Goal: Task Accomplishment & Management: Manage account settings

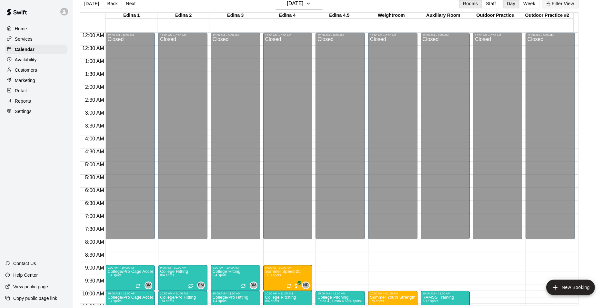
scroll to position [315, 0]
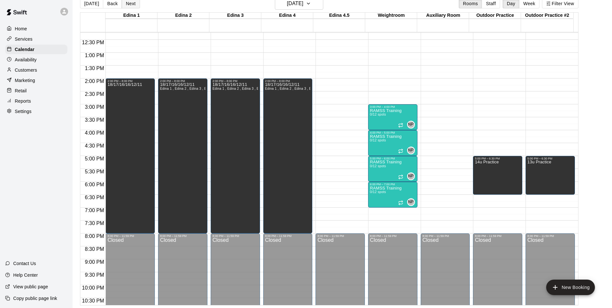
click at [136, 3] on button "Next" at bounding box center [131, 4] width 18 height 10
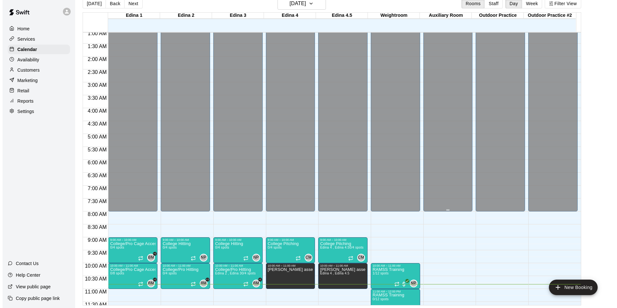
scroll to position [25, 0]
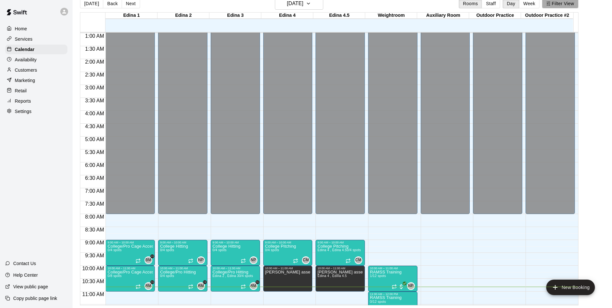
click at [562, 5] on button "Filter View" at bounding box center [560, 4] width 36 height 10
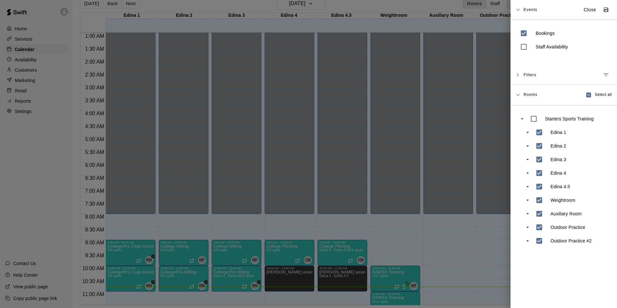
click at [524, 9] on span "Events" at bounding box center [530, 10] width 14 height 12
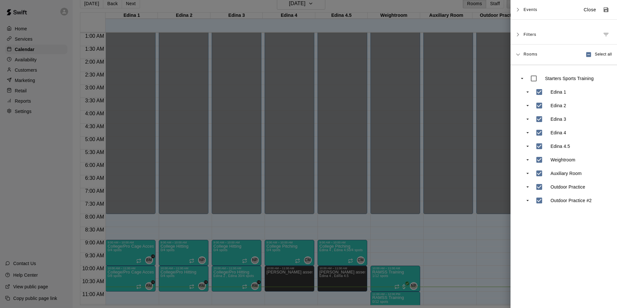
click at [448, 6] on div at bounding box center [308, 154] width 617 height 308
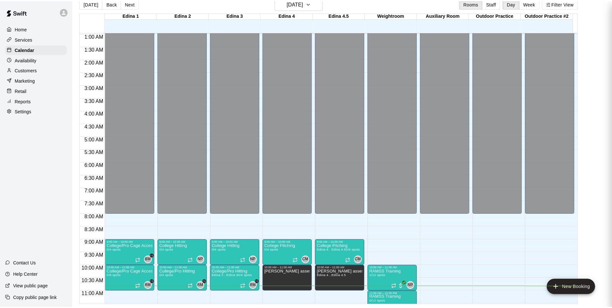
scroll to position [9, 0]
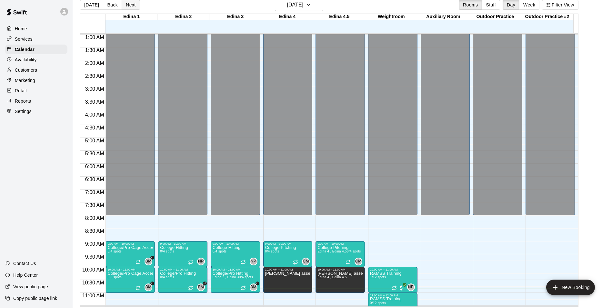
click at [122, 2] on button "Next" at bounding box center [131, 5] width 18 height 10
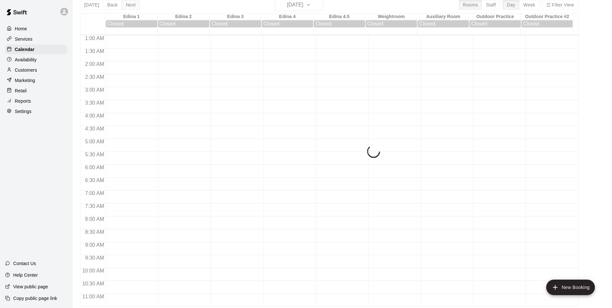
click at [121, 2] on div "[DATE] Back [DATE][DATE] Rooms Staff Day Week Filter View Edina 1 16 Sat Closed…" at bounding box center [329, 153] width 498 height 308
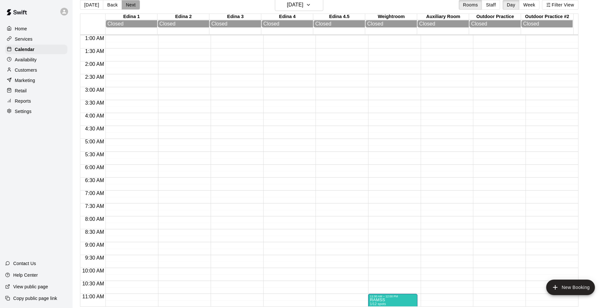
click at [124, 3] on button "Next" at bounding box center [131, 5] width 18 height 10
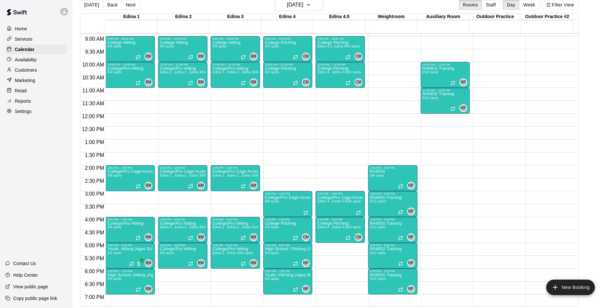
scroll to position [219, 0]
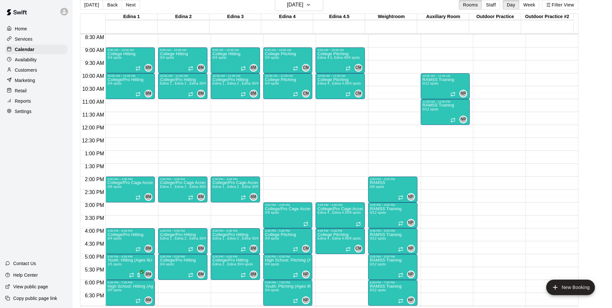
click at [126, 3] on button "Next" at bounding box center [131, 5] width 18 height 10
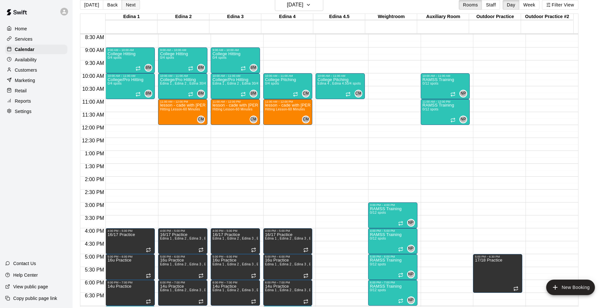
click at [131, 3] on button "Next" at bounding box center [131, 5] width 18 height 10
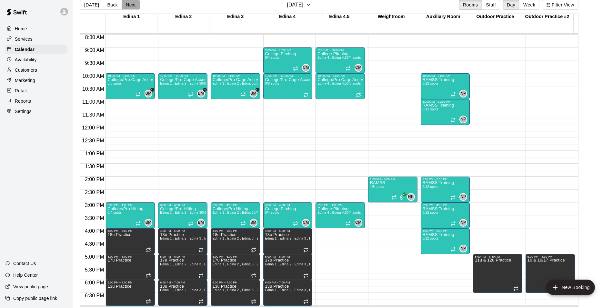
click at [130, 7] on button "Next" at bounding box center [131, 5] width 18 height 10
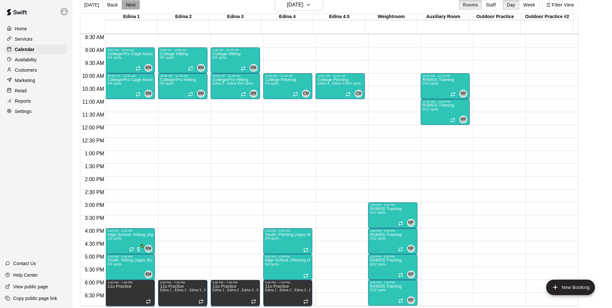
click at [128, 3] on button "Next" at bounding box center [131, 5] width 18 height 10
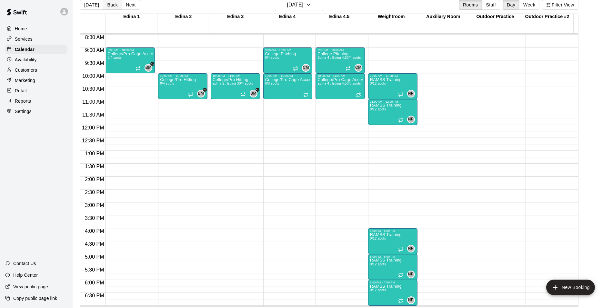
click at [107, 5] on button "Back" at bounding box center [112, 5] width 19 height 10
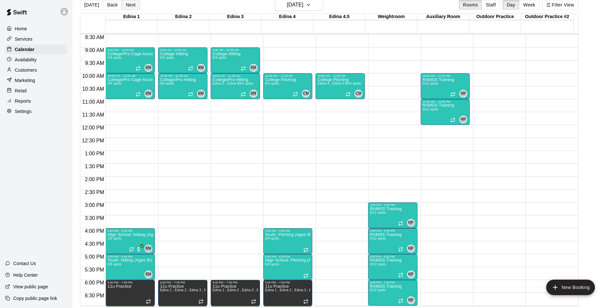
click at [127, 4] on button "Next" at bounding box center [131, 5] width 18 height 10
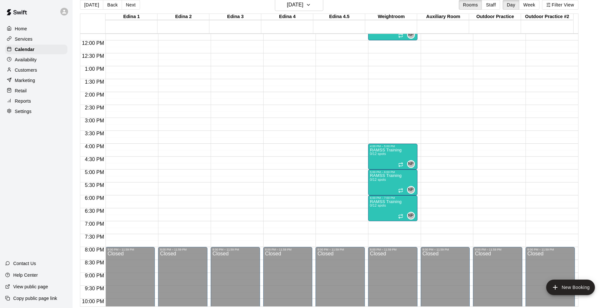
scroll to position [283, 0]
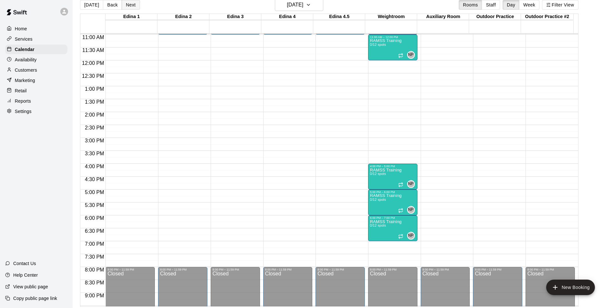
click at [126, 7] on button "Next" at bounding box center [131, 5] width 18 height 10
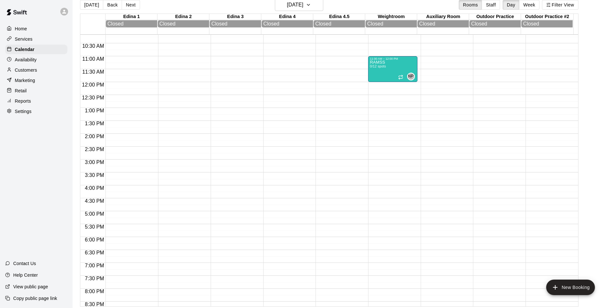
scroll to position [251, 0]
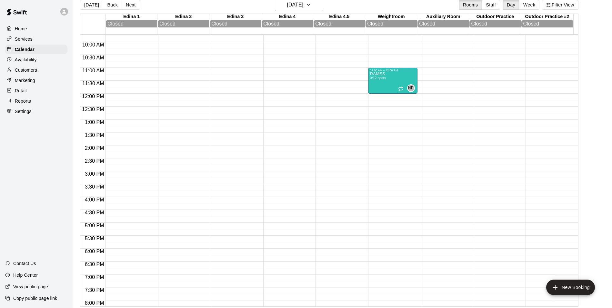
click at [133, 4] on button "Next" at bounding box center [131, 5] width 18 height 10
click at [132, 4] on button "Next" at bounding box center [131, 5] width 18 height 10
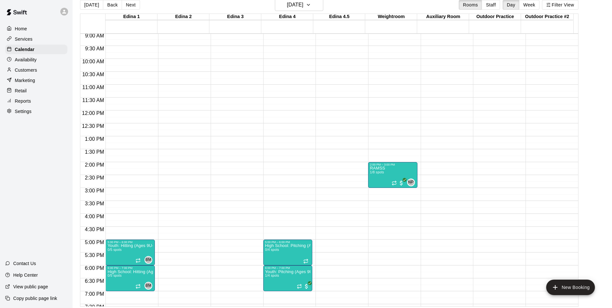
scroll to position [219, 0]
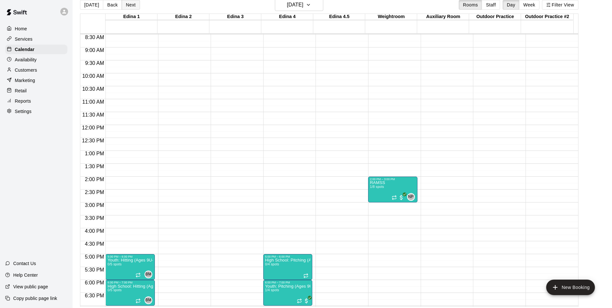
click at [127, 7] on button "Next" at bounding box center [131, 5] width 18 height 10
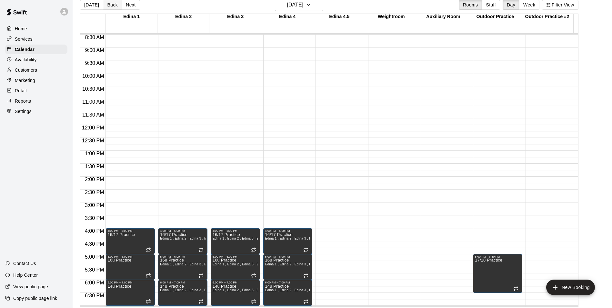
click at [109, 5] on button "Back" at bounding box center [112, 5] width 19 height 10
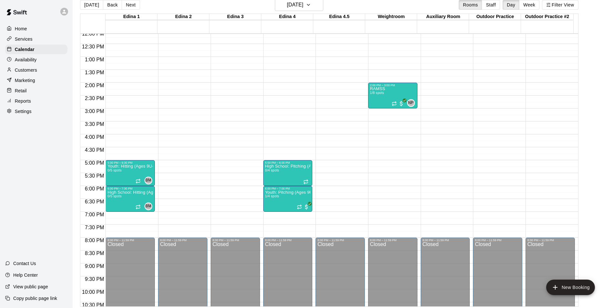
scroll to position [315, 0]
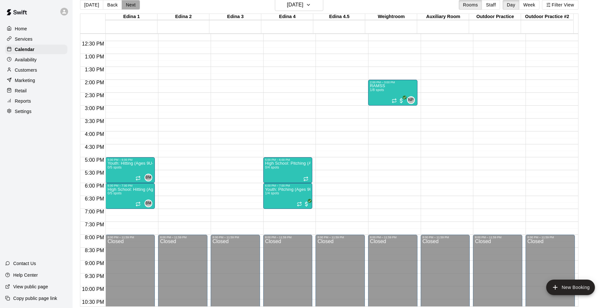
click at [125, 7] on button "Next" at bounding box center [131, 5] width 18 height 10
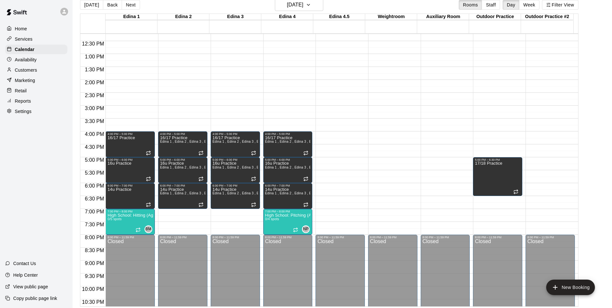
scroll to position [283, 0]
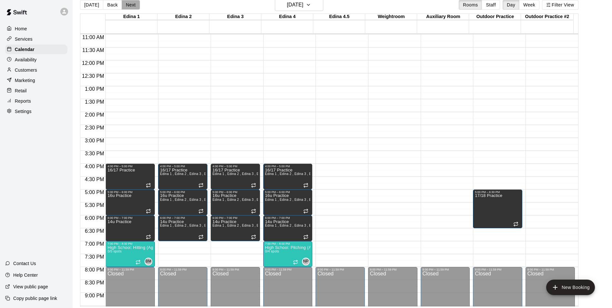
click at [132, 5] on button "Next" at bounding box center [131, 5] width 18 height 10
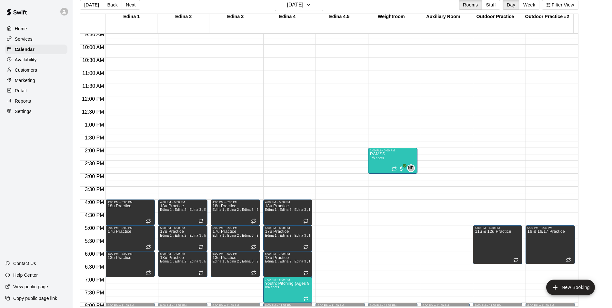
scroll to position [251, 0]
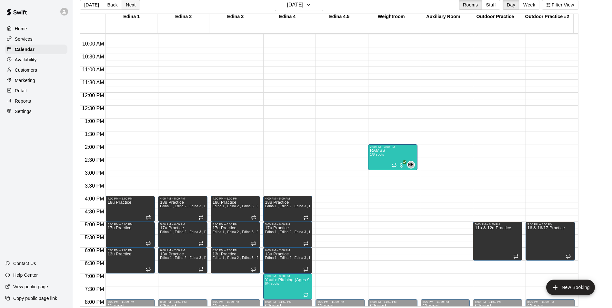
click at [124, 5] on button "Next" at bounding box center [131, 5] width 18 height 10
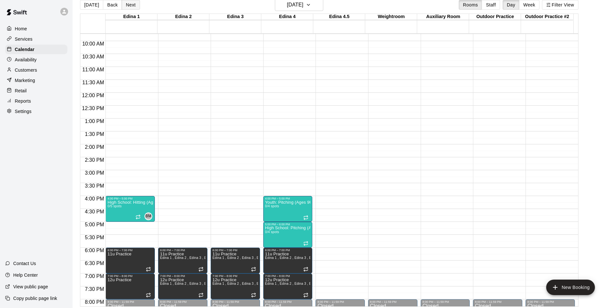
click at [133, 3] on button "Next" at bounding box center [131, 5] width 18 height 10
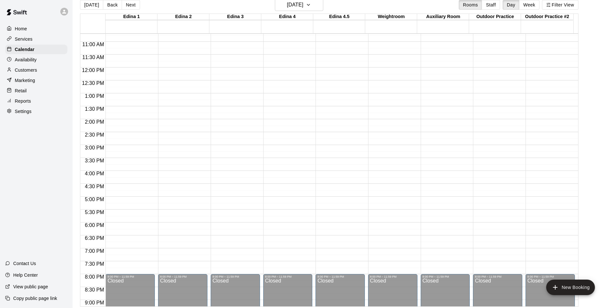
scroll to position [186, 0]
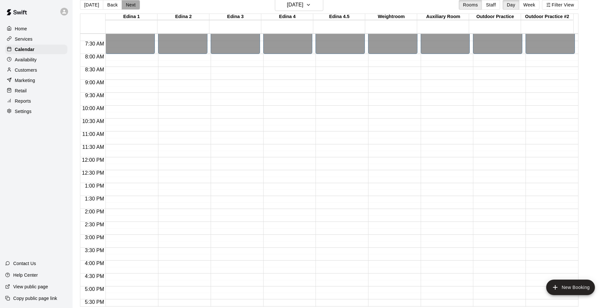
click at [126, 4] on button "Next" at bounding box center [131, 5] width 18 height 10
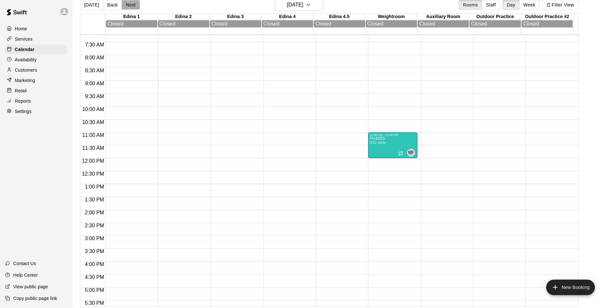
click at [127, 4] on button "Next" at bounding box center [131, 5] width 18 height 10
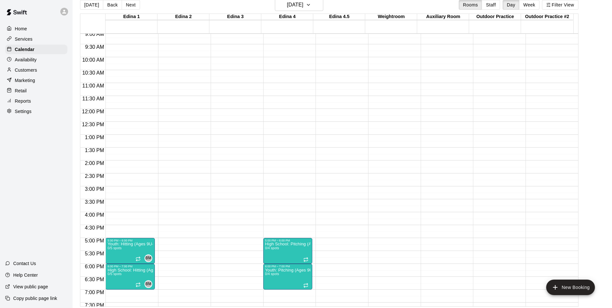
scroll to position [251, 0]
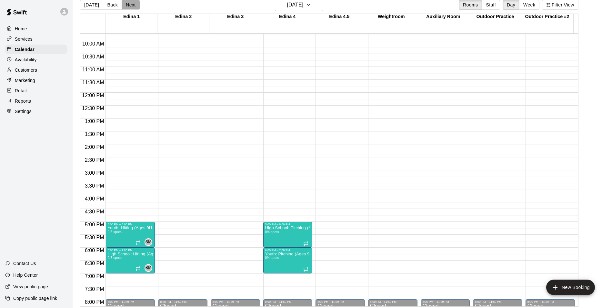
click at [132, 3] on button "Next" at bounding box center [131, 5] width 18 height 10
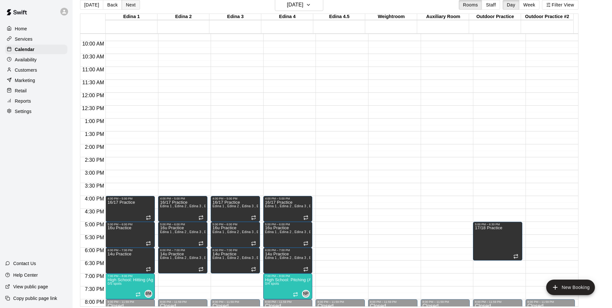
click at [126, 4] on button "Next" at bounding box center [131, 5] width 18 height 10
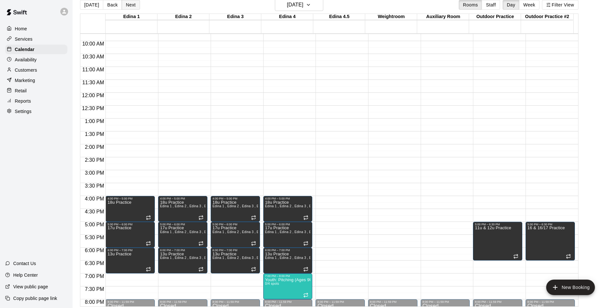
click at [130, 7] on button "Next" at bounding box center [131, 5] width 18 height 10
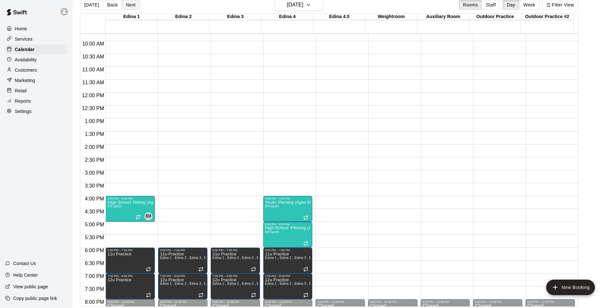
click at [130, 5] on button "Next" at bounding box center [131, 5] width 18 height 10
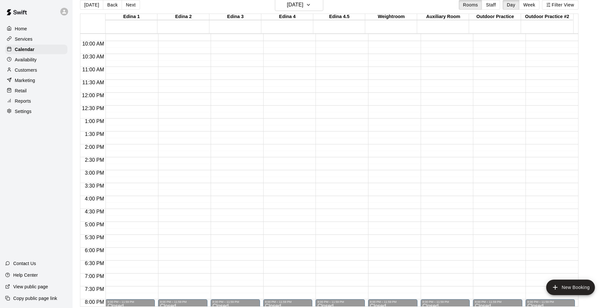
click at [127, 6] on button "Next" at bounding box center [131, 5] width 18 height 10
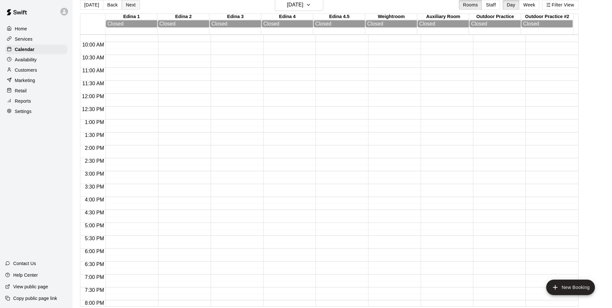
click at [132, 7] on button "Next" at bounding box center [131, 5] width 18 height 10
click at [134, 9] on button "Next" at bounding box center [131, 5] width 18 height 10
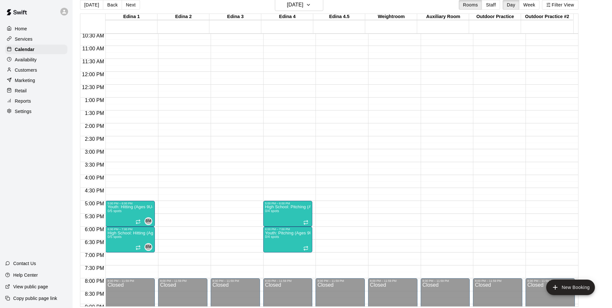
scroll to position [283, 0]
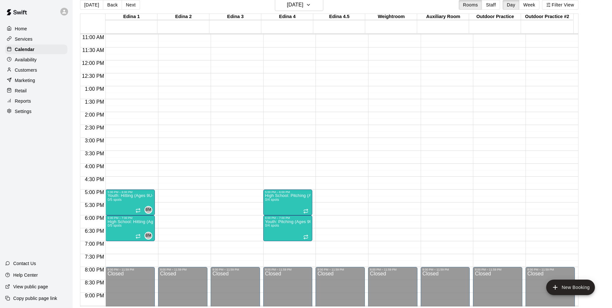
click at [144, 6] on div "[DATE] Back [DATE][DATE] Rooms Staff Day Week Filter View" at bounding box center [329, 6] width 498 height 15
click at [130, 3] on button "Next" at bounding box center [131, 5] width 18 height 10
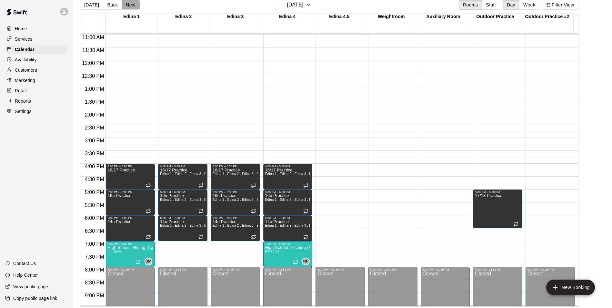
click at [127, 7] on button "Next" at bounding box center [131, 5] width 18 height 10
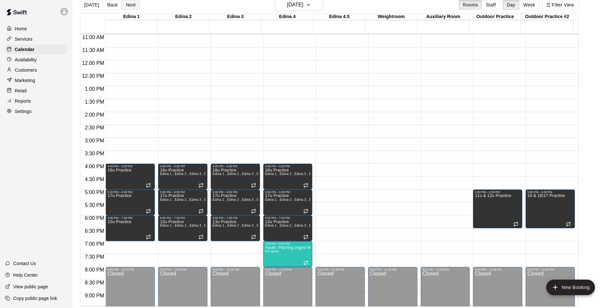
click at [129, 6] on button "Next" at bounding box center [131, 5] width 18 height 10
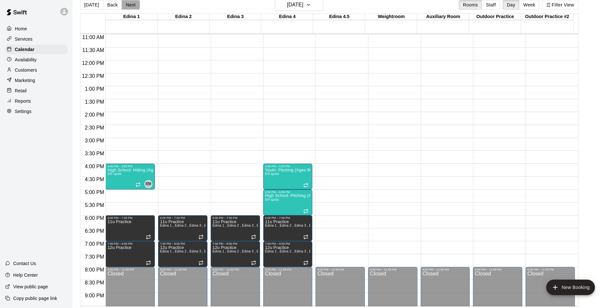
click at [127, 4] on button "Next" at bounding box center [131, 5] width 18 height 10
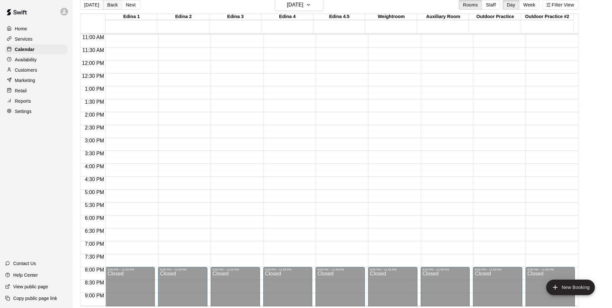
click at [107, 6] on button "Back" at bounding box center [112, 5] width 19 height 10
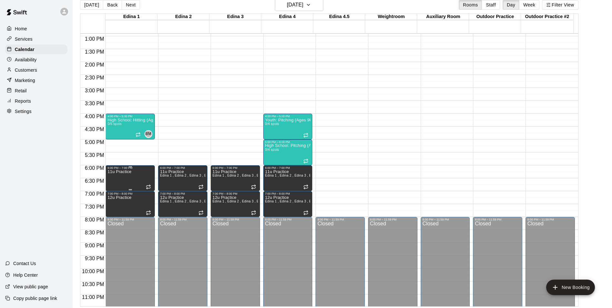
scroll to position [348, 0]
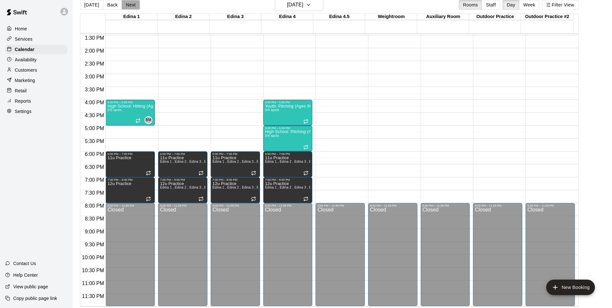
click at [124, 3] on button "Next" at bounding box center [131, 5] width 18 height 10
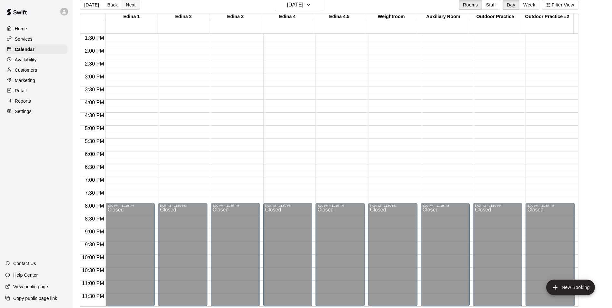
click at [124, 3] on button "Next" at bounding box center [131, 5] width 18 height 10
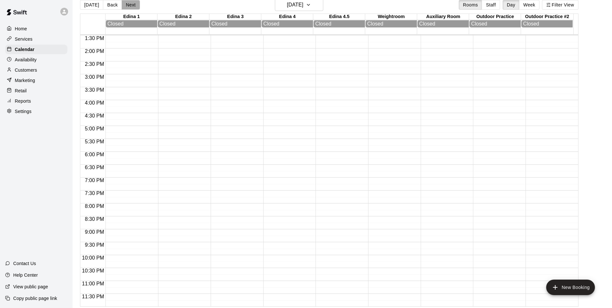
click at [124, 3] on button "Next" at bounding box center [131, 5] width 18 height 10
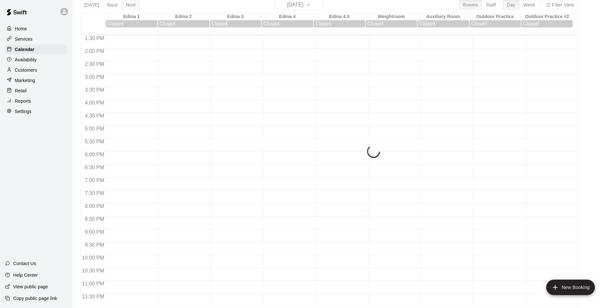
click at [124, 3] on div "[DATE] Back [DATE][DATE] Rooms Staff Day Week Filter View Edina 1 14 Sun Closed…" at bounding box center [329, 153] width 498 height 308
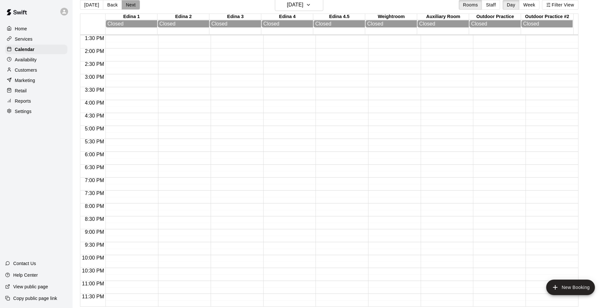
click at [124, 3] on button "Next" at bounding box center [131, 5] width 18 height 10
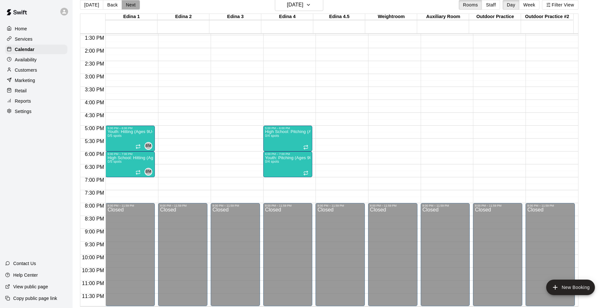
click at [124, 3] on button "Next" at bounding box center [131, 5] width 18 height 10
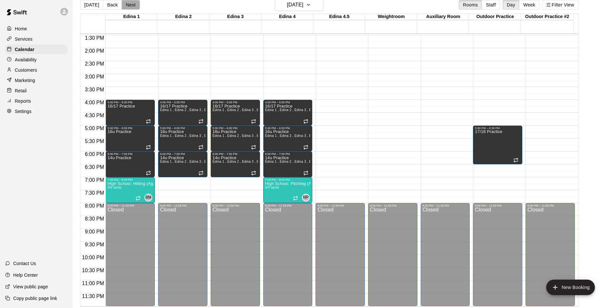
click at [129, 5] on button "Next" at bounding box center [131, 5] width 18 height 10
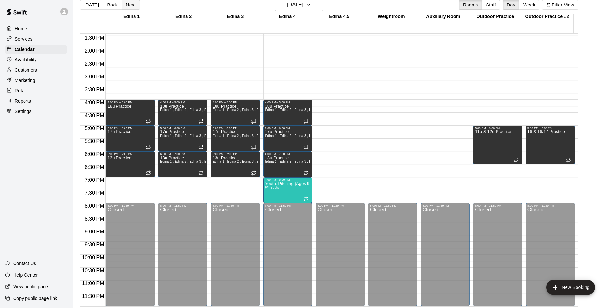
click at [123, 3] on button "Next" at bounding box center [131, 5] width 18 height 10
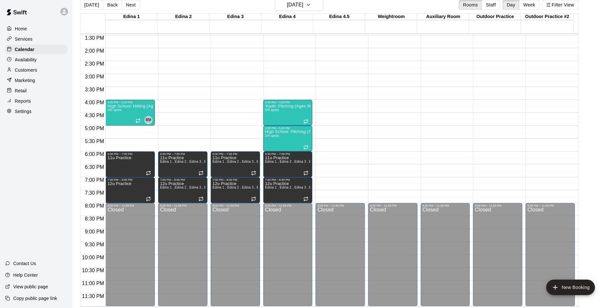
drag, startPoint x: 132, startPoint y: 8, endPoint x: 132, endPoint y: 13, distance: 4.9
click at [132, 13] on div "[DATE] Back [DATE][DATE] Rooms Staff Day Week Filter View" at bounding box center [329, 6] width 498 height 15
click at [131, 7] on button "Next" at bounding box center [131, 5] width 18 height 10
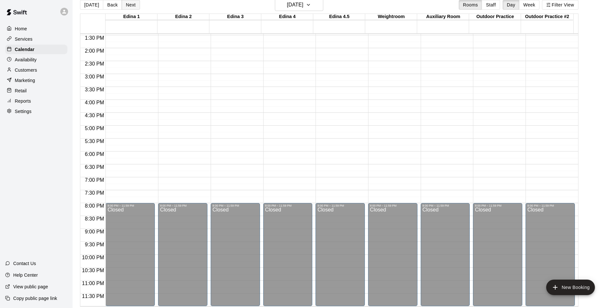
click at [129, 5] on button "Next" at bounding box center [131, 5] width 18 height 10
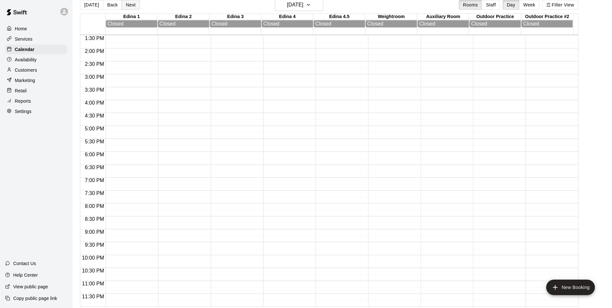
click at [129, 5] on button "Next" at bounding box center [131, 5] width 18 height 10
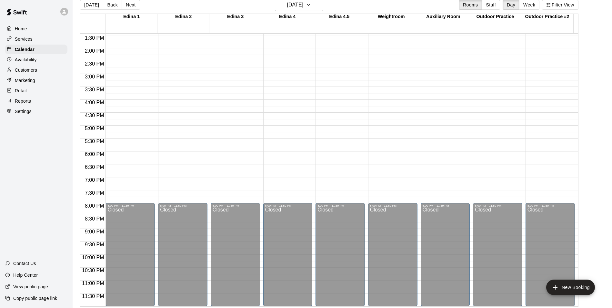
scroll to position [315, 0]
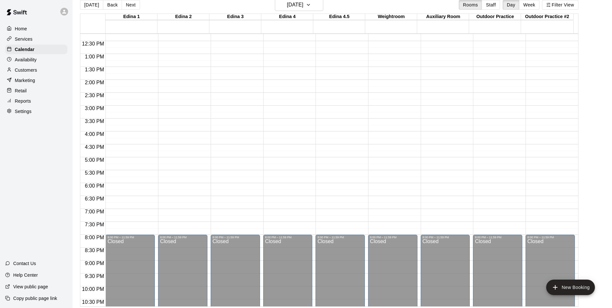
click at [21, 61] on p "Availability" at bounding box center [26, 59] width 22 height 6
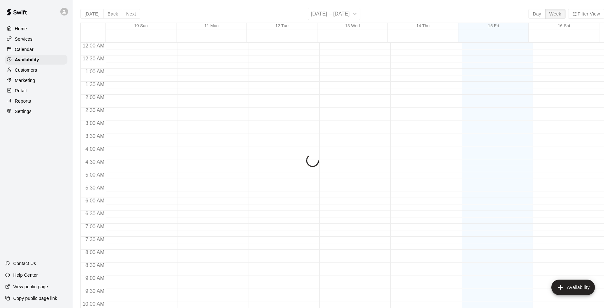
scroll to position [299, 0]
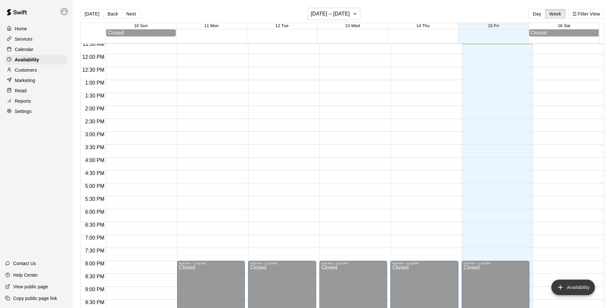
click at [570, 286] on button "Availability" at bounding box center [573, 286] width 44 height 15
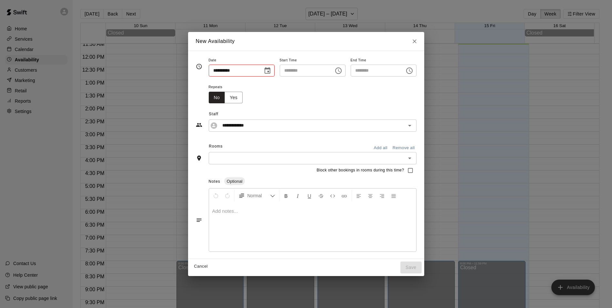
type input "**********"
type input "********"
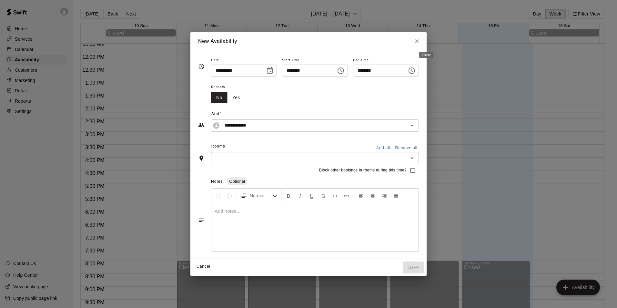
click at [419, 40] on icon "Close" at bounding box center [417, 41] width 4 height 4
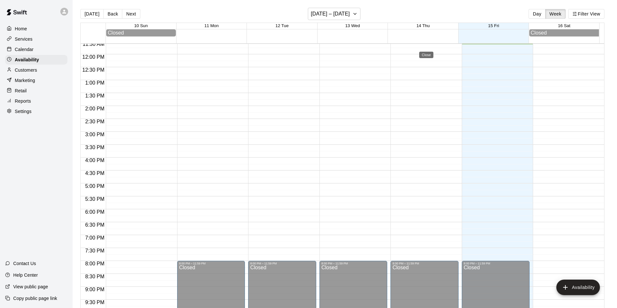
type input "**********"
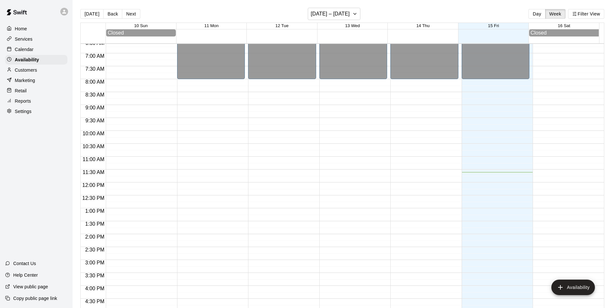
scroll to position [170, 0]
click at [131, 15] on button "Next" at bounding box center [131, 14] width 18 height 10
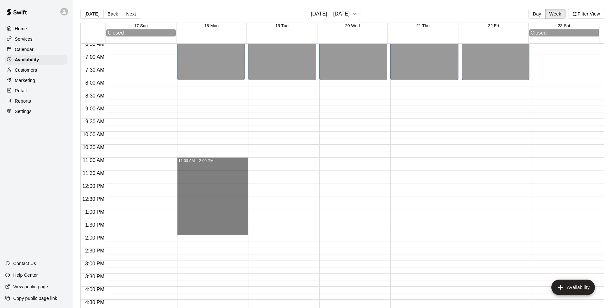
drag, startPoint x: 193, startPoint y: 162, endPoint x: 188, endPoint y: 232, distance: 69.8
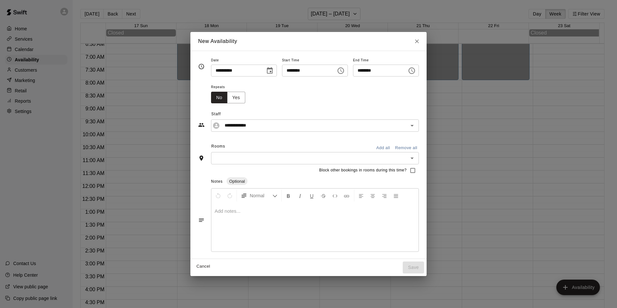
click at [245, 159] on input "text" at bounding box center [309, 158] width 193 height 8
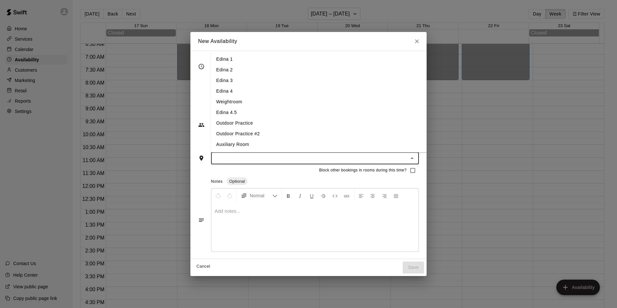
click at [213, 55] on li "Edina 1" at bounding box center [324, 59] width 226 height 11
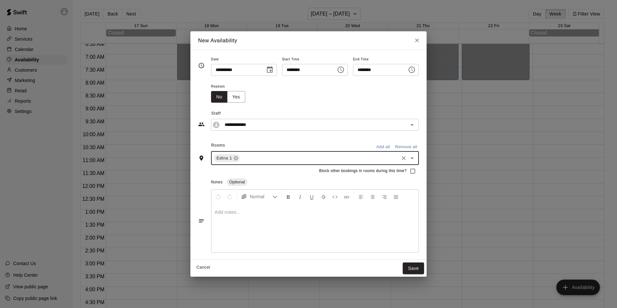
click at [416, 157] on icon "Open" at bounding box center [412, 158] width 8 height 8
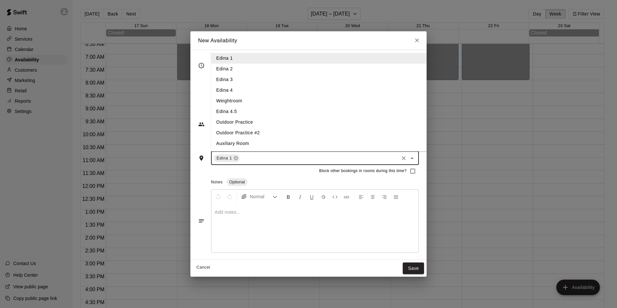
click at [235, 67] on li "Edina 2" at bounding box center [324, 69] width 226 height 11
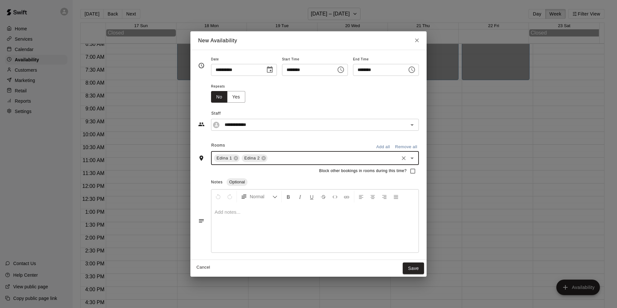
click at [416, 159] on icon "Open" at bounding box center [412, 158] width 8 height 8
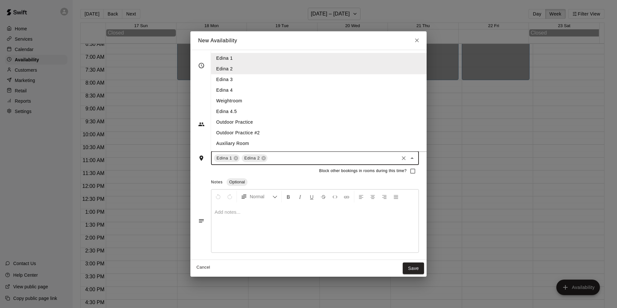
click at [238, 82] on li "Edina 3" at bounding box center [324, 79] width 226 height 11
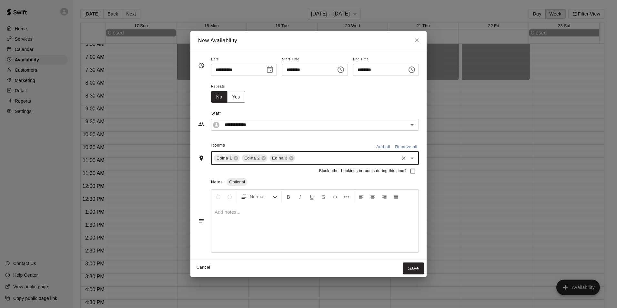
click at [237, 219] on div at bounding box center [314, 228] width 207 height 48
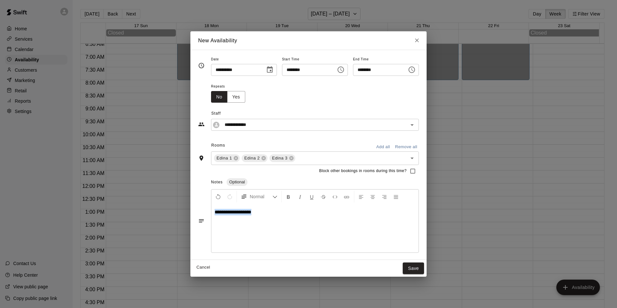
drag, startPoint x: 245, startPoint y: 214, endPoint x: 131, endPoint y: 236, distance: 116.0
click at [133, 236] on div "**********" at bounding box center [308, 154] width 617 height 308
copy span "**********"
click at [424, 267] on button "Save" at bounding box center [412, 268] width 21 height 12
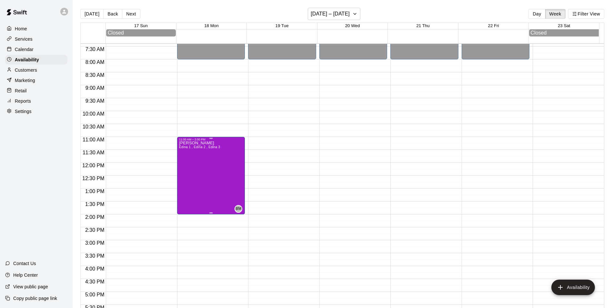
scroll to position [203, 0]
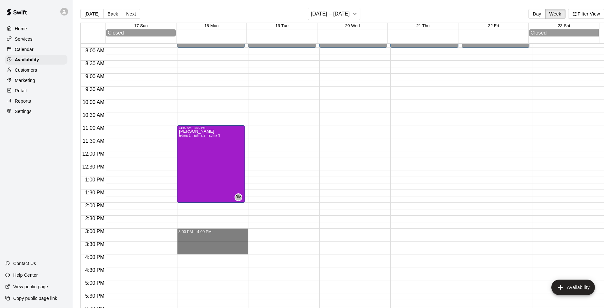
drag, startPoint x: 184, startPoint y: 233, endPoint x: 191, endPoint y: 253, distance: 21.5
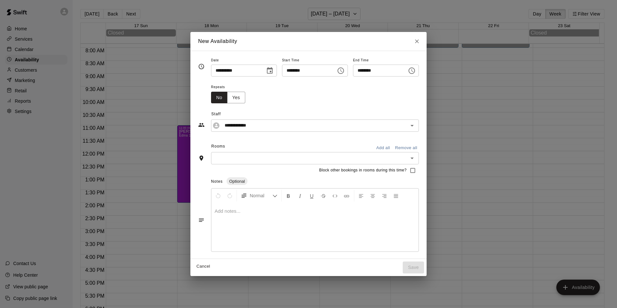
click at [214, 229] on div at bounding box center [314, 227] width 207 height 48
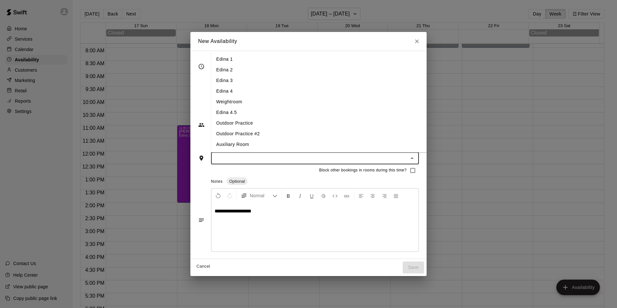
click at [223, 159] on input "text" at bounding box center [309, 158] width 193 height 8
click at [223, 56] on li "Edina 1" at bounding box center [324, 59] width 226 height 11
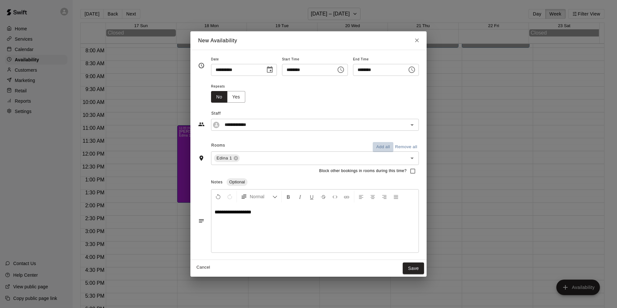
click at [391, 148] on button "Add all" at bounding box center [382, 147] width 21 height 10
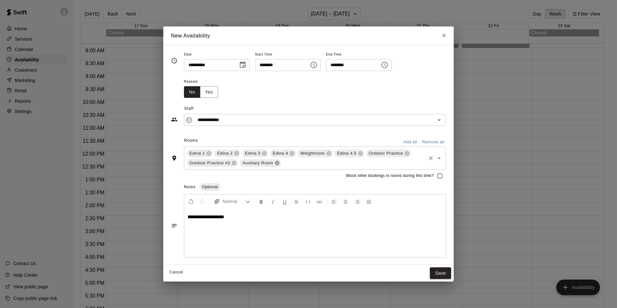
click at [278, 162] on icon at bounding box center [277, 163] width 4 height 4
click at [290, 154] on icon at bounding box center [291, 153] width 5 height 5
click at [300, 152] on icon at bounding box center [301, 153] width 4 height 4
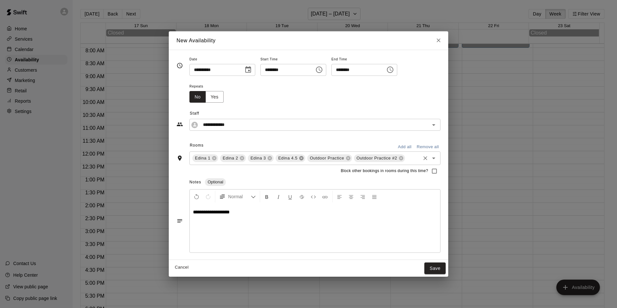
click at [299, 155] on icon at bounding box center [301, 157] width 5 height 5
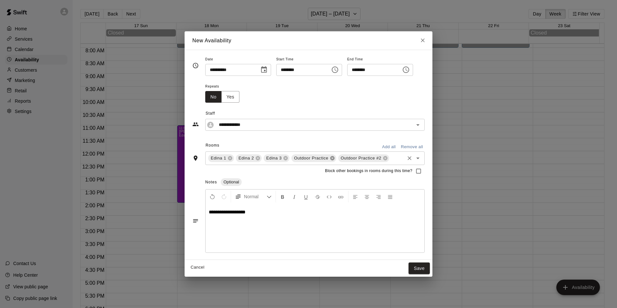
click at [330, 158] on icon at bounding box center [332, 158] width 4 height 4
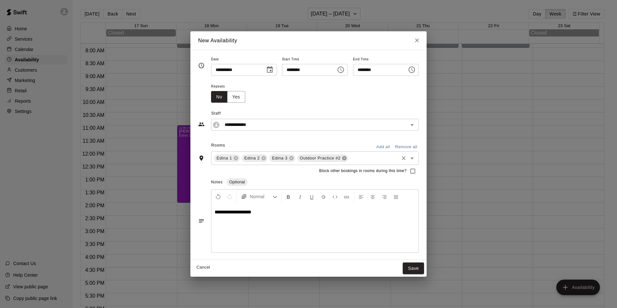
click at [342, 158] on icon at bounding box center [344, 158] width 4 height 4
click at [420, 266] on button "Save" at bounding box center [412, 268] width 21 height 12
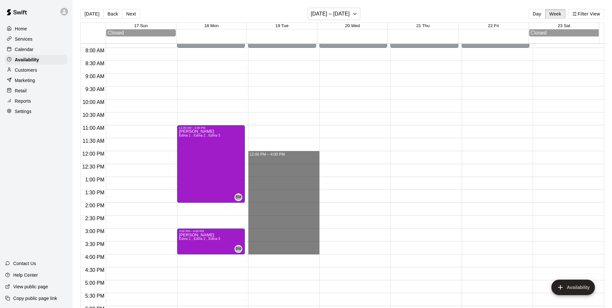
drag, startPoint x: 267, startPoint y: 156, endPoint x: 279, endPoint y: 252, distance: 96.2
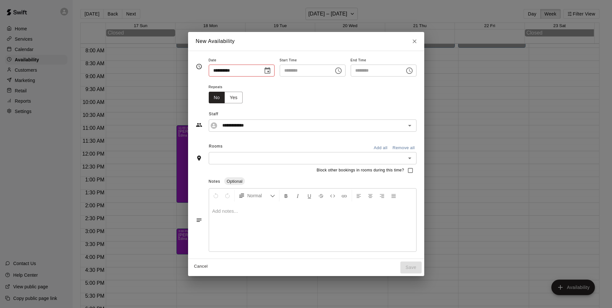
type input "**********"
type input "********"
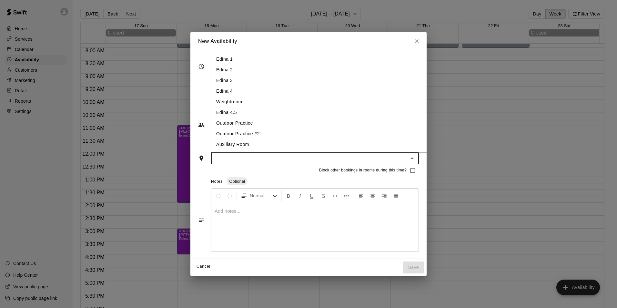
click at [367, 160] on input "text" at bounding box center [309, 158] width 193 height 8
click at [234, 58] on li "Edina 1" at bounding box center [324, 59] width 226 height 11
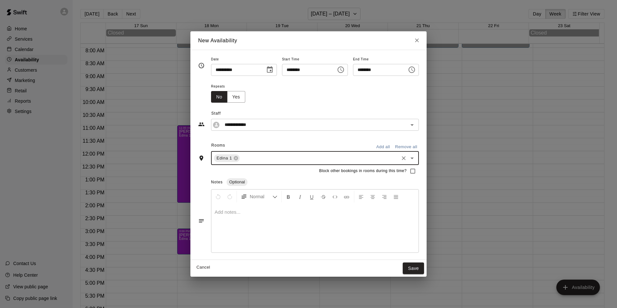
click at [320, 160] on input "text" at bounding box center [319, 158] width 157 height 8
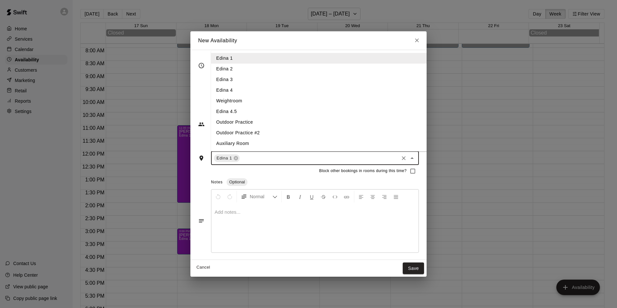
click at [240, 69] on li "Edina 2" at bounding box center [324, 69] width 226 height 11
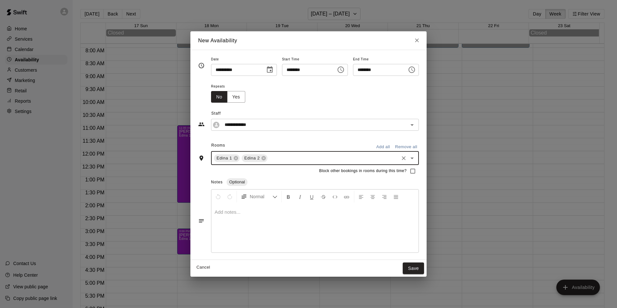
click at [274, 159] on input "text" at bounding box center [332, 158] width 129 height 8
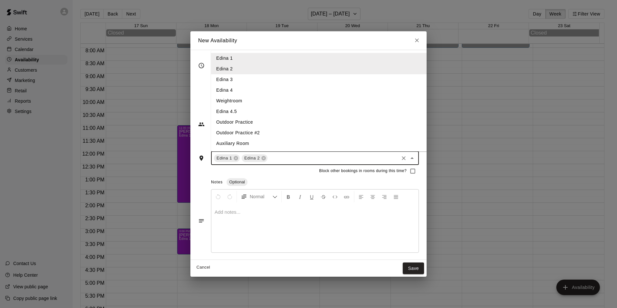
click at [232, 79] on li "Edina 3" at bounding box center [324, 79] width 226 height 11
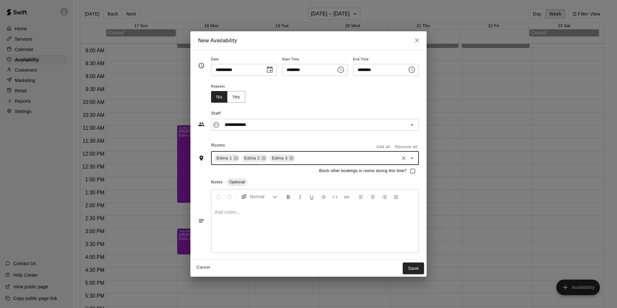
click at [237, 221] on div at bounding box center [314, 228] width 207 height 48
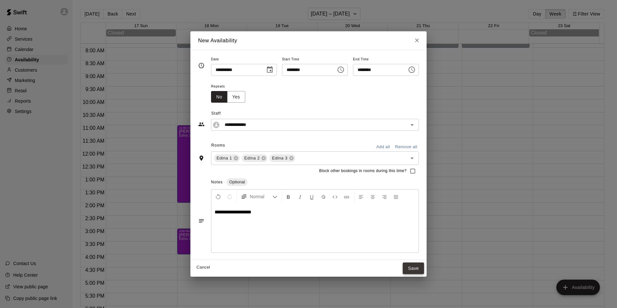
click at [424, 269] on button "Save" at bounding box center [412, 268] width 21 height 12
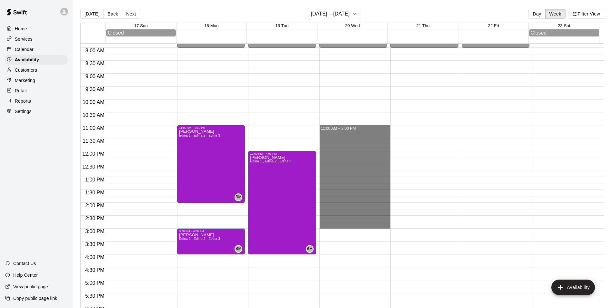
drag, startPoint x: 337, startPoint y: 128, endPoint x: 327, endPoint y: 224, distance: 96.3
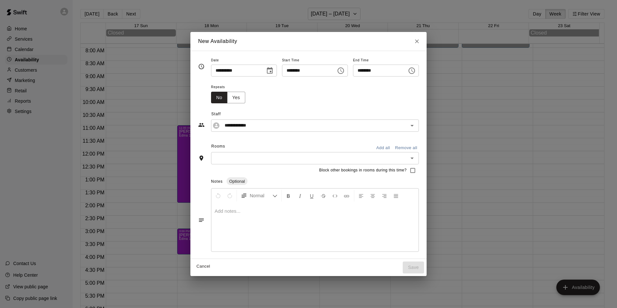
click at [239, 156] on input "text" at bounding box center [309, 158] width 193 height 8
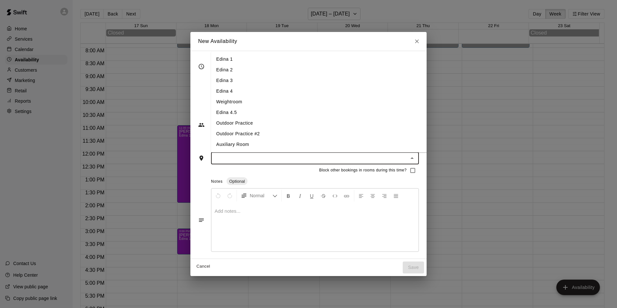
click at [224, 59] on li "Edina 1" at bounding box center [324, 59] width 226 height 11
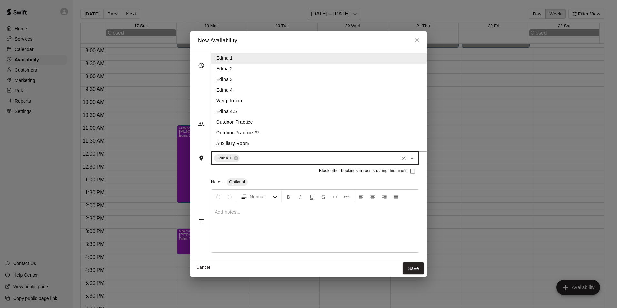
click at [241, 160] on input "text" at bounding box center [319, 158] width 157 height 8
click at [235, 67] on li "Edina 2" at bounding box center [324, 69] width 226 height 11
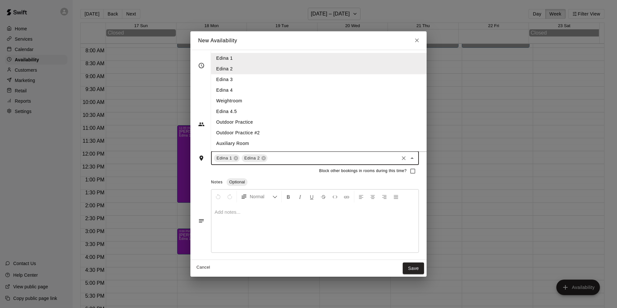
click at [268, 157] on input "text" at bounding box center [332, 158] width 129 height 8
click at [231, 79] on li "Edina 3" at bounding box center [324, 79] width 226 height 11
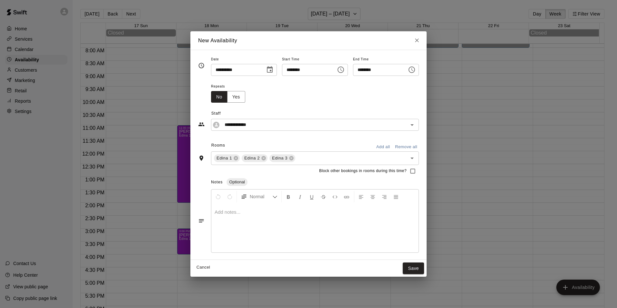
click at [220, 222] on div at bounding box center [314, 228] width 207 height 48
click at [418, 266] on button "Save" at bounding box center [412, 268] width 21 height 12
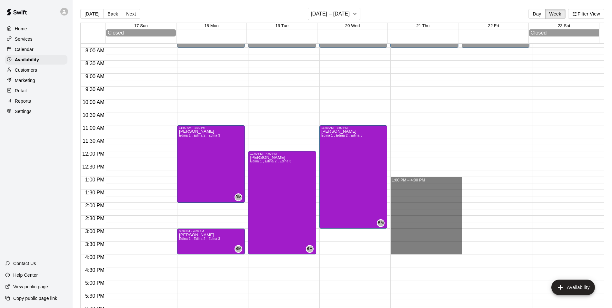
drag, startPoint x: 422, startPoint y: 180, endPoint x: 400, endPoint y: 250, distance: 73.3
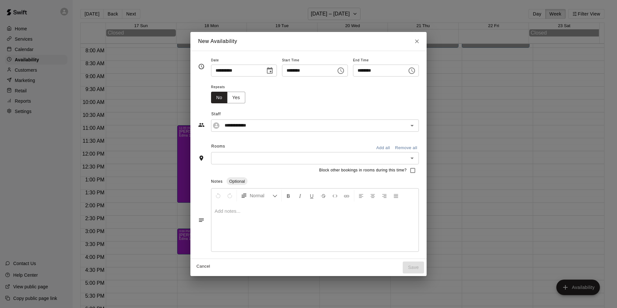
click at [234, 160] on input "text" at bounding box center [309, 158] width 193 height 8
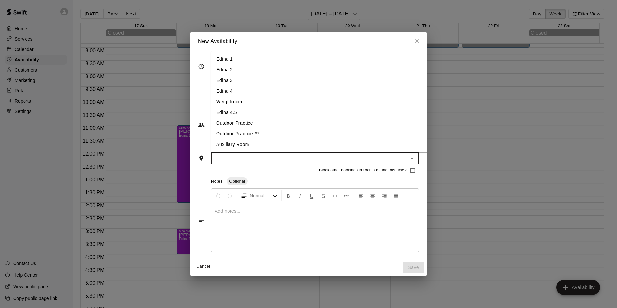
click at [225, 55] on li "Edina 1" at bounding box center [324, 59] width 226 height 11
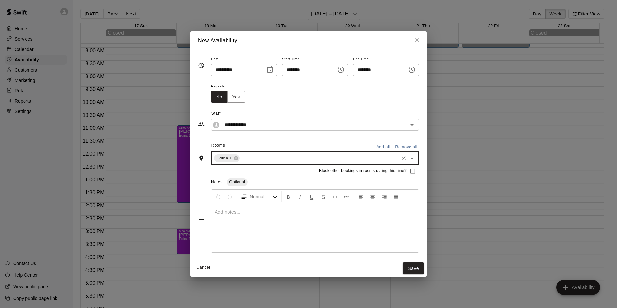
click at [241, 156] on input "text" at bounding box center [319, 158] width 157 height 8
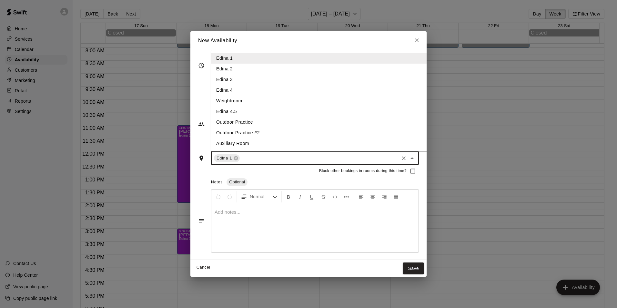
click at [241, 68] on li "Edina 2" at bounding box center [324, 69] width 226 height 11
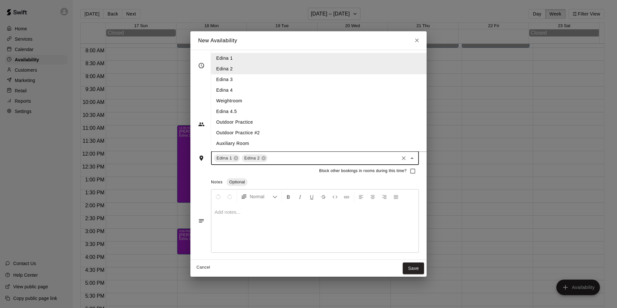
click at [268, 156] on input "text" at bounding box center [332, 158] width 129 height 8
click at [244, 82] on li "Edina 3" at bounding box center [324, 79] width 226 height 11
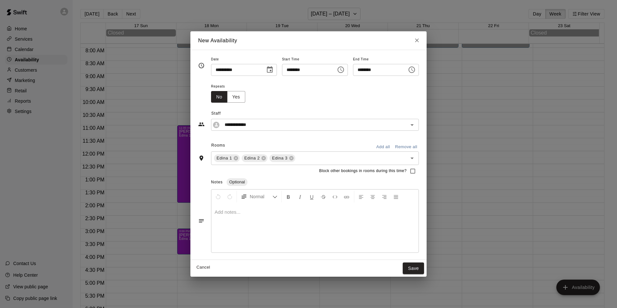
click at [261, 229] on div at bounding box center [314, 228] width 207 height 48
click at [421, 263] on button "Save" at bounding box center [412, 268] width 21 height 12
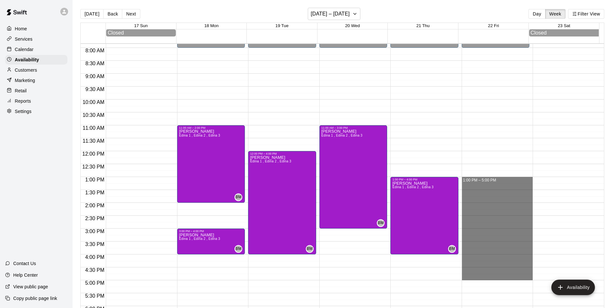
drag, startPoint x: 462, startPoint y: 182, endPoint x: 477, endPoint y: 275, distance: 94.6
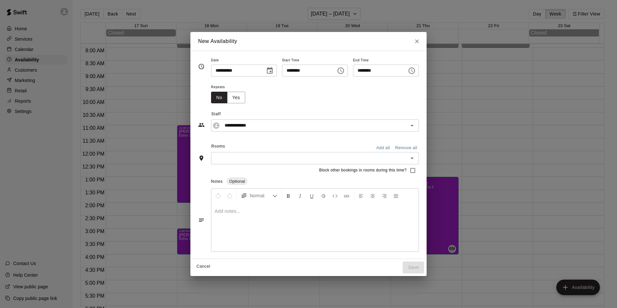
click at [256, 155] on input "text" at bounding box center [309, 158] width 193 height 8
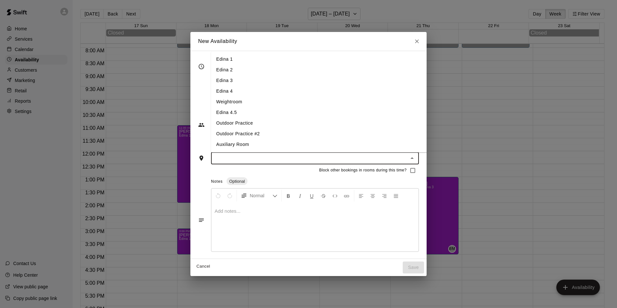
click at [231, 55] on li "Edina 1" at bounding box center [324, 59] width 226 height 11
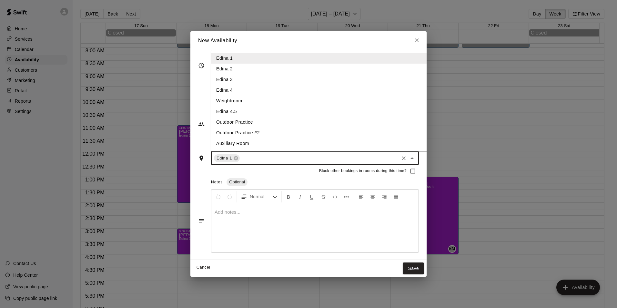
click at [265, 159] on input "text" at bounding box center [319, 158] width 157 height 8
click at [227, 67] on li "Edina 2" at bounding box center [324, 69] width 226 height 11
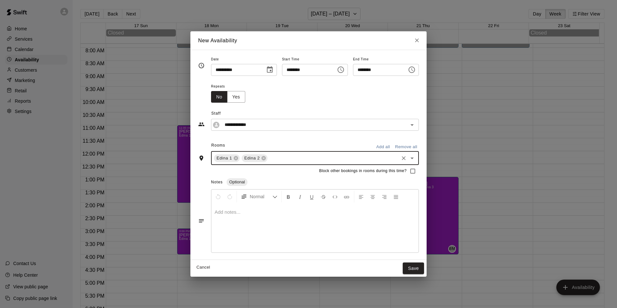
click at [268, 157] on input "text" at bounding box center [332, 158] width 129 height 8
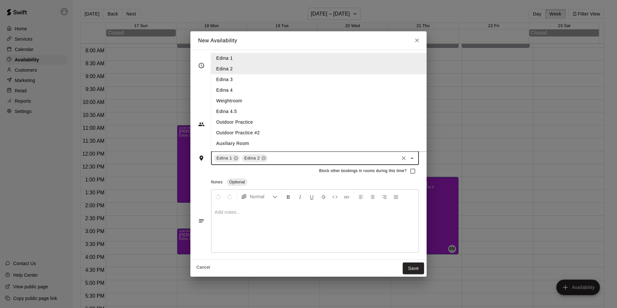
click at [236, 77] on li "Edina 3" at bounding box center [324, 79] width 226 height 11
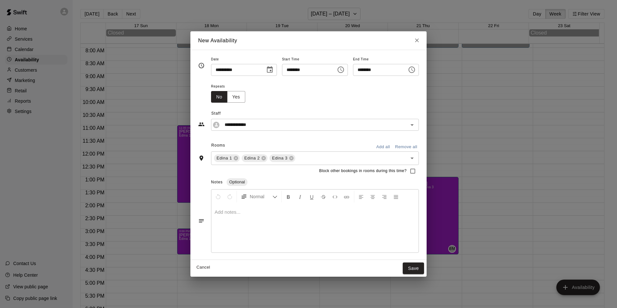
click at [303, 214] on p at bounding box center [314, 212] width 201 height 6
click at [421, 265] on button "Save" at bounding box center [412, 268] width 21 height 12
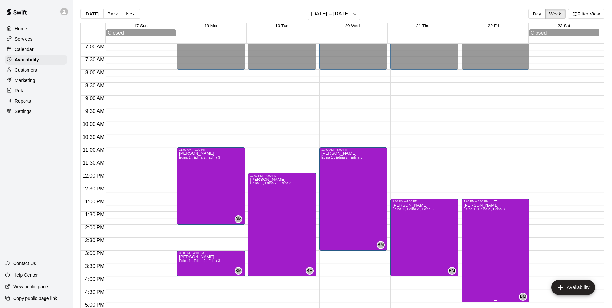
scroll to position [170, 0]
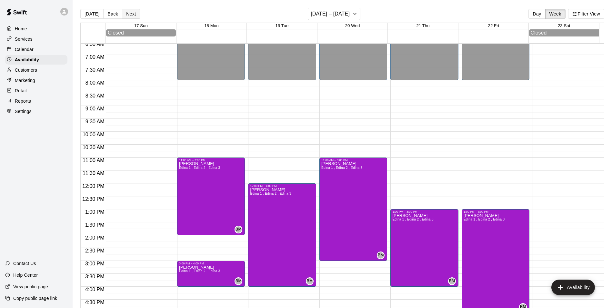
click at [126, 15] on button "Next" at bounding box center [131, 14] width 18 height 10
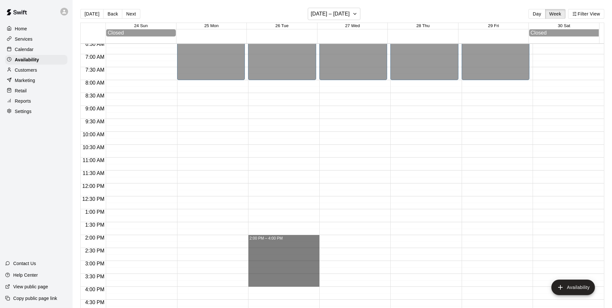
drag, startPoint x: 256, startPoint y: 238, endPoint x: 246, endPoint y: 283, distance: 45.4
click at [246, 283] on div "12:00 AM 12:30 AM 1:00 AM 1:30 AM 2:00 AM 2:30 AM 3:00 AM 3:30 AM 4:00 AM 4:30 …" at bounding box center [342, 179] width 523 height 272
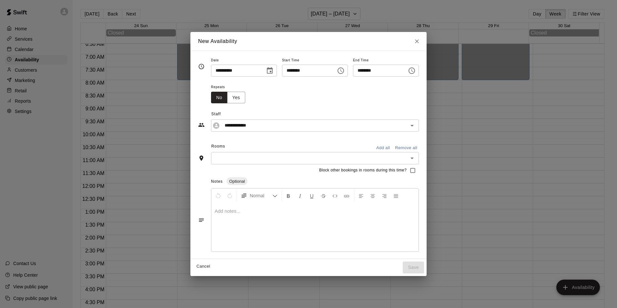
click at [219, 166] on div "Block other bookings in rooms during this time?" at bounding box center [308, 170] width 221 height 12
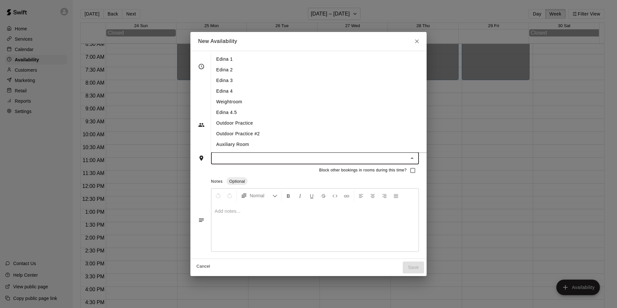
click at [219, 159] on input "text" at bounding box center [309, 158] width 193 height 8
click at [216, 59] on li "Edina 1" at bounding box center [324, 59] width 226 height 11
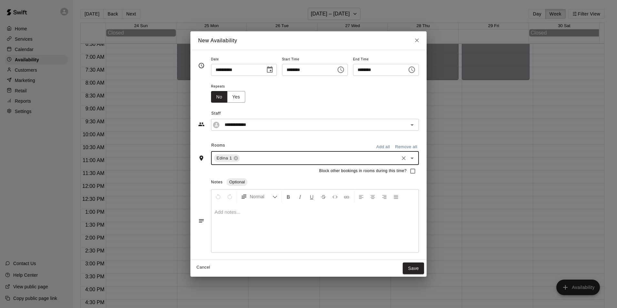
click at [241, 160] on input "text" at bounding box center [319, 158] width 157 height 8
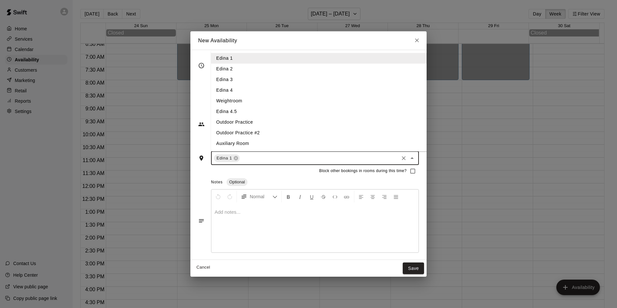
click at [219, 69] on li "Edina 2" at bounding box center [324, 69] width 226 height 11
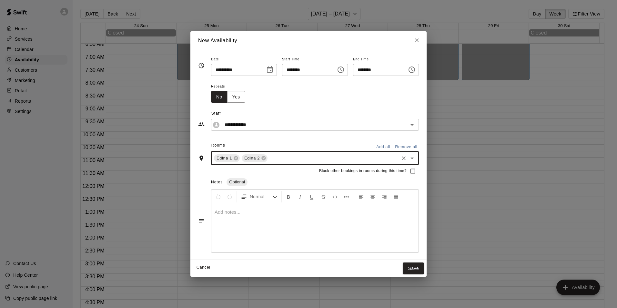
click at [268, 157] on input "text" at bounding box center [332, 158] width 129 height 8
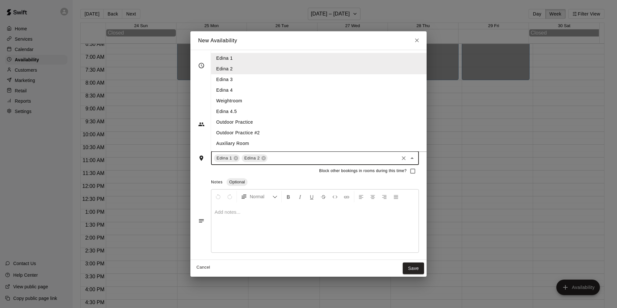
click at [226, 79] on li "Edina 3" at bounding box center [324, 79] width 226 height 11
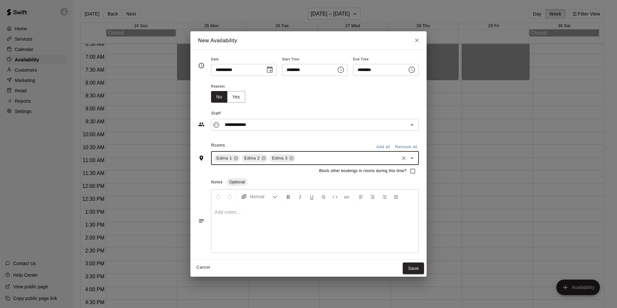
click at [240, 221] on div at bounding box center [314, 228] width 207 height 48
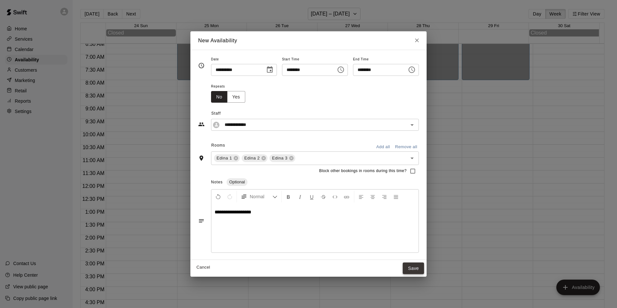
click at [415, 269] on button "Save" at bounding box center [412, 268] width 21 height 12
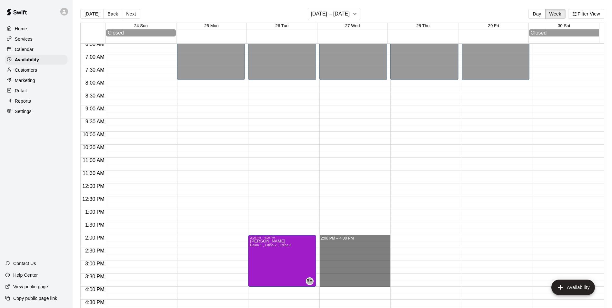
drag, startPoint x: 343, startPoint y: 239, endPoint x: 340, endPoint y: 283, distance: 44.6
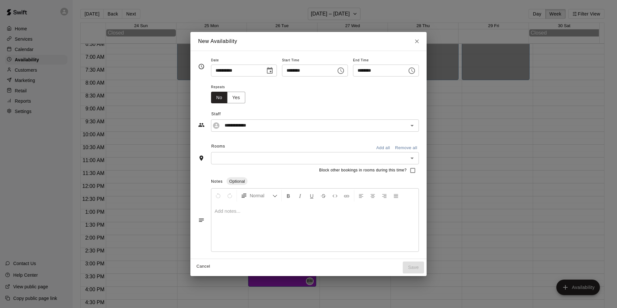
click at [228, 166] on div "Block other bookings in rooms during this time?" at bounding box center [308, 170] width 221 height 12
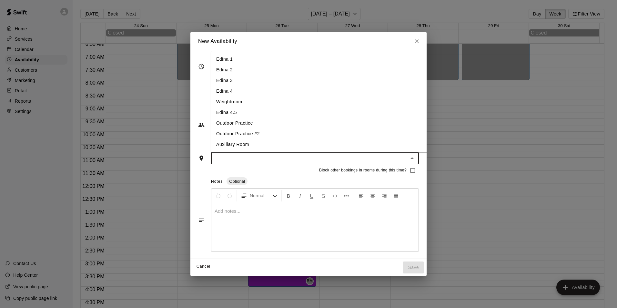
click at [228, 161] on input "text" at bounding box center [309, 158] width 193 height 8
click at [218, 60] on li "Edina 1" at bounding box center [324, 59] width 226 height 11
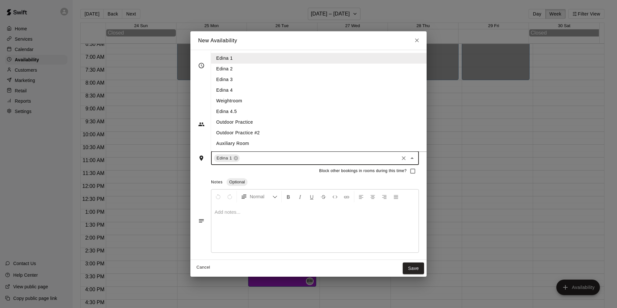
click at [254, 158] on input "text" at bounding box center [319, 158] width 157 height 8
click at [213, 72] on li "Edina 2" at bounding box center [324, 69] width 226 height 11
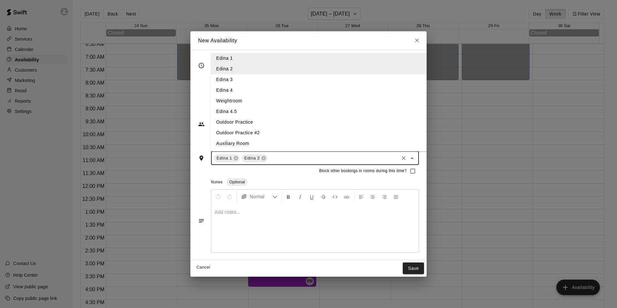
click at [268, 156] on input "text" at bounding box center [332, 158] width 129 height 8
click at [229, 80] on li "Edina 3" at bounding box center [324, 79] width 226 height 11
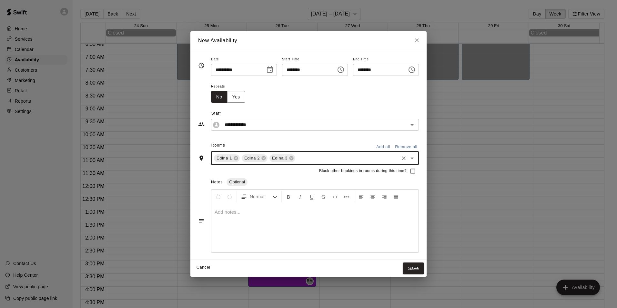
click at [247, 219] on div at bounding box center [314, 228] width 207 height 48
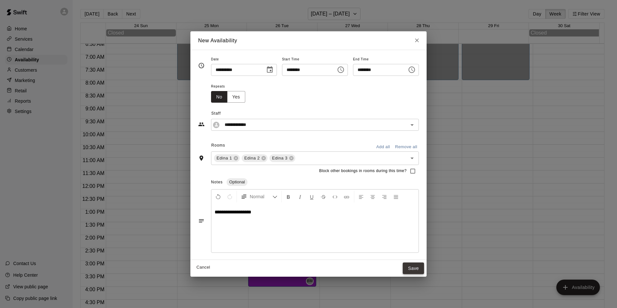
click at [418, 265] on button "Save" at bounding box center [412, 268] width 21 height 12
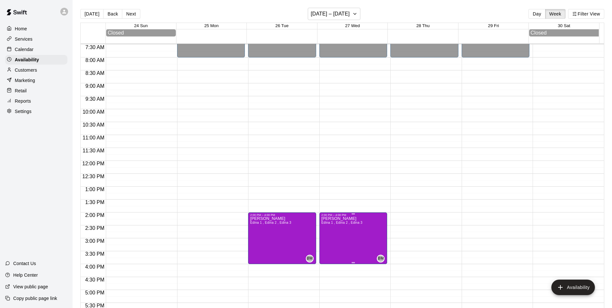
scroll to position [203, 0]
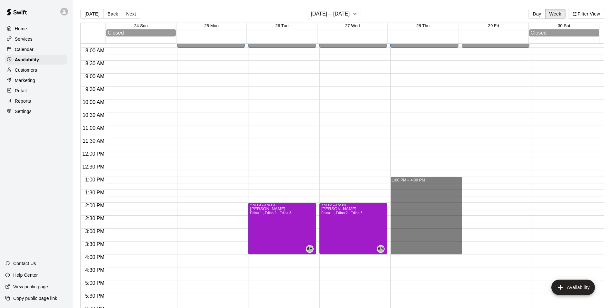
drag, startPoint x: 399, startPoint y: 181, endPoint x: 412, endPoint y: 250, distance: 70.2
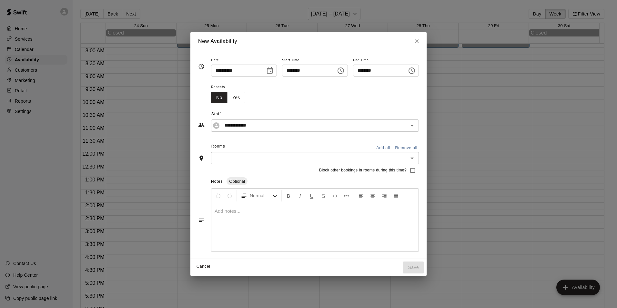
click at [256, 159] on input "text" at bounding box center [309, 158] width 193 height 8
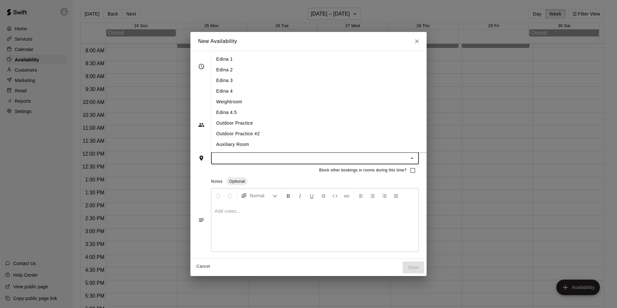
click at [224, 61] on li "Edina 1" at bounding box center [324, 59] width 226 height 11
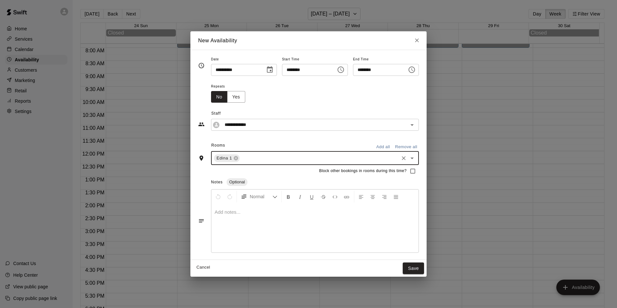
click at [243, 157] on input "text" at bounding box center [319, 158] width 157 height 8
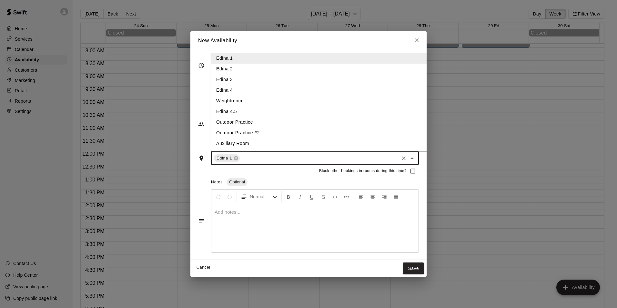
click at [225, 73] on li "Edina 2" at bounding box center [324, 69] width 226 height 11
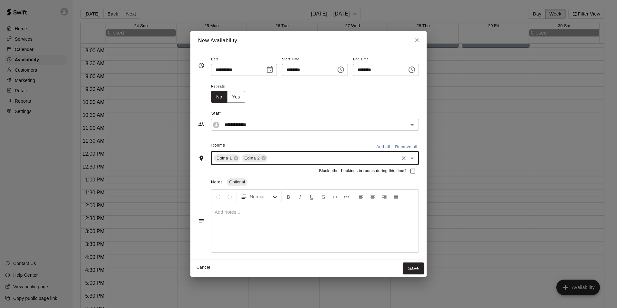
click at [268, 160] on input "text" at bounding box center [332, 158] width 129 height 8
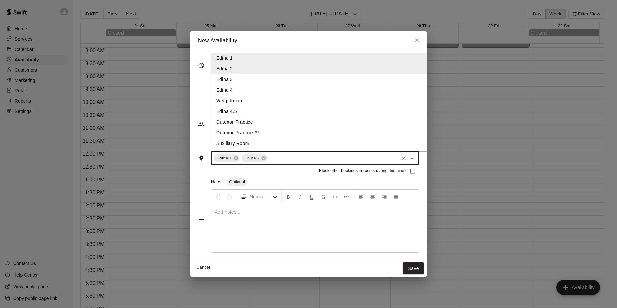
click at [252, 77] on li "Edina 3" at bounding box center [324, 79] width 226 height 11
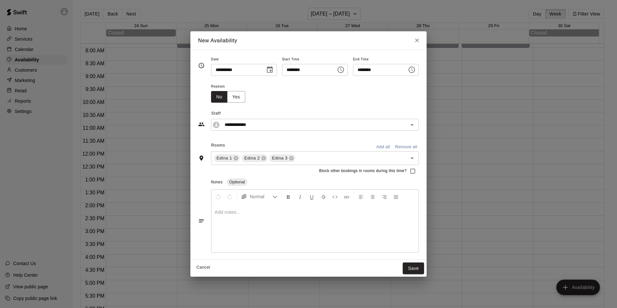
click at [251, 231] on div at bounding box center [314, 228] width 207 height 48
click at [393, 232] on div "**********" at bounding box center [314, 228] width 207 height 48
click at [422, 266] on button "Save" at bounding box center [412, 268] width 21 height 12
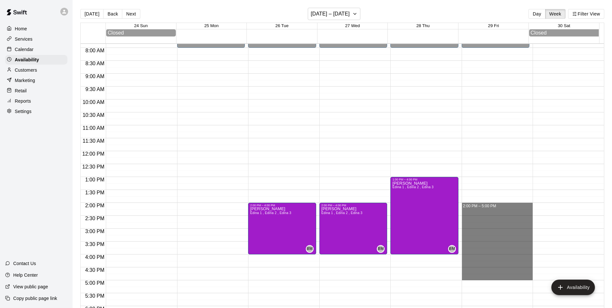
drag, startPoint x: 463, startPoint y: 206, endPoint x: 466, endPoint y: 275, distance: 68.7
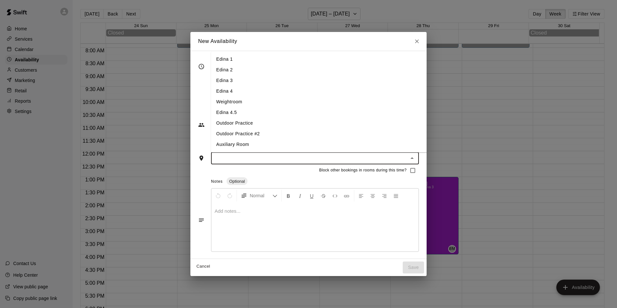
click at [215, 155] on input "text" at bounding box center [309, 158] width 193 height 8
click at [222, 60] on li "Edina 1" at bounding box center [324, 59] width 226 height 11
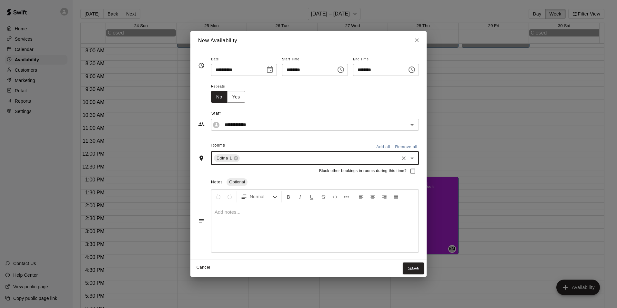
drag, startPoint x: 233, startPoint y: 160, endPoint x: 233, endPoint y: 154, distance: 5.5
click at [241, 159] on input "text" at bounding box center [319, 158] width 157 height 8
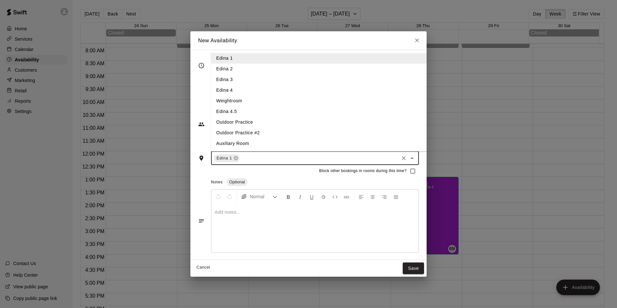
click at [223, 68] on li "Edina 2" at bounding box center [324, 69] width 226 height 11
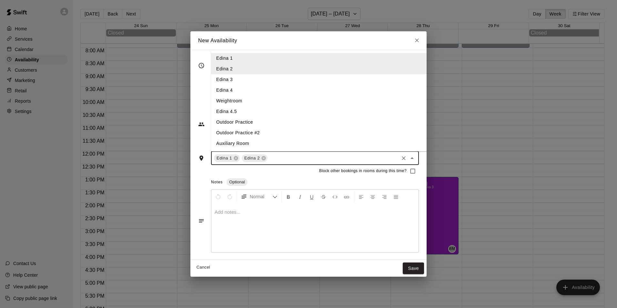
click at [283, 156] on input "text" at bounding box center [332, 158] width 129 height 8
click at [220, 80] on li "Edina 3" at bounding box center [324, 79] width 226 height 11
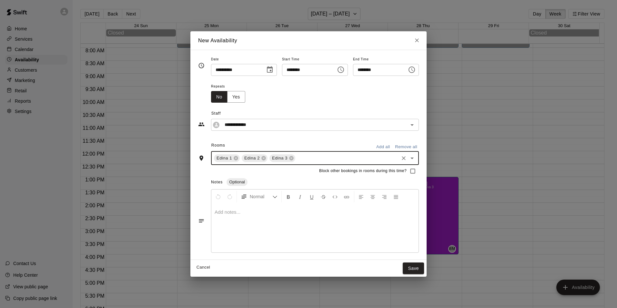
click at [238, 230] on div at bounding box center [314, 228] width 207 height 48
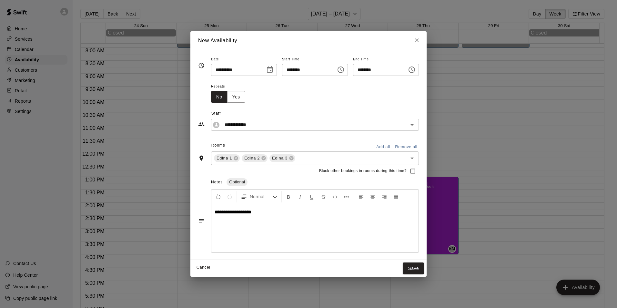
drag, startPoint x: 422, startPoint y: 266, endPoint x: 420, endPoint y: 262, distance: 4.0
click at [422, 265] on button "Save" at bounding box center [412, 268] width 21 height 12
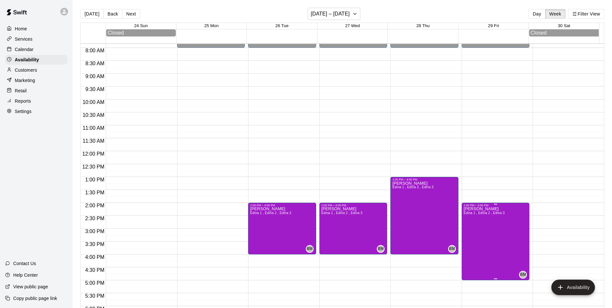
drag, startPoint x: 486, startPoint y: 224, endPoint x: 467, endPoint y: 246, distance: 28.1
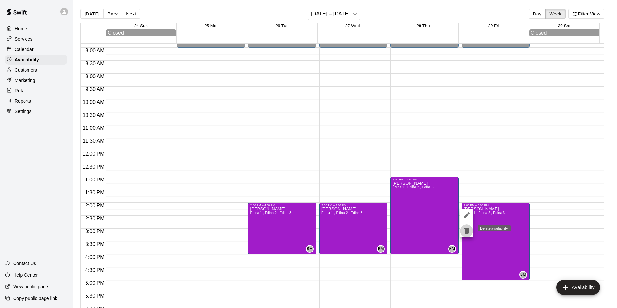
click at [467, 233] on icon "delete" at bounding box center [466, 231] width 5 height 6
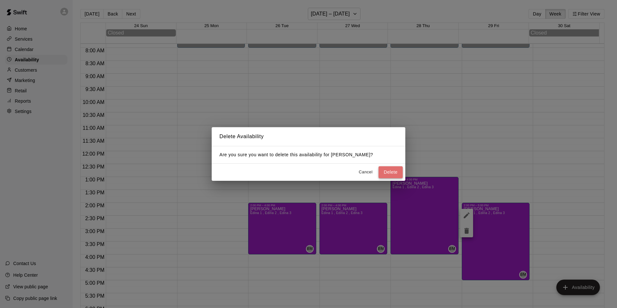
click at [386, 173] on button "Delete" at bounding box center [390, 172] width 24 height 12
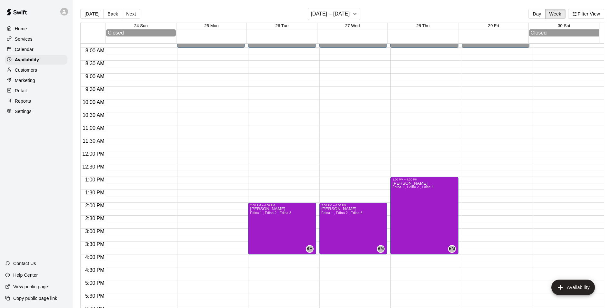
click at [135, 15] on button "Next" at bounding box center [131, 14] width 18 height 10
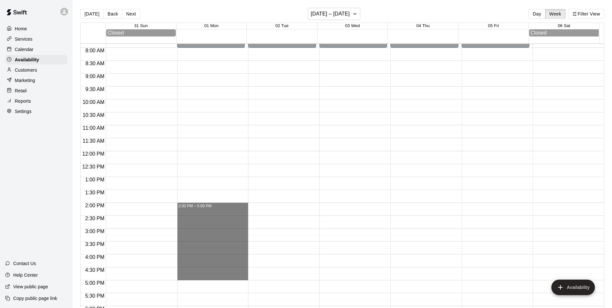
drag, startPoint x: 196, startPoint y: 208, endPoint x: 186, endPoint y: 276, distance: 68.5
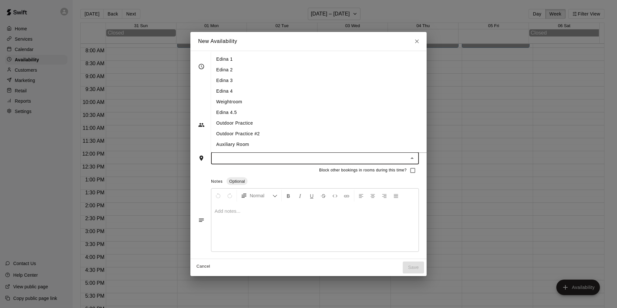
click at [220, 159] on input "text" at bounding box center [309, 158] width 193 height 8
click at [211, 62] on li "Edina 1" at bounding box center [324, 59] width 226 height 11
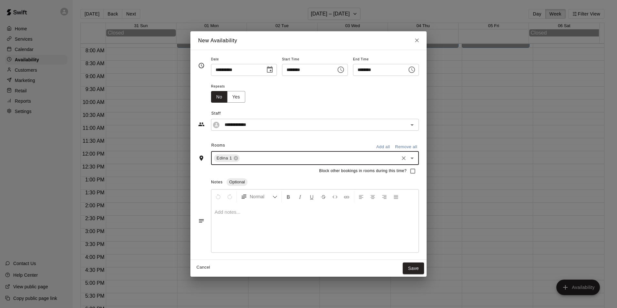
click at [242, 156] on input "text" at bounding box center [319, 158] width 157 height 8
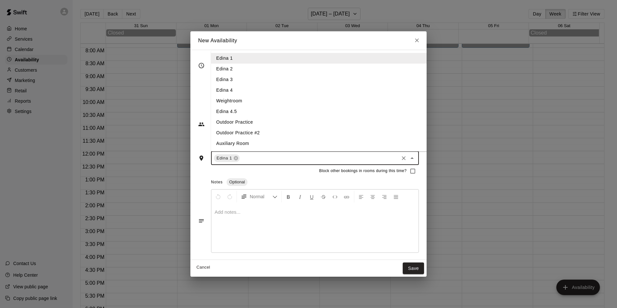
click at [222, 73] on li "Edina 2" at bounding box center [324, 69] width 226 height 11
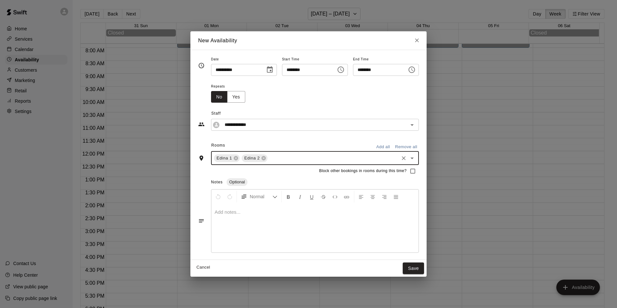
click at [265, 164] on div "Edina 1 Edina 2 ​" at bounding box center [315, 158] width 208 height 14
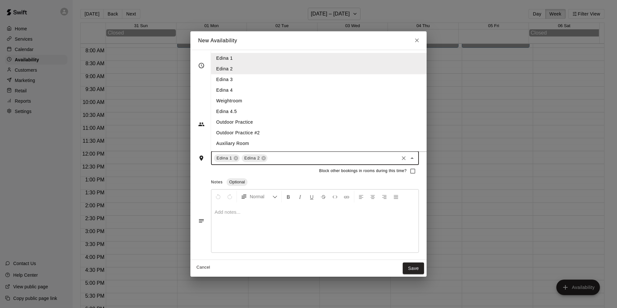
click at [223, 80] on li "Edina 3" at bounding box center [324, 79] width 226 height 11
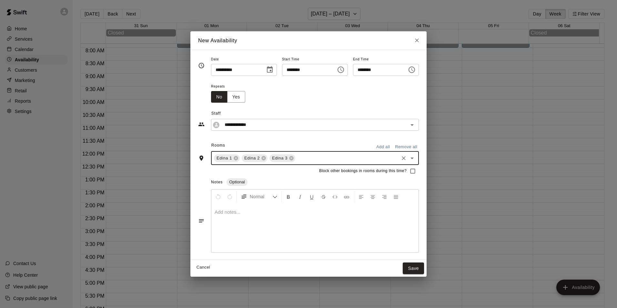
click at [239, 230] on div at bounding box center [314, 228] width 207 height 48
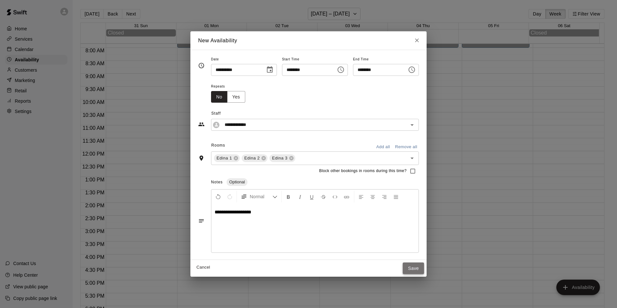
click at [417, 269] on button "Save" at bounding box center [412, 268] width 21 height 12
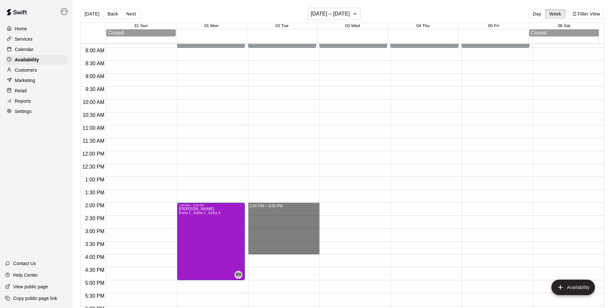
drag, startPoint x: 275, startPoint y: 208, endPoint x: 274, endPoint y: 255, distance: 47.1
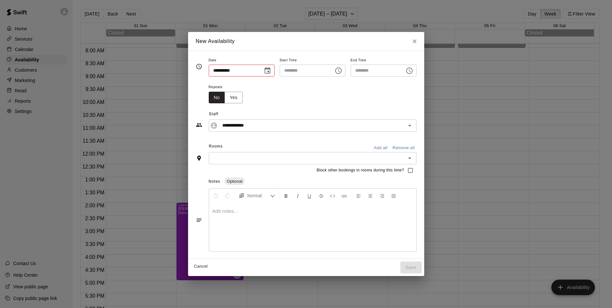
type input "**********"
type input "********"
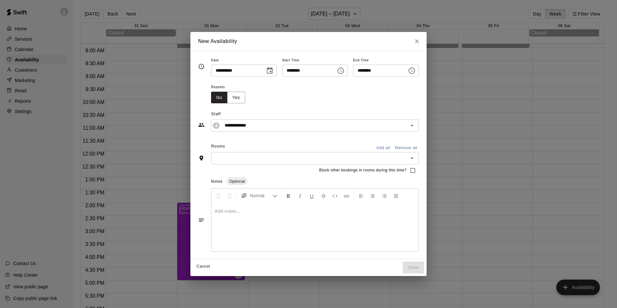
click at [216, 214] on div at bounding box center [314, 227] width 207 height 48
click at [235, 159] on input "text" at bounding box center [309, 158] width 193 height 8
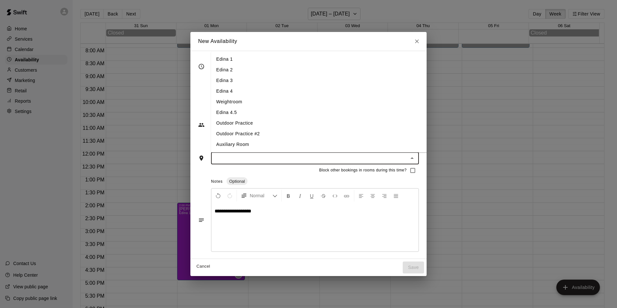
click at [224, 61] on li "Edina 1" at bounding box center [324, 59] width 226 height 11
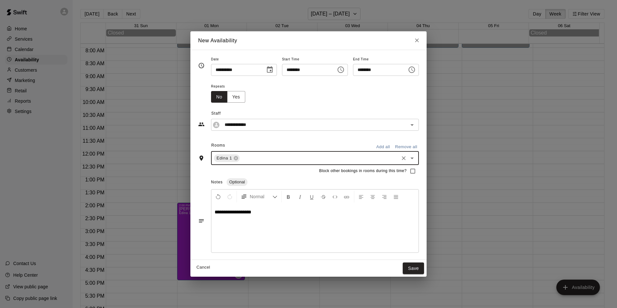
click at [241, 159] on input "text" at bounding box center [319, 158] width 157 height 8
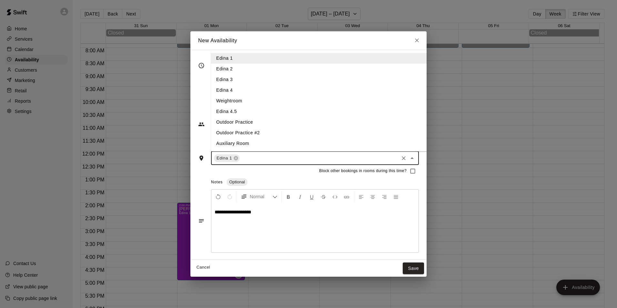
click at [231, 68] on li "Edina 2" at bounding box center [324, 69] width 226 height 11
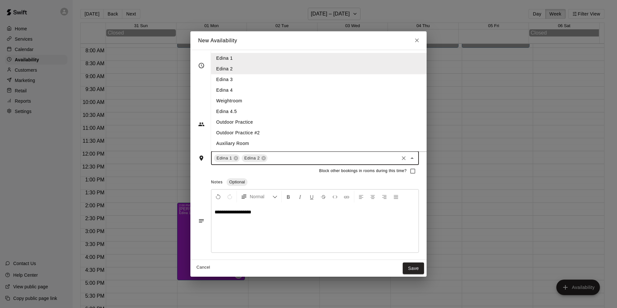
click at [268, 157] on input "text" at bounding box center [332, 158] width 129 height 8
click at [236, 83] on li "Edina 3" at bounding box center [324, 79] width 226 height 11
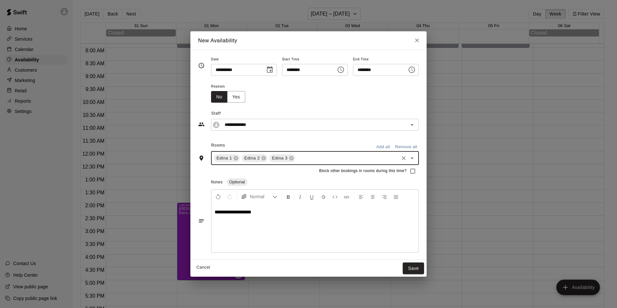
click at [420, 265] on button "Save" at bounding box center [412, 268] width 21 height 12
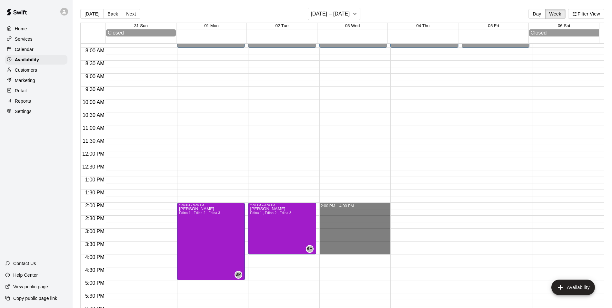
drag, startPoint x: 331, startPoint y: 207, endPoint x: 327, endPoint y: 250, distance: 43.1
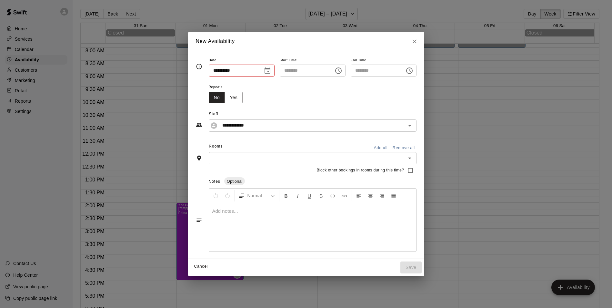
type input "**********"
type input "********"
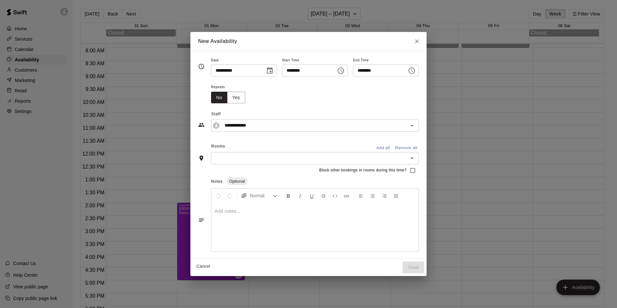
click at [230, 157] on input "text" at bounding box center [309, 158] width 193 height 8
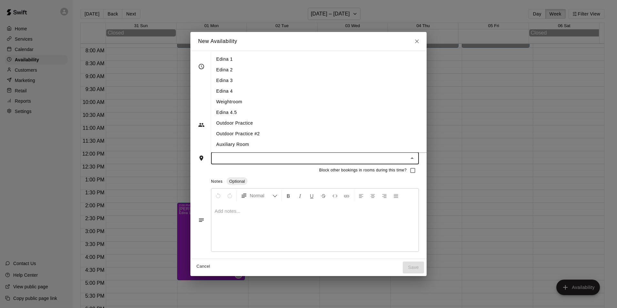
click at [218, 61] on li "Edina 1" at bounding box center [324, 59] width 226 height 11
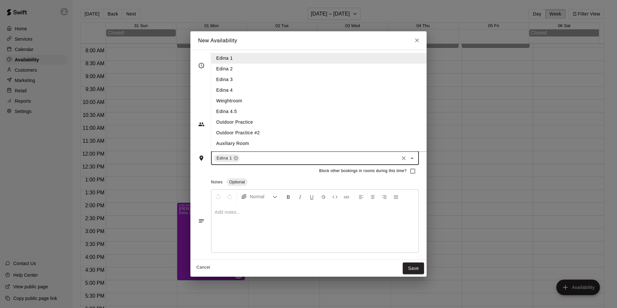
click at [261, 161] on input "text" at bounding box center [319, 158] width 157 height 8
click at [223, 73] on li "Edina 2" at bounding box center [324, 69] width 226 height 11
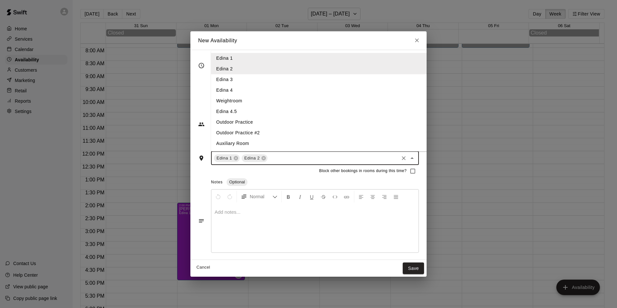
click at [270, 160] on input "text" at bounding box center [332, 158] width 129 height 8
click at [211, 81] on li "Edina 3" at bounding box center [324, 79] width 226 height 11
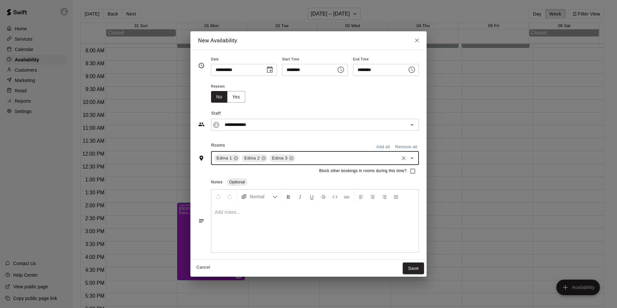
click at [253, 222] on div at bounding box center [314, 228] width 207 height 48
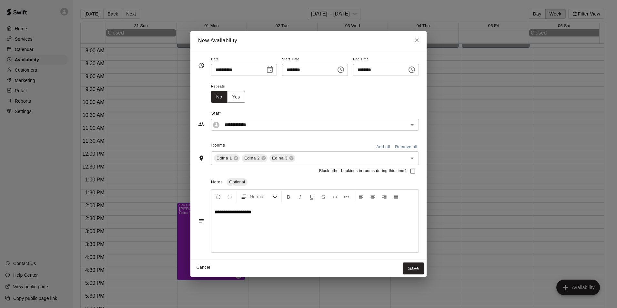
click at [318, 225] on div "**********" at bounding box center [314, 228] width 207 height 48
click at [423, 268] on button "Save" at bounding box center [412, 268] width 21 height 12
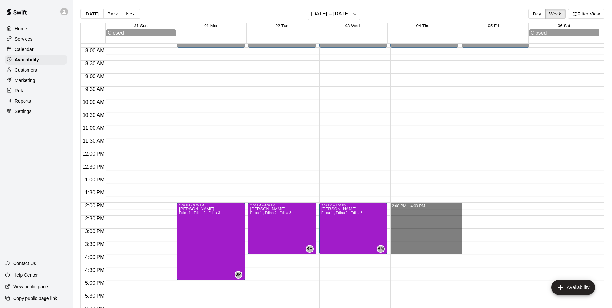
drag, startPoint x: 401, startPoint y: 206, endPoint x: 401, endPoint y: 251, distance: 45.2
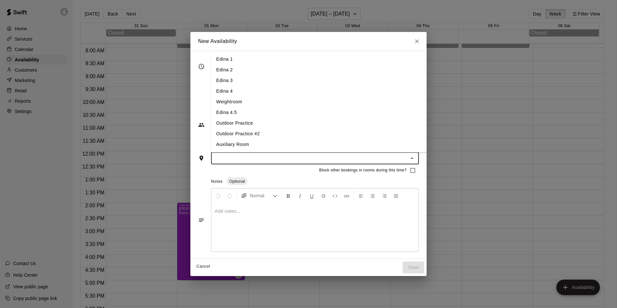
click at [260, 161] on input "text" at bounding box center [309, 158] width 193 height 8
click at [214, 62] on li "Edina 1" at bounding box center [324, 59] width 226 height 11
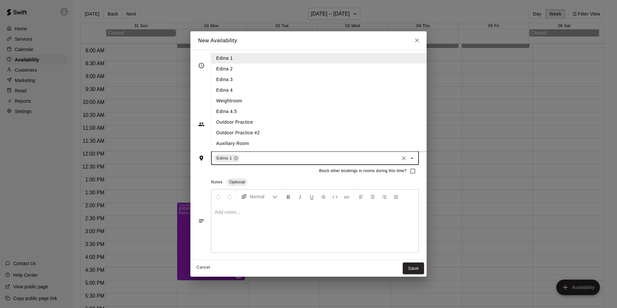
drag, startPoint x: 250, startPoint y: 158, endPoint x: 235, endPoint y: 128, distance: 34.0
click at [250, 158] on input "text" at bounding box center [319, 158] width 157 height 8
click at [227, 71] on li "Edina 2" at bounding box center [324, 69] width 226 height 11
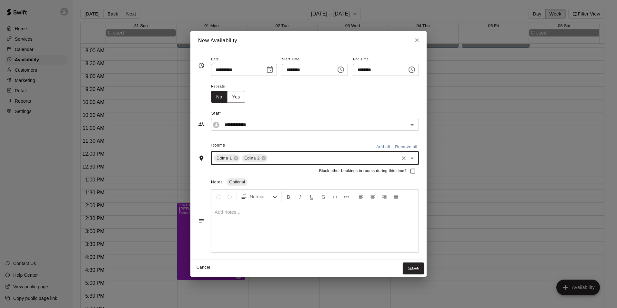
drag, startPoint x: 270, startPoint y: 159, endPoint x: 265, endPoint y: 153, distance: 7.5
click at [270, 159] on input "text" at bounding box center [332, 158] width 129 height 8
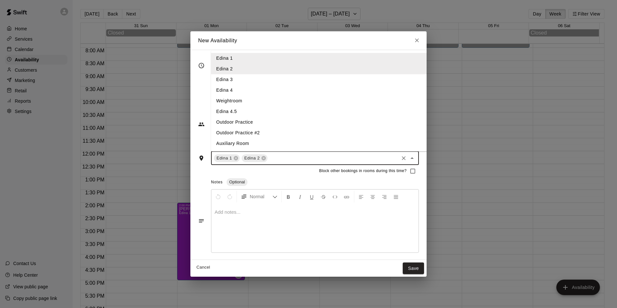
click at [218, 77] on li "Edina 3" at bounding box center [324, 79] width 226 height 11
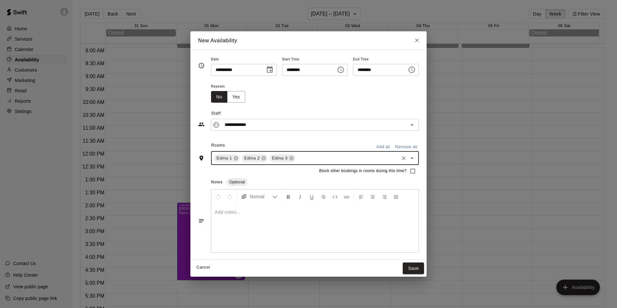
click at [248, 219] on div at bounding box center [314, 228] width 207 height 48
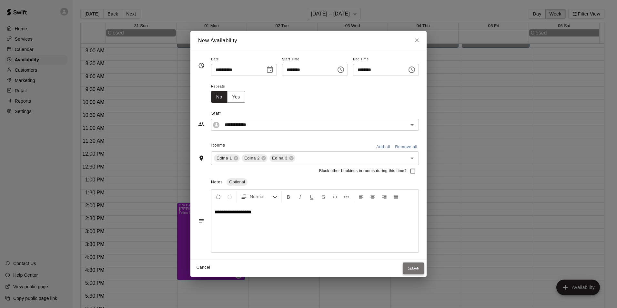
click at [417, 263] on button "Save" at bounding box center [412, 268] width 21 height 12
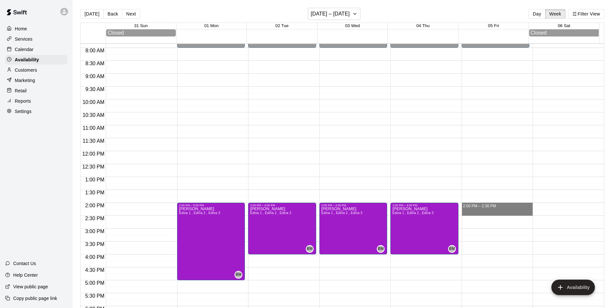
drag, startPoint x: 473, startPoint y: 205, endPoint x: 500, endPoint y: 211, distance: 26.8
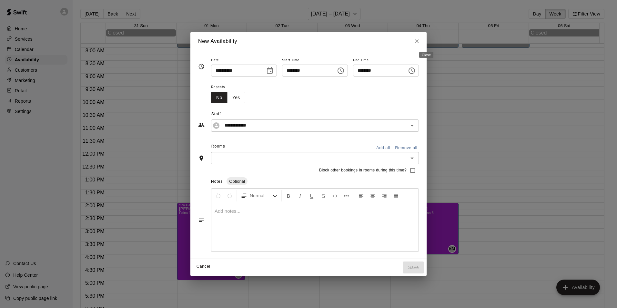
click at [420, 38] on icon "Close" at bounding box center [416, 41] width 6 height 6
type input "**********"
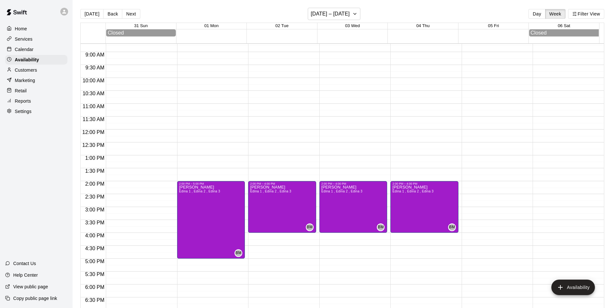
scroll to position [235, 0]
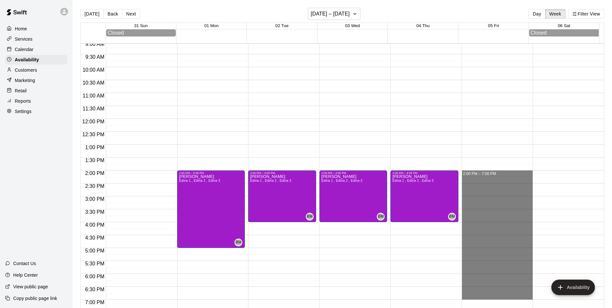
drag, startPoint x: 474, startPoint y: 174, endPoint x: 464, endPoint y: 296, distance: 122.6
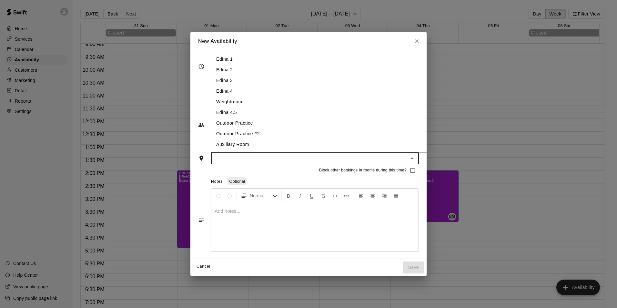
click at [237, 157] on input "text" at bounding box center [309, 158] width 193 height 8
click at [253, 58] on li "Edina 1" at bounding box center [324, 59] width 226 height 11
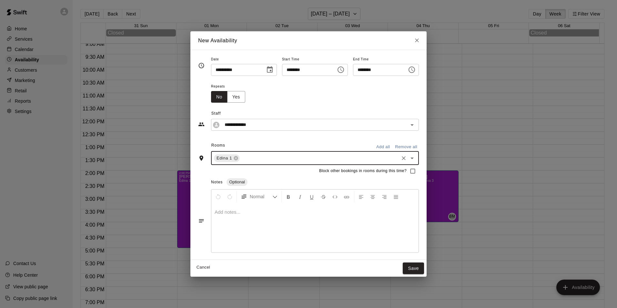
click at [268, 157] on input "text" at bounding box center [319, 158] width 157 height 8
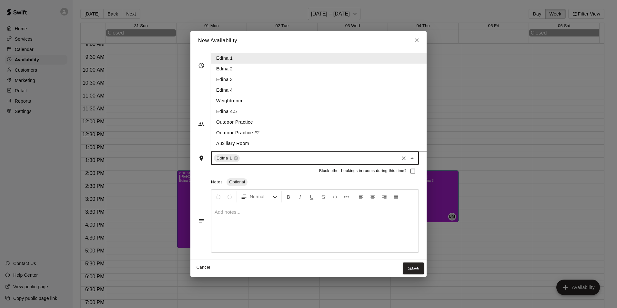
click at [232, 62] on li "Edina 1" at bounding box center [324, 58] width 226 height 11
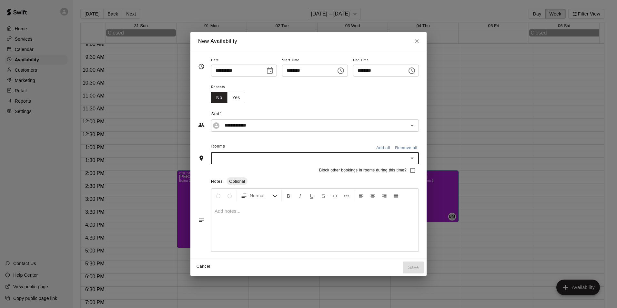
click at [231, 163] on div "​" at bounding box center [315, 158] width 208 height 12
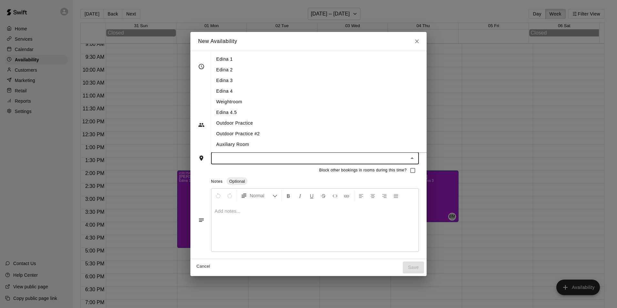
click at [234, 56] on li "Edina 1" at bounding box center [324, 59] width 226 height 11
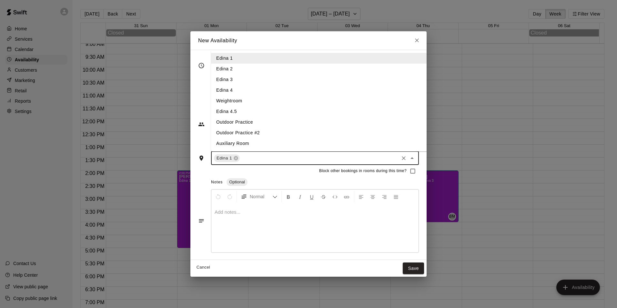
click at [241, 158] on input "text" at bounding box center [319, 158] width 157 height 8
click at [230, 68] on li "Edina 2" at bounding box center [324, 69] width 226 height 11
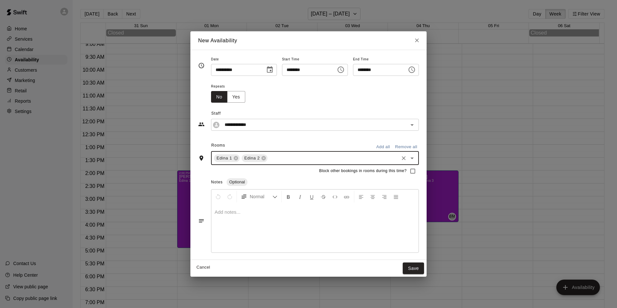
click at [268, 158] on input "text" at bounding box center [332, 158] width 129 height 8
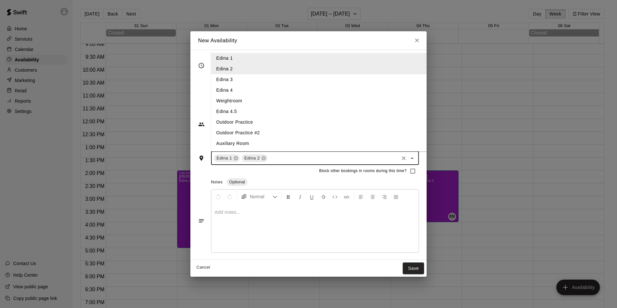
click at [233, 82] on li "Edina 3" at bounding box center [324, 79] width 226 height 11
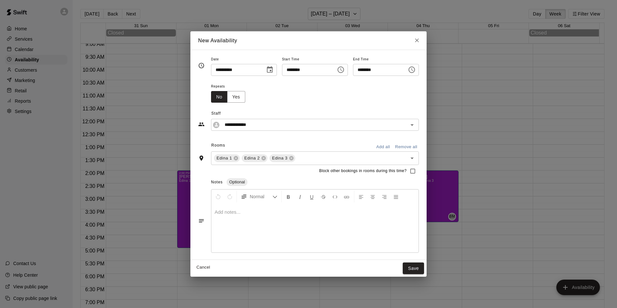
click at [282, 220] on div at bounding box center [314, 228] width 207 height 48
click at [424, 267] on button "Save" at bounding box center [412, 268] width 21 height 12
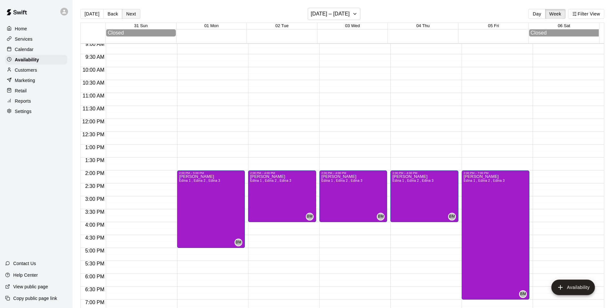
click at [129, 12] on button "Next" at bounding box center [131, 14] width 18 height 10
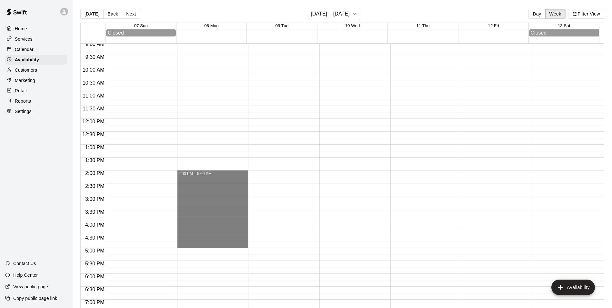
drag, startPoint x: 203, startPoint y: 175, endPoint x: 214, endPoint y: 247, distance: 72.7
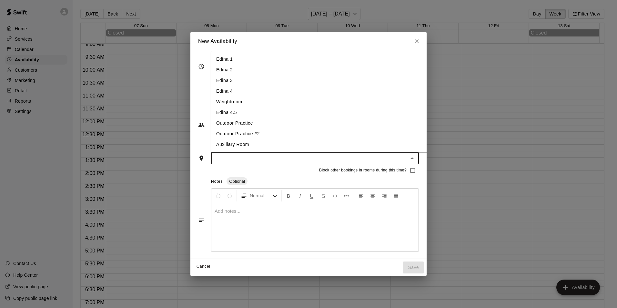
click at [224, 160] on input "text" at bounding box center [309, 158] width 193 height 8
click at [216, 61] on li "Edina 1" at bounding box center [324, 59] width 226 height 11
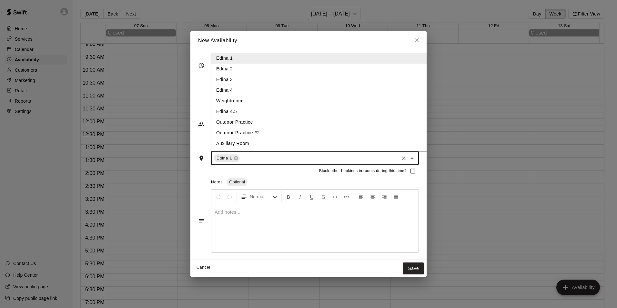
click at [243, 160] on input "text" at bounding box center [319, 158] width 157 height 8
click at [216, 68] on li "Edina 2" at bounding box center [324, 69] width 226 height 11
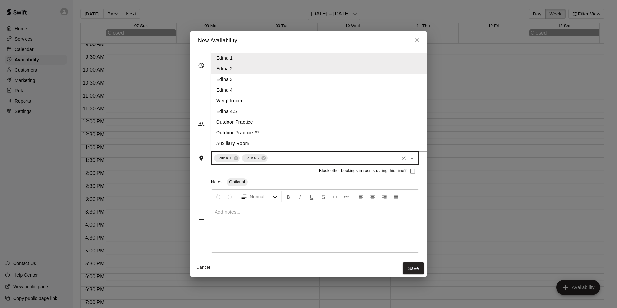
click at [268, 162] on input "text" at bounding box center [332, 158] width 129 height 8
click at [211, 78] on li "Edina 3" at bounding box center [324, 79] width 226 height 11
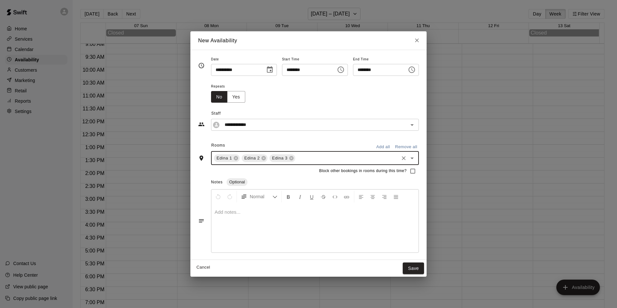
click at [271, 215] on p at bounding box center [314, 212] width 201 height 6
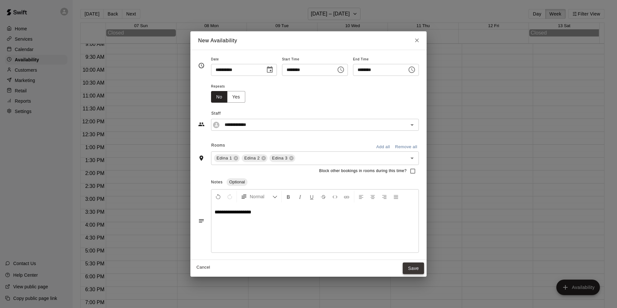
click at [417, 268] on button "Save" at bounding box center [412, 268] width 21 height 12
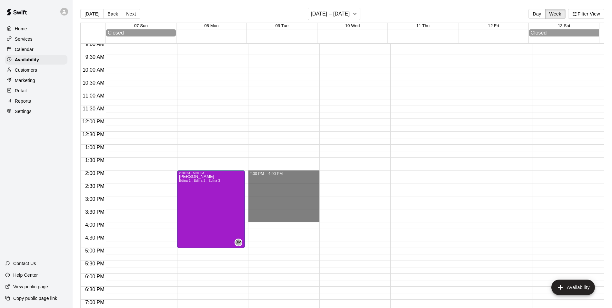
drag, startPoint x: 266, startPoint y: 175, endPoint x: 262, endPoint y: 222, distance: 47.3
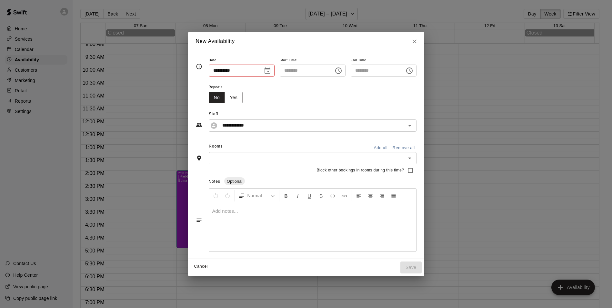
type input "**********"
type input "********"
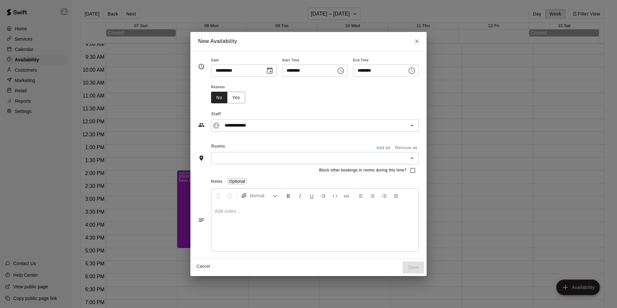
click at [227, 159] on input "text" at bounding box center [309, 158] width 193 height 8
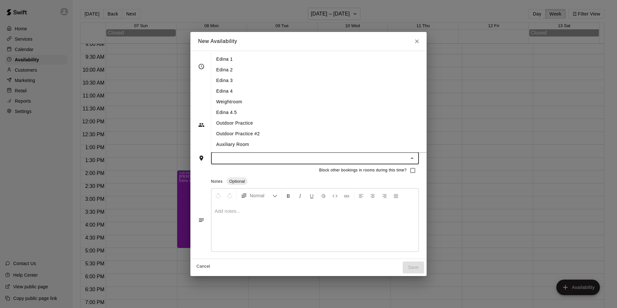
click at [223, 57] on li "Edina 1" at bounding box center [324, 59] width 226 height 11
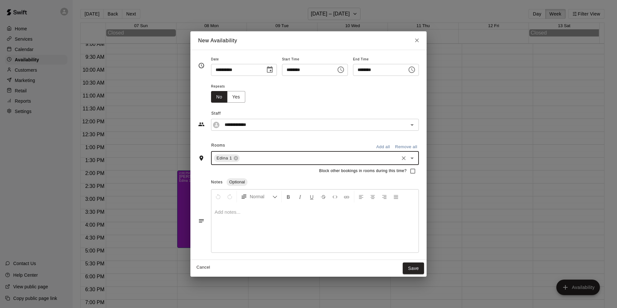
click at [243, 157] on input "text" at bounding box center [319, 158] width 157 height 8
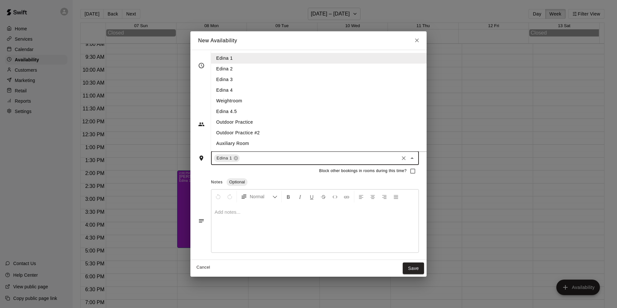
click at [222, 69] on li "Edina 2" at bounding box center [324, 69] width 226 height 11
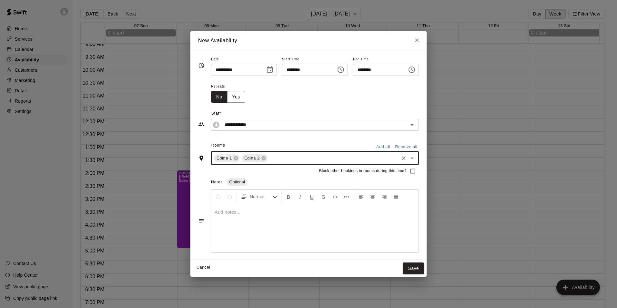
drag, startPoint x: 273, startPoint y: 161, endPoint x: 268, endPoint y: 158, distance: 5.8
click at [272, 161] on input "text" at bounding box center [332, 158] width 129 height 8
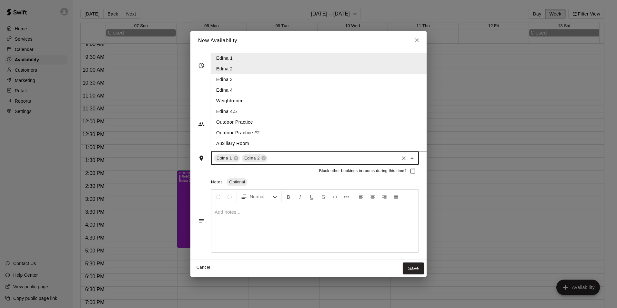
click at [218, 78] on li "Edina 3" at bounding box center [324, 79] width 226 height 11
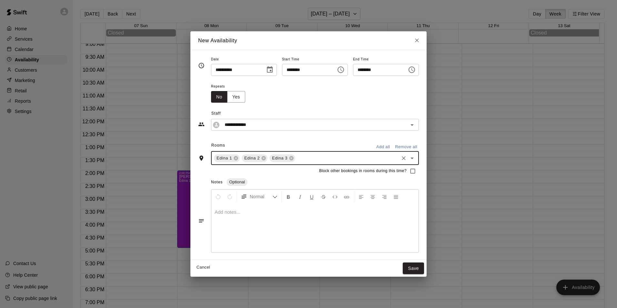
click at [236, 212] on p at bounding box center [314, 212] width 201 height 6
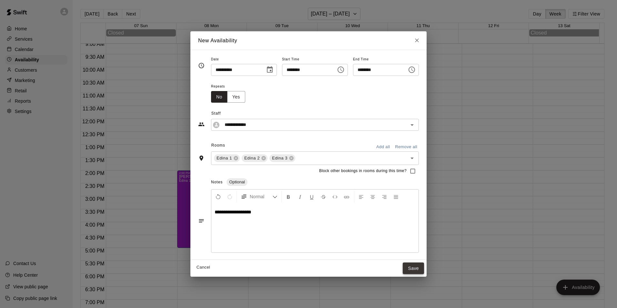
click at [423, 272] on button "Save" at bounding box center [412, 268] width 21 height 12
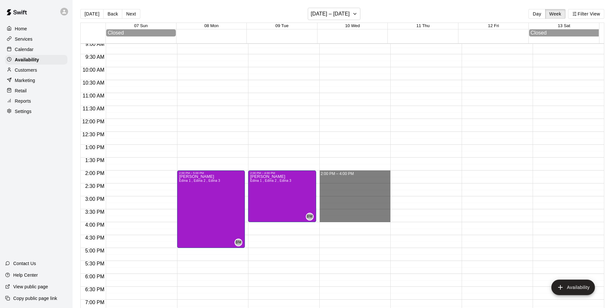
drag, startPoint x: 346, startPoint y: 175, endPoint x: 350, endPoint y: 218, distance: 43.0
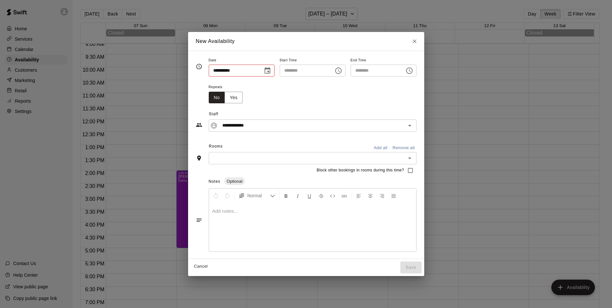
type input "**********"
type input "********"
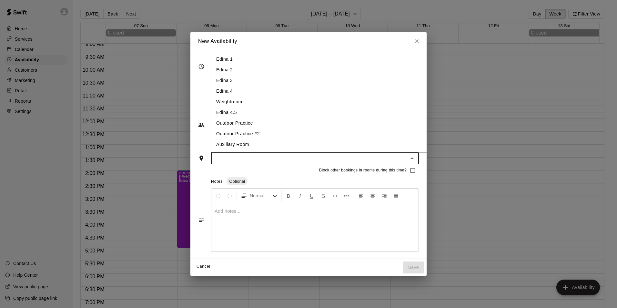
click at [272, 161] on input "text" at bounding box center [309, 158] width 193 height 8
click at [220, 58] on li "Edina 1" at bounding box center [324, 59] width 226 height 11
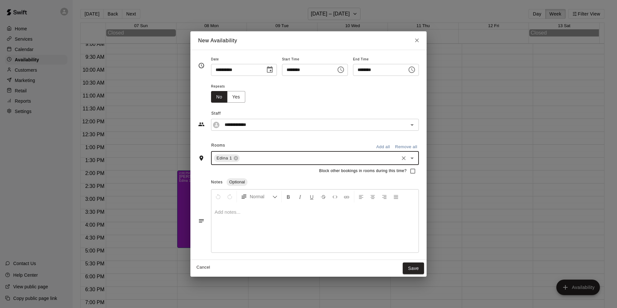
click at [269, 161] on input "text" at bounding box center [319, 158] width 157 height 8
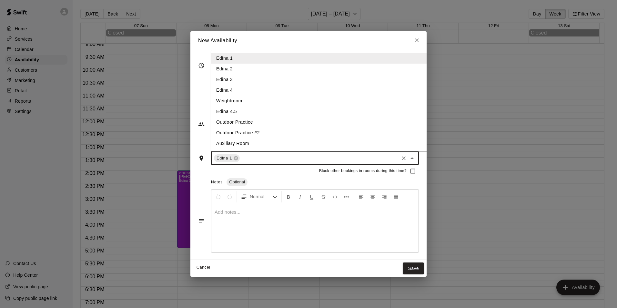
click at [228, 73] on li "Edina 2" at bounding box center [324, 69] width 226 height 11
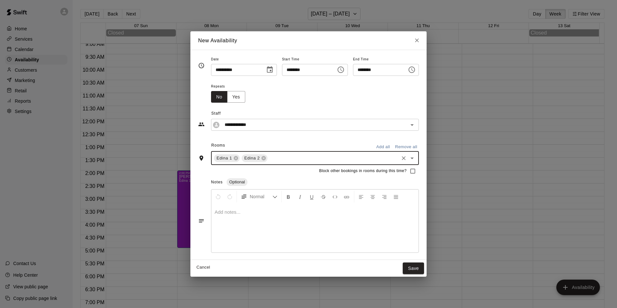
click at [279, 160] on input "text" at bounding box center [332, 158] width 129 height 8
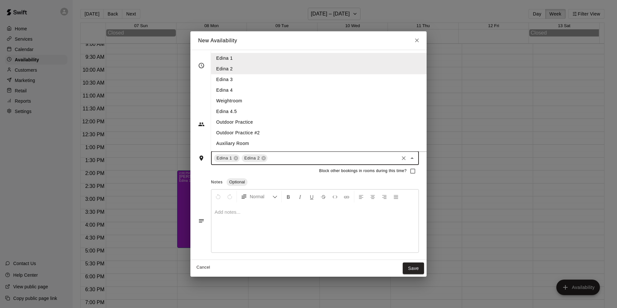
click at [227, 75] on li "Edina 3" at bounding box center [324, 79] width 226 height 11
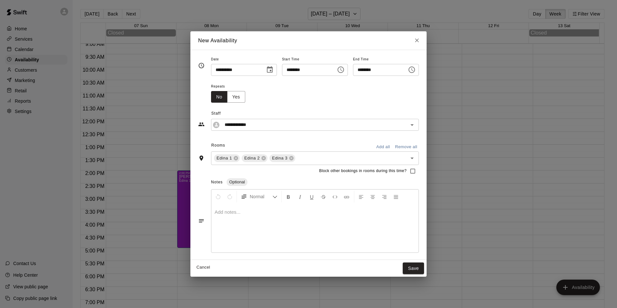
click at [305, 223] on div at bounding box center [314, 228] width 207 height 48
click at [424, 265] on button "Save" at bounding box center [412, 268] width 21 height 12
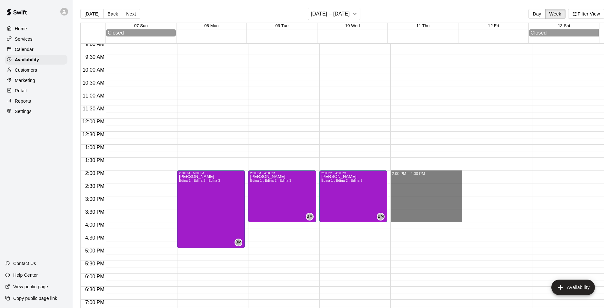
drag, startPoint x: 399, startPoint y: 173, endPoint x: 392, endPoint y: 218, distance: 45.7
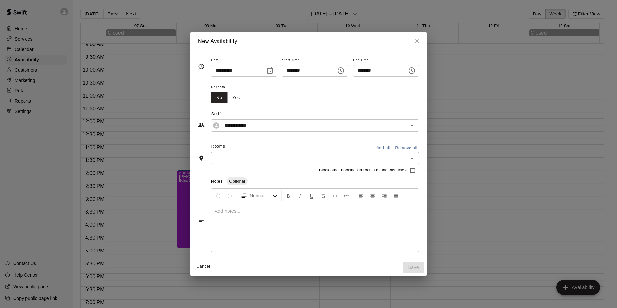
click at [287, 156] on input "text" at bounding box center [309, 158] width 193 height 8
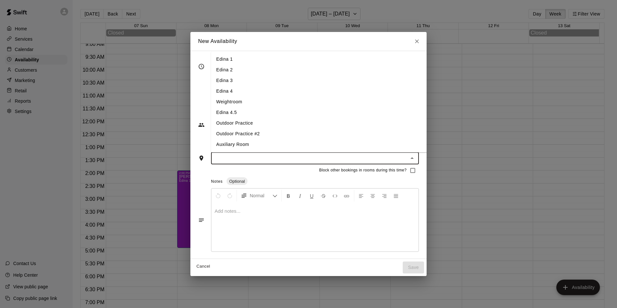
click at [211, 60] on li "Edina 1" at bounding box center [324, 59] width 226 height 11
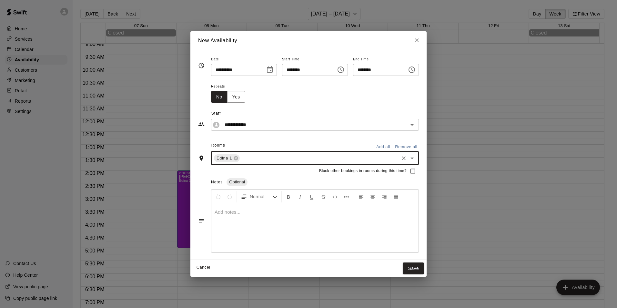
click at [241, 158] on input "text" at bounding box center [319, 158] width 157 height 8
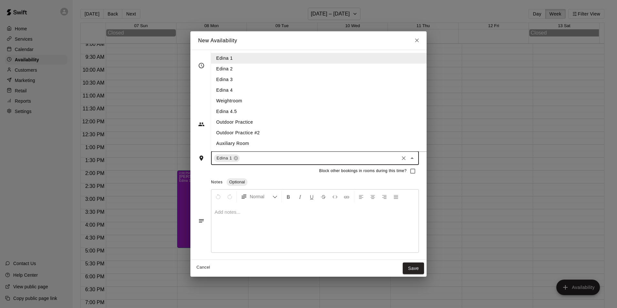
click at [248, 71] on li "Edina 2" at bounding box center [324, 69] width 226 height 11
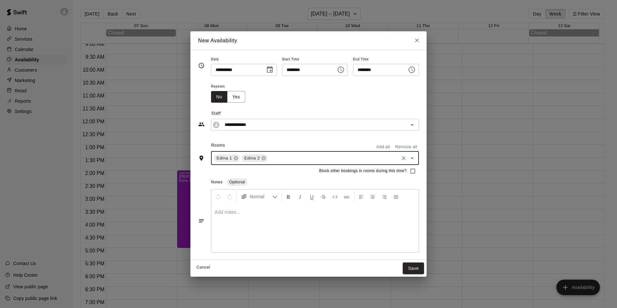
click at [268, 159] on input "text" at bounding box center [332, 158] width 129 height 8
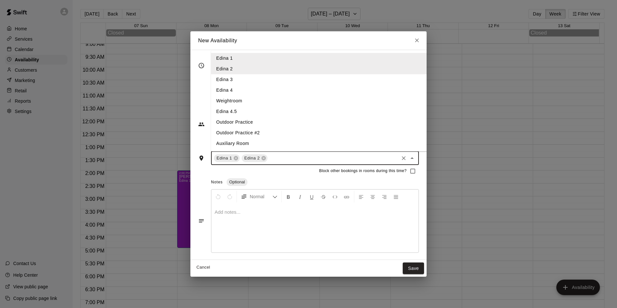
click at [240, 82] on li "Edina 3" at bounding box center [324, 79] width 226 height 11
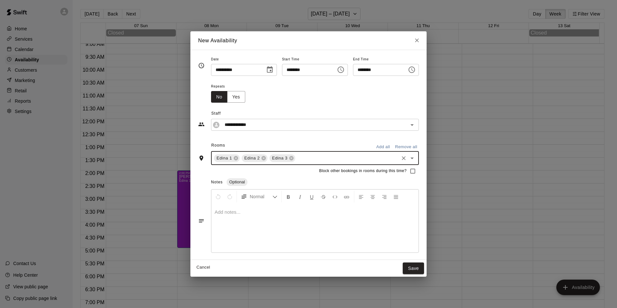
click at [214, 213] on p at bounding box center [314, 212] width 201 height 6
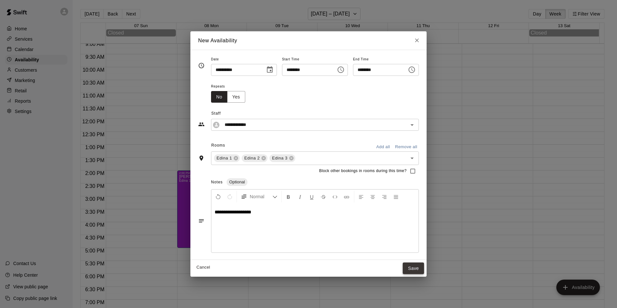
click at [418, 269] on button "Save" at bounding box center [412, 268] width 21 height 12
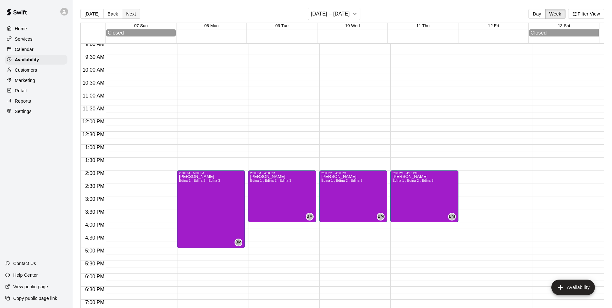
click at [132, 10] on button "Next" at bounding box center [131, 14] width 18 height 10
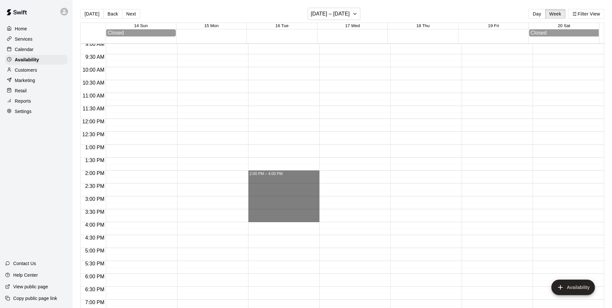
drag, startPoint x: 270, startPoint y: 175, endPoint x: 248, endPoint y: 220, distance: 49.6
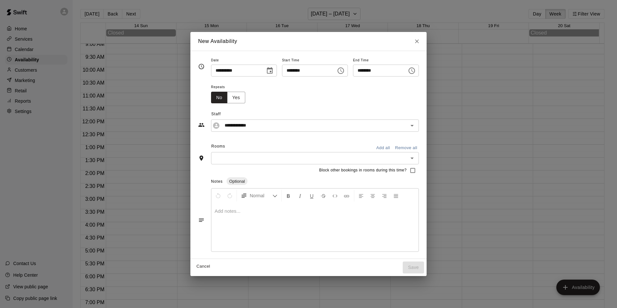
click at [239, 160] on input "text" at bounding box center [309, 158] width 193 height 8
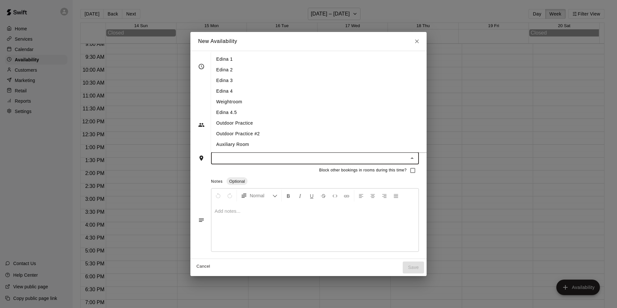
click at [213, 62] on li "Edina 1" at bounding box center [324, 59] width 226 height 11
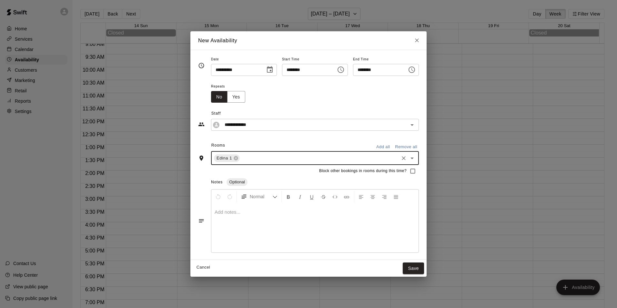
click at [242, 157] on input "text" at bounding box center [319, 158] width 157 height 8
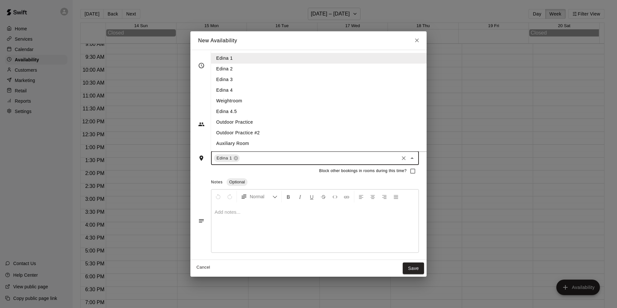
click at [216, 67] on li "Edina 2" at bounding box center [324, 69] width 226 height 11
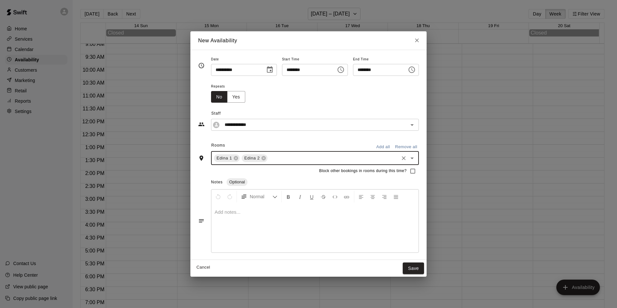
click at [268, 156] on input "text" at bounding box center [332, 158] width 129 height 8
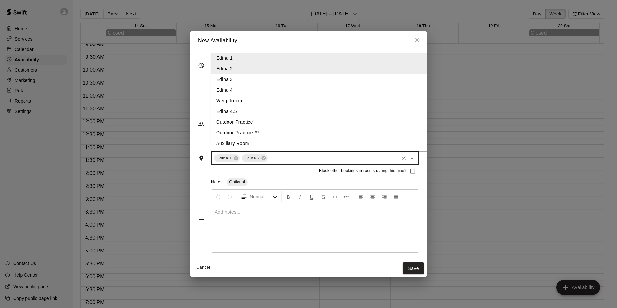
click at [229, 80] on li "Edina 3" at bounding box center [324, 79] width 226 height 11
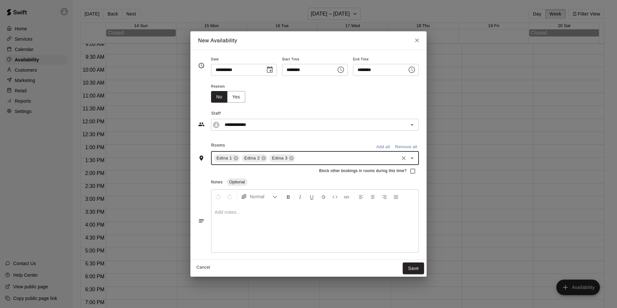
click at [222, 220] on div at bounding box center [314, 228] width 207 height 48
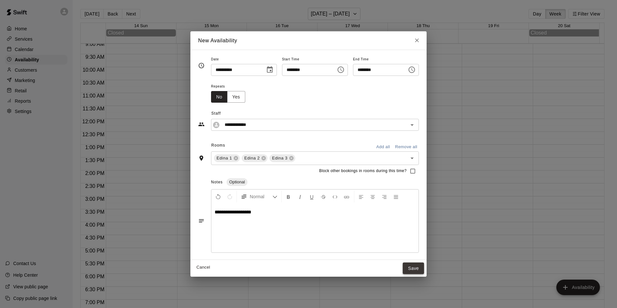
click at [424, 270] on button "Save" at bounding box center [412, 268] width 21 height 12
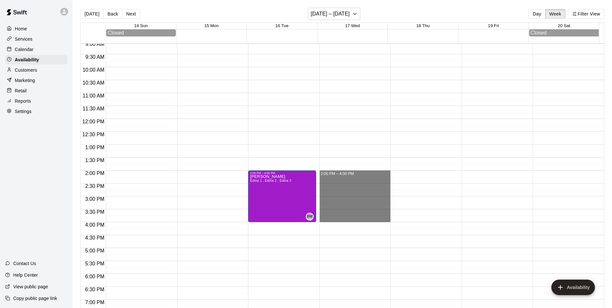
drag, startPoint x: 332, startPoint y: 173, endPoint x: 329, endPoint y: 219, distance: 46.2
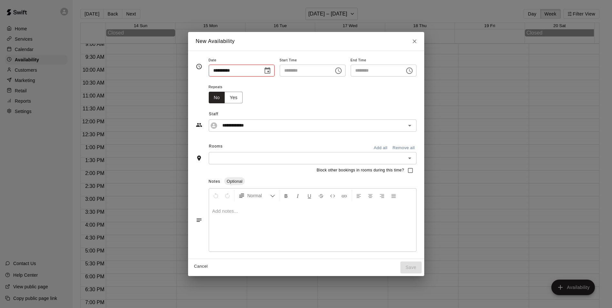
type input "**********"
type input "********"
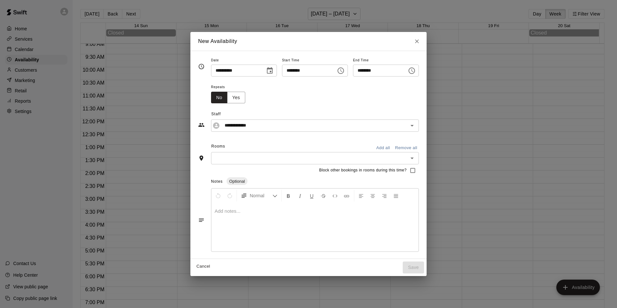
click at [230, 158] on input "text" at bounding box center [309, 158] width 193 height 8
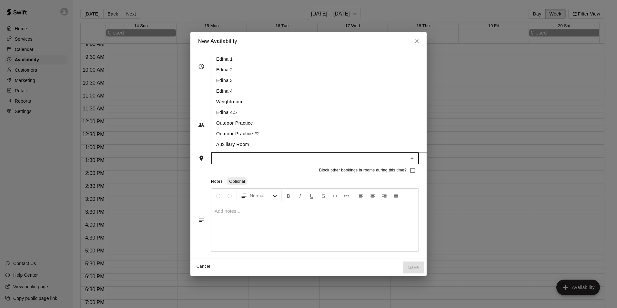
click at [236, 61] on li "Edina 1" at bounding box center [324, 59] width 226 height 11
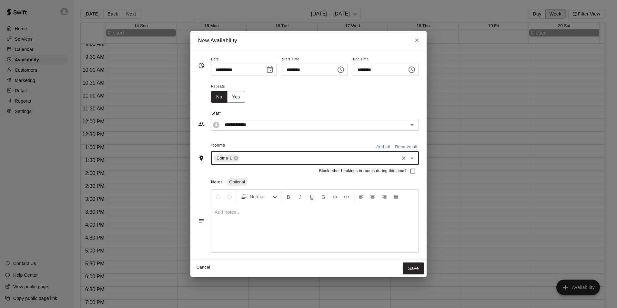
click at [254, 159] on input "text" at bounding box center [319, 158] width 157 height 8
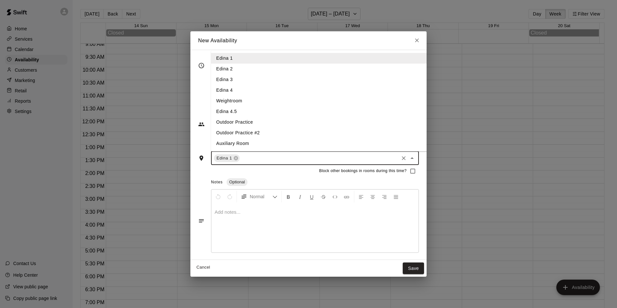
click at [238, 71] on li "Edina 2" at bounding box center [324, 69] width 226 height 11
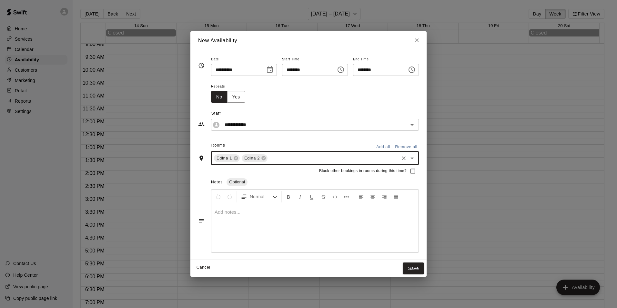
click at [269, 168] on div "Block other bookings in rooms during this time?" at bounding box center [308, 171] width 221 height 12
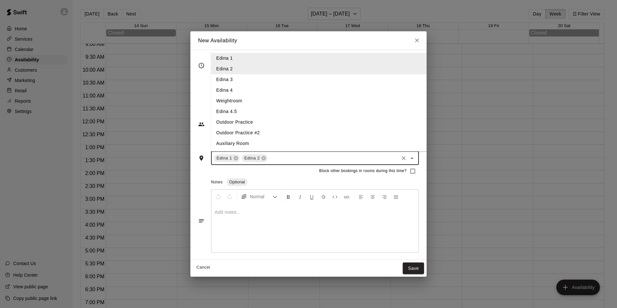
click at [268, 160] on input "text" at bounding box center [332, 158] width 129 height 8
click at [219, 84] on li "Edina 3" at bounding box center [324, 79] width 226 height 11
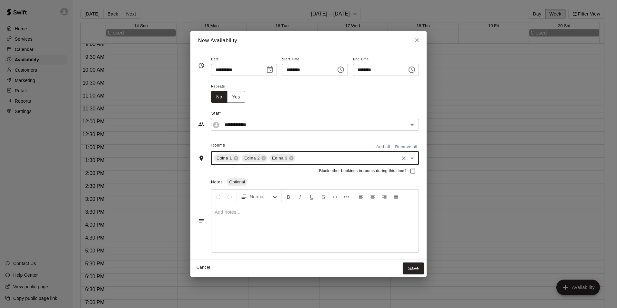
click at [282, 216] on div at bounding box center [314, 228] width 207 height 48
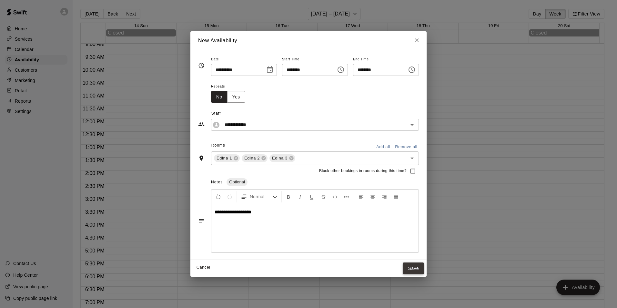
click at [419, 273] on button "Save" at bounding box center [412, 268] width 21 height 12
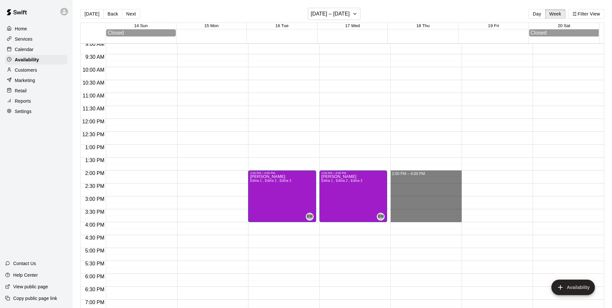
drag, startPoint x: 395, startPoint y: 174, endPoint x: 398, endPoint y: 221, distance: 46.8
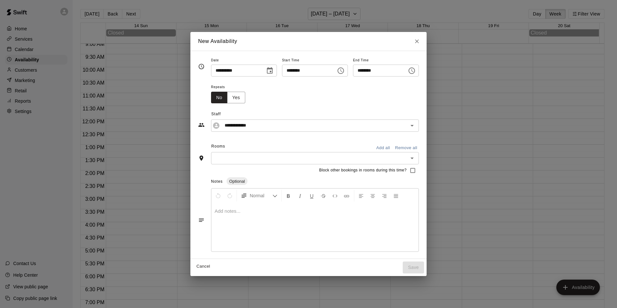
click at [254, 154] on input "text" at bounding box center [309, 158] width 193 height 8
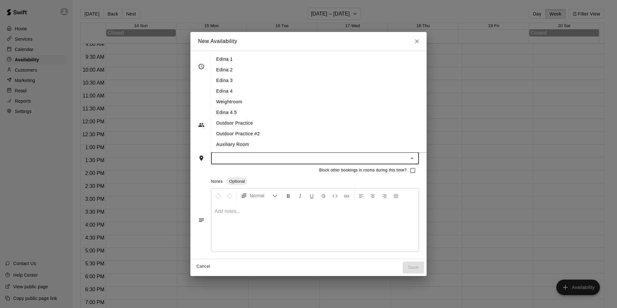
click at [211, 58] on li "Edina 1" at bounding box center [324, 59] width 226 height 11
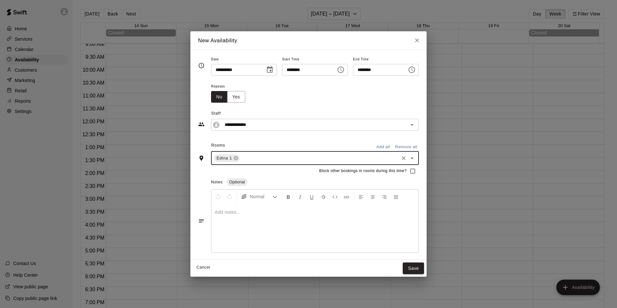
click at [262, 155] on input "text" at bounding box center [319, 158] width 157 height 8
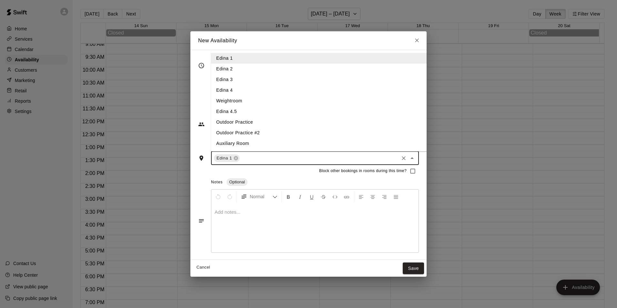
click at [223, 67] on li "Edina 2" at bounding box center [324, 69] width 226 height 11
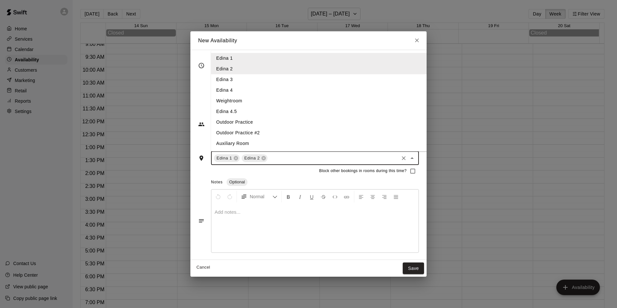
click at [271, 160] on input "text" at bounding box center [332, 158] width 129 height 8
drag, startPoint x: 221, startPoint y: 82, endPoint x: 248, endPoint y: 117, distance: 44.6
click at [221, 83] on li "Edina 3" at bounding box center [324, 79] width 226 height 11
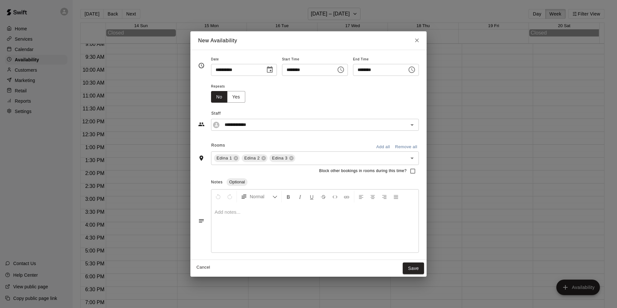
click at [221, 225] on div at bounding box center [314, 228] width 207 height 48
click at [421, 268] on button "Save" at bounding box center [412, 268] width 21 height 12
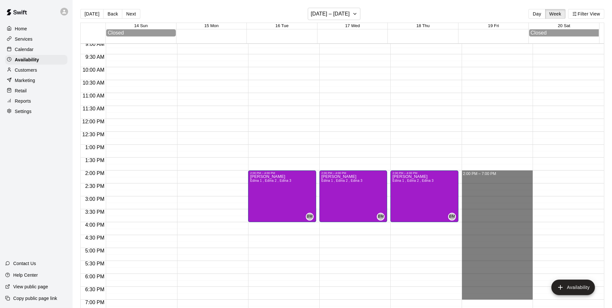
drag, startPoint x: 465, startPoint y: 174, endPoint x: 469, endPoint y: 298, distance: 124.2
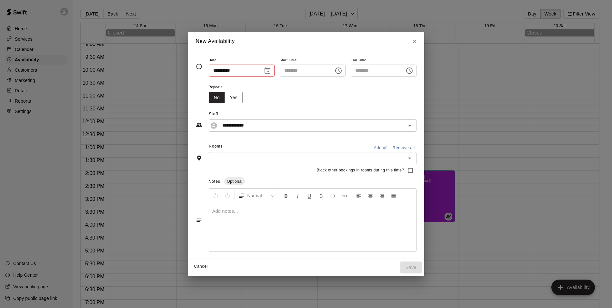
type input "**********"
type input "********"
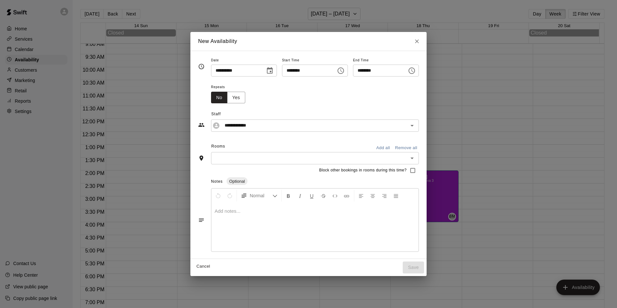
click at [213, 162] on div "​" at bounding box center [315, 158] width 208 height 12
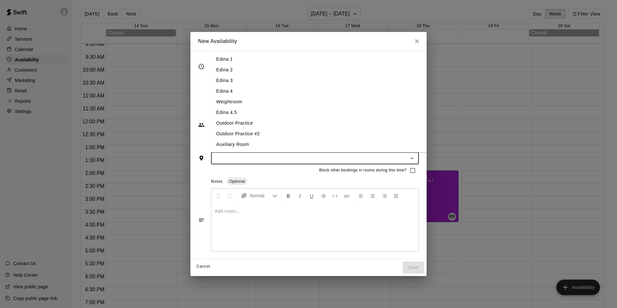
click at [219, 58] on li "Edina 1" at bounding box center [324, 59] width 226 height 11
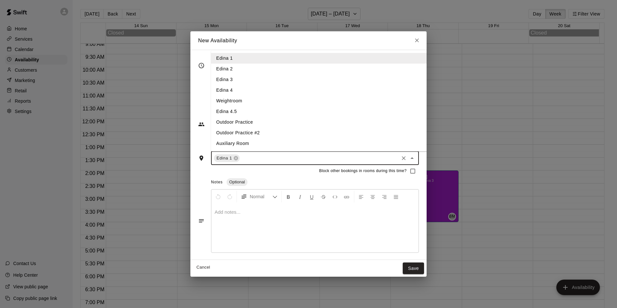
click at [241, 161] on input "text" at bounding box center [319, 158] width 157 height 8
click at [224, 69] on li "Edina 2" at bounding box center [324, 69] width 226 height 11
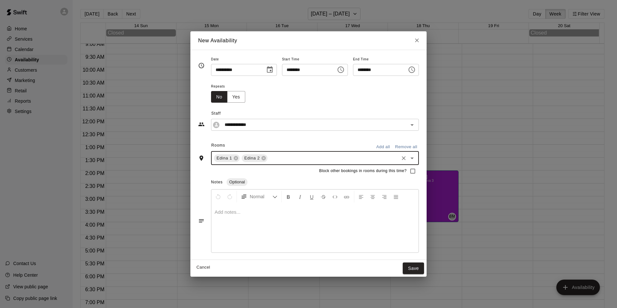
drag, startPoint x: 266, startPoint y: 161, endPoint x: 264, endPoint y: 155, distance: 6.4
click at [268, 162] on input "text" at bounding box center [332, 158] width 129 height 8
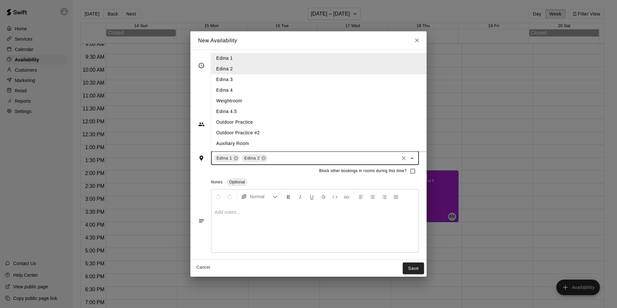
click at [218, 79] on li "Edina 3" at bounding box center [324, 79] width 226 height 11
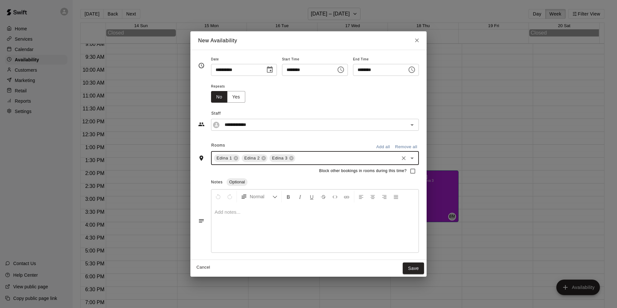
click at [215, 222] on div at bounding box center [314, 228] width 207 height 48
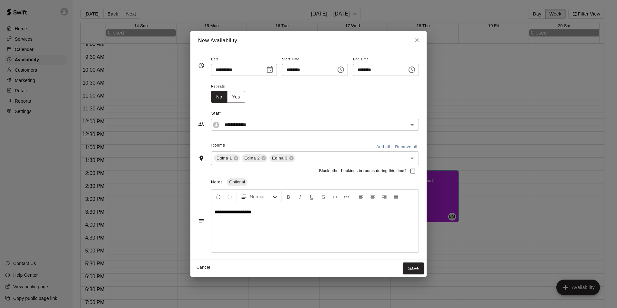
click at [437, 271] on div "**********" at bounding box center [308, 154] width 617 height 308
type input "**********"
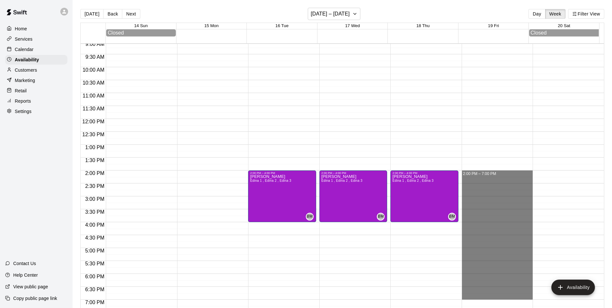
drag, startPoint x: 470, startPoint y: 173, endPoint x: 475, endPoint y: 294, distance: 122.0
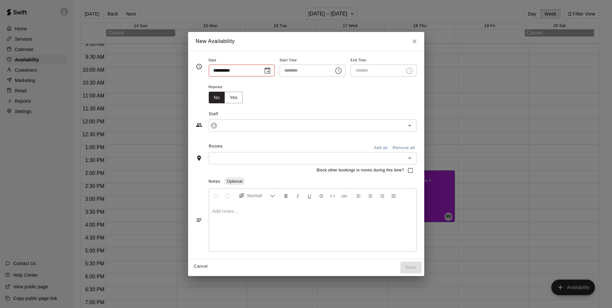
type input "**********"
type input "********"
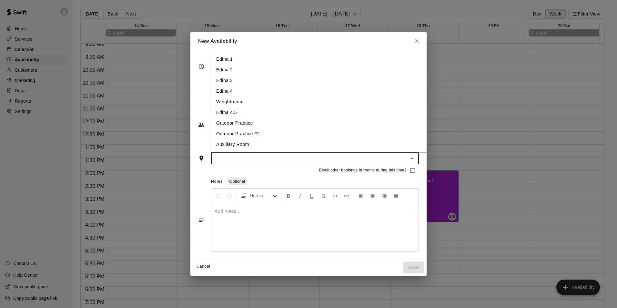
click at [214, 161] on input "text" at bounding box center [309, 158] width 193 height 8
click at [213, 58] on li "Edina 1" at bounding box center [324, 59] width 226 height 11
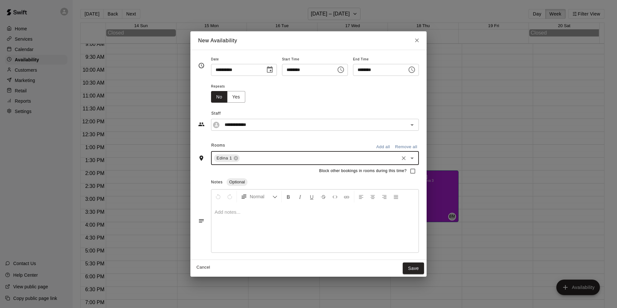
click at [241, 161] on input "text" at bounding box center [319, 158] width 157 height 8
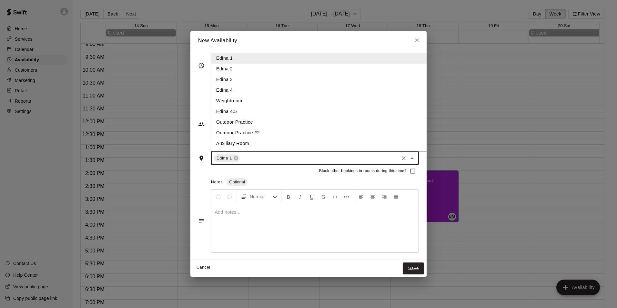
drag, startPoint x: 214, startPoint y: 70, endPoint x: 234, endPoint y: 95, distance: 32.6
click at [214, 70] on li "Edina 2" at bounding box center [324, 69] width 226 height 11
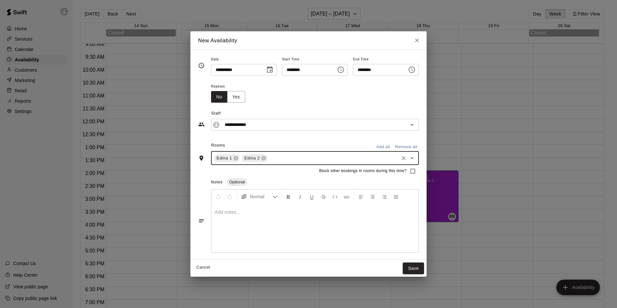
click at [264, 164] on div "Edina 1 Edina 2 ​" at bounding box center [315, 158] width 208 height 14
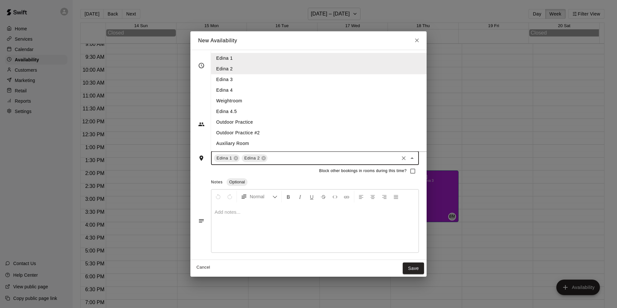
click at [214, 75] on li "Edina 3" at bounding box center [324, 79] width 226 height 11
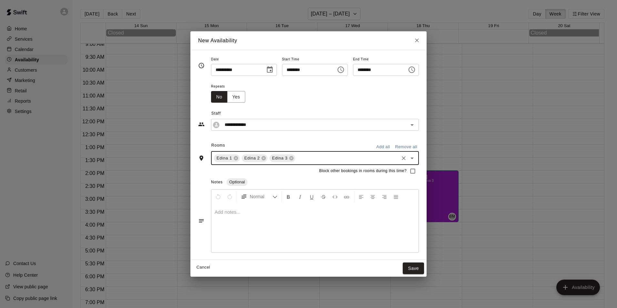
click at [242, 214] on p at bounding box center [314, 212] width 201 height 6
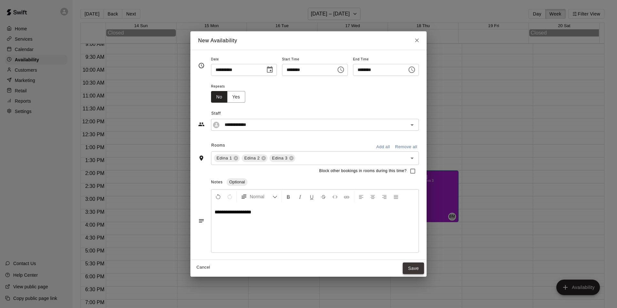
click at [417, 269] on button "Save" at bounding box center [412, 268] width 21 height 12
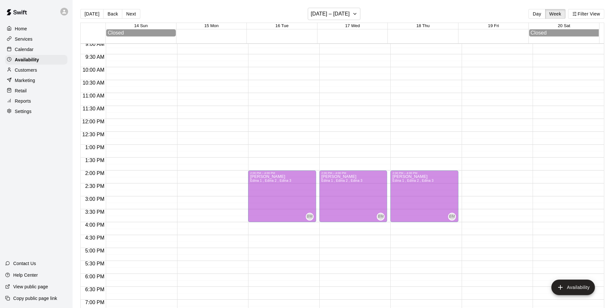
drag, startPoint x: 509, startPoint y: 186, endPoint x: 500, endPoint y: 236, distance: 51.0
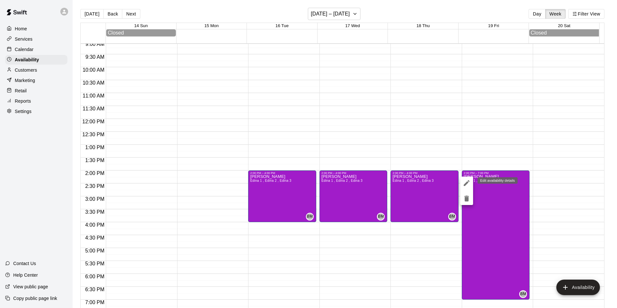
click at [468, 184] on icon "edit" at bounding box center [466, 183] width 8 height 8
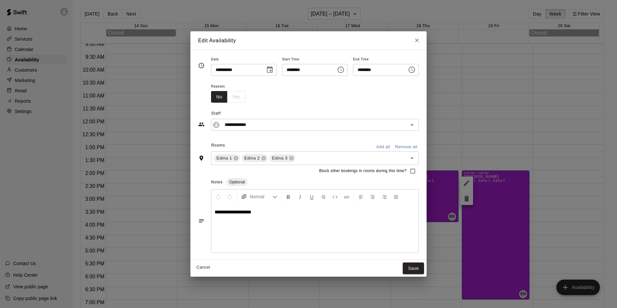
click at [268, 69] on icon "Choose date, selected date is Sep 19, 2025" at bounding box center [270, 70] width 8 height 8
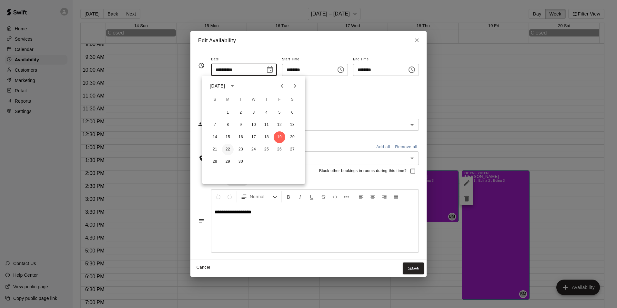
click at [229, 151] on button "22" at bounding box center [228, 150] width 12 height 12
type input "**********"
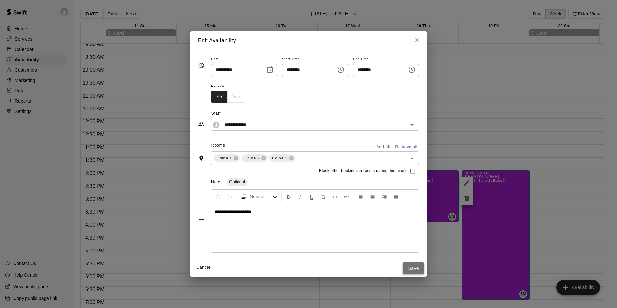
click at [424, 268] on button "Save" at bounding box center [412, 268] width 21 height 12
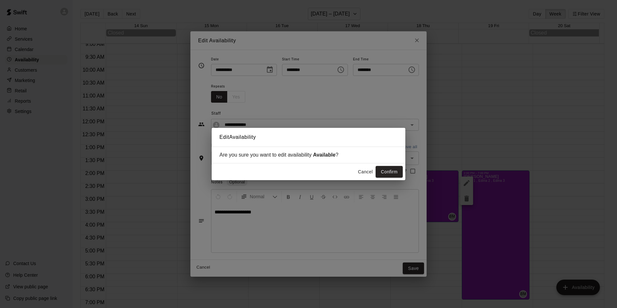
drag, startPoint x: 392, startPoint y: 172, endPoint x: 394, endPoint y: 175, distance: 3.4
click at [394, 175] on button "Confirm" at bounding box center [388, 172] width 27 height 12
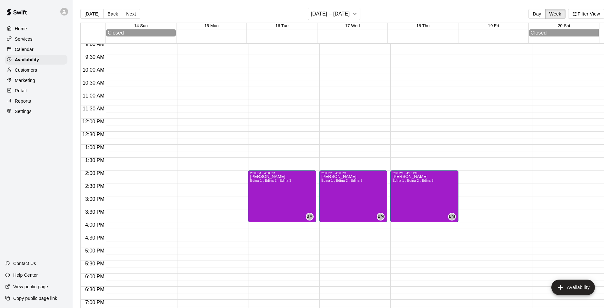
click at [94, 17] on button "[DATE]" at bounding box center [91, 14] width 23 height 10
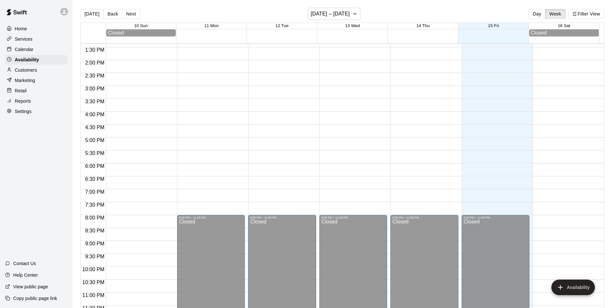
scroll to position [349, 0]
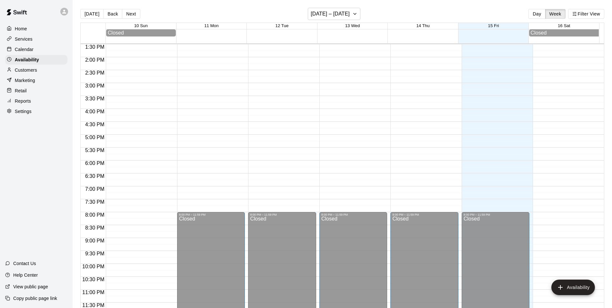
click at [17, 49] on p "Calendar" at bounding box center [24, 49] width 19 height 6
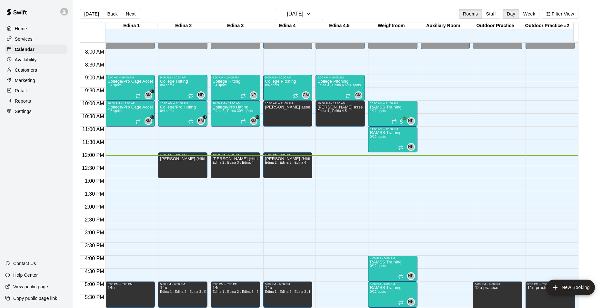
scroll to position [216, 0]
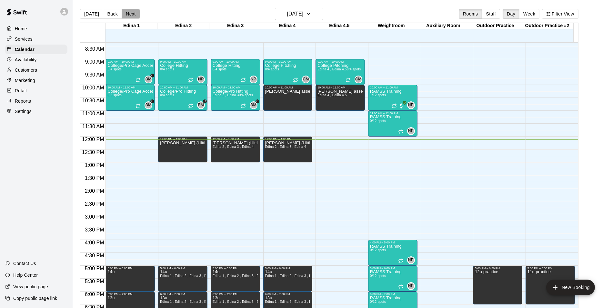
click at [134, 15] on button "Next" at bounding box center [131, 14] width 18 height 10
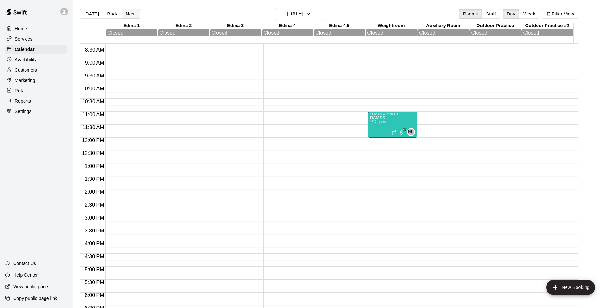
click at [134, 15] on button "Next" at bounding box center [131, 14] width 18 height 10
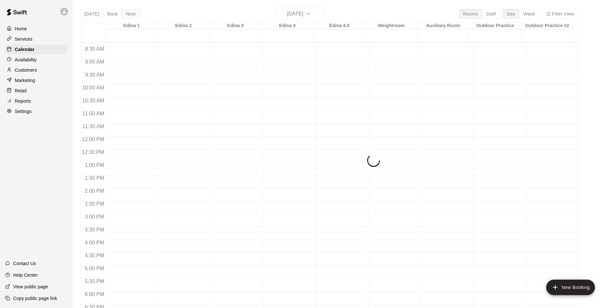
click at [134, 15] on div "[DATE] Back [DATE][DATE] Rooms Staff Day Week Filter View Edina 1 17 Sun Edina …" at bounding box center [329, 162] width 498 height 308
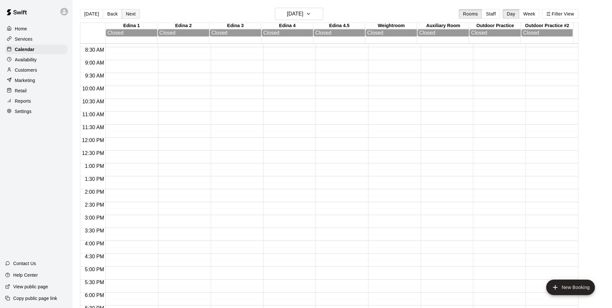
click at [132, 16] on button "Next" at bounding box center [131, 14] width 18 height 10
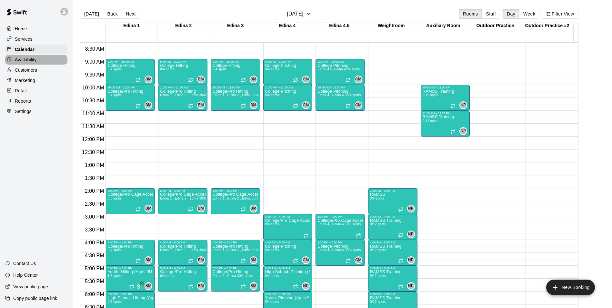
click at [21, 57] on div "Availability" at bounding box center [36, 60] width 62 height 10
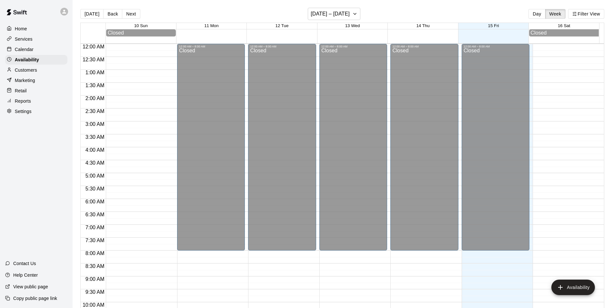
scroll to position [313, 0]
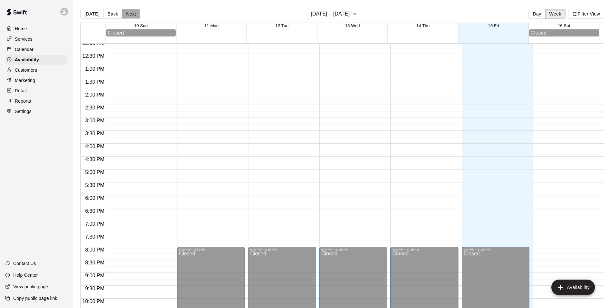
click at [130, 15] on button "Next" at bounding box center [131, 14] width 18 height 10
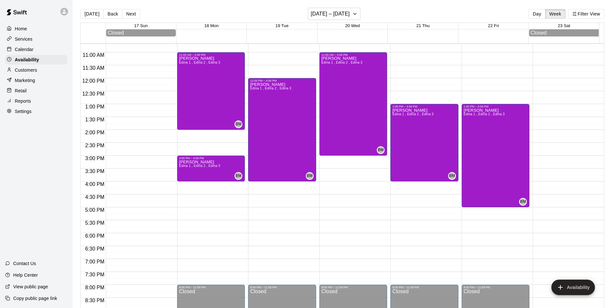
scroll to position [216, 0]
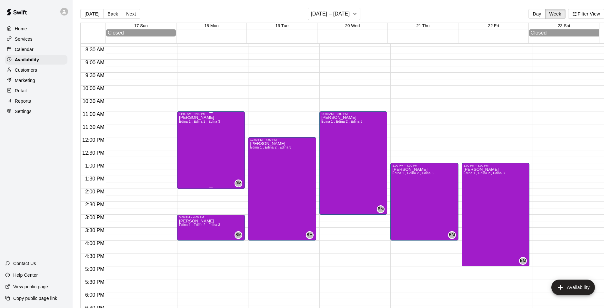
click at [208, 133] on div "[PERSON_NAME] 1 , Edina 2 , Edina 3" at bounding box center [199, 269] width 41 height 308
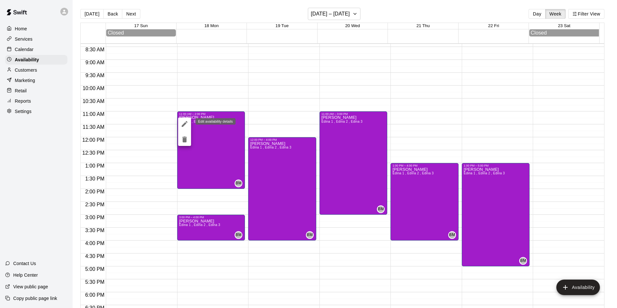
click at [182, 122] on icon "edit" at bounding box center [185, 124] width 8 height 8
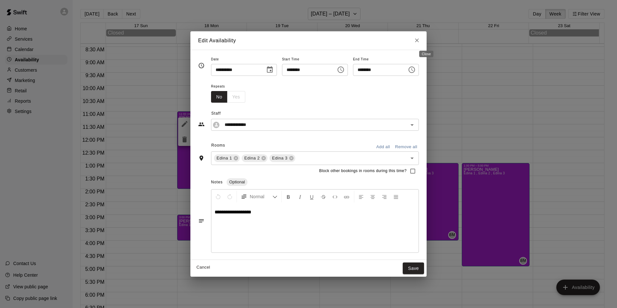
click at [420, 39] on icon "Close" at bounding box center [416, 40] width 6 height 6
type input "**********"
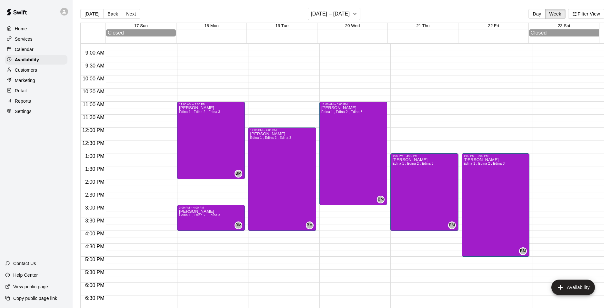
scroll to position [249, 0]
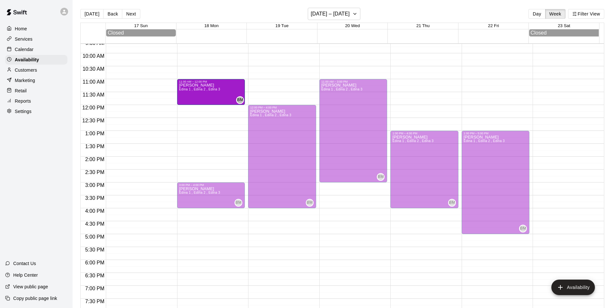
drag, startPoint x: 209, startPoint y: 156, endPoint x: 213, endPoint y: 107, distance: 48.6
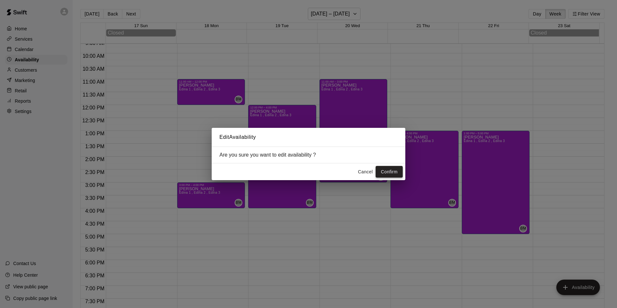
click at [391, 167] on button "Confirm" at bounding box center [388, 172] width 27 height 12
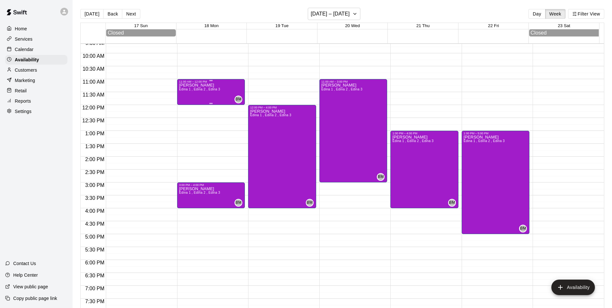
drag, startPoint x: 207, startPoint y: 100, endPoint x: 198, endPoint y: 100, distance: 9.1
click at [198, 100] on div "[PERSON_NAME] 1 , Edina 2 , Edina 3" at bounding box center [199, 237] width 41 height 308
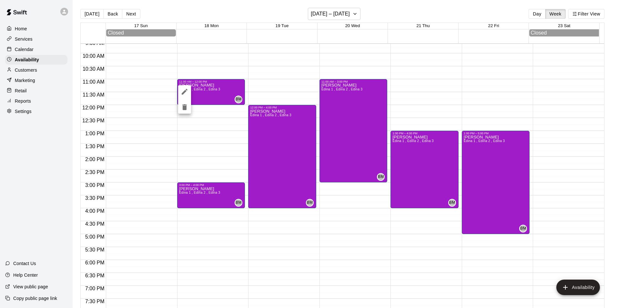
click at [171, 115] on div at bounding box center [308, 154] width 617 height 308
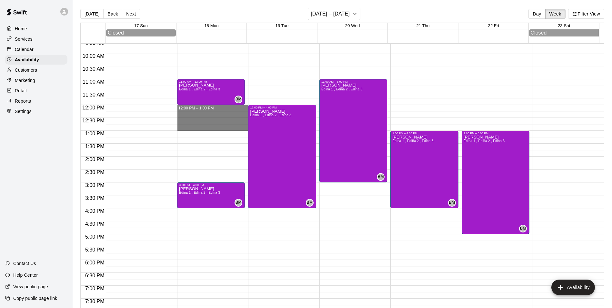
drag, startPoint x: 191, startPoint y: 109, endPoint x: 191, endPoint y: 127, distance: 17.7
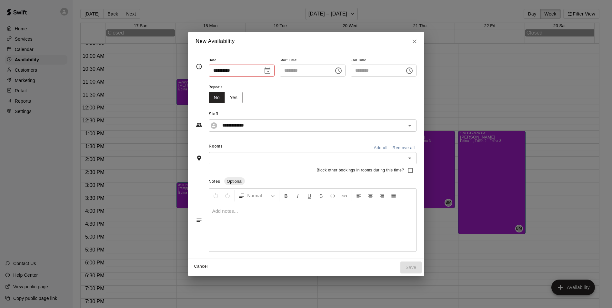
type input "**********"
type input "********"
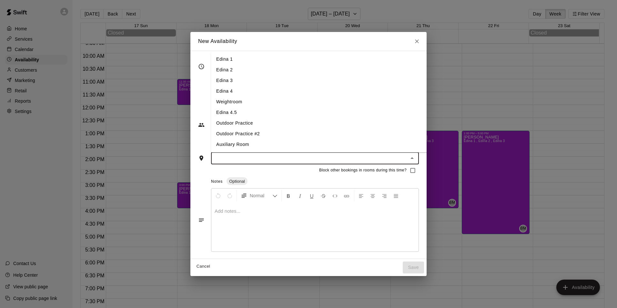
click at [227, 157] on input "text" at bounding box center [309, 158] width 193 height 8
click at [221, 55] on li "Edina 1" at bounding box center [324, 59] width 226 height 11
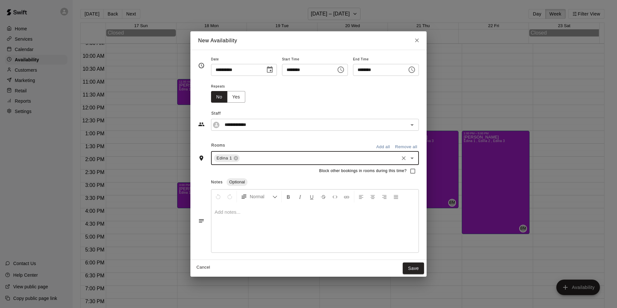
click at [244, 159] on input "text" at bounding box center [319, 158] width 157 height 8
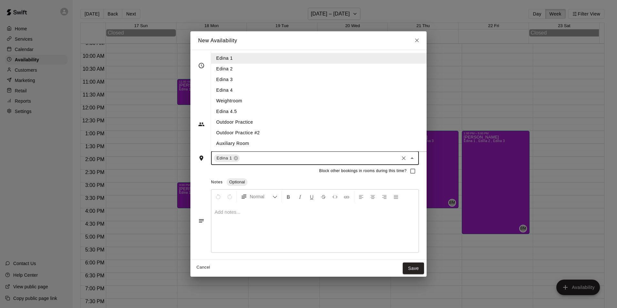
click at [228, 67] on li "Edina 2" at bounding box center [324, 69] width 226 height 11
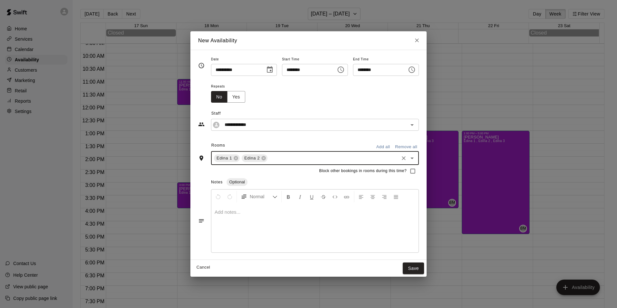
click at [277, 159] on input "text" at bounding box center [332, 158] width 129 height 8
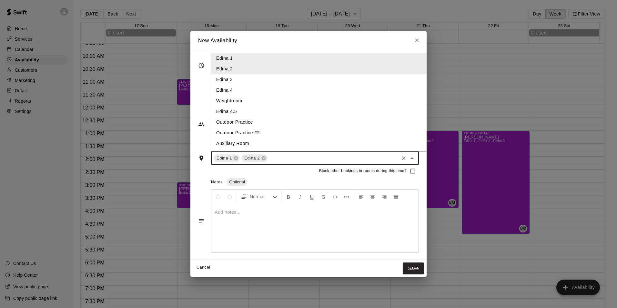
click at [226, 80] on li "Edina 3" at bounding box center [324, 79] width 226 height 11
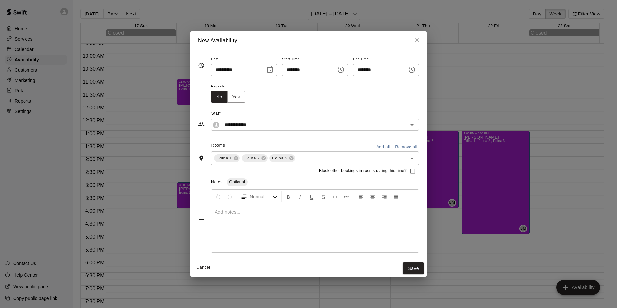
click at [240, 224] on div at bounding box center [314, 228] width 207 height 48
click at [417, 267] on button "Save" at bounding box center [412, 268] width 21 height 12
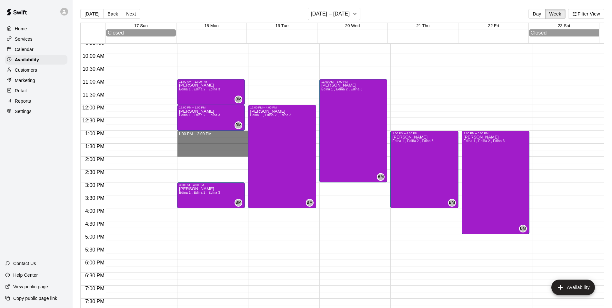
drag, startPoint x: 213, startPoint y: 137, endPoint x: 211, endPoint y: 157, distance: 19.7
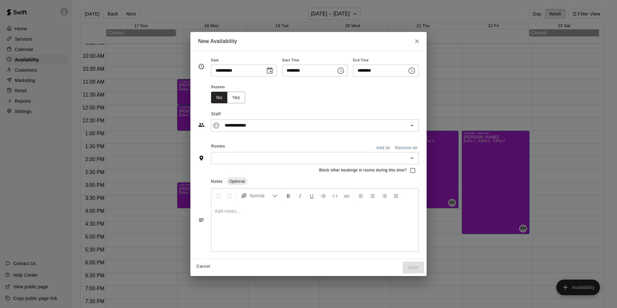
click at [222, 165] on div "Block other bookings in rooms during this time?" at bounding box center [308, 170] width 221 height 12
click at [223, 161] on input "text" at bounding box center [309, 158] width 193 height 8
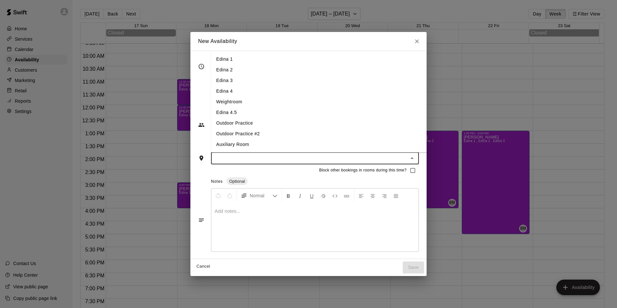
click at [224, 61] on li "Edina 1" at bounding box center [324, 59] width 226 height 11
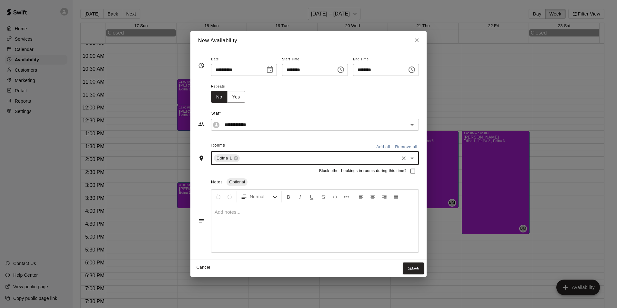
click at [244, 154] on input "text" at bounding box center [319, 158] width 157 height 8
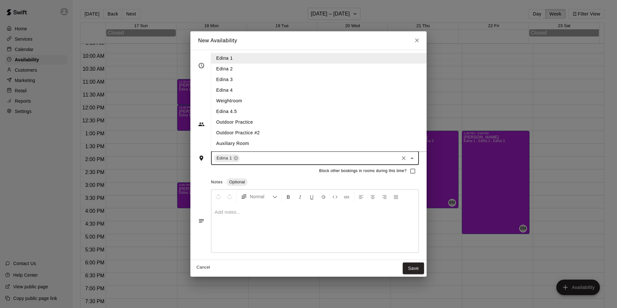
click at [221, 68] on li "Edina 2" at bounding box center [324, 69] width 226 height 11
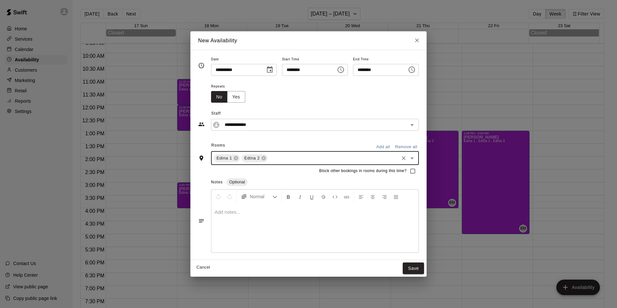
click at [268, 158] on input "text" at bounding box center [332, 158] width 129 height 8
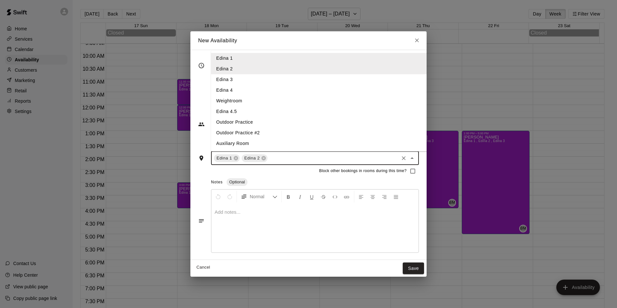
click at [223, 81] on li "Edina 3" at bounding box center [324, 79] width 226 height 11
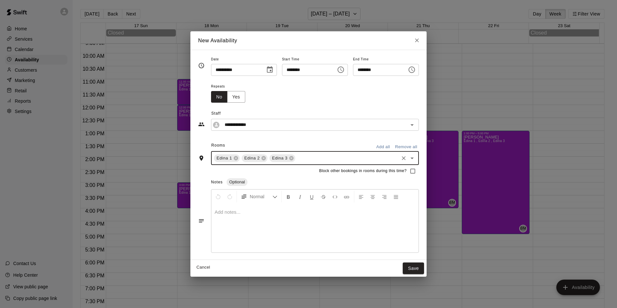
click at [238, 217] on div at bounding box center [314, 228] width 207 height 48
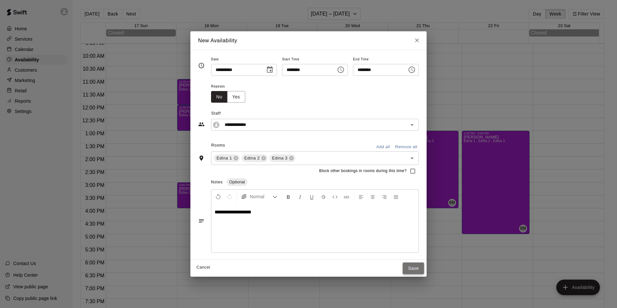
click at [424, 269] on button "Save" at bounding box center [412, 268] width 21 height 12
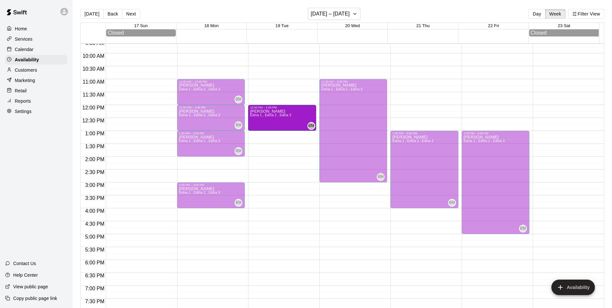
drag, startPoint x: 280, startPoint y: 208, endPoint x: 268, endPoint y: 138, distance: 70.7
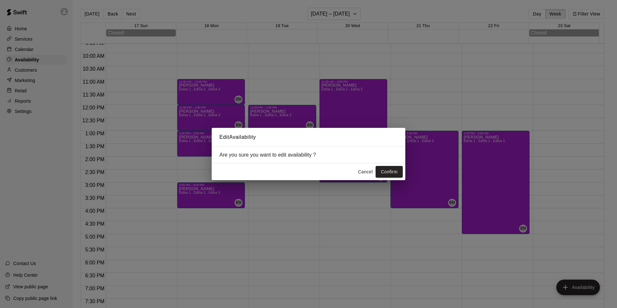
click at [391, 171] on button "Confirm" at bounding box center [388, 172] width 27 height 12
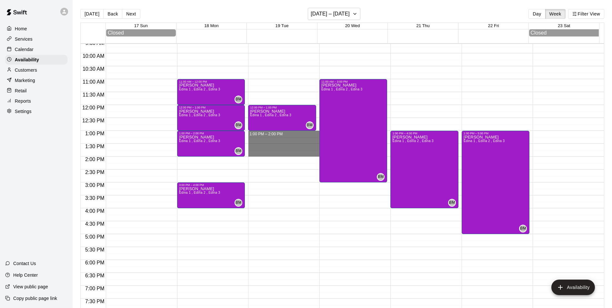
drag, startPoint x: 264, startPoint y: 135, endPoint x: 266, endPoint y: 151, distance: 16.2
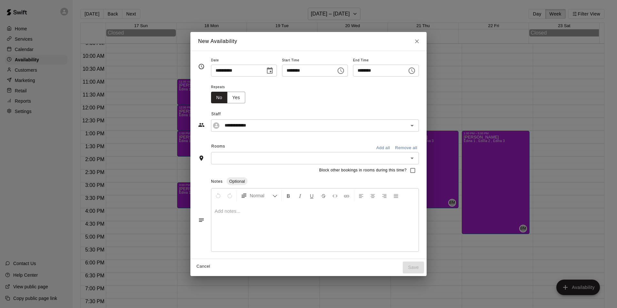
click at [251, 158] on input "text" at bounding box center [309, 158] width 193 height 8
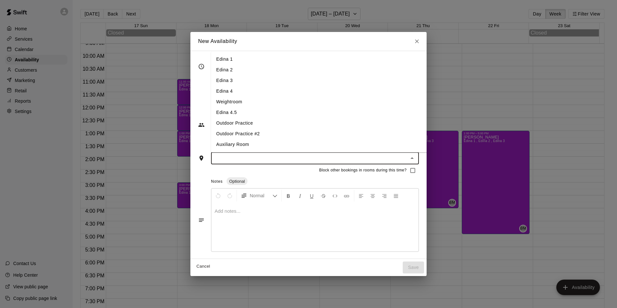
click at [223, 59] on li "Edina 1" at bounding box center [324, 59] width 226 height 11
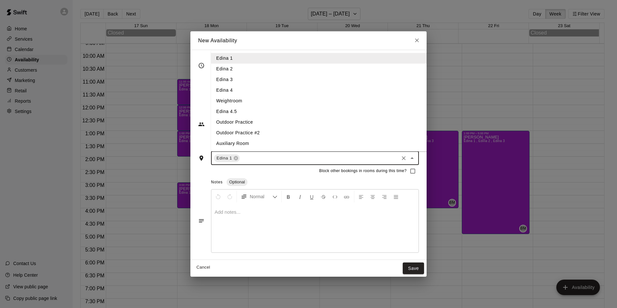
drag, startPoint x: 249, startPoint y: 158, endPoint x: 209, endPoint y: 94, distance: 75.4
click at [248, 158] on input "text" at bounding box center [319, 158] width 157 height 8
drag, startPoint x: 213, startPoint y: 66, endPoint x: 221, endPoint y: 93, distance: 28.1
click at [213, 67] on li "Edina 2" at bounding box center [324, 69] width 226 height 11
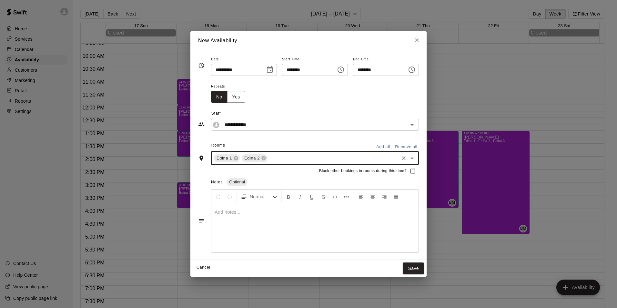
click at [269, 155] on input "text" at bounding box center [332, 158] width 129 height 8
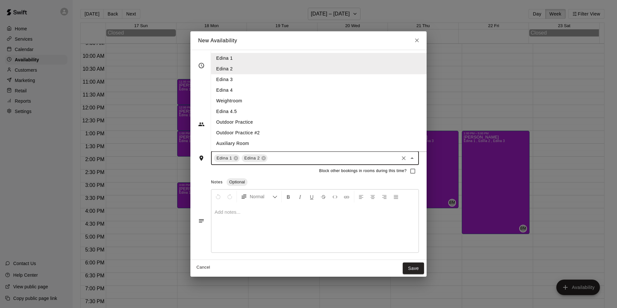
click at [221, 78] on li "Edina 3" at bounding box center [324, 79] width 226 height 11
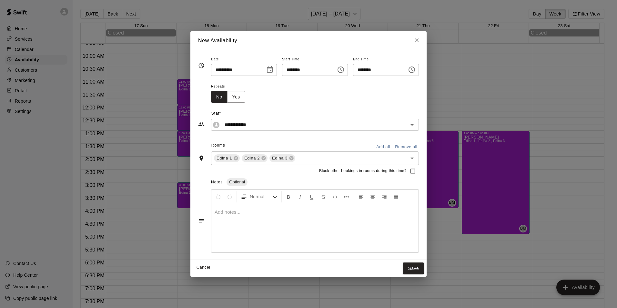
click at [211, 233] on div at bounding box center [314, 228] width 207 height 48
click at [424, 271] on button "Save" at bounding box center [412, 268] width 21 height 12
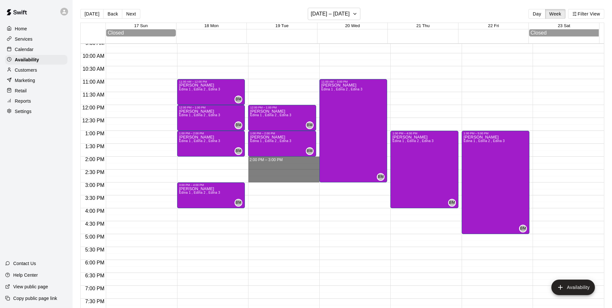
drag, startPoint x: 293, startPoint y: 164, endPoint x: 296, endPoint y: 182, distance: 18.5
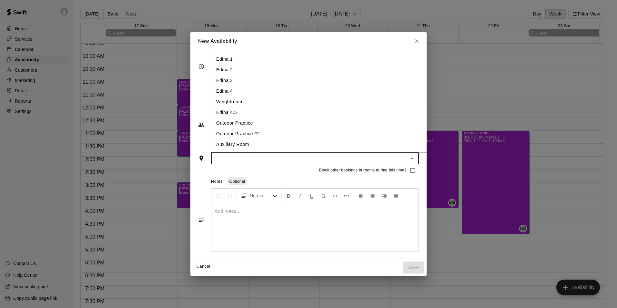
click at [226, 160] on input "text" at bounding box center [309, 158] width 193 height 8
click at [221, 61] on li "Edina 1" at bounding box center [324, 59] width 226 height 11
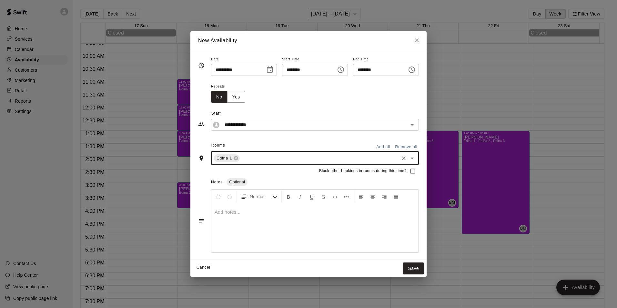
click at [238, 164] on div "Edina 1 ​" at bounding box center [315, 158] width 208 height 14
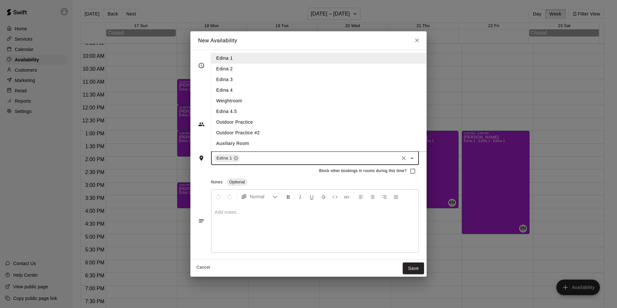
drag, startPoint x: 219, startPoint y: 67, endPoint x: 219, endPoint y: 73, distance: 6.1
click at [219, 68] on li "Edina 2" at bounding box center [324, 69] width 226 height 11
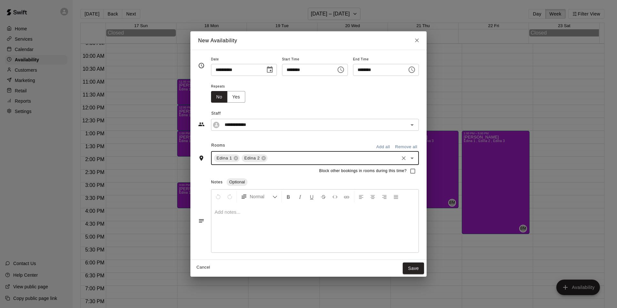
click at [274, 163] on div "Edina 1 Edina 2 ​" at bounding box center [315, 158] width 208 height 14
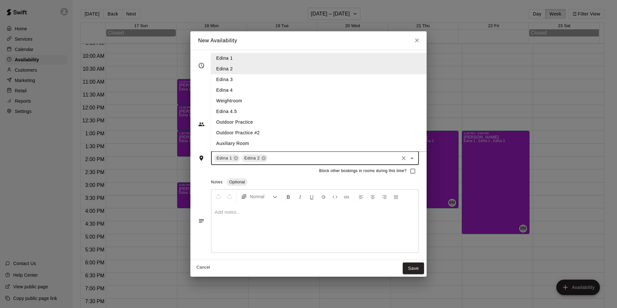
click at [234, 80] on li "Edina 3" at bounding box center [324, 79] width 226 height 11
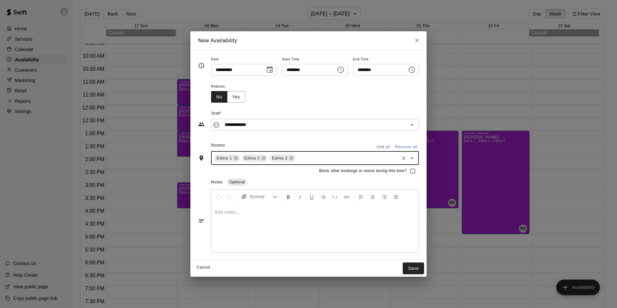
click at [260, 239] on div at bounding box center [314, 228] width 207 height 48
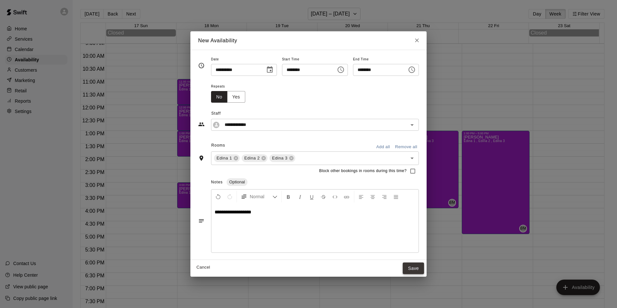
click at [421, 267] on button "Save" at bounding box center [412, 268] width 21 height 12
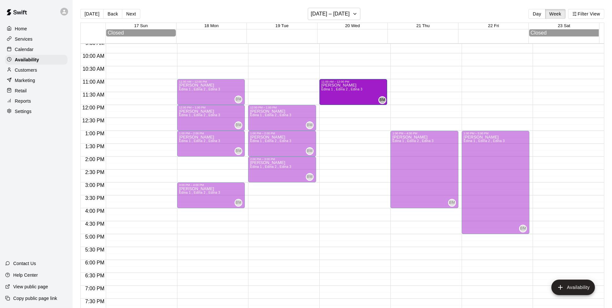
drag, startPoint x: 351, startPoint y: 181, endPoint x: 350, endPoint y: 110, distance: 71.3
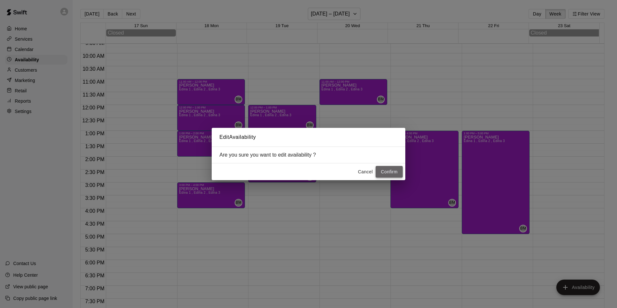
click at [385, 168] on button "Confirm" at bounding box center [388, 172] width 27 height 12
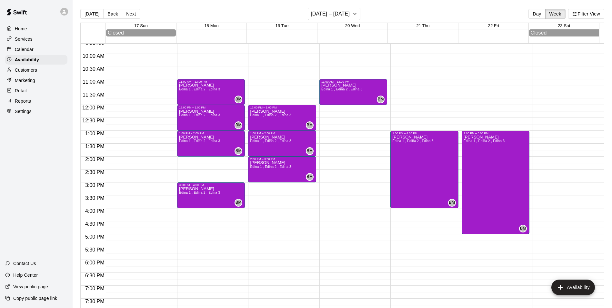
click at [267, 188] on div "12:00 AM – 8:00 AM Closed 12:00 PM – 1:00 PM [PERSON_NAME] 1 , Edina 2 , Edina …" at bounding box center [282, 104] width 68 height 619
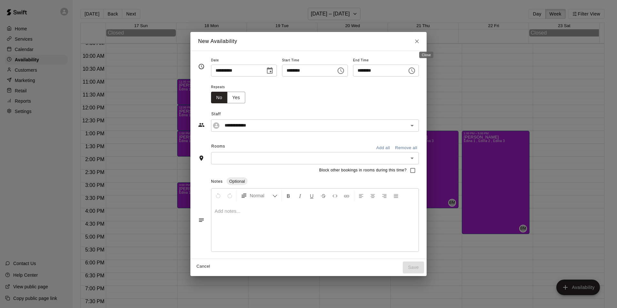
drag, startPoint x: 424, startPoint y: 42, endPoint x: 422, endPoint y: 45, distance: 3.7
click at [420, 42] on icon "Close" at bounding box center [416, 41] width 6 height 6
type input "**********"
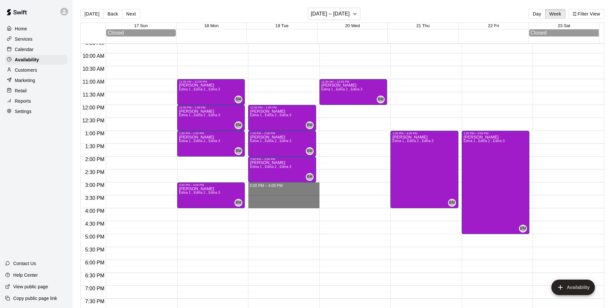
drag, startPoint x: 258, startPoint y: 186, endPoint x: 263, endPoint y: 203, distance: 17.7
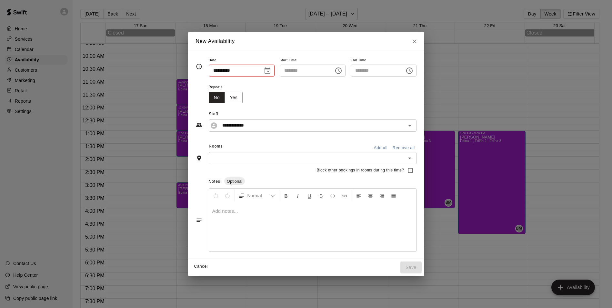
type input "**********"
type input "********"
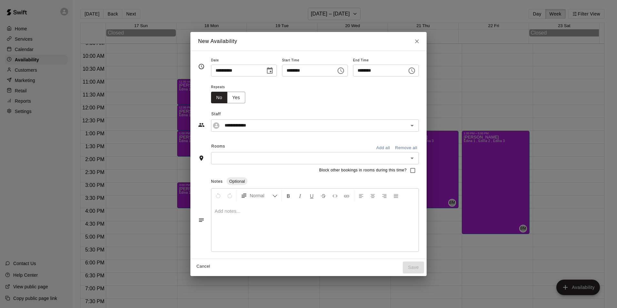
click at [229, 162] on div "​" at bounding box center [315, 158] width 208 height 12
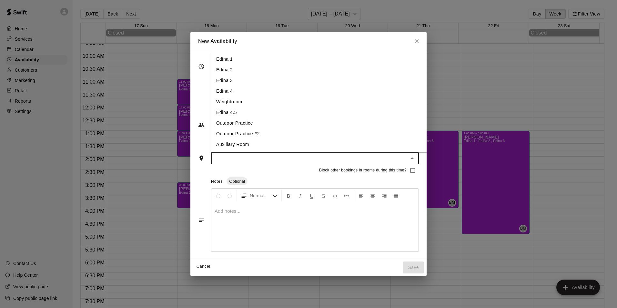
drag, startPoint x: 225, startPoint y: 54, endPoint x: 225, endPoint y: 73, distance: 18.7
click at [225, 54] on li "Edina 1" at bounding box center [324, 59] width 226 height 11
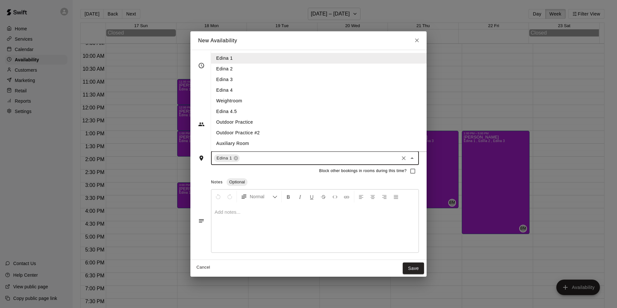
click at [241, 156] on input "text" at bounding box center [319, 158] width 157 height 8
click at [223, 70] on li "Edina 2" at bounding box center [324, 69] width 226 height 11
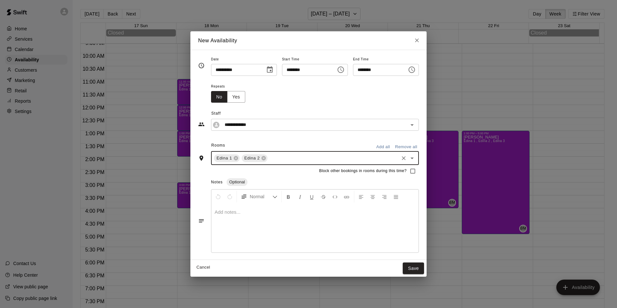
click at [273, 162] on div "Edina 1 Edina 2 ​" at bounding box center [315, 158] width 208 height 14
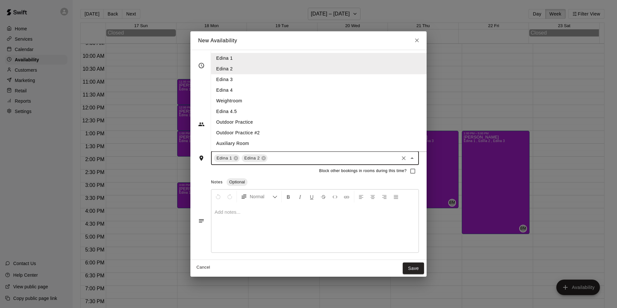
click at [237, 77] on li "Edina 3" at bounding box center [324, 79] width 226 height 11
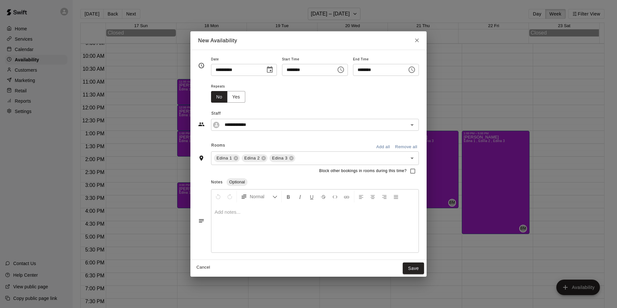
click at [271, 235] on div at bounding box center [314, 228] width 207 height 48
click at [424, 266] on button "Save" at bounding box center [412, 268] width 21 height 12
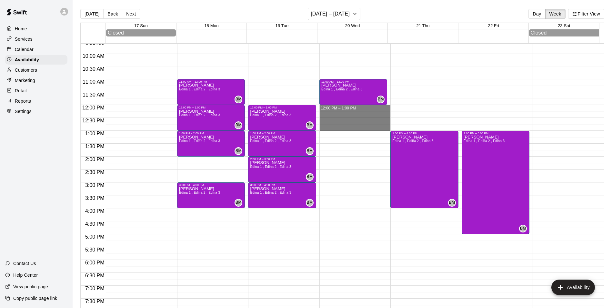
drag, startPoint x: 333, startPoint y: 110, endPoint x: 334, endPoint y: 129, distance: 18.8
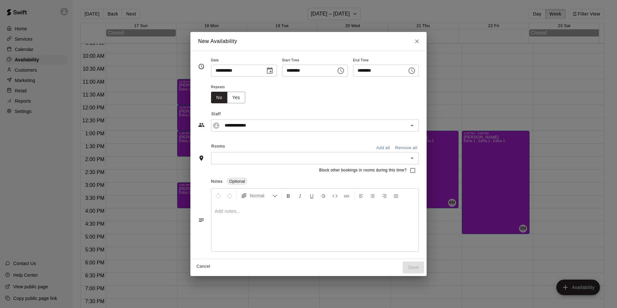
click at [242, 157] on input "text" at bounding box center [309, 158] width 193 height 8
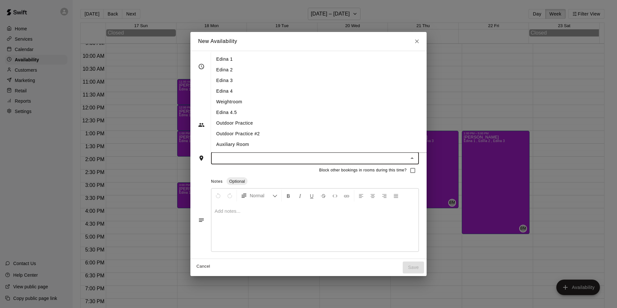
click at [214, 59] on li "Edina 1" at bounding box center [324, 59] width 226 height 11
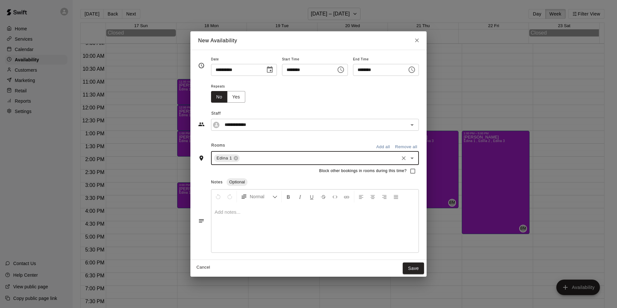
click at [271, 162] on input "text" at bounding box center [319, 158] width 157 height 8
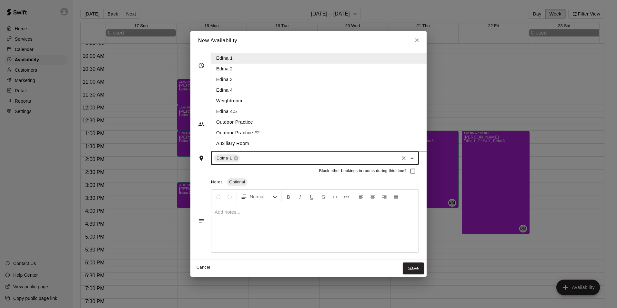
click at [223, 70] on li "Edina 2" at bounding box center [324, 69] width 226 height 11
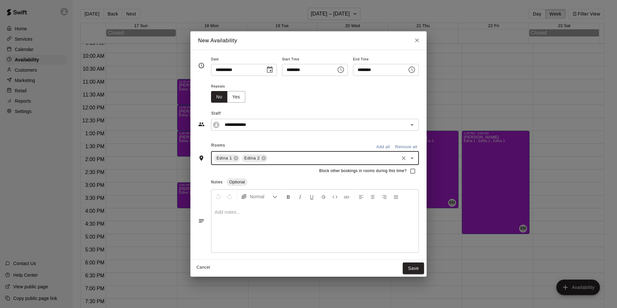
click at [268, 154] on input "text" at bounding box center [332, 158] width 129 height 8
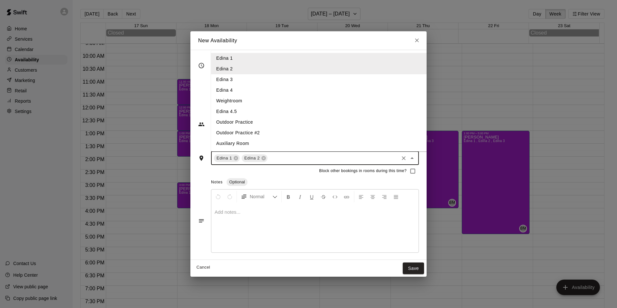
click at [228, 82] on li "Edina 3" at bounding box center [324, 79] width 226 height 11
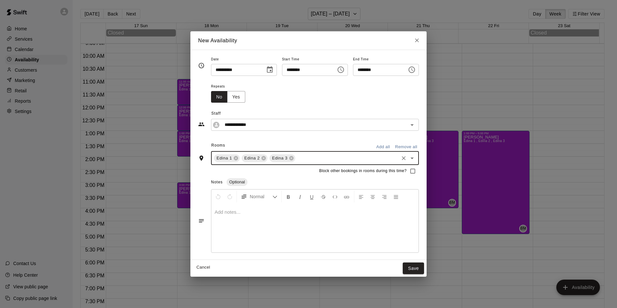
click at [245, 231] on div at bounding box center [314, 228] width 207 height 48
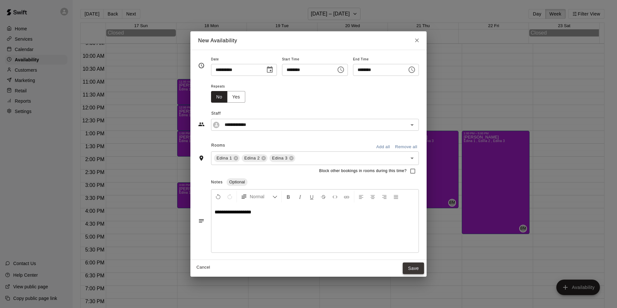
click at [424, 267] on button "Save" at bounding box center [412, 268] width 21 height 12
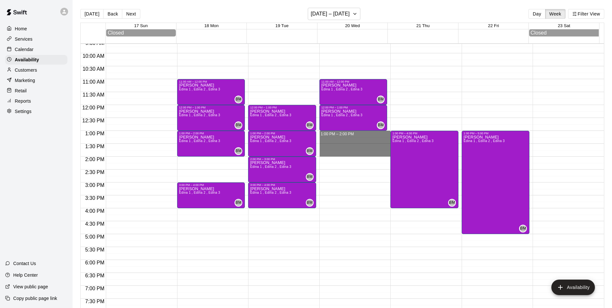
drag, startPoint x: 342, startPoint y: 135, endPoint x: 349, endPoint y: 154, distance: 20.0
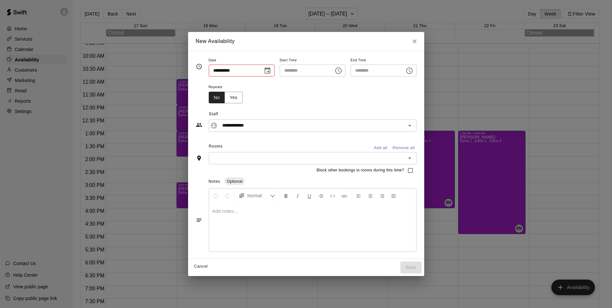
type input "**********"
type input "********"
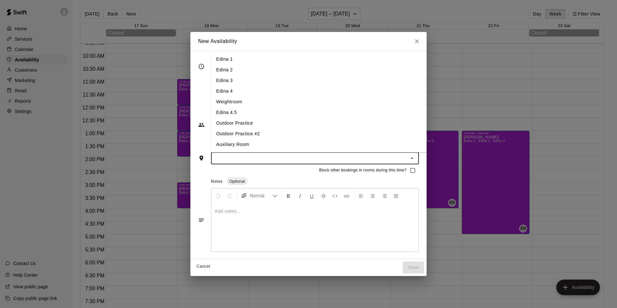
click at [251, 157] on input "text" at bounding box center [309, 158] width 193 height 8
click at [233, 60] on li "Edina 1" at bounding box center [324, 59] width 226 height 11
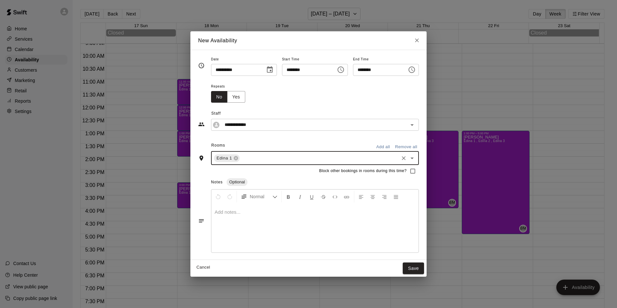
click at [244, 164] on div "Edina 1 ​" at bounding box center [315, 158] width 208 height 14
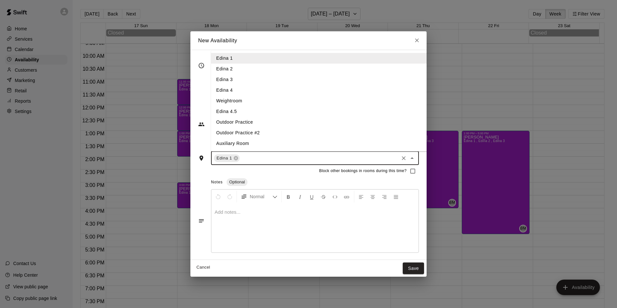
drag, startPoint x: 233, startPoint y: 69, endPoint x: 244, endPoint y: 101, distance: 33.7
click at [233, 69] on li "Edina 2" at bounding box center [324, 69] width 226 height 11
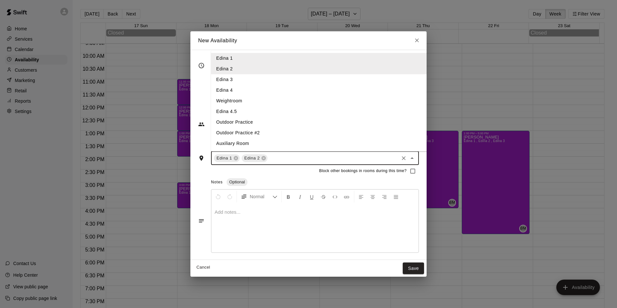
click at [270, 158] on input "text" at bounding box center [332, 158] width 129 height 8
click at [238, 80] on li "Edina 3" at bounding box center [324, 79] width 226 height 11
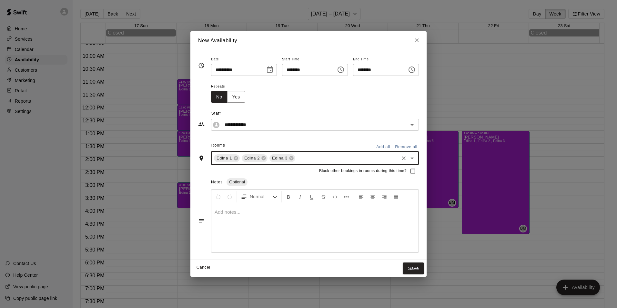
click at [228, 233] on div at bounding box center [314, 228] width 207 height 48
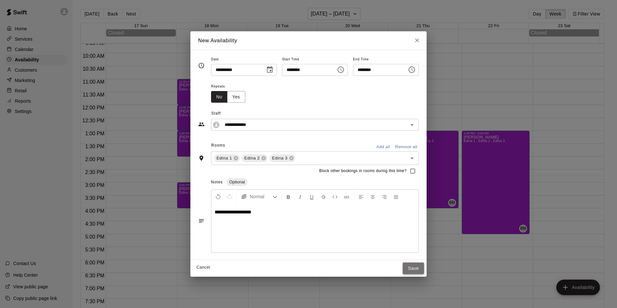
click at [424, 268] on button "Save" at bounding box center [412, 268] width 21 height 12
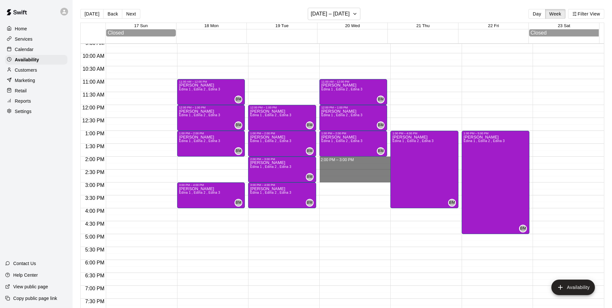
drag, startPoint x: 361, startPoint y: 162, endPoint x: 358, endPoint y: 180, distance: 19.0
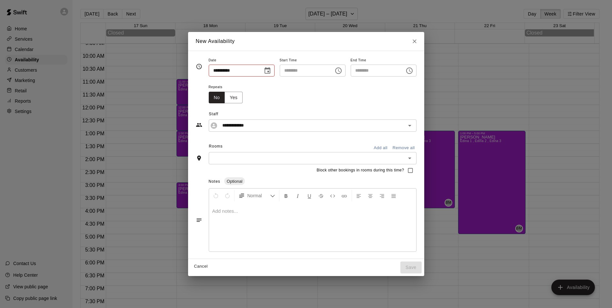
type input "**********"
type input "********"
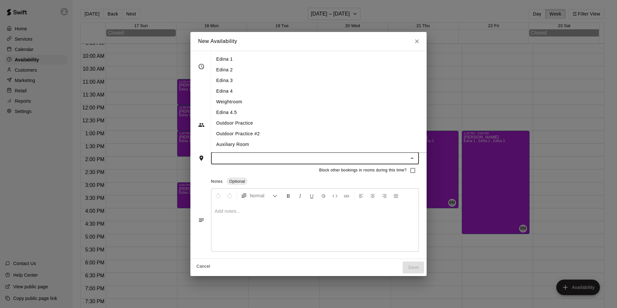
click at [226, 160] on input "text" at bounding box center [309, 158] width 193 height 8
click at [221, 59] on li "Edina 1" at bounding box center [324, 59] width 226 height 11
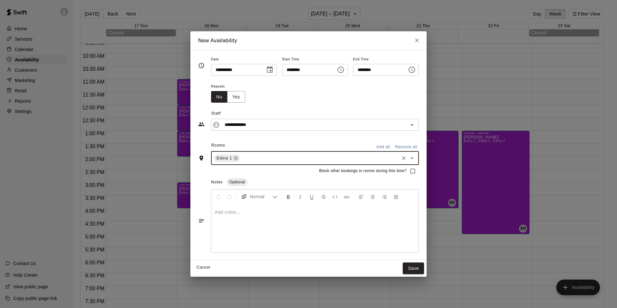
drag, startPoint x: 244, startPoint y: 159, endPoint x: 242, endPoint y: 156, distance: 3.6
click at [243, 159] on input "text" at bounding box center [319, 158] width 157 height 8
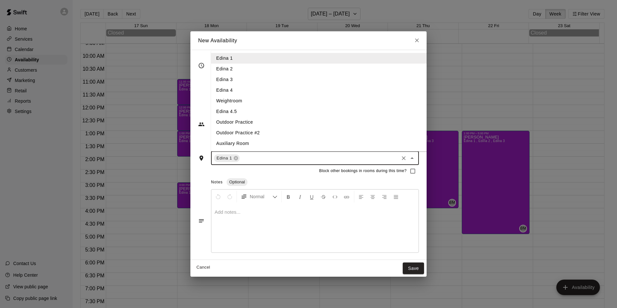
click at [229, 69] on li "Edina 2" at bounding box center [324, 69] width 226 height 11
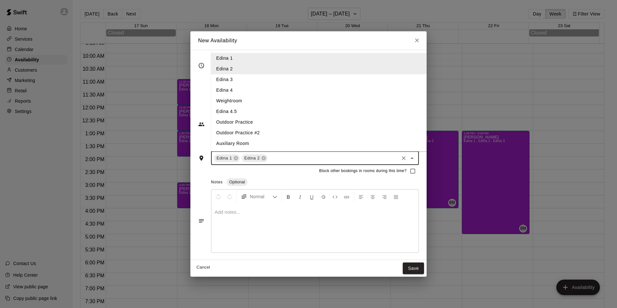
click at [268, 158] on input "text" at bounding box center [332, 158] width 129 height 8
click at [239, 84] on li "Edina 3" at bounding box center [324, 79] width 226 height 11
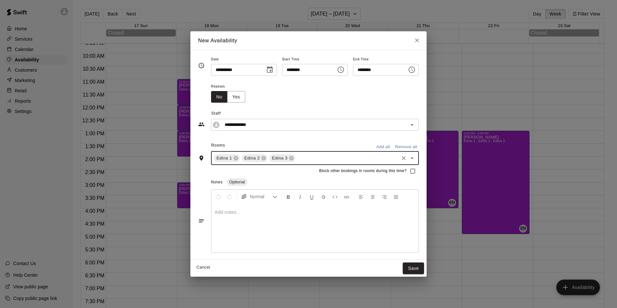
click at [225, 225] on div at bounding box center [314, 228] width 207 height 48
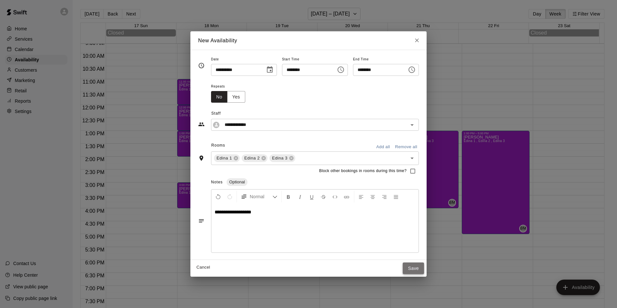
click at [422, 269] on button "Save" at bounding box center [412, 268] width 21 height 12
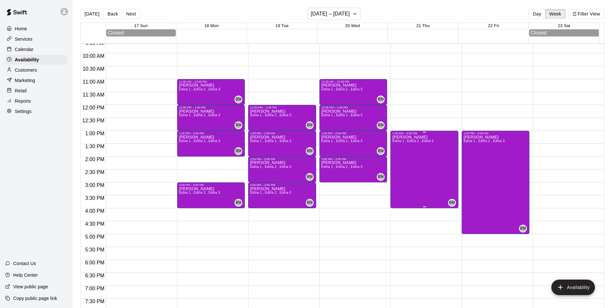
click at [419, 205] on div "[PERSON_NAME] 1 , Edina 2 , Edina 3" at bounding box center [412, 289] width 41 height 308
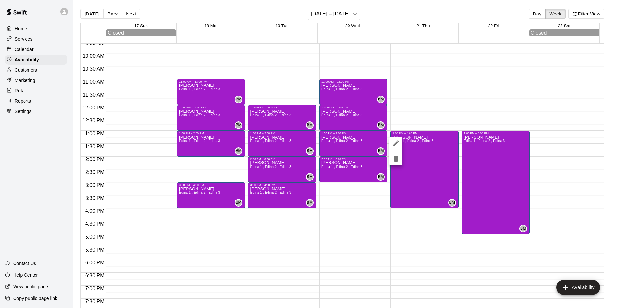
click at [422, 198] on div at bounding box center [308, 154] width 617 height 308
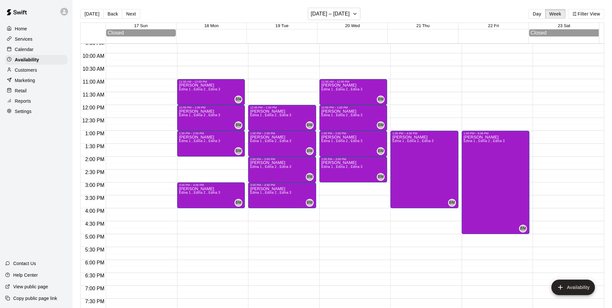
click at [416, 218] on div "12:00 AM – 8:00 AM Closed 1:00 PM – 4:00 PM [PERSON_NAME] 1 , Edina 2 , Edina 3…" at bounding box center [424, 104] width 68 height 619
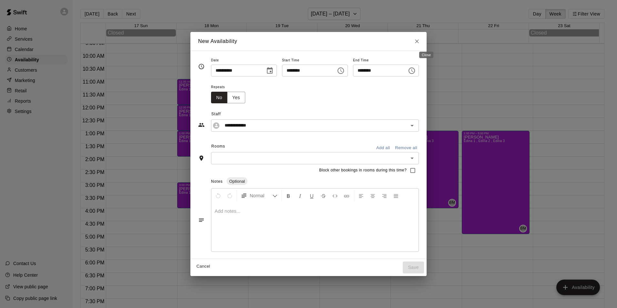
click at [420, 41] on icon "Close" at bounding box center [416, 41] width 6 height 6
type input "**********"
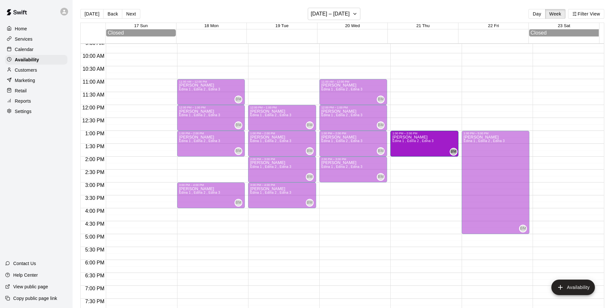
drag, startPoint x: 421, startPoint y: 208, endPoint x: 425, endPoint y: 162, distance: 46.3
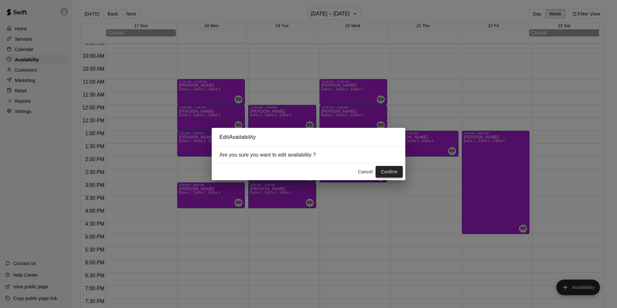
click at [397, 169] on button "Confirm" at bounding box center [388, 172] width 27 height 12
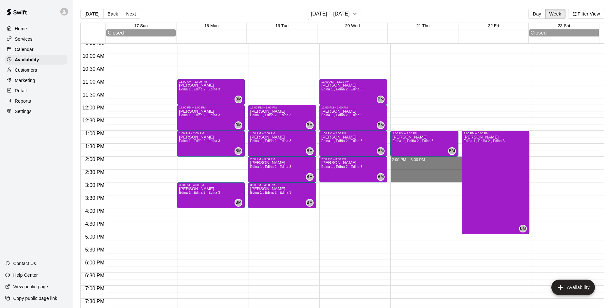
drag, startPoint x: 406, startPoint y: 159, endPoint x: 412, endPoint y: 178, distance: 19.5
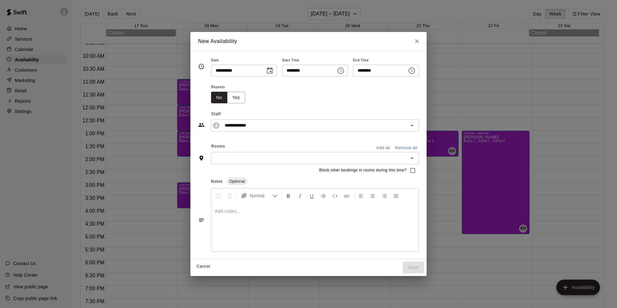
click at [281, 157] on input "text" at bounding box center [309, 158] width 193 height 8
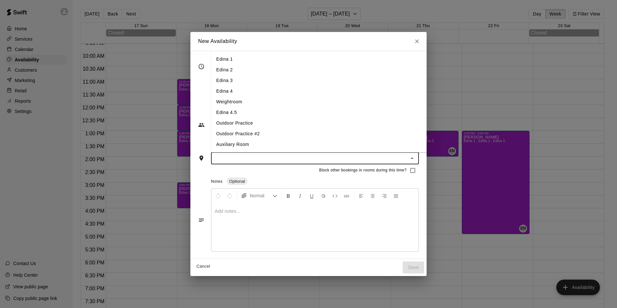
click at [216, 56] on li "Edina 1" at bounding box center [324, 59] width 226 height 11
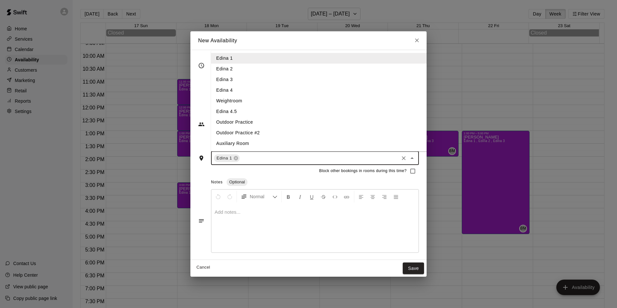
click at [262, 155] on input "text" at bounding box center [319, 158] width 157 height 8
click at [211, 63] on ul "Edina 1 Edina 2 Edina 3 Edina 4 Weightroom Edina 4.5 Outdoor Practice Outdoor P…" at bounding box center [324, 100] width 226 height 101
click at [222, 68] on li "Edina 2" at bounding box center [324, 69] width 226 height 11
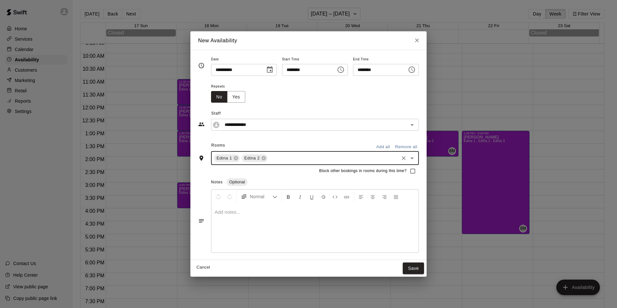
click at [265, 162] on div "Edina 1 Edina 2 ​" at bounding box center [315, 158] width 208 height 14
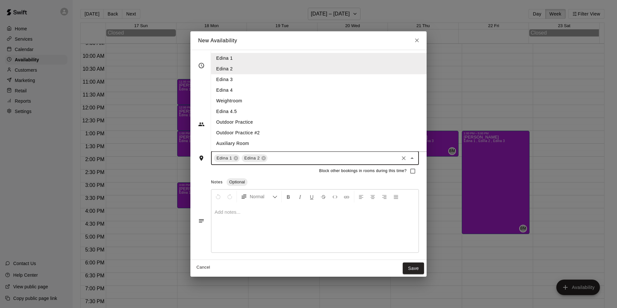
click at [238, 80] on li "Edina 3" at bounding box center [324, 79] width 226 height 11
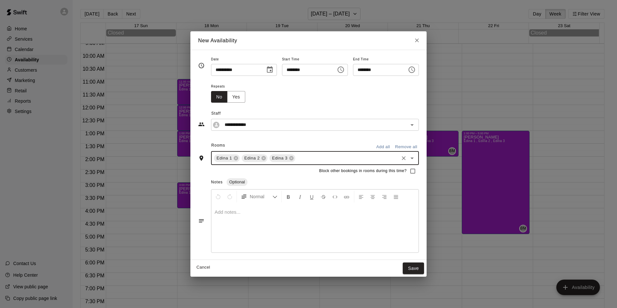
click at [236, 218] on div at bounding box center [314, 228] width 207 height 48
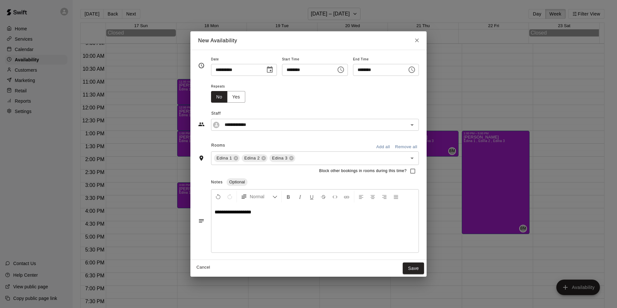
click at [418, 265] on button "Save" at bounding box center [412, 268] width 21 height 12
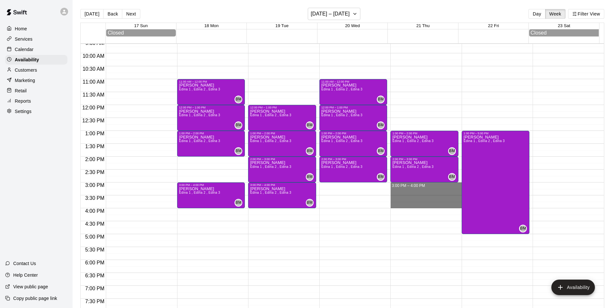
drag, startPoint x: 397, startPoint y: 184, endPoint x: 395, endPoint y: 208, distance: 24.3
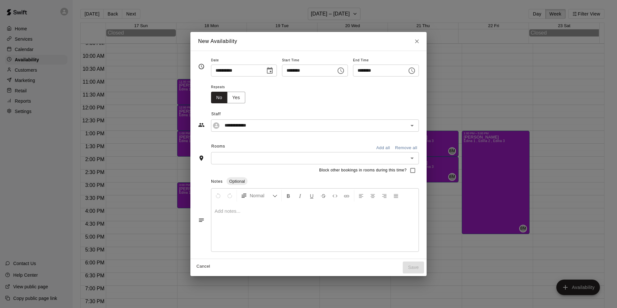
click at [236, 167] on div "Block other bookings in rooms during this time?" at bounding box center [308, 170] width 221 height 12
click at [233, 161] on input "text" at bounding box center [309, 158] width 193 height 8
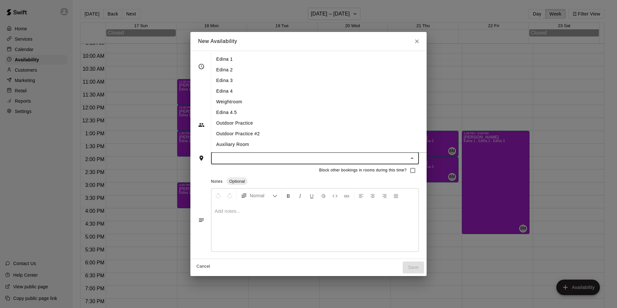
click at [223, 59] on li "Edina 1" at bounding box center [324, 59] width 226 height 11
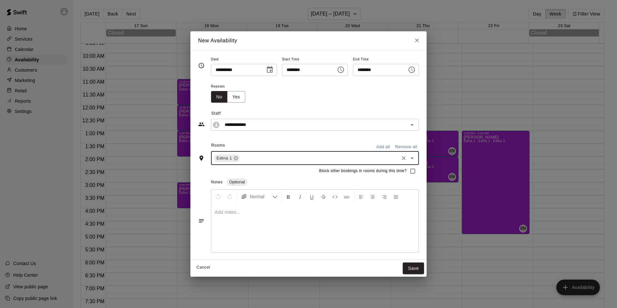
click at [244, 156] on input "text" at bounding box center [319, 158] width 157 height 8
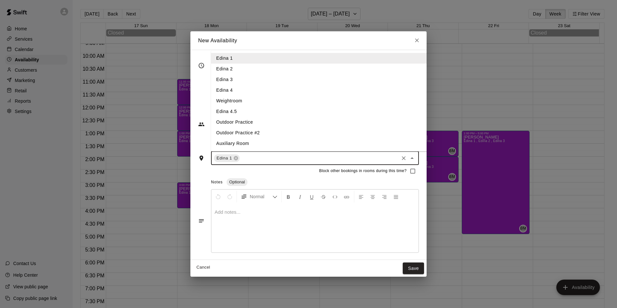
click at [230, 72] on li "Edina 2" at bounding box center [324, 69] width 226 height 11
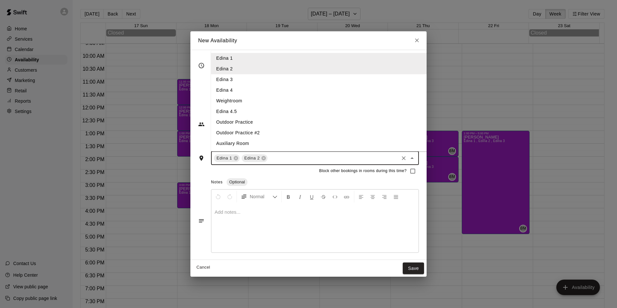
click at [268, 158] on input "text" at bounding box center [332, 158] width 129 height 8
click at [220, 78] on li "Edina 3" at bounding box center [324, 79] width 226 height 11
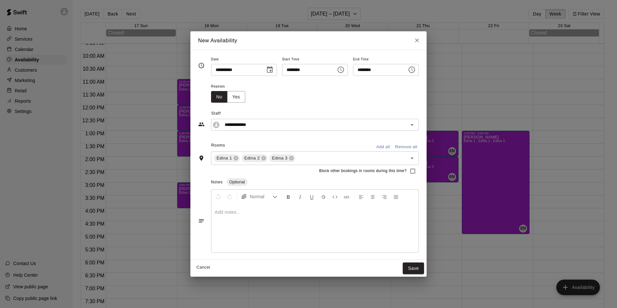
click at [219, 213] on p at bounding box center [314, 212] width 201 height 6
click at [420, 268] on button "Save" at bounding box center [412, 268] width 21 height 12
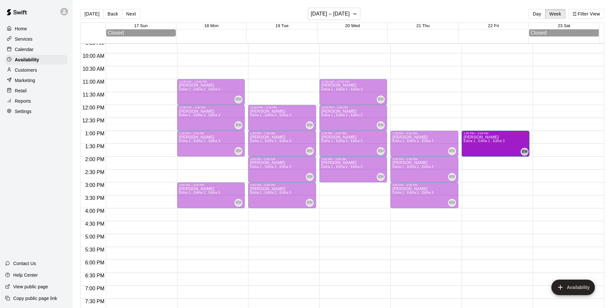
drag, startPoint x: 491, startPoint y: 233, endPoint x: 491, endPoint y: 158, distance: 75.1
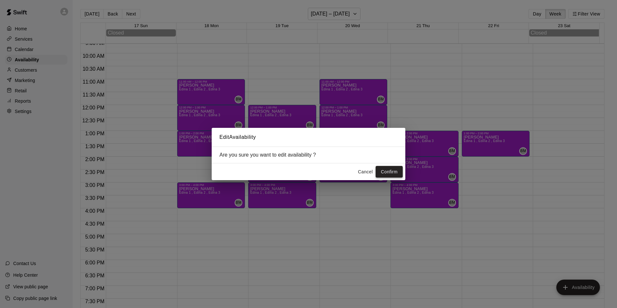
click at [391, 176] on button "Confirm" at bounding box center [388, 172] width 27 height 12
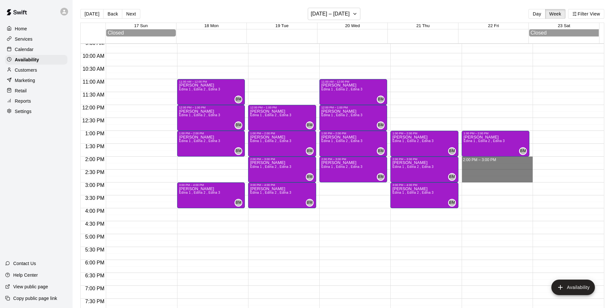
drag, startPoint x: 480, startPoint y: 159, endPoint x: 480, endPoint y: 178, distance: 19.0
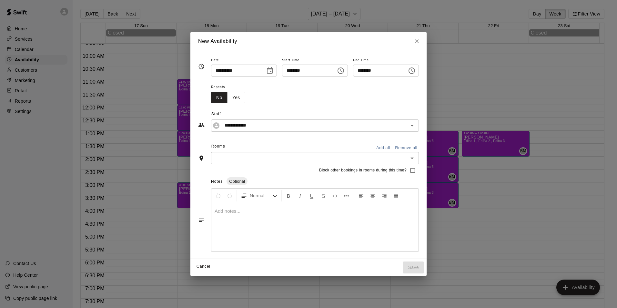
click at [250, 159] on input "text" at bounding box center [309, 158] width 193 height 8
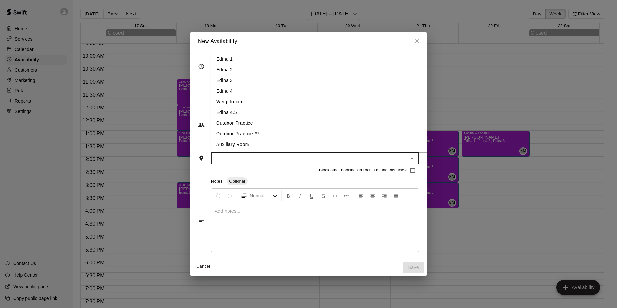
click at [219, 65] on li "Edina 2" at bounding box center [324, 70] width 226 height 11
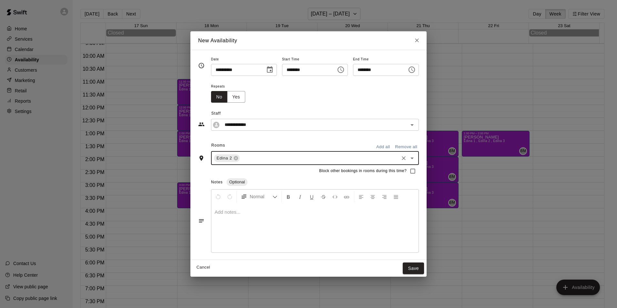
click at [250, 163] on div "Edina 2 ​" at bounding box center [315, 158] width 208 height 14
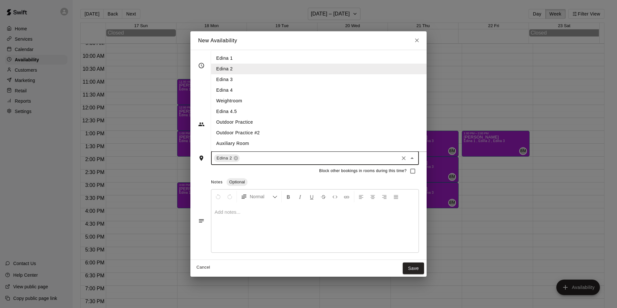
drag, startPoint x: 214, startPoint y: 57, endPoint x: 222, endPoint y: 70, distance: 15.0
click at [215, 57] on li "Edina 1" at bounding box center [324, 58] width 226 height 11
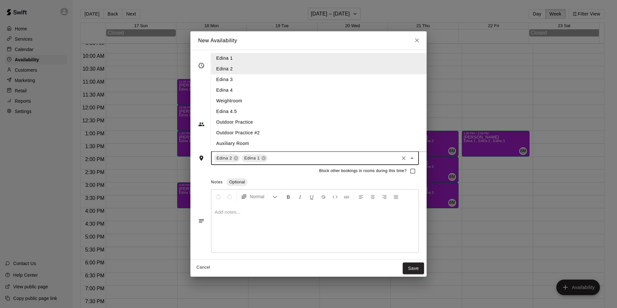
click at [276, 159] on input "text" at bounding box center [332, 158] width 129 height 8
click at [211, 80] on li "Edina 3" at bounding box center [324, 79] width 226 height 11
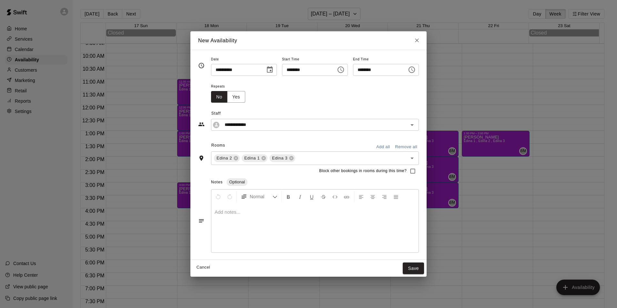
click at [260, 222] on div at bounding box center [314, 228] width 207 height 48
click at [421, 272] on button "Save" at bounding box center [412, 268] width 21 height 12
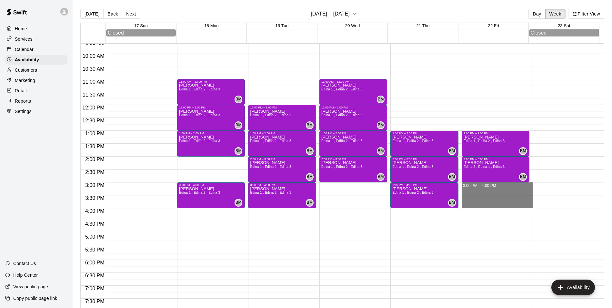
drag, startPoint x: 472, startPoint y: 189, endPoint x: 472, endPoint y: 208, distance: 19.0
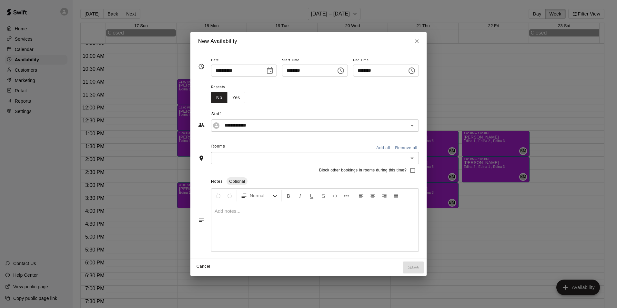
click at [230, 154] on input "text" at bounding box center [309, 158] width 193 height 8
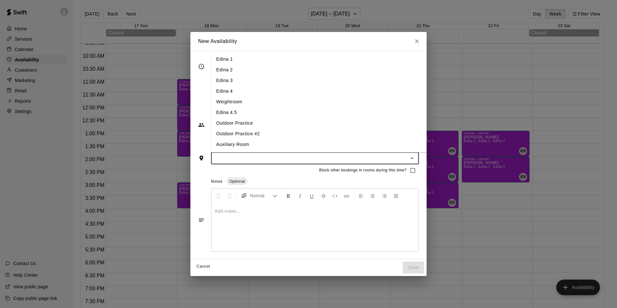
click at [226, 63] on li "Edina 1" at bounding box center [324, 59] width 226 height 11
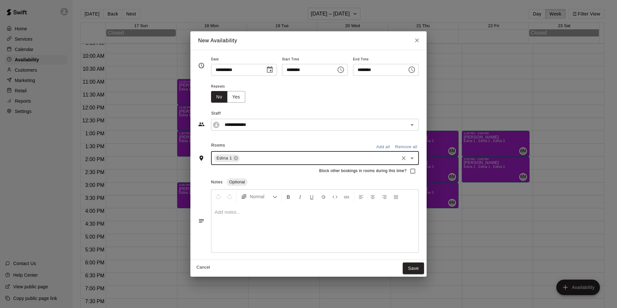
click at [241, 156] on input "text" at bounding box center [319, 158] width 157 height 8
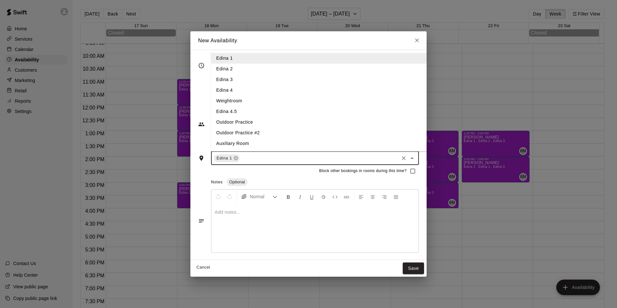
click at [231, 69] on li "Edina 2" at bounding box center [324, 69] width 226 height 11
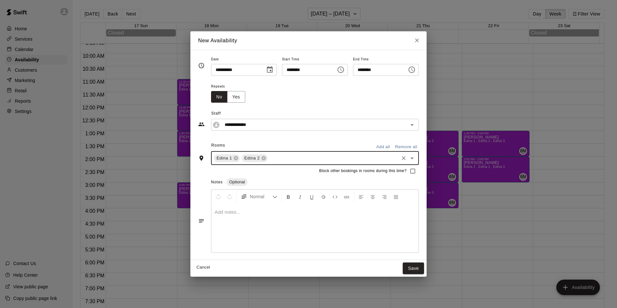
click at [281, 160] on input "text" at bounding box center [332, 158] width 129 height 8
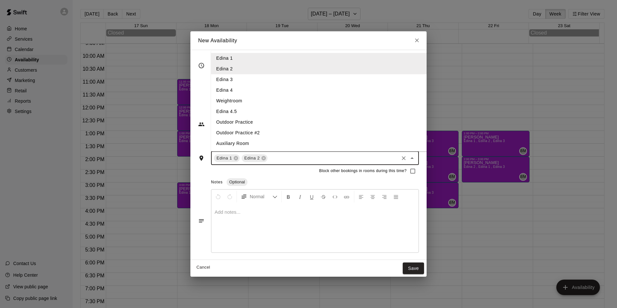
drag, startPoint x: 234, startPoint y: 82, endPoint x: 234, endPoint y: 88, distance: 6.1
click at [234, 82] on li "Edina 3" at bounding box center [324, 79] width 226 height 11
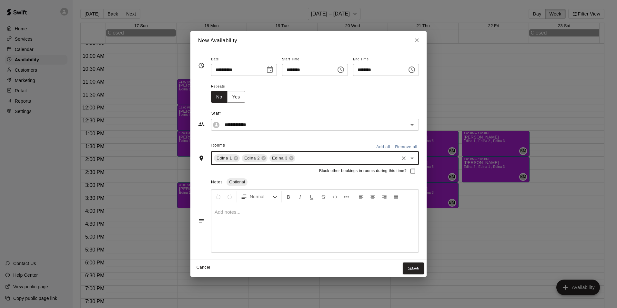
click at [231, 218] on div at bounding box center [314, 228] width 207 height 48
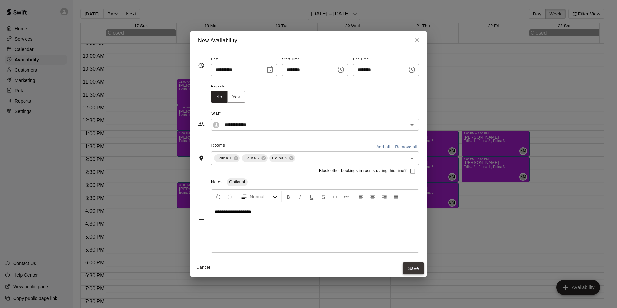
click at [424, 268] on button "Save" at bounding box center [412, 268] width 21 height 12
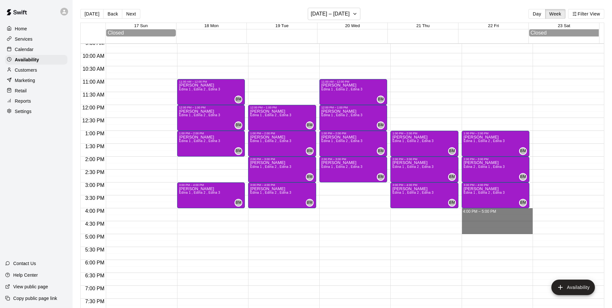
drag, startPoint x: 480, startPoint y: 212, endPoint x: 476, endPoint y: 230, distance: 18.5
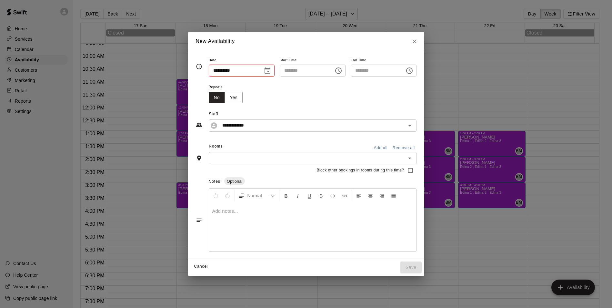
type input "**********"
type input "********"
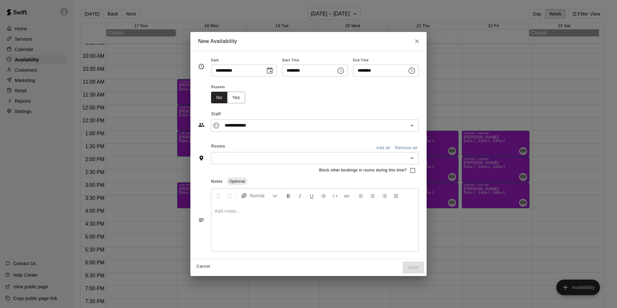
click at [239, 162] on div "​" at bounding box center [315, 158] width 208 height 12
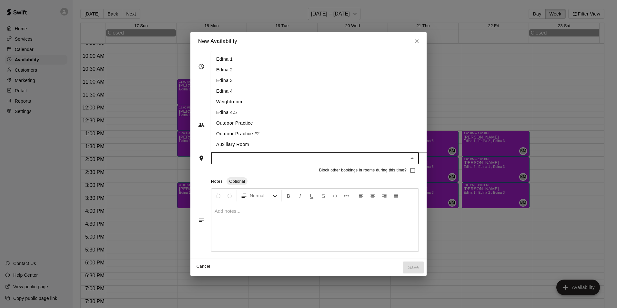
click at [223, 55] on li "Edina 1" at bounding box center [324, 59] width 226 height 11
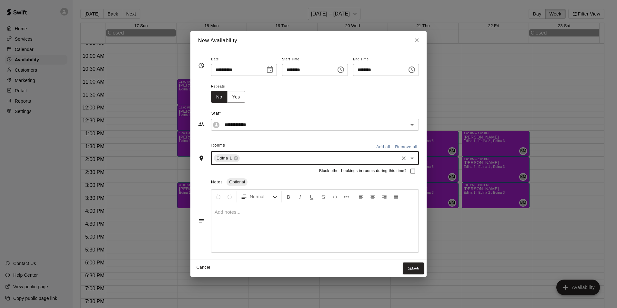
click at [246, 155] on input "text" at bounding box center [319, 158] width 157 height 8
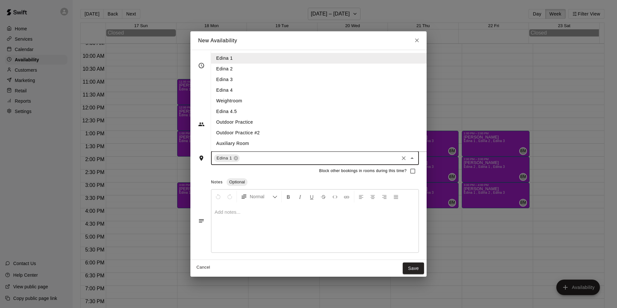
click at [224, 66] on li "Edina 2" at bounding box center [324, 69] width 226 height 11
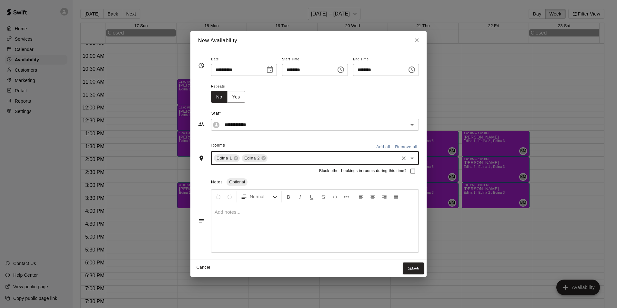
click at [275, 156] on input "text" at bounding box center [332, 158] width 129 height 8
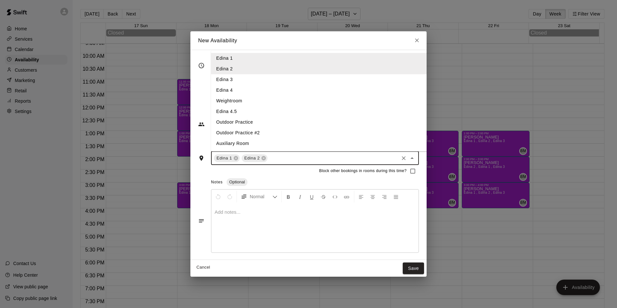
click at [219, 82] on li "Edina 3" at bounding box center [324, 79] width 226 height 11
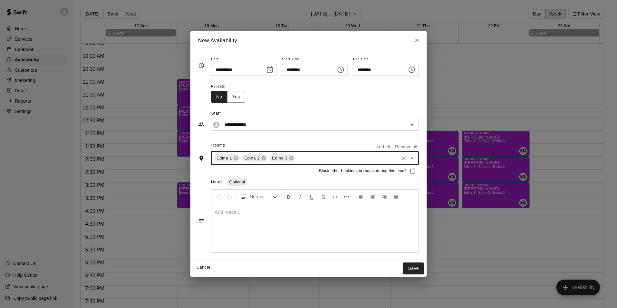
click at [220, 217] on div at bounding box center [314, 228] width 207 height 48
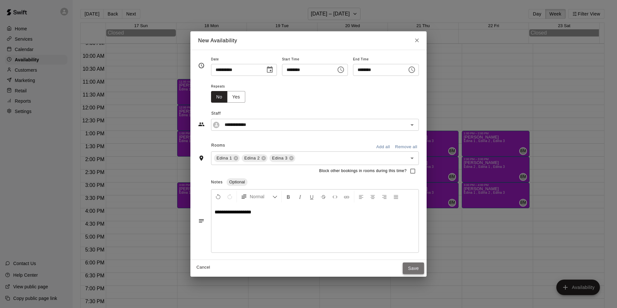
click at [424, 270] on button "Save" at bounding box center [412, 268] width 21 height 12
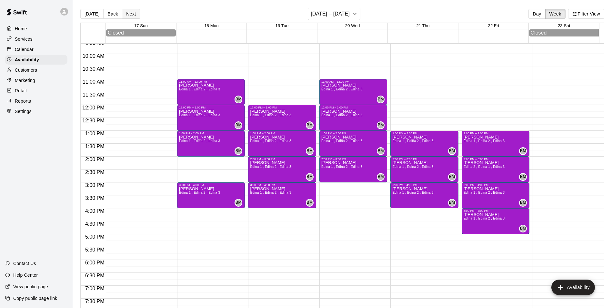
click at [132, 15] on button "Next" at bounding box center [131, 14] width 18 height 10
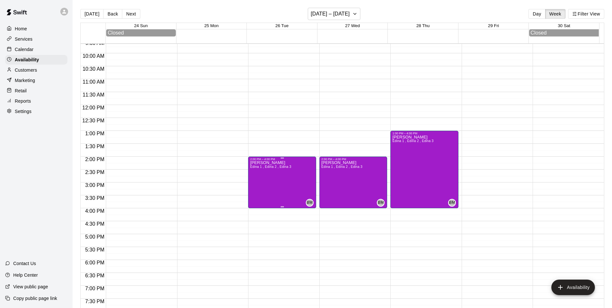
click at [279, 208] on div "[PERSON_NAME] 1 , Edina 2 , Edina 3" at bounding box center [270, 315] width 41 height 308
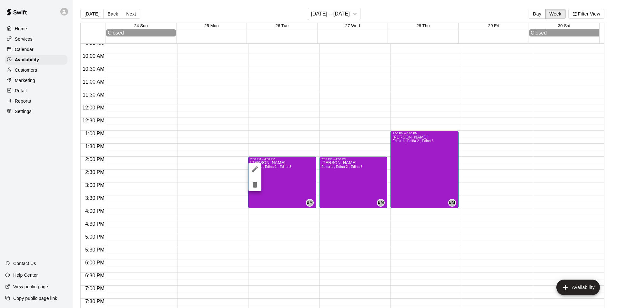
click at [279, 219] on div at bounding box center [308, 154] width 617 height 308
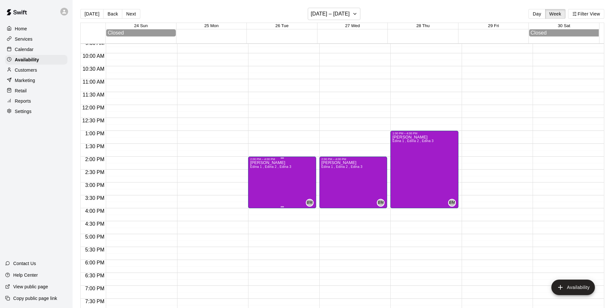
click at [279, 206] on div "[PERSON_NAME] 1 , Edina 2 , Edina 3" at bounding box center [270, 315] width 41 height 308
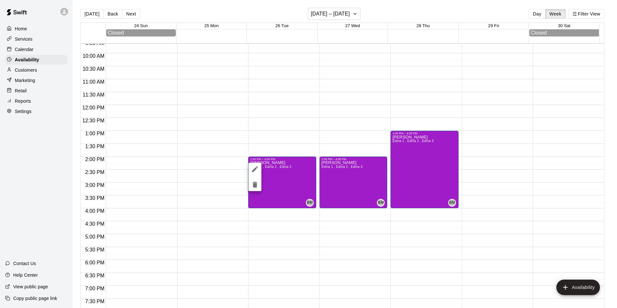
click at [283, 213] on div at bounding box center [308, 154] width 617 height 308
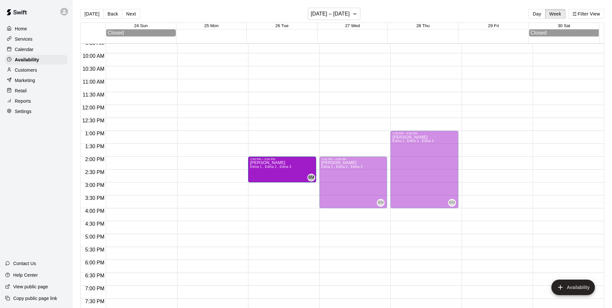
drag, startPoint x: 280, startPoint y: 207, endPoint x: 282, endPoint y: 188, distance: 19.7
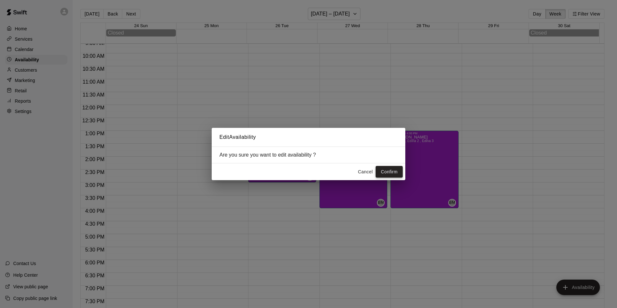
click at [386, 167] on button "Confirm" at bounding box center [388, 172] width 27 height 12
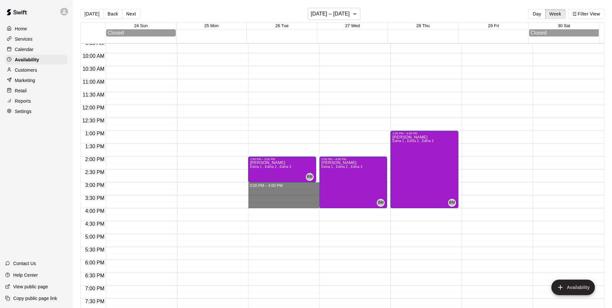
drag, startPoint x: 277, startPoint y: 185, endPoint x: 278, endPoint y: 206, distance: 21.0
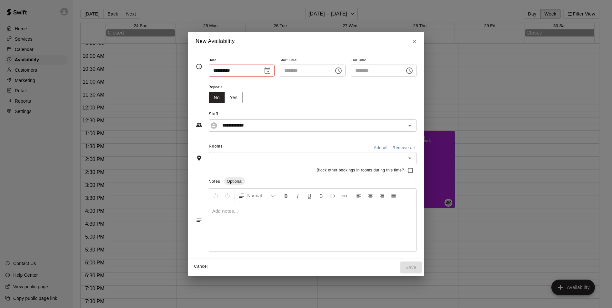
type input "**********"
type input "********"
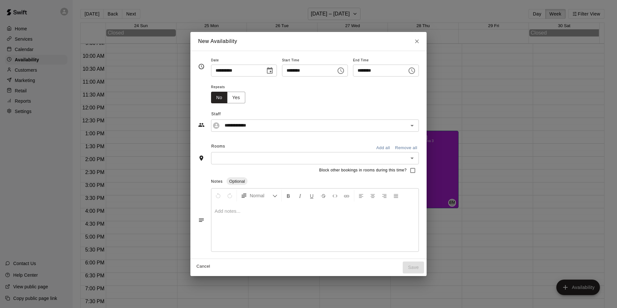
click at [253, 158] on input "text" at bounding box center [309, 158] width 193 height 8
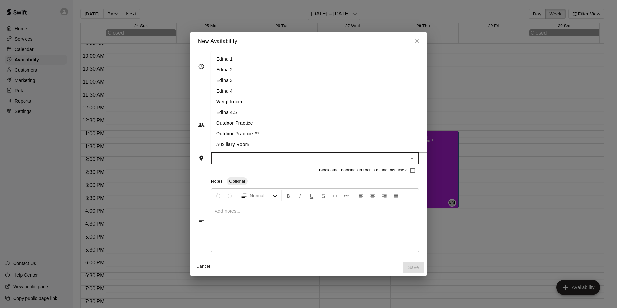
drag, startPoint x: 216, startPoint y: 60, endPoint x: 215, endPoint y: 66, distance: 6.5
click at [216, 60] on li "Edina 1" at bounding box center [324, 59] width 226 height 11
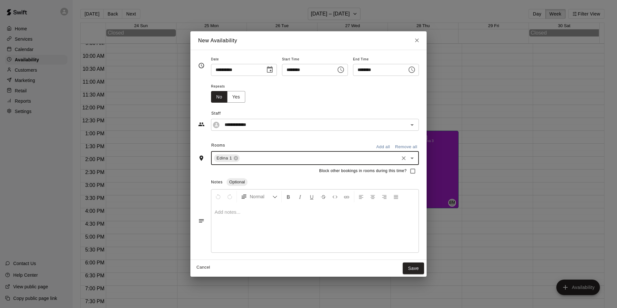
click at [250, 162] on input "text" at bounding box center [319, 158] width 157 height 8
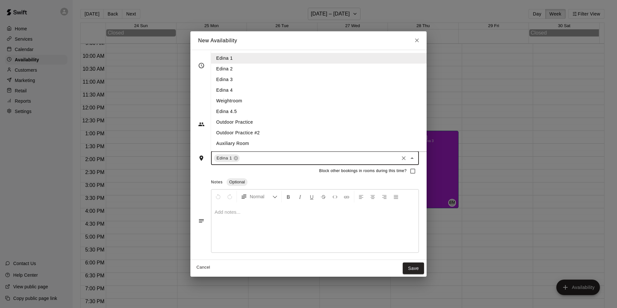
click at [217, 74] on li "Edina 3" at bounding box center [324, 79] width 226 height 11
click at [268, 159] on input "text" at bounding box center [332, 158] width 129 height 8
click at [224, 65] on li "Edina 2" at bounding box center [324, 69] width 226 height 11
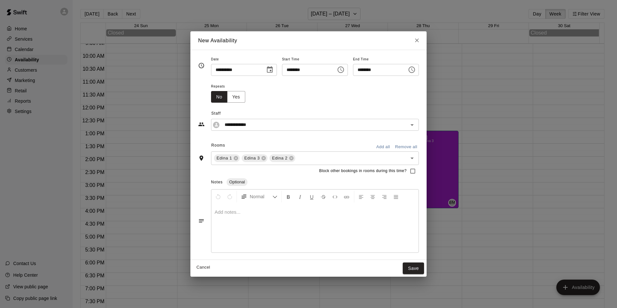
drag, startPoint x: 226, startPoint y: 228, endPoint x: 219, endPoint y: 225, distance: 7.4
click at [226, 229] on div at bounding box center [314, 228] width 207 height 48
click at [423, 269] on button "Save" at bounding box center [412, 268] width 21 height 12
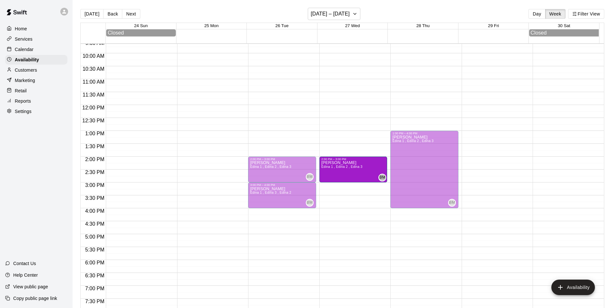
drag, startPoint x: 350, startPoint y: 207, endPoint x: 352, endPoint y: 188, distance: 19.1
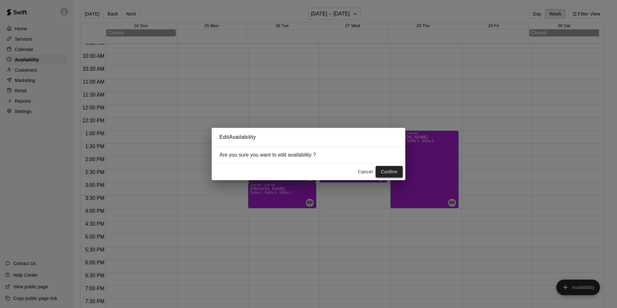
click at [392, 173] on button "Confirm" at bounding box center [388, 172] width 27 height 12
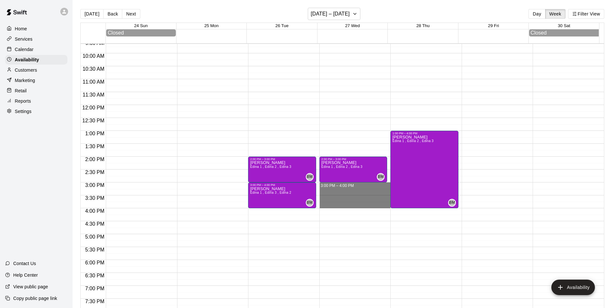
drag, startPoint x: 346, startPoint y: 185, endPoint x: 349, endPoint y: 205, distance: 19.6
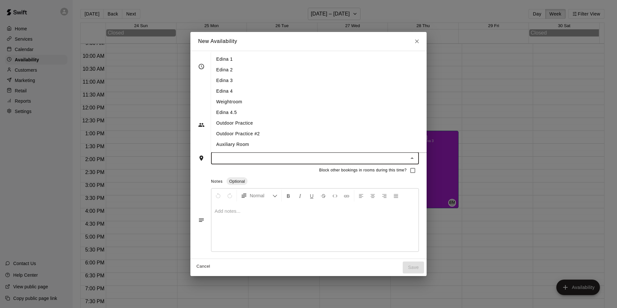
click at [244, 160] on input "text" at bounding box center [309, 158] width 193 height 8
click at [227, 56] on li "Edina 1" at bounding box center [324, 59] width 226 height 11
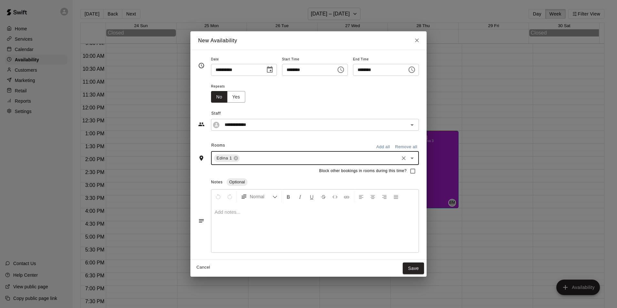
click at [261, 155] on input "text" at bounding box center [319, 158] width 157 height 8
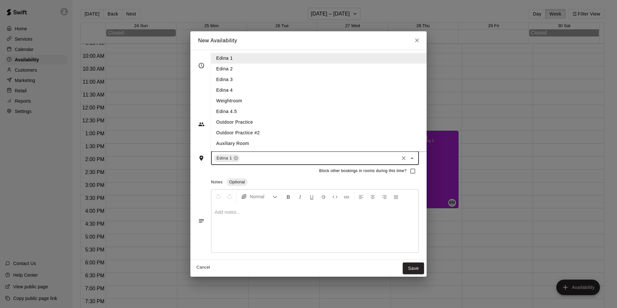
click at [223, 70] on li "Edina 2" at bounding box center [324, 69] width 226 height 11
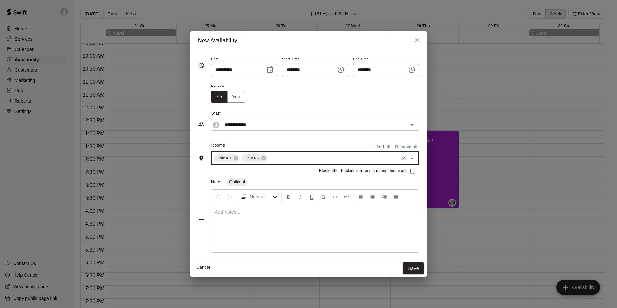
click at [277, 159] on input "text" at bounding box center [332, 158] width 129 height 8
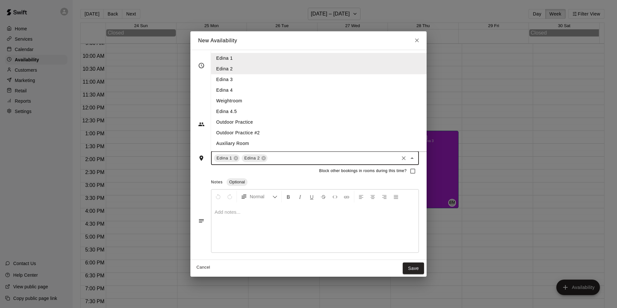
click at [231, 83] on li "Edina 3" at bounding box center [324, 79] width 226 height 11
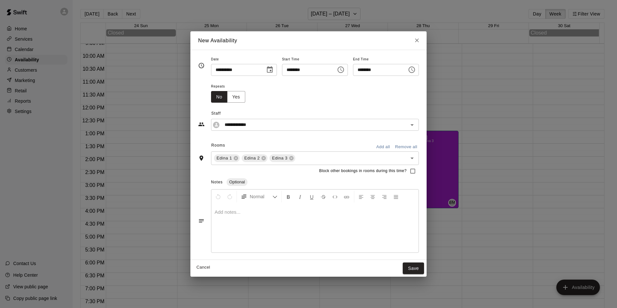
click at [258, 226] on div at bounding box center [314, 228] width 207 height 48
click at [422, 266] on button "Save" at bounding box center [412, 268] width 21 height 12
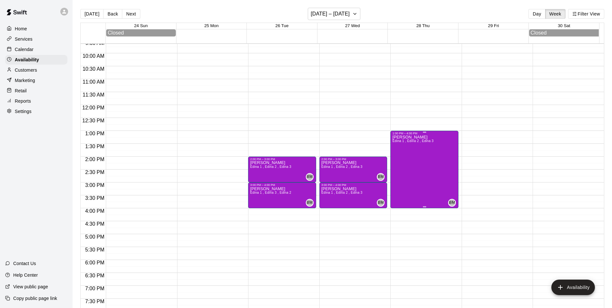
click at [419, 202] on div "[PERSON_NAME] 1 , Edina 2 , Edina 3" at bounding box center [412, 289] width 41 height 308
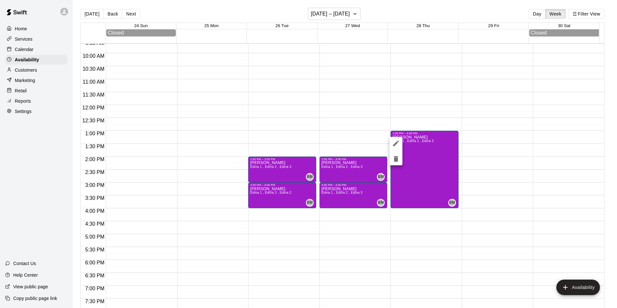
click at [416, 239] on div at bounding box center [308, 154] width 617 height 308
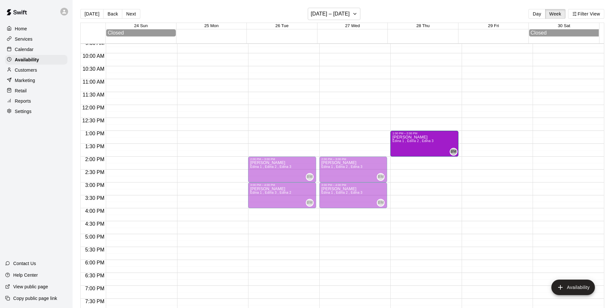
drag, startPoint x: 422, startPoint y: 208, endPoint x: 415, endPoint y: 159, distance: 49.5
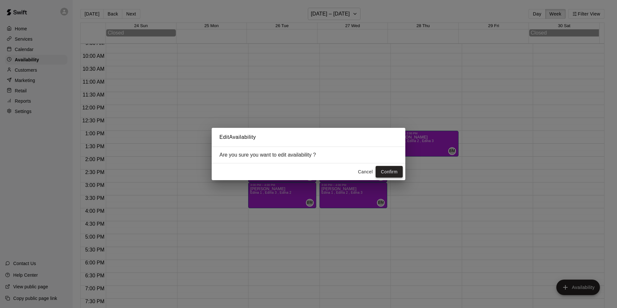
click at [394, 175] on button "Confirm" at bounding box center [388, 172] width 27 height 12
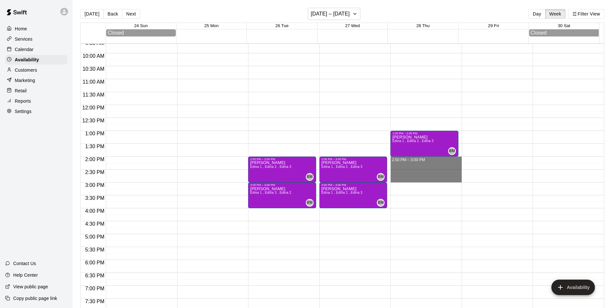
drag, startPoint x: 420, startPoint y: 162, endPoint x: 421, endPoint y: 180, distance: 17.4
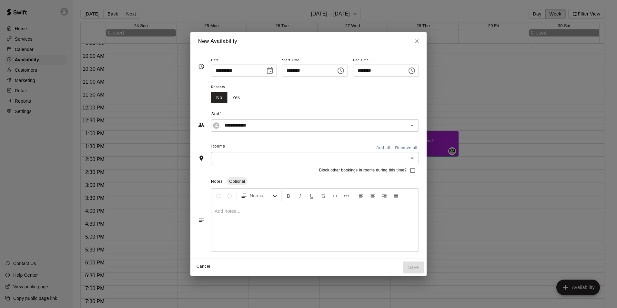
click at [287, 153] on div "​" at bounding box center [315, 158] width 208 height 12
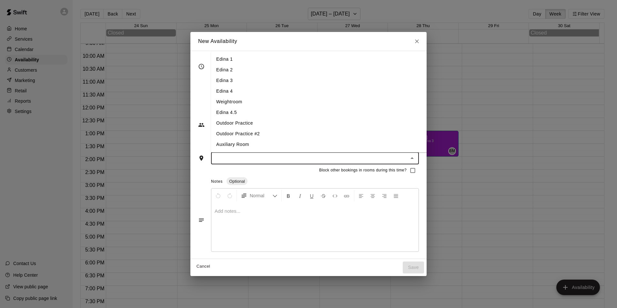
click at [220, 64] on li "Edina 1" at bounding box center [324, 59] width 226 height 11
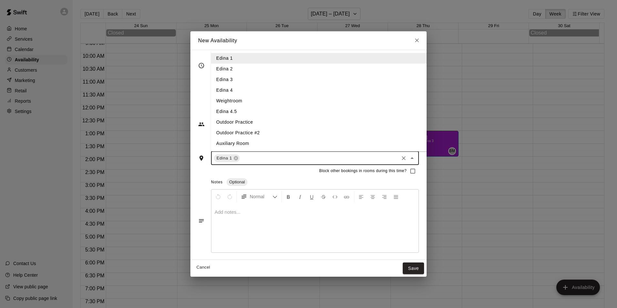
click at [241, 154] on input "text" at bounding box center [319, 158] width 157 height 8
click at [212, 70] on li "Edina 2" at bounding box center [324, 69] width 226 height 11
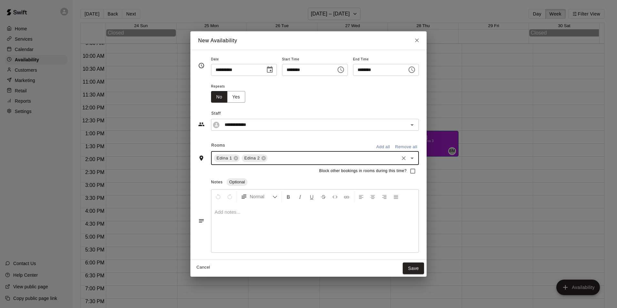
click at [265, 153] on div "Edina 1 Edina 2 ​" at bounding box center [315, 158] width 208 height 14
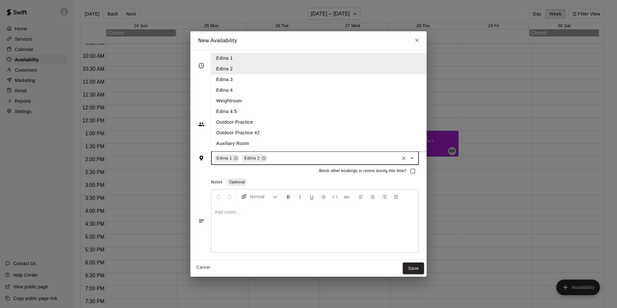
click at [228, 75] on li "Edina 3" at bounding box center [324, 79] width 226 height 11
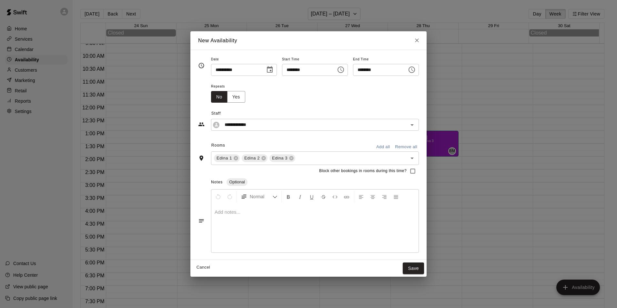
click at [262, 227] on div at bounding box center [314, 228] width 207 height 48
click at [424, 267] on button "Save" at bounding box center [412, 268] width 21 height 12
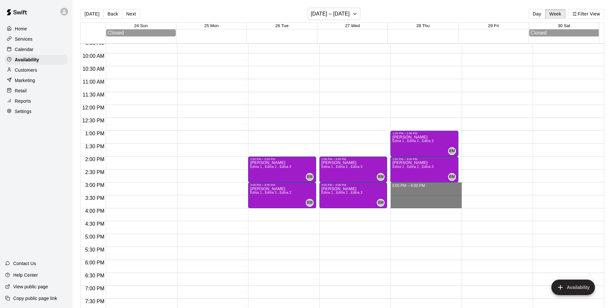
drag, startPoint x: 402, startPoint y: 185, endPoint x: 406, endPoint y: 207, distance: 22.2
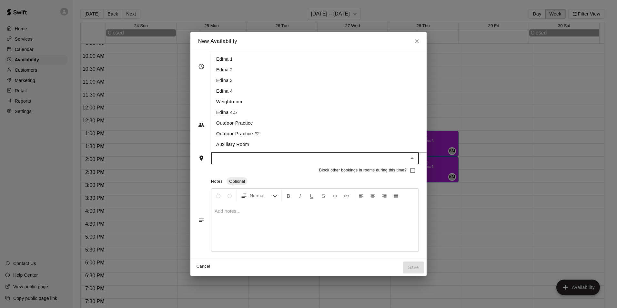
click at [238, 154] on input "text" at bounding box center [309, 158] width 193 height 8
click at [240, 53] on ul "Edina 1 Edina 2 Edina 3 Edina 4 Weightroom Edina 4.5 Outdoor Practice Outdoor P…" at bounding box center [324, 101] width 226 height 101
click at [236, 56] on li "Edina 1" at bounding box center [324, 59] width 226 height 11
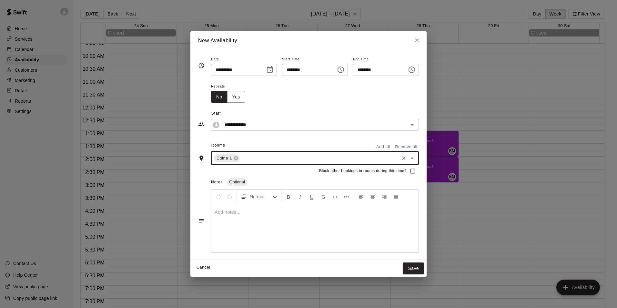
click at [246, 157] on input "text" at bounding box center [319, 158] width 157 height 8
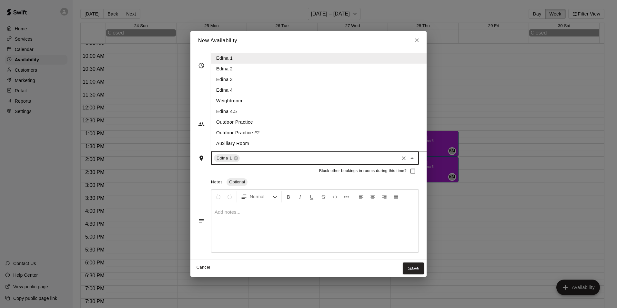
click at [223, 67] on li "Edina 2" at bounding box center [324, 69] width 226 height 11
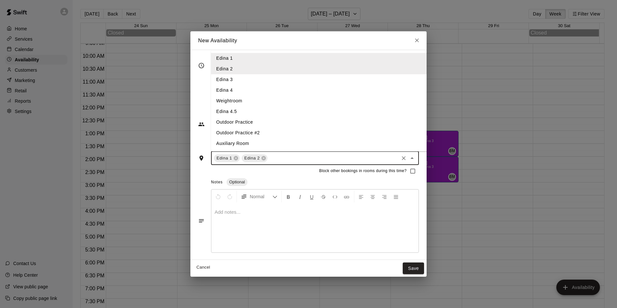
click at [269, 154] on input "text" at bounding box center [332, 158] width 129 height 8
click at [227, 82] on li "Edina 3" at bounding box center [324, 79] width 226 height 11
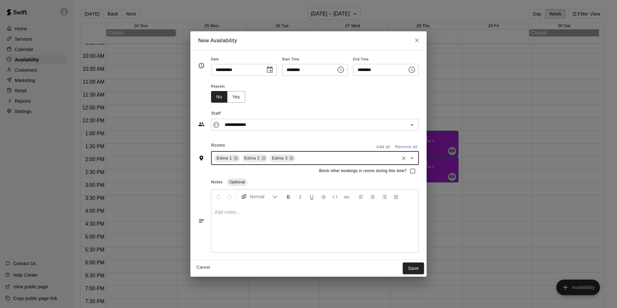
click at [237, 224] on div at bounding box center [314, 228] width 207 height 48
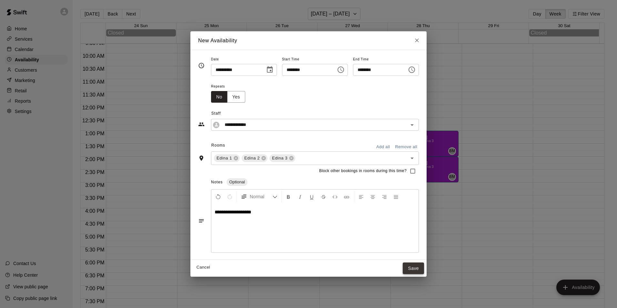
click at [419, 264] on button "Save" at bounding box center [412, 268] width 21 height 12
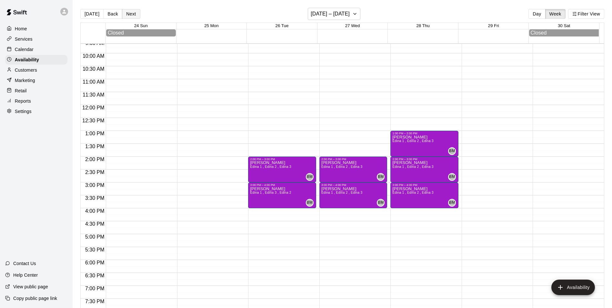
click at [122, 12] on button "Next" at bounding box center [131, 14] width 18 height 10
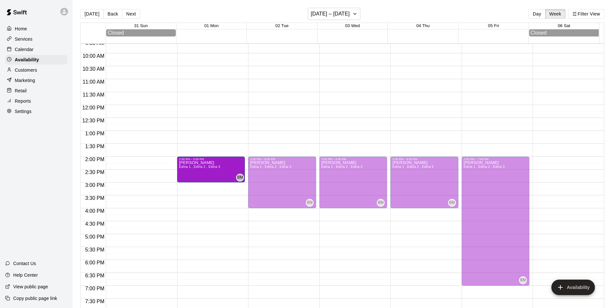
drag, startPoint x: 210, startPoint y: 233, endPoint x: 201, endPoint y: 185, distance: 48.5
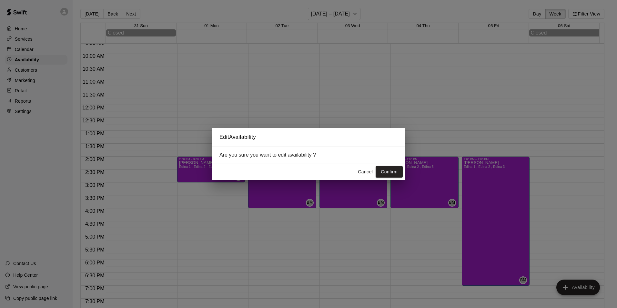
click at [389, 172] on button "Confirm" at bounding box center [388, 172] width 27 height 12
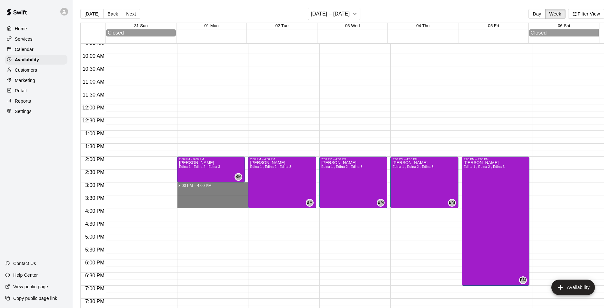
drag, startPoint x: 220, startPoint y: 185, endPoint x: 213, endPoint y: 206, distance: 22.2
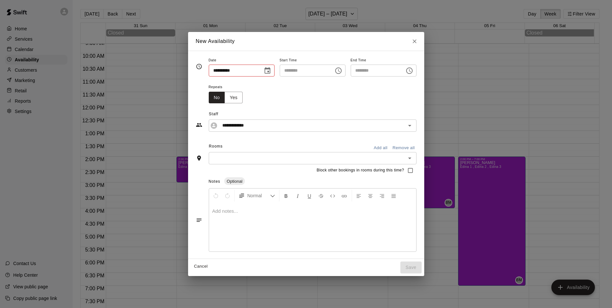
type input "**********"
type input "********"
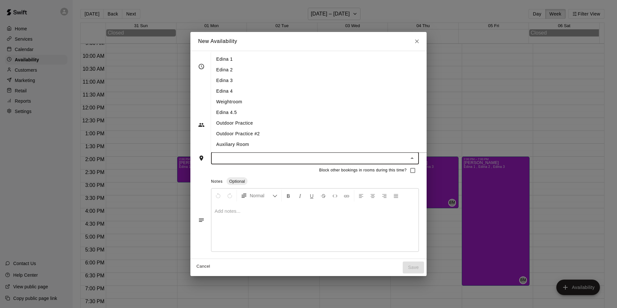
click at [213, 158] on input "text" at bounding box center [309, 158] width 193 height 8
click at [230, 57] on li "Edina 1" at bounding box center [324, 59] width 226 height 11
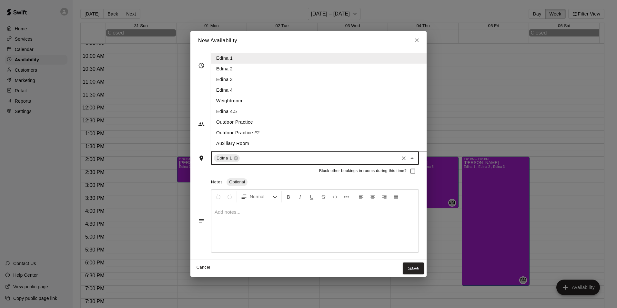
click at [245, 159] on input "text" at bounding box center [319, 158] width 157 height 8
click at [224, 71] on li "Edina 2" at bounding box center [324, 69] width 226 height 11
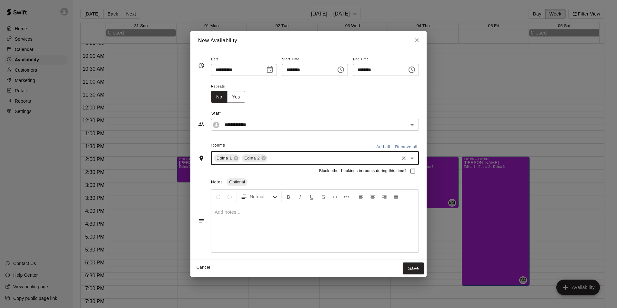
click at [268, 161] on input "text" at bounding box center [332, 158] width 129 height 8
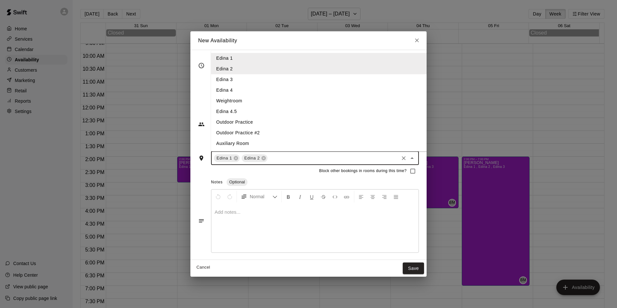
click at [230, 82] on li "Edina 3" at bounding box center [324, 79] width 226 height 11
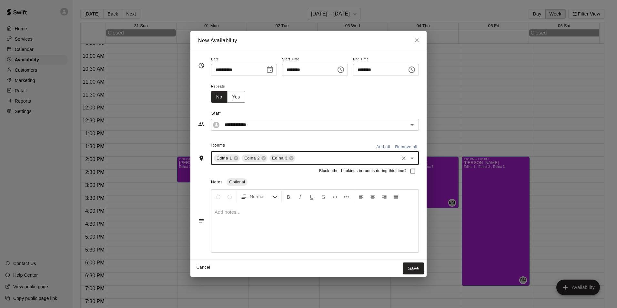
click at [278, 229] on div at bounding box center [314, 228] width 207 height 48
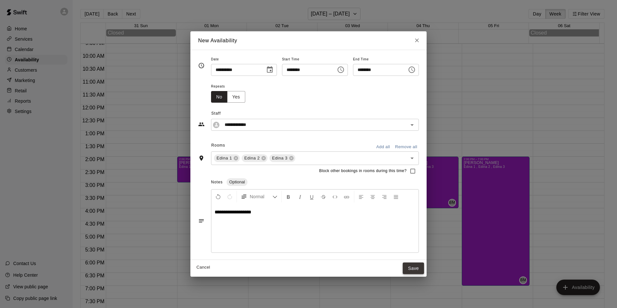
click at [420, 270] on button "Save" at bounding box center [412, 268] width 21 height 12
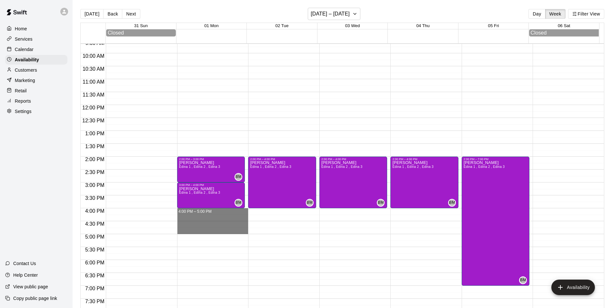
drag, startPoint x: 215, startPoint y: 213, endPoint x: 215, endPoint y: 230, distance: 17.1
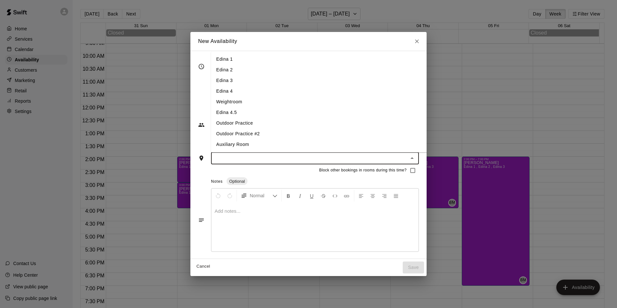
click at [218, 160] on input "text" at bounding box center [309, 158] width 193 height 8
click at [230, 62] on li "Edina 1" at bounding box center [324, 59] width 226 height 11
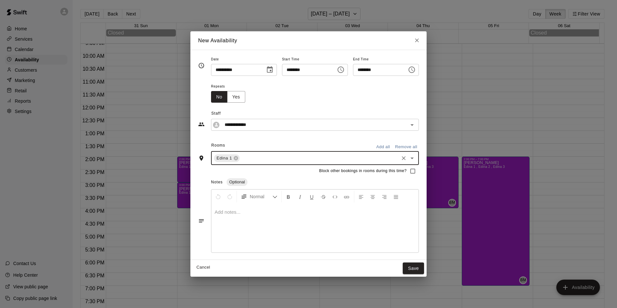
click at [251, 159] on input "text" at bounding box center [319, 158] width 157 height 8
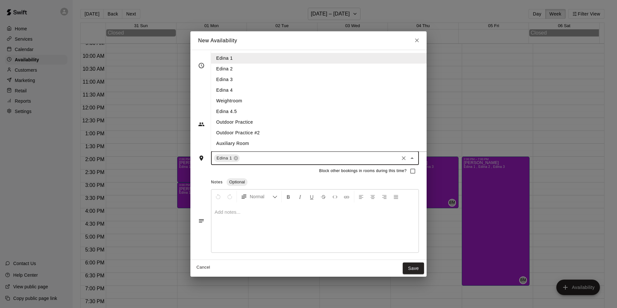
click at [226, 67] on li "Edina 2" at bounding box center [324, 69] width 226 height 11
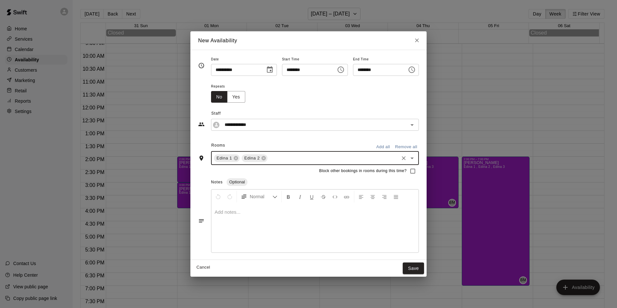
click at [268, 158] on input "text" at bounding box center [332, 158] width 129 height 8
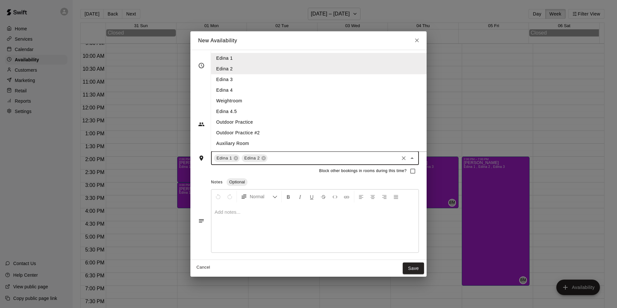
click at [235, 77] on li "Edina 3" at bounding box center [324, 79] width 226 height 11
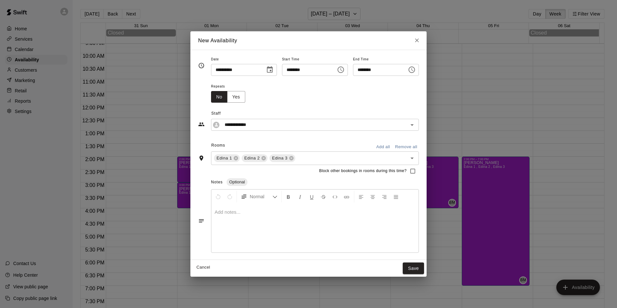
click at [246, 217] on div at bounding box center [314, 228] width 207 height 48
click at [424, 270] on button "Save" at bounding box center [412, 268] width 21 height 12
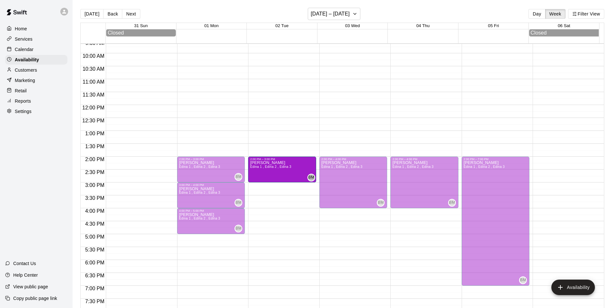
drag, startPoint x: 281, startPoint y: 208, endPoint x: 283, endPoint y: 189, distance: 18.8
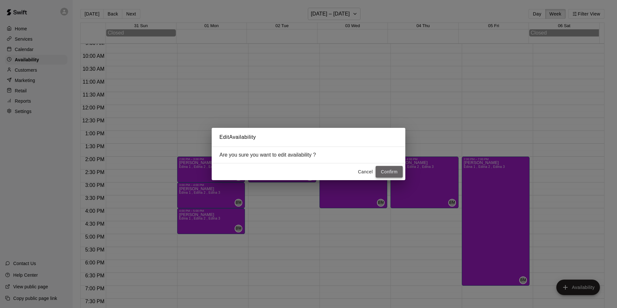
click at [396, 170] on button "Confirm" at bounding box center [388, 172] width 27 height 12
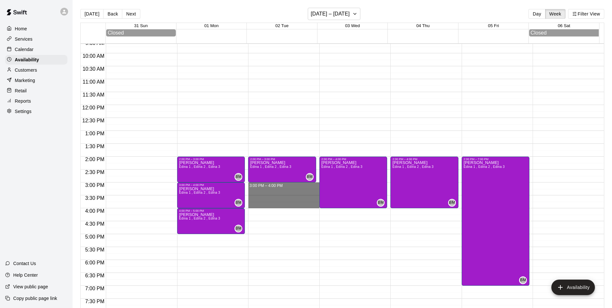
drag, startPoint x: 277, startPoint y: 186, endPoint x: 278, endPoint y: 203, distance: 17.1
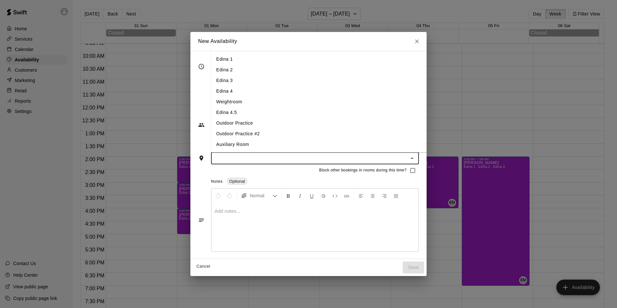
click at [278, 161] on input "text" at bounding box center [309, 158] width 193 height 8
click at [233, 59] on li "Edina 1" at bounding box center [324, 59] width 226 height 11
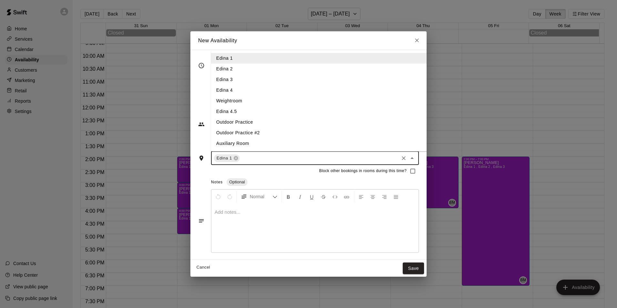
click at [269, 160] on input "text" at bounding box center [319, 158] width 157 height 8
click at [231, 71] on li "Edina 2" at bounding box center [324, 69] width 226 height 11
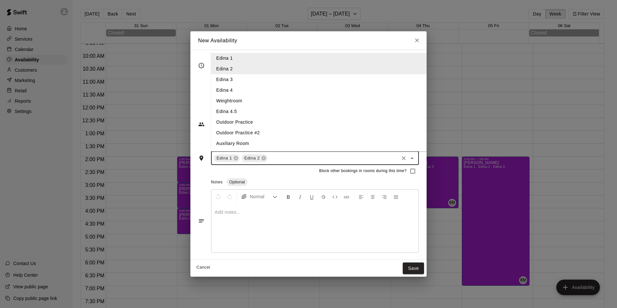
click at [271, 158] on input "text" at bounding box center [332, 158] width 129 height 8
click at [243, 80] on li "Edina 3" at bounding box center [324, 79] width 226 height 11
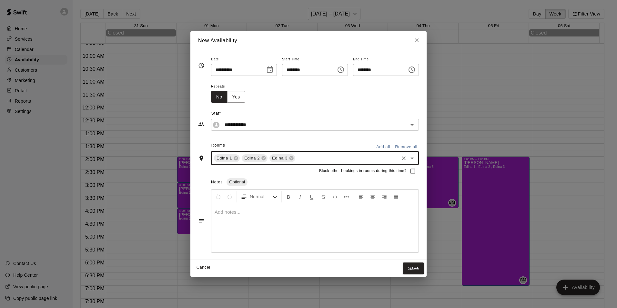
click at [231, 216] on div at bounding box center [314, 228] width 207 height 48
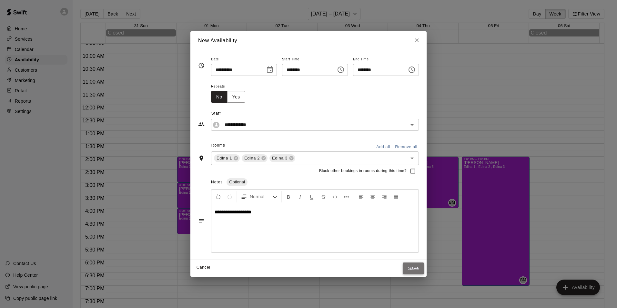
click at [424, 270] on button "Save" at bounding box center [412, 268] width 21 height 12
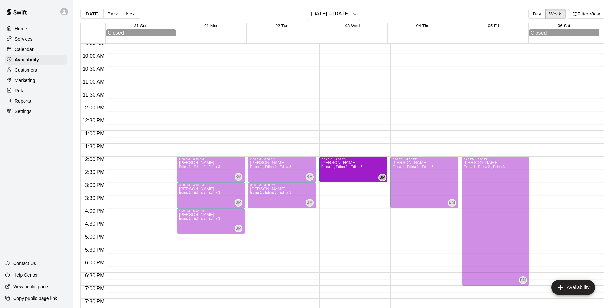
drag, startPoint x: 349, startPoint y: 208, endPoint x: 348, endPoint y: 187, distance: 20.4
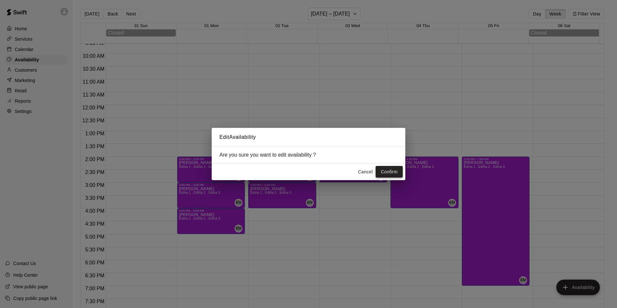
click at [392, 172] on button "Confirm" at bounding box center [388, 172] width 27 height 12
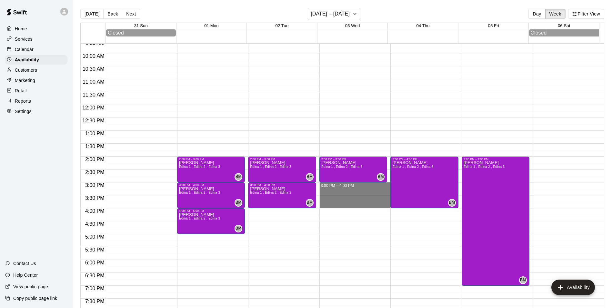
drag, startPoint x: 358, startPoint y: 189, endPoint x: 356, endPoint y: 203, distance: 14.3
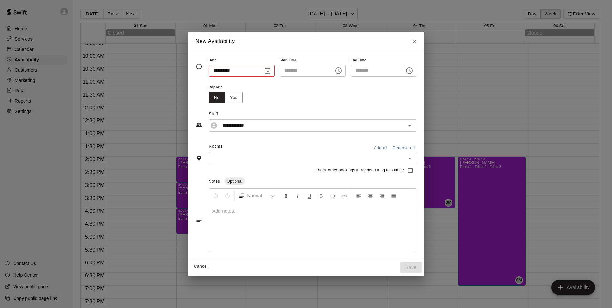
type input "**********"
type input "********"
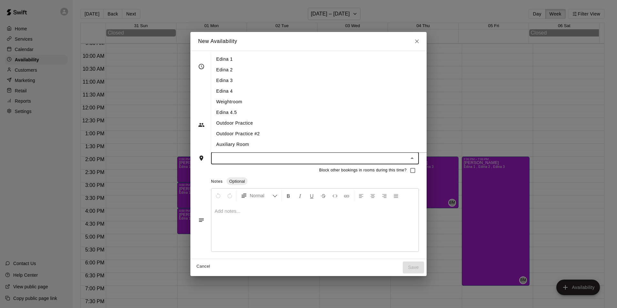
click at [265, 155] on input "text" at bounding box center [309, 158] width 193 height 8
click at [222, 59] on li "Edina 1" at bounding box center [324, 59] width 226 height 11
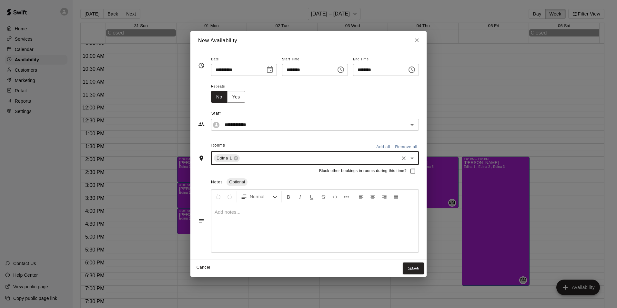
click at [256, 163] on div "Edina 1 ​" at bounding box center [315, 158] width 208 height 14
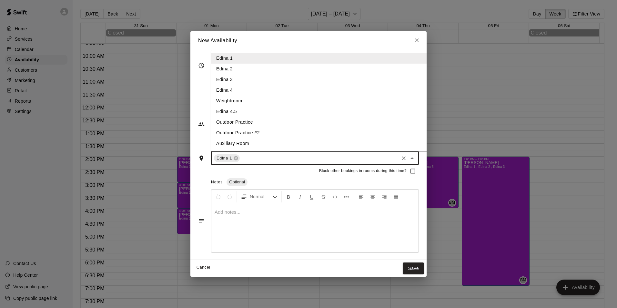
click at [224, 70] on li "Edina 2" at bounding box center [324, 69] width 226 height 11
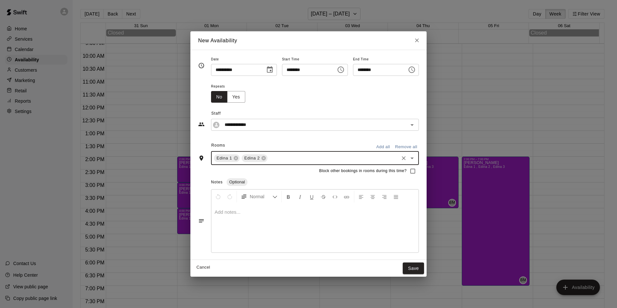
click at [274, 160] on input "text" at bounding box center [332, 158] width 129 height 8
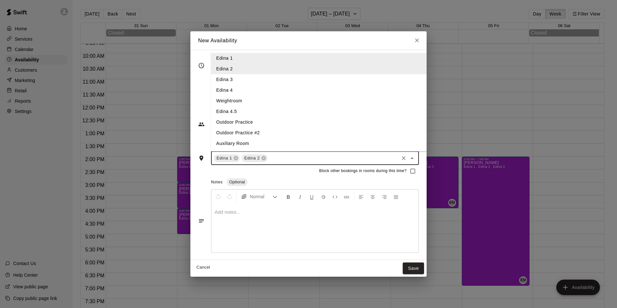
click at [229, 79] on li "Edina 3" at bounding box center [324, 79] width 226 height 11
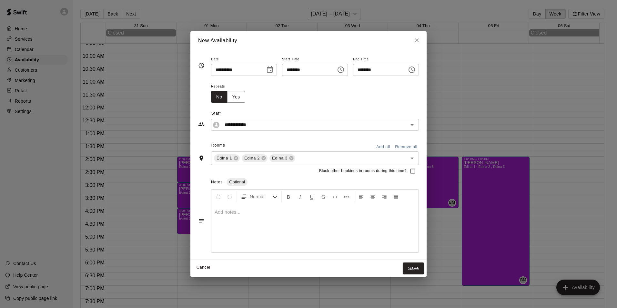
click at [237, 213] on p at bounding box center [314, 212] width 201 height 6
click at [424, 273] on button "Save" at bounding box center [412, 268] width 21 height 12
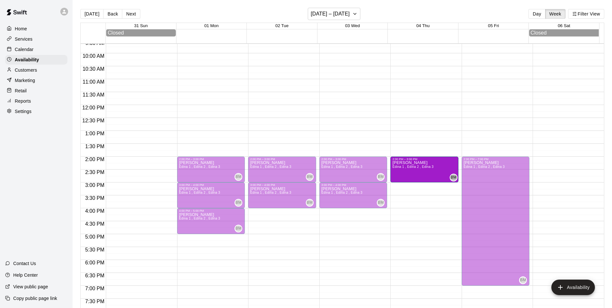
drag, startPoint x: 422, startPoint y: 208, endPoint x: 419, endPoint y: 188, distance: 19.9
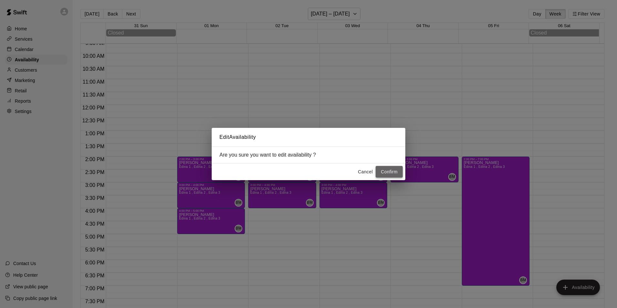
click at [396, 172] on button "Confirm" at bounding box center [388, 172] width 27 height 12
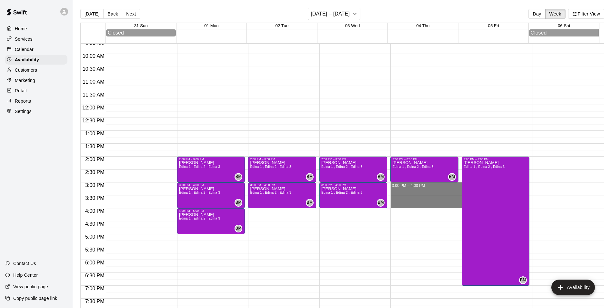
drag, startPoint x: 411, startPoint y: 186, endPoint x: 412, endPoint y: 206, distance: 19.4
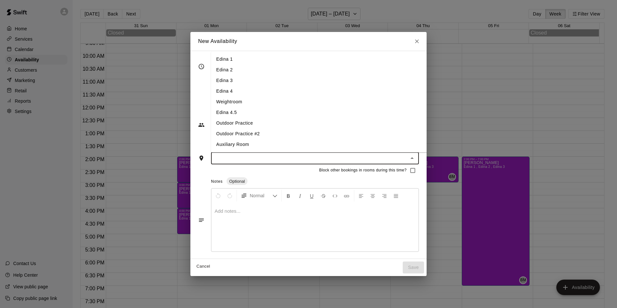
click at [298, 159] on input "text" at bounding box center [309, 158] width 193 height 8
click at [225, 63] on li "Edina 1" at bounding box center [324, 59] width 226 height 11
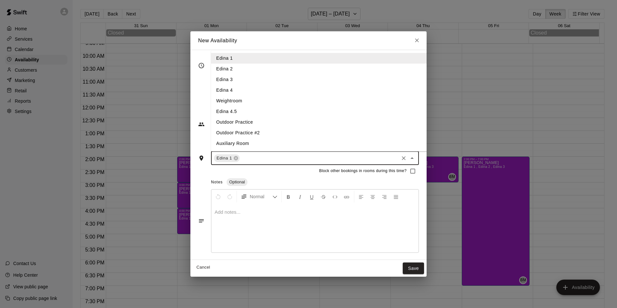
click at [264, 160] on input "text" at bounding box center [319, 158] width 157 height 8
click at [224, 68] on li "Edina 2" at bounding box center [324, 69] width 226 height 11
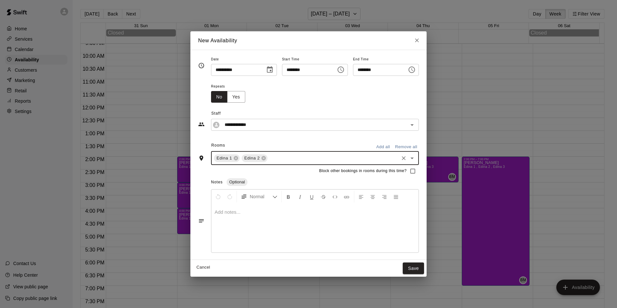
click at [273, 158] on input "text" at bounding box center [332, 158] width 129 height 8
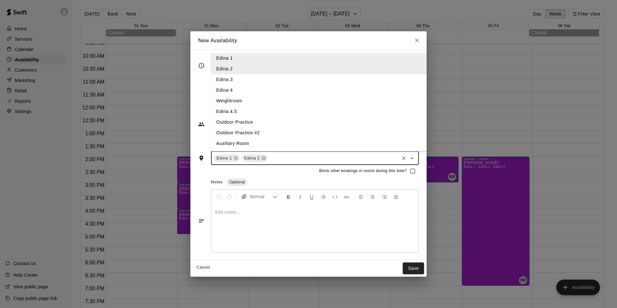
click at [233, 80] on li "Edina 3" at bounding box center [324, 79] width 226 height 11
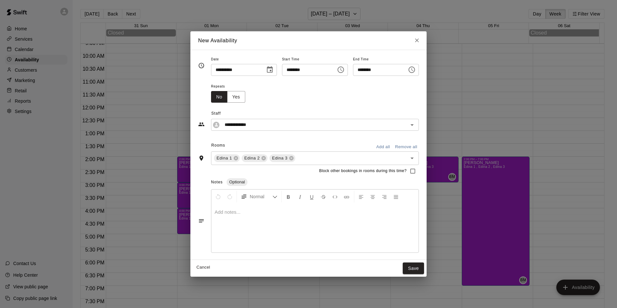
click at [223, 213] on p at bounding box center [314, 212] width 201 height 6
click at [422, 266] on button "Save" at bounding box center [412, 268] width 21 height 12
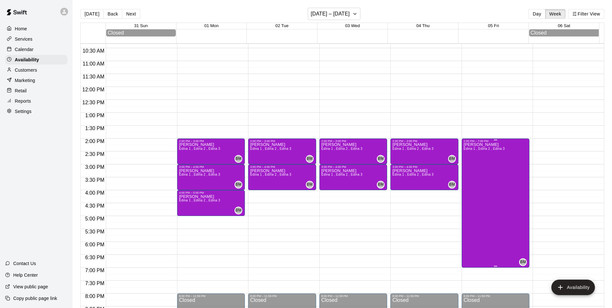
scroll to position [281, 0]
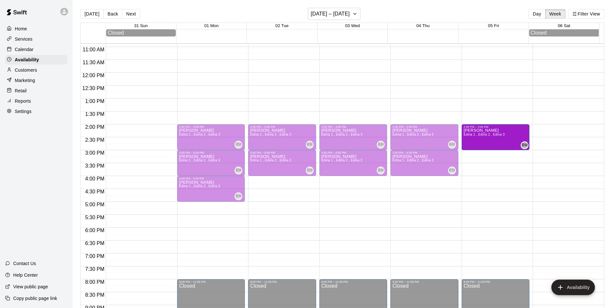
drag, startPoint x: 491, startPoint y: 253, endPoint x: 472, endPoint y: 151, distance: 103.0
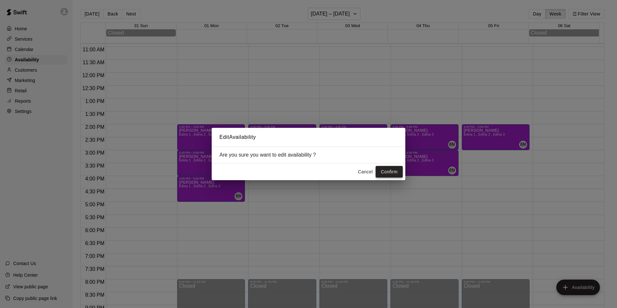
click at [392, 173] on button "Confirm" at bounding box center [388, 172] width 27 height 12
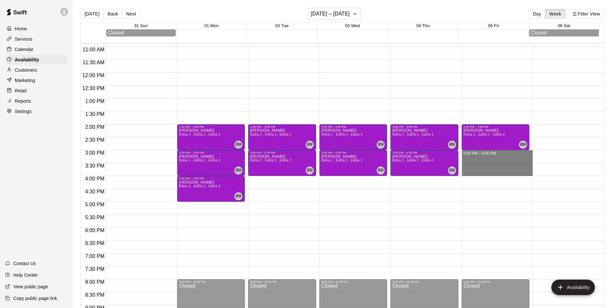
drag, startPoint x: 475, startPoint y: 152, endPoint x: 476, endPoint y: 171, distance: 18.8
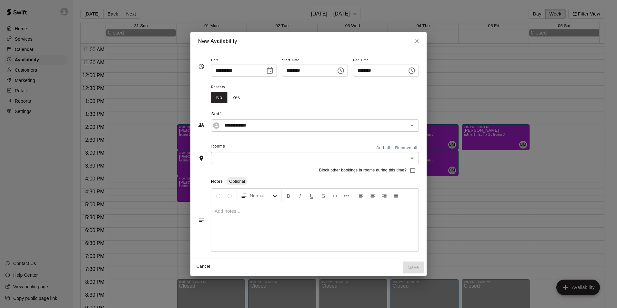
click at [251, 160] on input "text" at bounding box center [309, 158] width 193 height 8
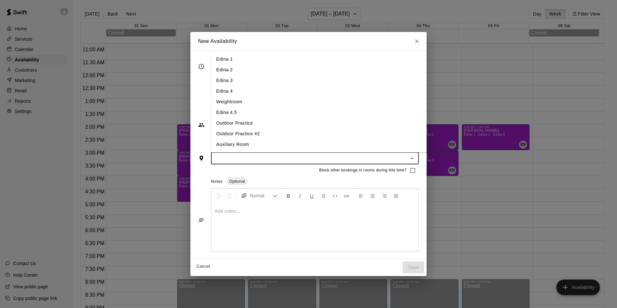
click at [219, 60] on li "Edina 1" at bounding box center [324, 59] width 226 height 11
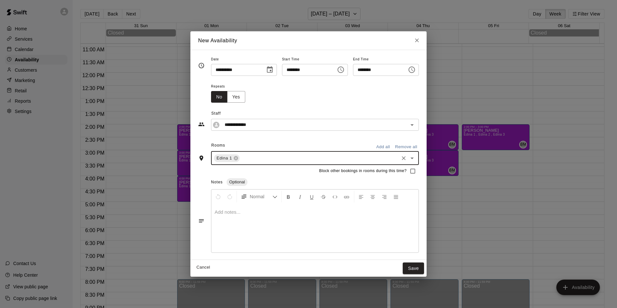
click at [265, 163] on div "Edina 1 ​" at bounding box center [315, 158] width 208 height 14
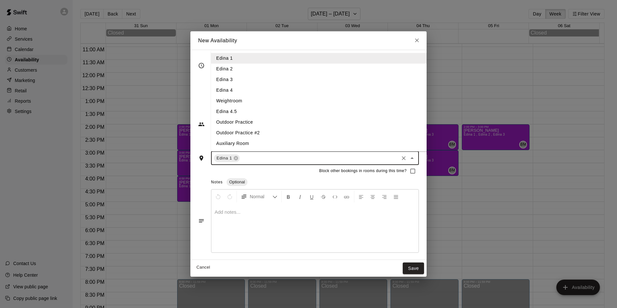
click at [219, 66] on li "Edina 2" at bounding box center [324, 69] width 226 height 11
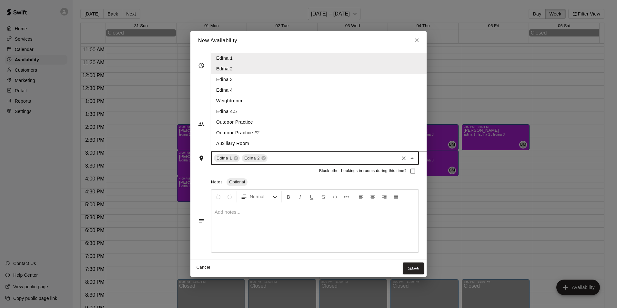
click at [276, 157] on input "text" at bounding box center [332, 158] width 129 height 8
click at [228, 82] on li "Edina 3" at bounding box center [324, 79] width 226 height 11
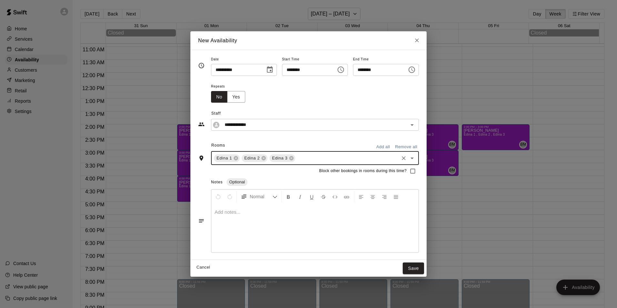
click at [233, 221] on div at bounding box center [314, 228] width 207 height 48
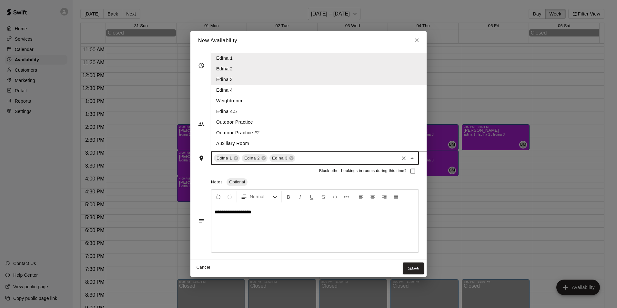
drag, startPoint x: 298, startPoint y: 160, endPoint x: 171, endPoint y: 138, distance: 129.2
click at [171, 138] on div "**********" at bounding box center [308, 154] width 617 height 308
click at [198, 144] on div "Rooms" at bounding box center [211, 145] width 27 height 10
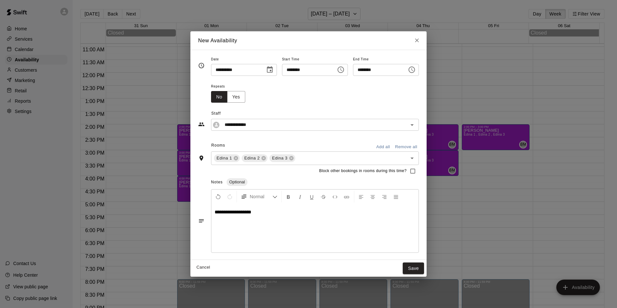
click at [260, 230] on div "**********" at bounding box center [314, 228] width 207 height 48
click at [419, 268] on button "Save" at bounding box center [412, 268] width 21 height 12
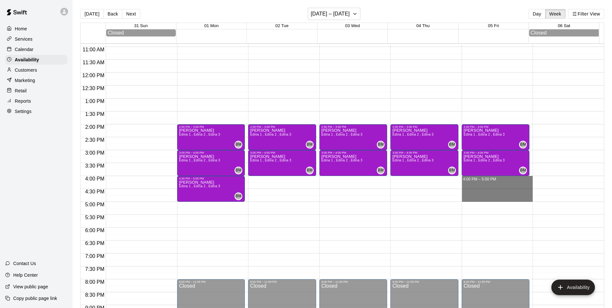
drag, startPoint x: 473, startPoint y: 181, endPoint x: 476, endPoint y: 201, distance: 20.8
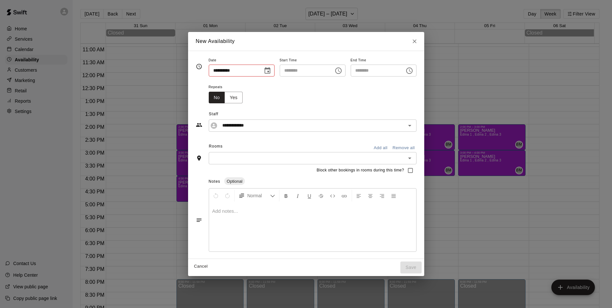
type input "**********"
type input "********"
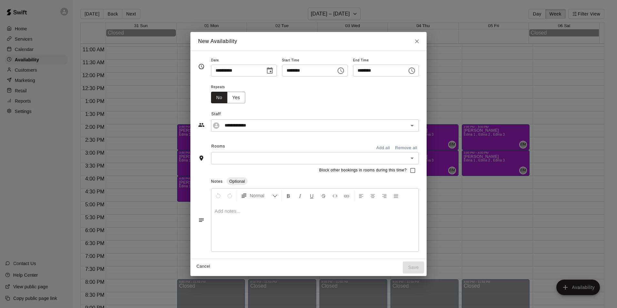
click at [230, 159] on input "text" at bounding box center [309, 158] width 193 height 8
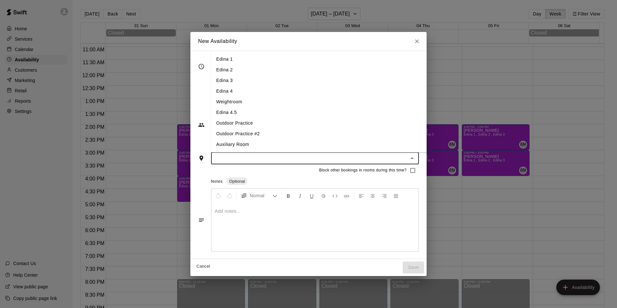
click at [221, 59] on li "Edina 1" at bounding box center [324, 59] width 226 height 11
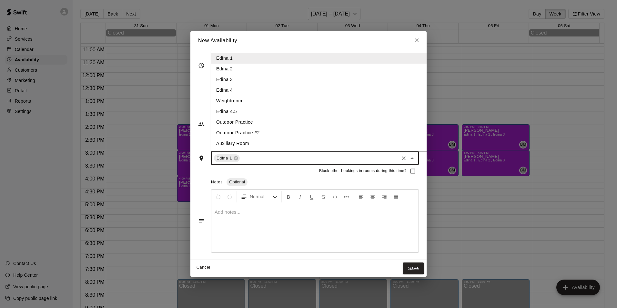
click at [273, 161] on input "text" at bounding box center [319, 158] width 157 height 8
click at [233, 70] on li "Edina 2" at bounding box center [324, 69] width 226 height 11
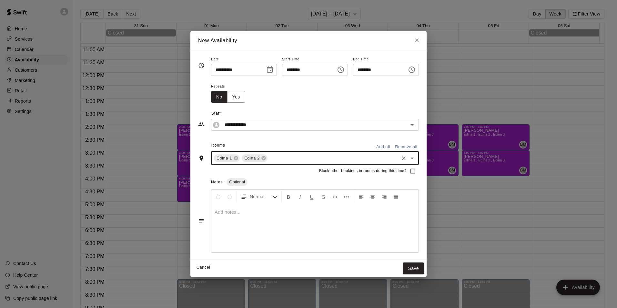
click at [268, 156] on input "text" at bounding box center [332, 158] width 129 height 8
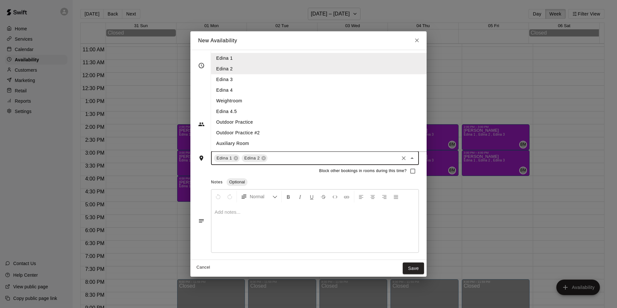
click at [236, 81] on li "Edina 3" at bounding box center [324, 79] width 226 height 11
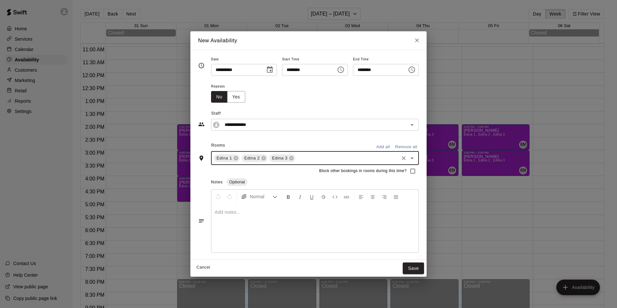
click at [248, 224] on div at bounding box center [314, 228] width 207 height 48
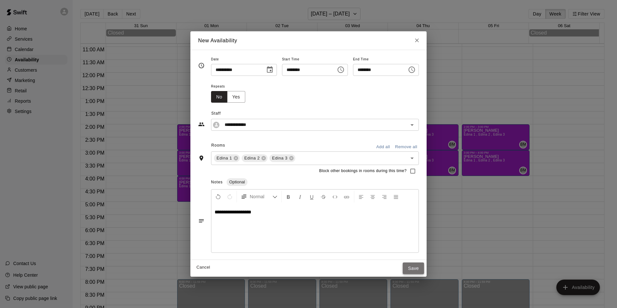
click at [420, 266] on button "Save" at bounding box center [412, 268] width 21 height 12
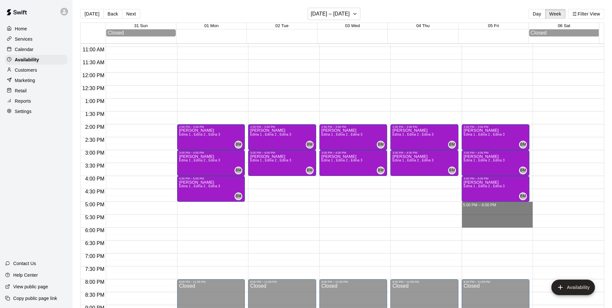
drag, startPoint x: 490, startPoint y: 206, endPoint x: 488, endPoint y: 223, distance: 16.6
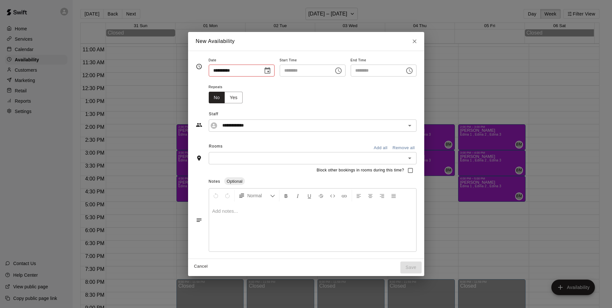
type input "**********"
type input "********"
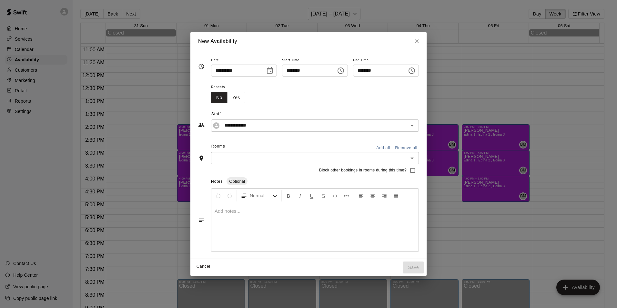
click at [260, 157] on input "text" at bounding box center [309, 158] width 193 height 8
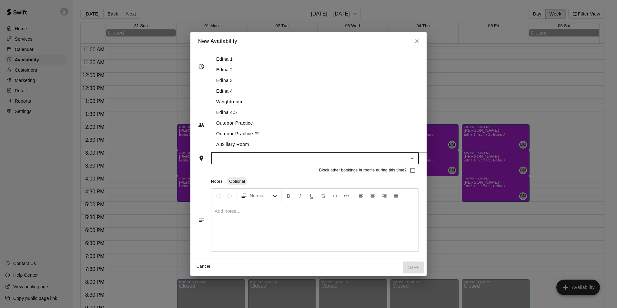
click at [211, 58] on li "Edina 1" at bounding box center [324, 59] width 226 height 11
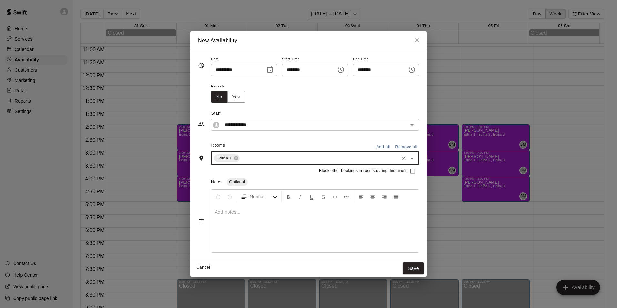
click at [247, 155] on input "text" at bounding box center [319, 158] width 157 height 8
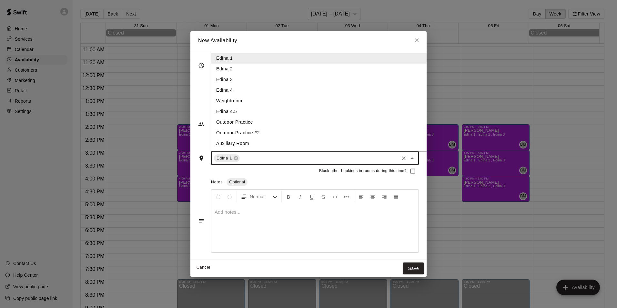
click at [228, 72] on li "Edina 2" at bounding box center [324, 69] width 226 height 11
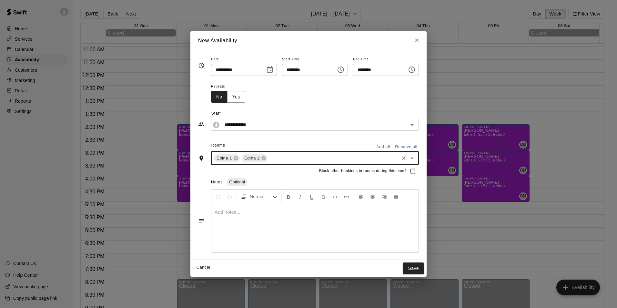
click at [267, 163] on div "Edina 1 Edina 2 ​" at bounding box center [315, 158] width 208 height 14
click at [274, 157] on input "text" at bounding box center [332, 158] width 129 height 8
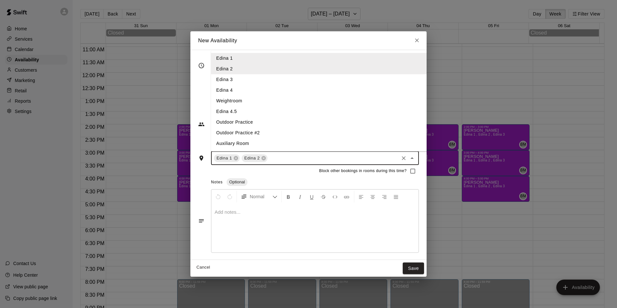
click at [233, 82] on li "Edina 3" at bounding box center [324, 79] width 226 height 11
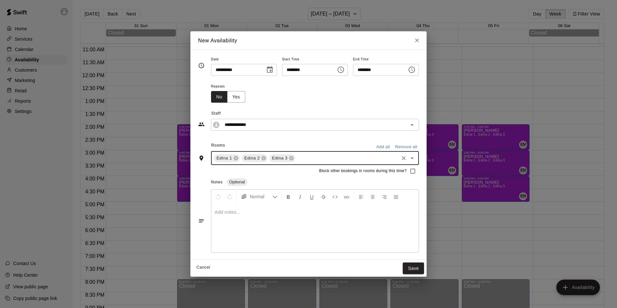
click at [248, 213] on p at bounding box center [314, 212] width 201 height 6
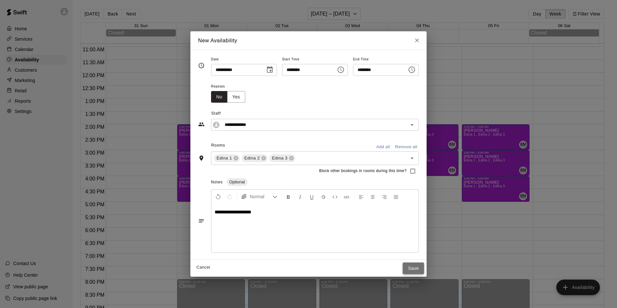
click at [424, 271] on button "Save" at bounding box center [412, 268] width 21 height 12
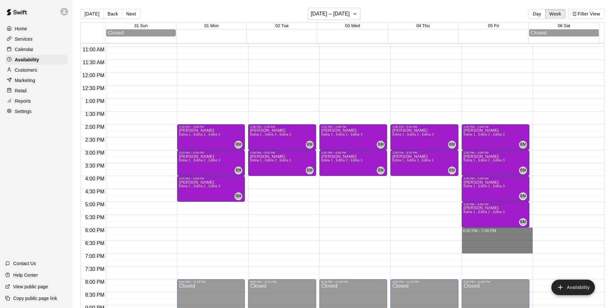
drag, startPoint x: 469, startPoint y: 233, endPoint x: 467, endPoint y: 250, distance: 17.5
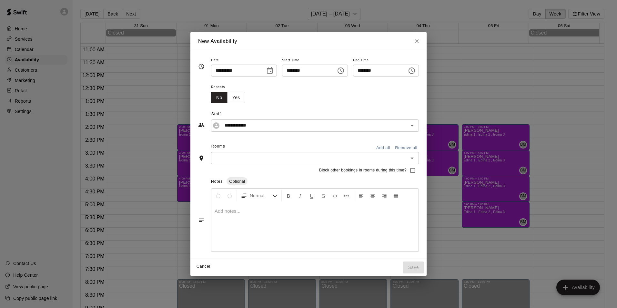
click at [240, 163] on div "​" at bounding box center [315, 158] width 208 height 12
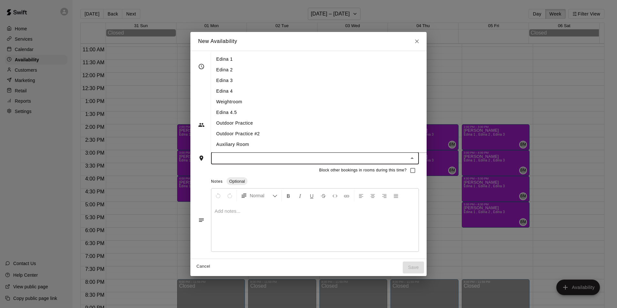
click at [225, 60] on li "Edina 1" at bounding box center [324, 59] width 226 height 11
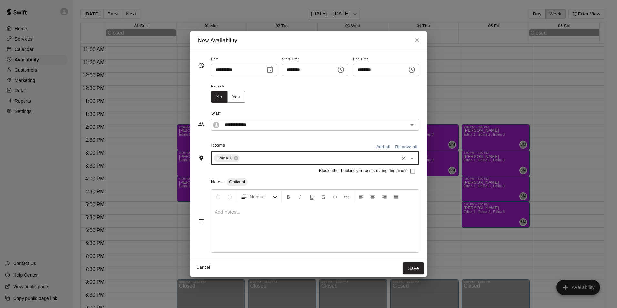
click at [265, 164] on div "Edina 1 ​" at bounding box center [315, 158] width 208 height 14
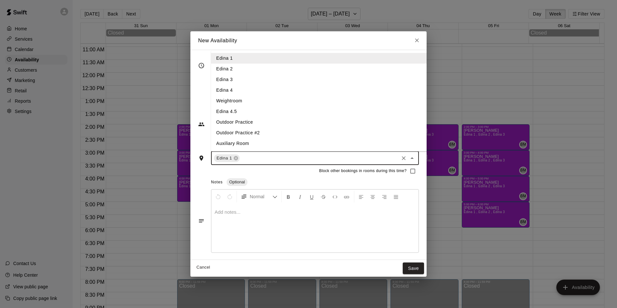
click at [217, 71] on li "Edina 2" at bounding box center [324, 69] width 226 height 11
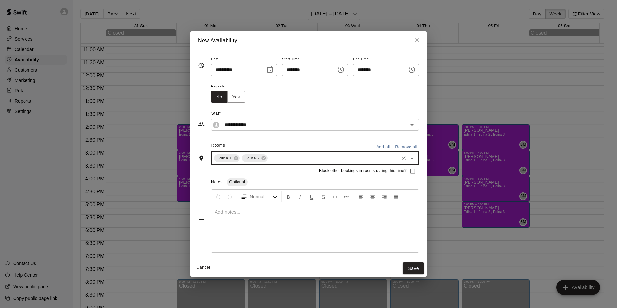
click at [271, 154] on div "Edina 1 Edina 2 ​" at bounding box center [315, 158] width 208 height 14
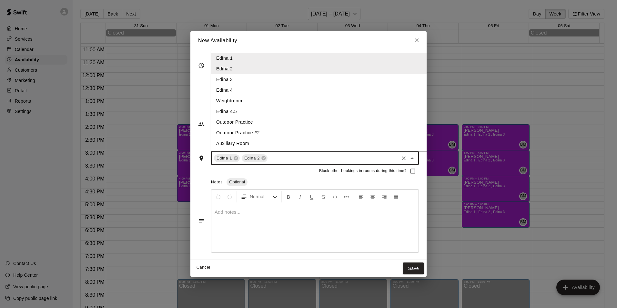
click at [231, 77] on li "Edina 3" at bounding box center [324, 79] width 226 height 11
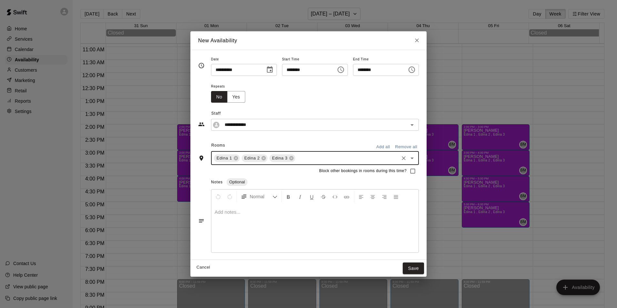
click at [296, 158] on input "text" at bounding box center [347, 158] width 102 height 8
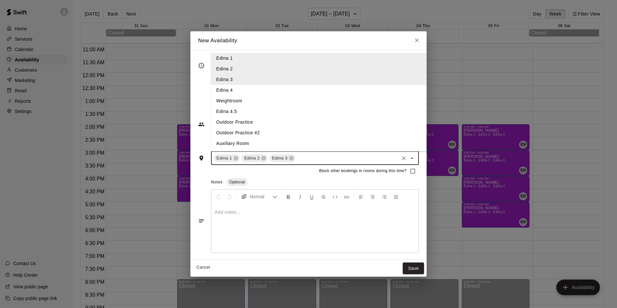
click at [231, 92] on li "Edina 4" at bounding box center [324, 90] width 226 height 11
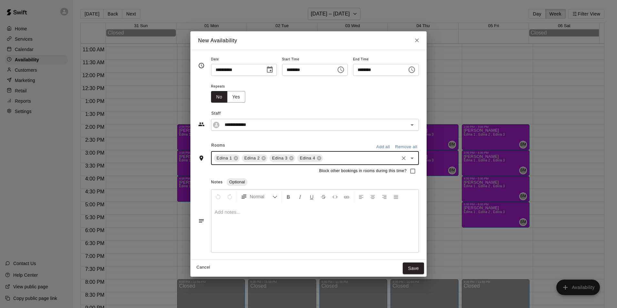
click at [241, 214] on p at bounding box center [314, 212] width 201 height 6
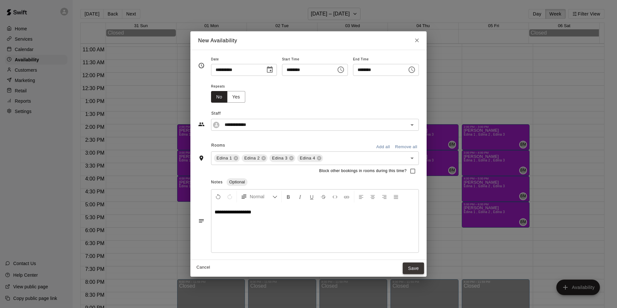
click at [421, 263] on button "Save" at bounding box center [412, 268] width 21 height 12
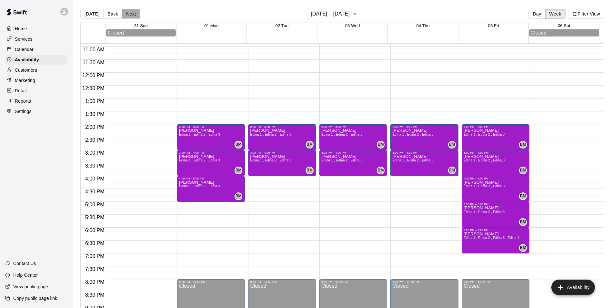
click at [132, 10] on button "Next" at bounding box center [131, 14] width 18 height 10
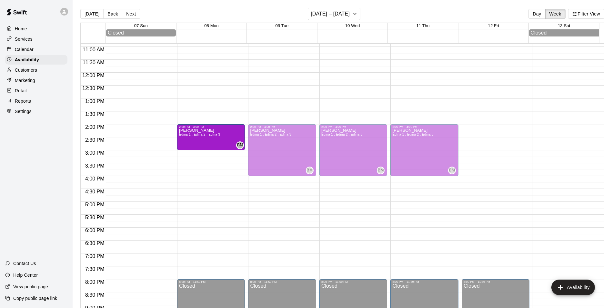
drag, startPoint x: 211, startPoint y: 201, endPoint x: 208, endPoint y: 153, distance: 48.1
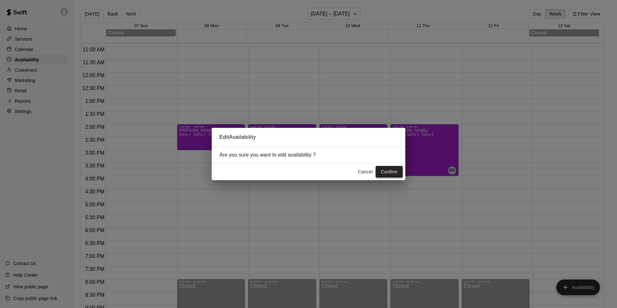
click at [388, 171] on button "Confirm" at bounding box center [388, 172] width 27 height 12
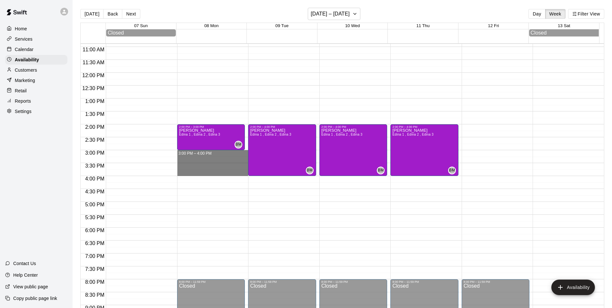
drag, startPoint x: 189, startPoint y: 154, endPoint x: 192, endPoint y: 171, distance: 17.0
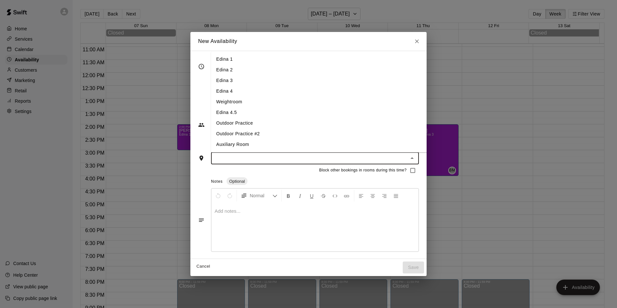
click at [259, 155] on input "text" at bounding box center [309, 158] width 193 height 8
click at [228, 83] on li "Edina 3" at bounding box center [324, 80] width 226 height 11
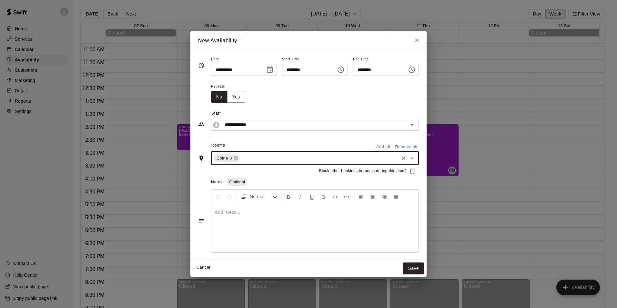
drag, startPoint x: 242, startPoint y: 158, endPoint x: 242, endPoint y: 154, distance: 4.5
click at [242, 158] on input "text" at bounding box center [319, 158] width 157 height 8
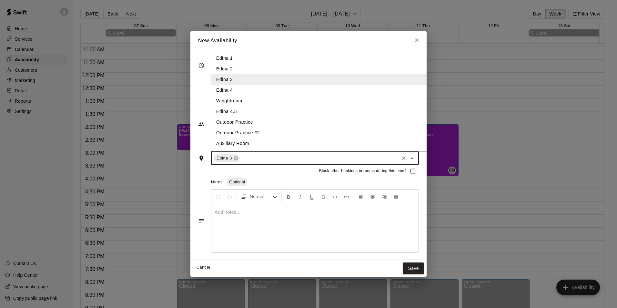
click at [214, 69] on li "Edina 2" at bounding box center [324, 69] width 226 height 11
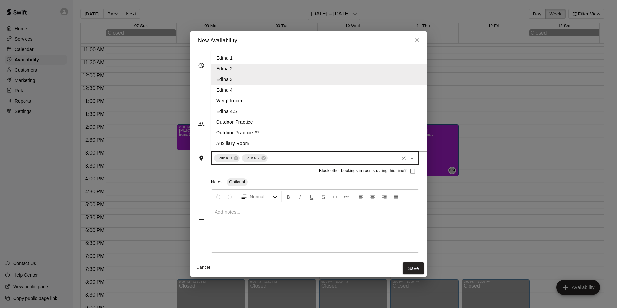
click at [270, 158] on input "text" at bounding box center [332, 158] width 129 height 8
click at [233, 53] on li "Edina 1" at bounding box center [324, 58] width 226 height 11
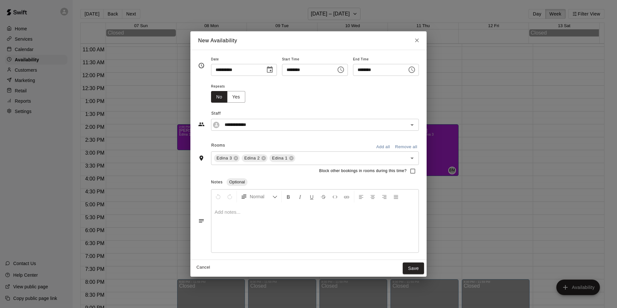
click at [220, 222] on div at bounding box center [314, 228] width 207 height 48
click at [424, 269] on button "Save" at bounding box center [412, 268] width 21 height 12
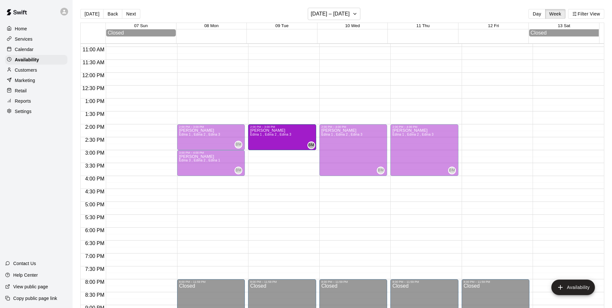
drag, startPoint x: 280, startPoint y: 175, endPoint x: 283, endPoint y: 153, distance: 22.4
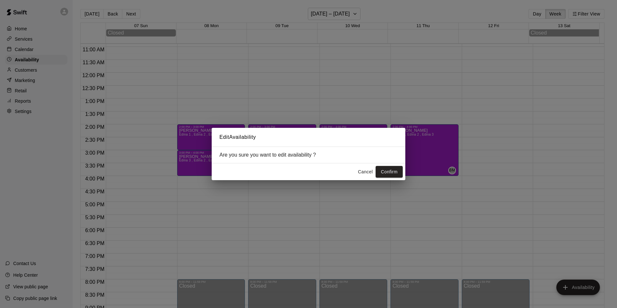
drag, startPoint x: 390, startPoint y: 168, endPoint x: 382, endPoint y: 168, distance: 8.4
click at [391, 168] on button "Confirm" at bounding box center [388, 172] width 27 height 12
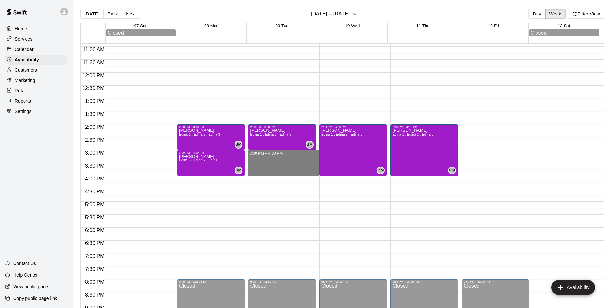
drag, startPoint x: 269, startPoint y: 153, endPoint x: 266, endPoint y: 172, distance: 18.8
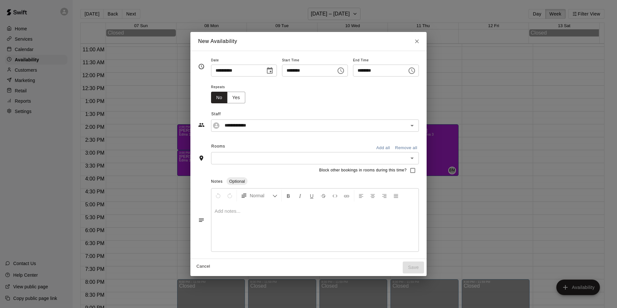
click at [217, 158] on input "text" at bounding box center [309, 158] width 193 height 8
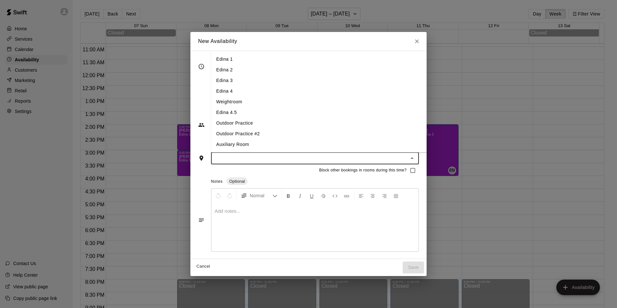
click at [215, 65] on li "Edina 2" at bounding box center [324, 70] width 226 height 11
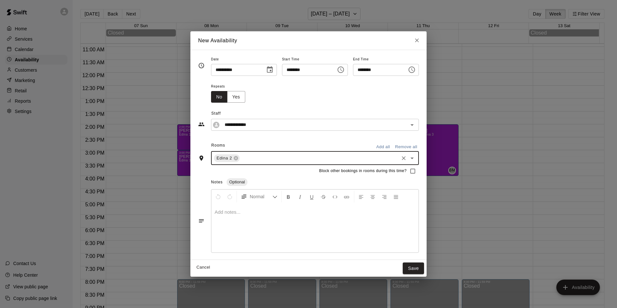
click at [245, 159] on input "text" at bounding box center [319, 158] width 157 height 8
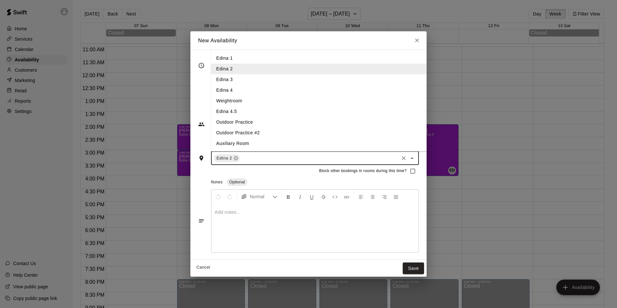
click at [211, 56] on li "Edina 1" at bounding box center [324, 58] width 226 height 11
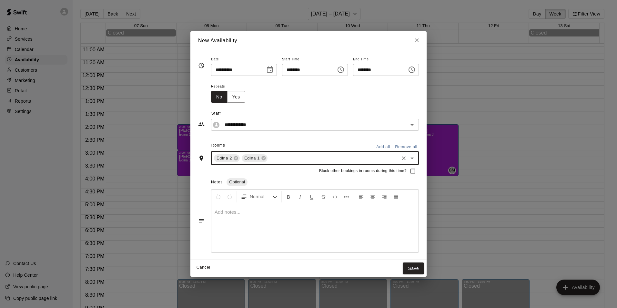
drag, startPoint x: 261, startPoint y: 159, endPoint x: 261, endPoint y: 151, distance: 7.4
click at [268, 159] on input "text" at bounding box center [332, 158] width 129 height 8
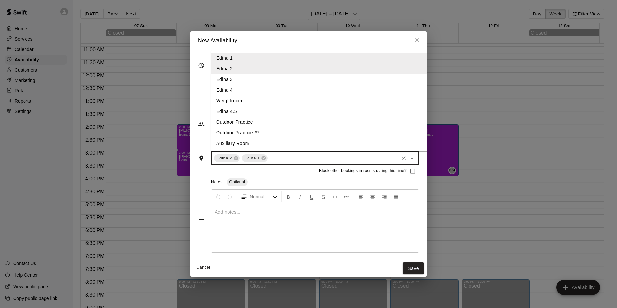
click at [221, 81] on li "Edina 3" at bounding box center [324, 79] width 226 height 11
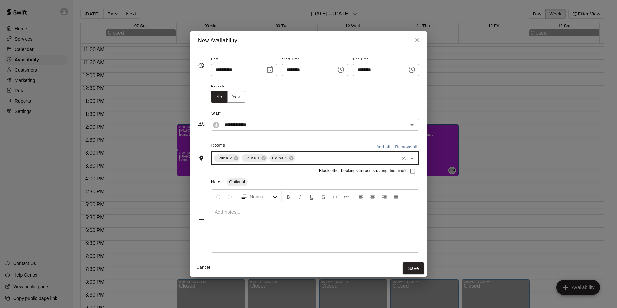
click at [263, 239] on div at bounding box center [314, 228] width 207 height 48
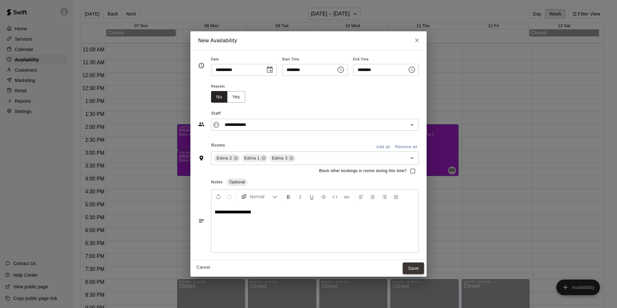
click at [424, 267] on button "Save" at bounding box center [412, 268] width 21 height 12
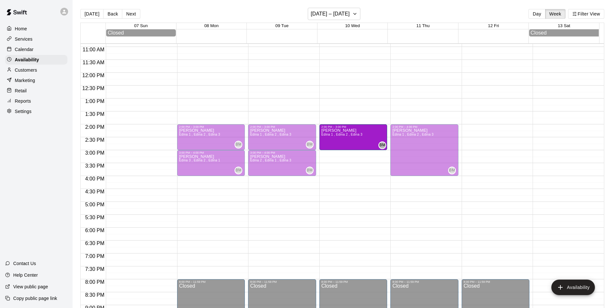
drag, startPoint x: 350, startPoint y: 175, endPoint x: 351, endPoint y: 154, distance: 21.0
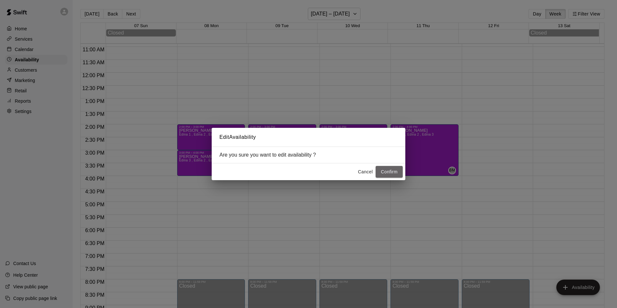
click at [383, 172] on button "Confirm" at bounding box center [388, 172] width 27 height 12
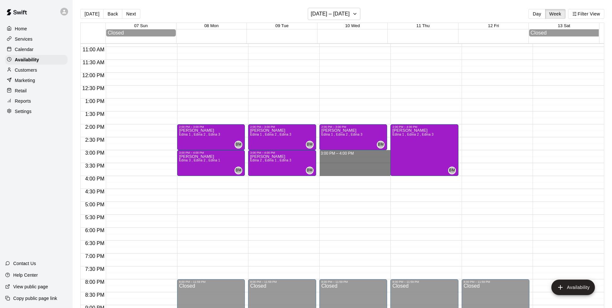
drag, startPoint x: 336, startPoint y: 155, endPoint x: 339, endPoint y: 171, distance: 16.1
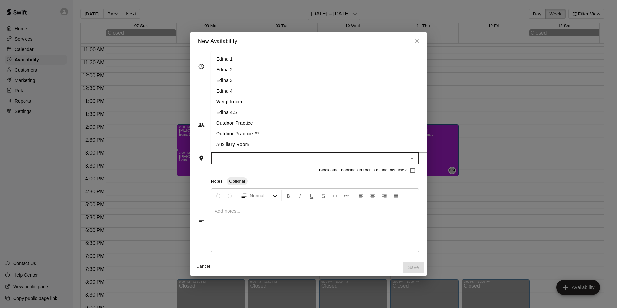
click at [270, 160] on input "text" at bounding box center [309, 158] width 193 height 8
click at [221, 59] on li "Edina 1" at bounding box center [324, 59] width 226 height 11
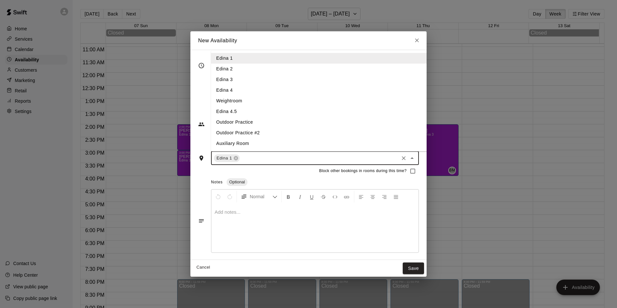
click at [245, 161] on input "text" at bounding box center [319, 158] width 157 height 8
click at [217, 70] on li "Edina 2" at bounding box center [324, 69] width 226 height 11
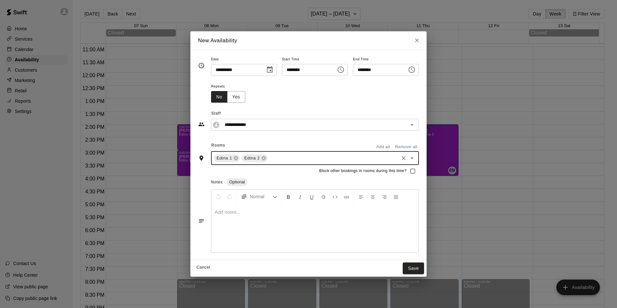
click at [266, 162] on div "Edina 1 Edina 2 ​" at bounding box center [315, 158] width 208 height 14
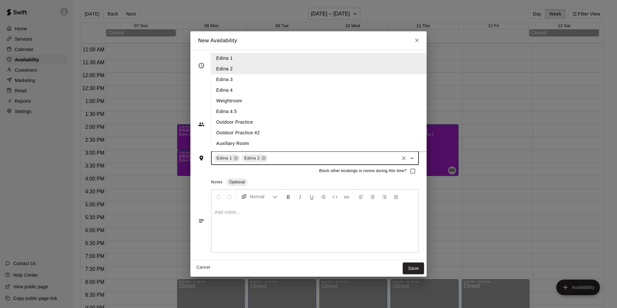
click at [217, 78] on li "Edina 3" at bounding box center [324, 79] width 226 height 11
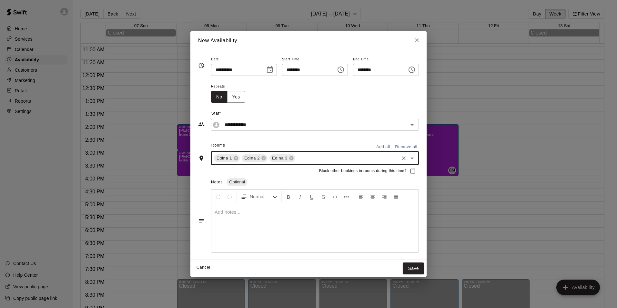
click at [235, 221] on div at bounding box center [314, 228] width 207 height 48
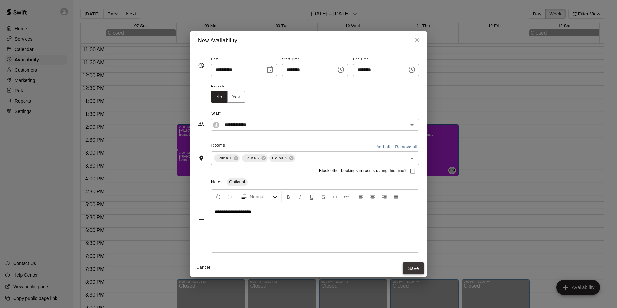
click at [416, 267] on button "Save" at bounding box center [412, 268] width 21 height 12
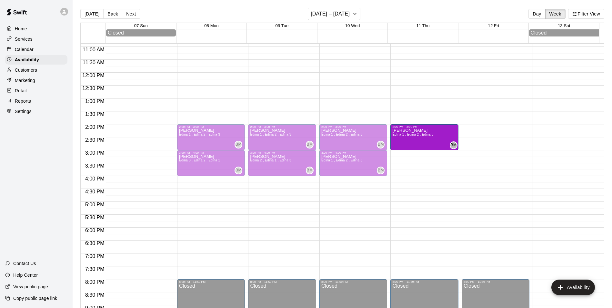
drag, startPoint x: 422, startPoint y: 175, endPoint x: 421, endPoint y: 155, distance: 20.4
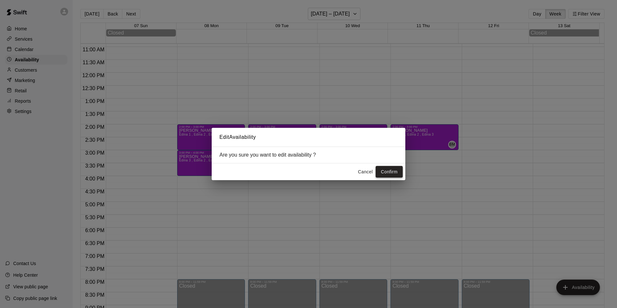
click at [385, 168] on button "Confirm" at bounding box center [388, 172] width 27 height 12
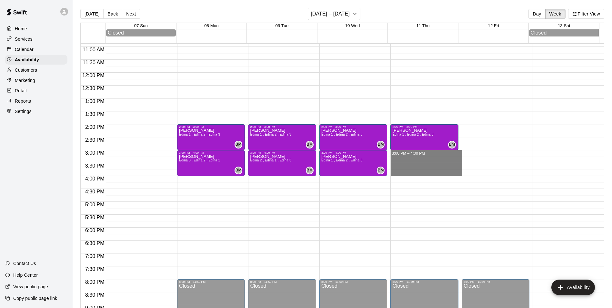
drag, startPoint x: 409, startPoint y: 154, endPoint x: 409, endPoint y: 171, distance: 16.8
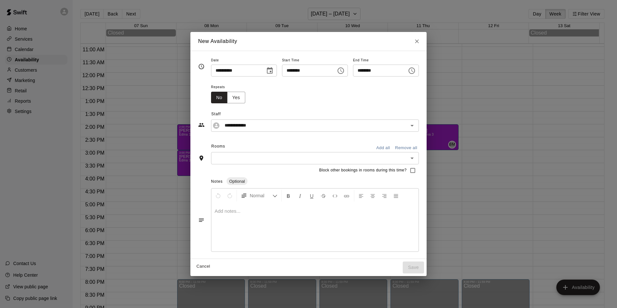
click at [273, 159] on input "text" at bounding box center [309, 158] width 193 height 8
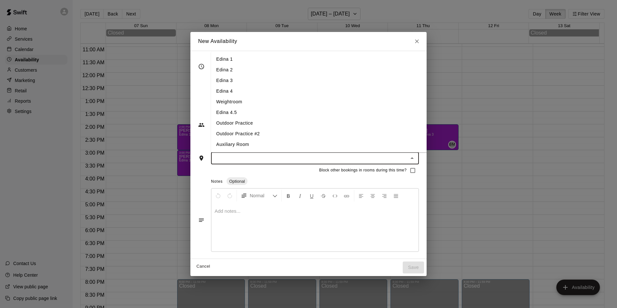
click at [226, 63] on li "Edina 1" at bounding box center [324, 59] width 226 height 11
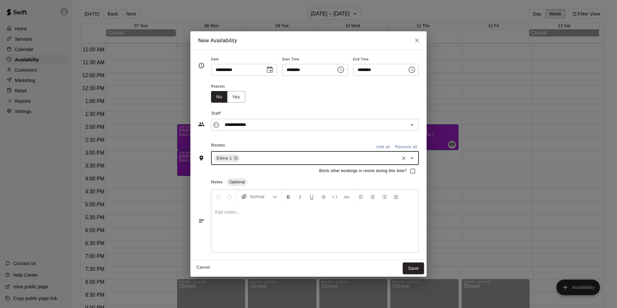
click at [243, 153] on div "Edina 1 ​" at bounding box center [315, 158] width 208 height 14
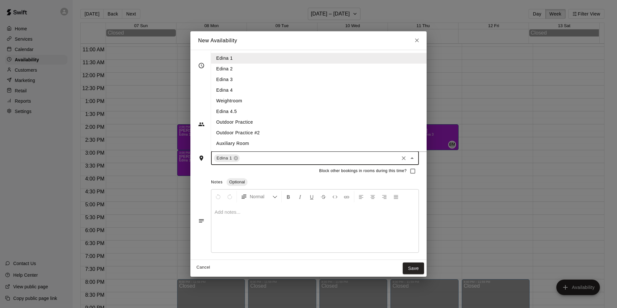
click at [229, 73] on li "Edina 2" at bounding box center [324, 69] width 226 height 11
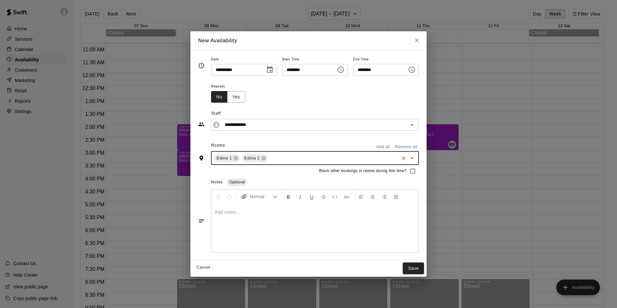
click at [268, 162] on div "Edina 1 Edina 2 ​" at bounding box center [315, 158] width 208 height 14
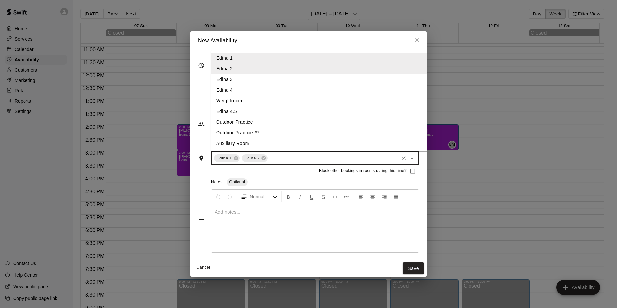
drag, startPoint x: 224, startPoint y: 77, endPoint x: 229, endPoint y: 122, distance: 44.8
click at [224, 78] on li "Edina 3" at bounding box center [324, 79] width 226 height 11
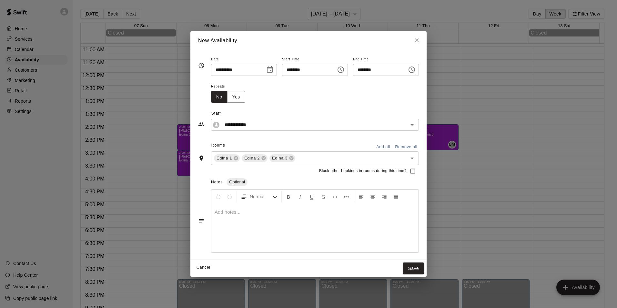
click at [218, 224] on div at bounding box center [314, 228] width 207 height 48
click at [424, 269] on button "Save" at bounding box center [412, 268] width 21 height 12
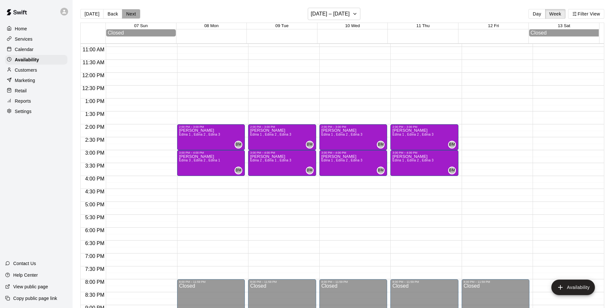
click at [130, 15] on button "Next" at bounding box center [131, 14] width 18 height 10
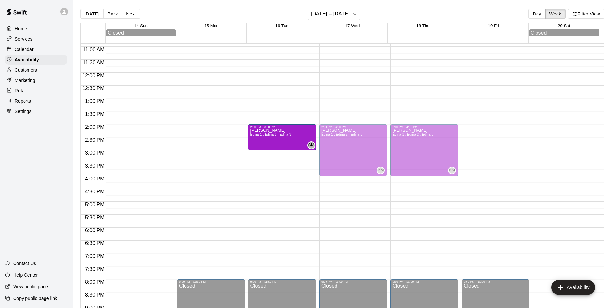
drag, startPoint x: 281, startPoint y: 175, endPoint x: 273, endPoint y: 152, distance: 24.0
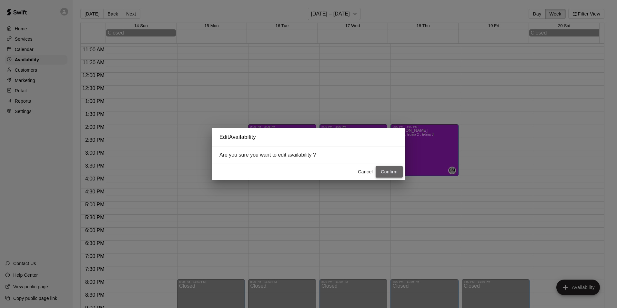
click at [393, 173] on button "Confirm" at bounding box center [388, 172] width 27 height 12
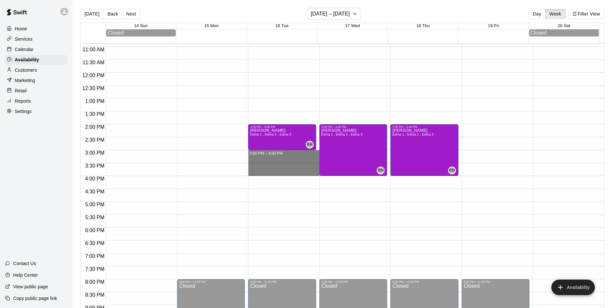
drag, startPoint x: 290, startPoint y: 153, endPoint x: 288, endPoint y: 172, distance: 19.1
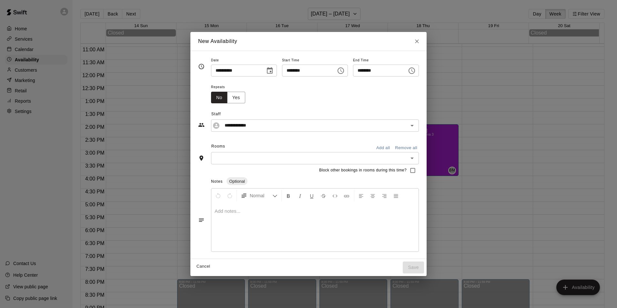
click at [251, 155] on input "text" at bounding box center [309, 158] width 193 height 8
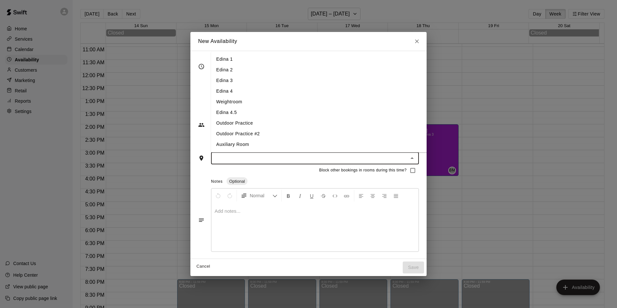
click at [233, 61] on li "Edina 1" at bounding box center [324, 59] width 226 height 11
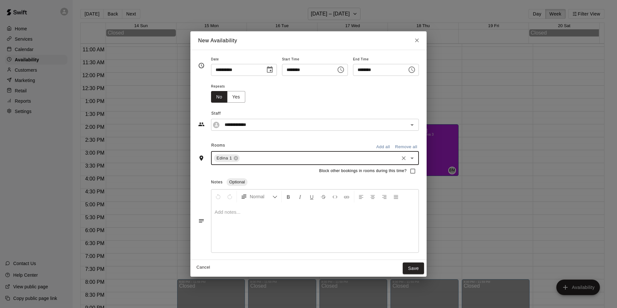
click at [253, 160] on input "text" at bounding box center [319, 158] width 157 height 8
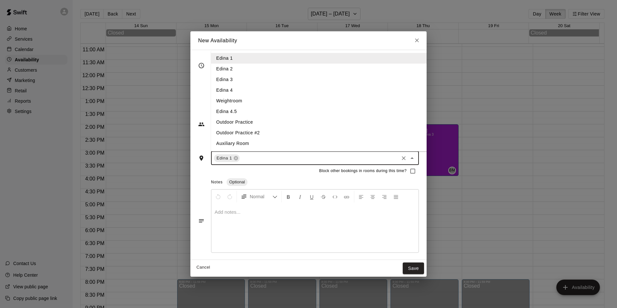
click at [226, 67] on li "Edina 2" at bounding box center [324, 69] width 226 height 11
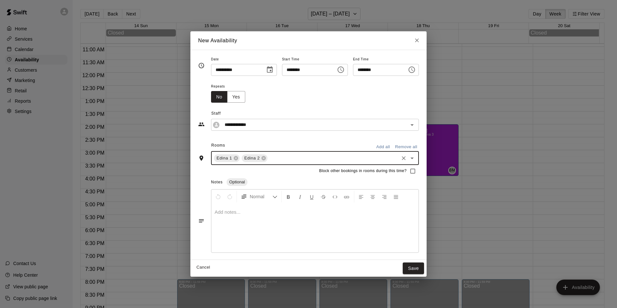
click at [268, 159] on input "text" at bounding box center [332, 158] width 129 height 8
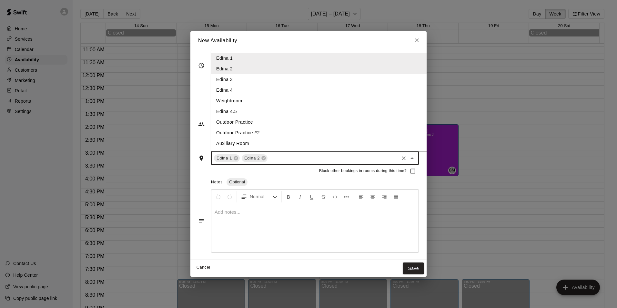
click at [230, 83] on li "Edina 3" at bounding box center [324, 79] width 226 height 11
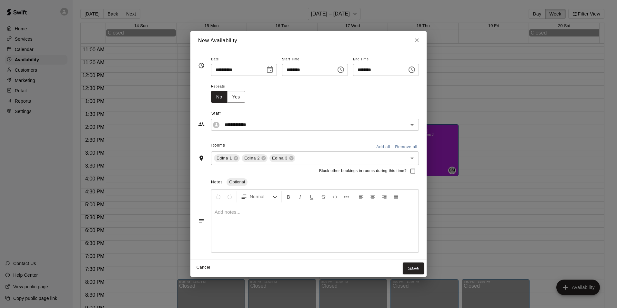
click at [229, 221] on div at bounding box center [314, 228] width 207 height 48
click at [424, 270] on button "Save" at bounding box center [412, 268] width 21 height 12
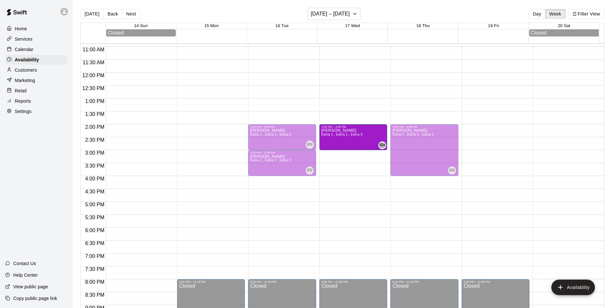
drag, startPoint x: 352, startPoint y: 175, endPoint x: 353, endPoint y: 151, distance: 23.6
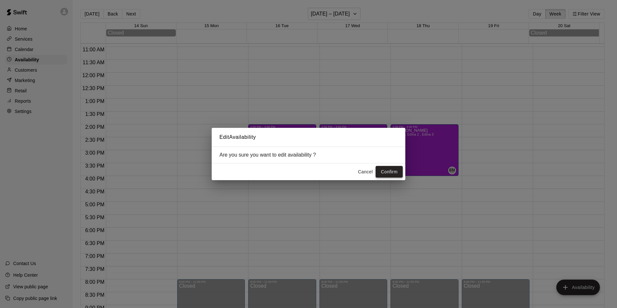
click at [385, 172] on button "Confirm" at bounding box center [388, 172] width 27 height 12
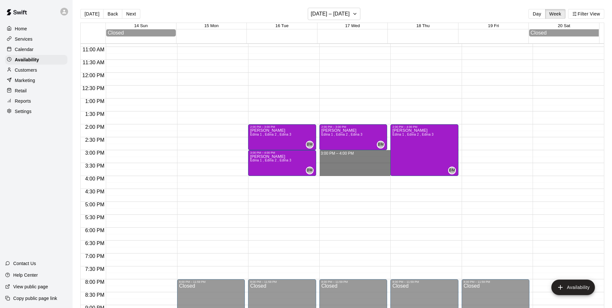
drag, startPoint x: 330, startPoint y: 154, endPoint x: 332, endPoint y: 174, distance: 19.8
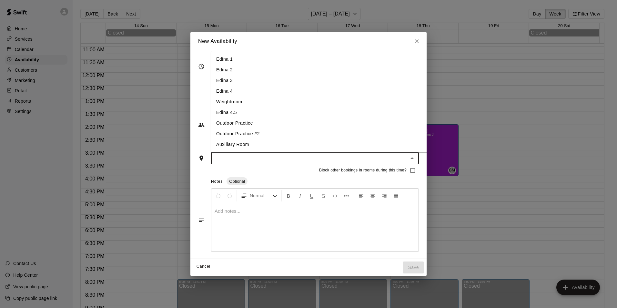
click at [309, 159] on input "text" at bounding box center [309, 158] width 193 height 8
click at [211, 57] on li "Edina 1" at bounding box center [324, 59] width 226 height 11
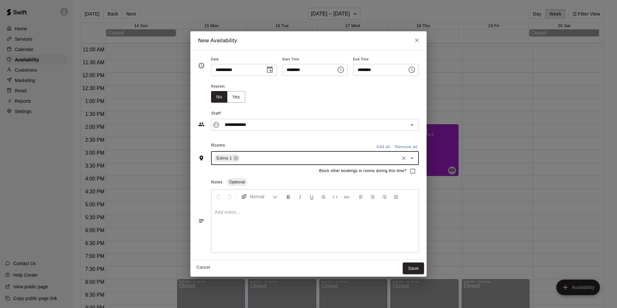
click at [241, 160] on input "text" at bounding box center [319, 158] width 157 height 8
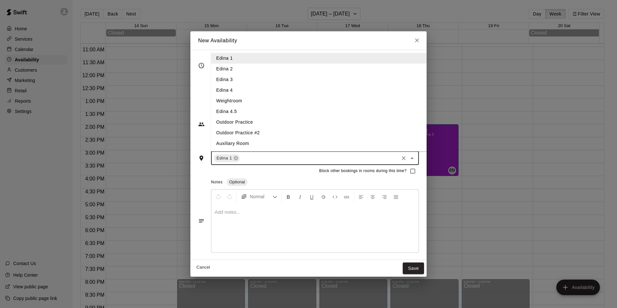
click at [238, 69] on li "Edina 2" at bounding box center [324, 69] width 226 height 11
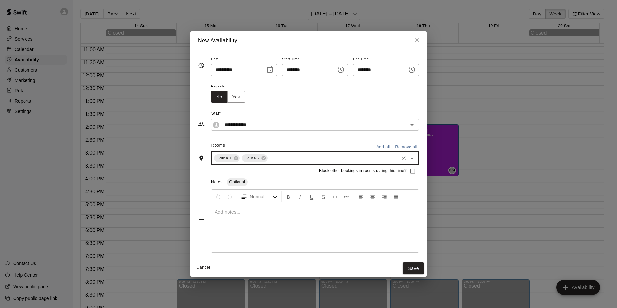
drag, startPoint x: 266, startPoint y: 160, endPoint x: 261, endPoint y: 152, distance: 10.0
click at [268, 160] on input "text" at bounding box center [332, 158] width 129 height 8
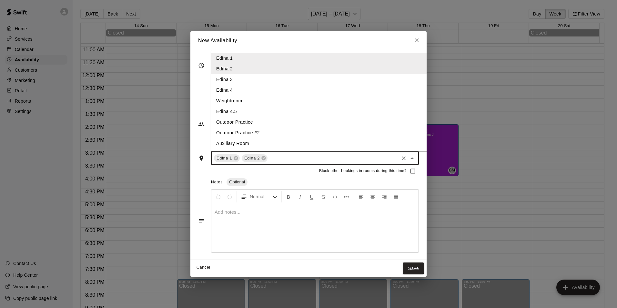
click at [233, 80] on li "Edina 3" at bounding box center [324, 79] width 226 height 11
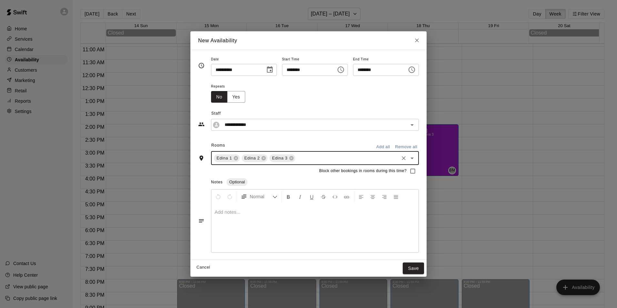
click at [251, 224] on div at bounding box center [314, 228] width 207 height 48
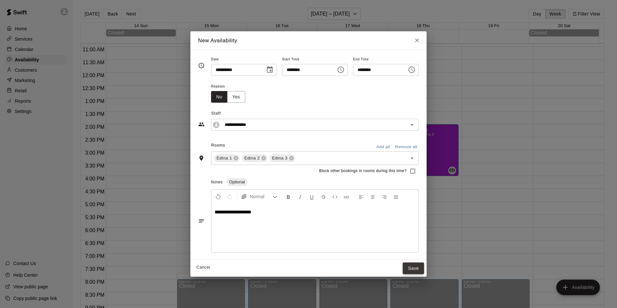
click at [420, 264] on button "Save" at bounding box center [412, 268] width 21 height 12
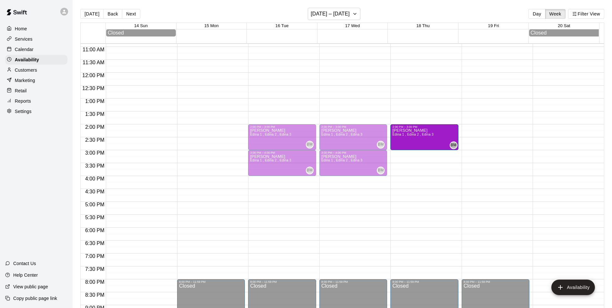
drag, startPoint x: 422, startPoint y: 175, endPoint x: 423, endPoint y: 152, distance: 23.0
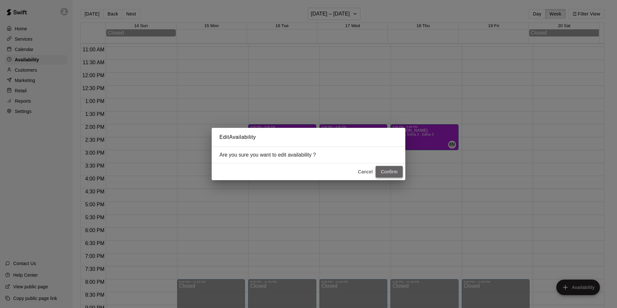
click at [392, 172] on button "Confirm" at bounding box center [388, 172] width 27 height 12
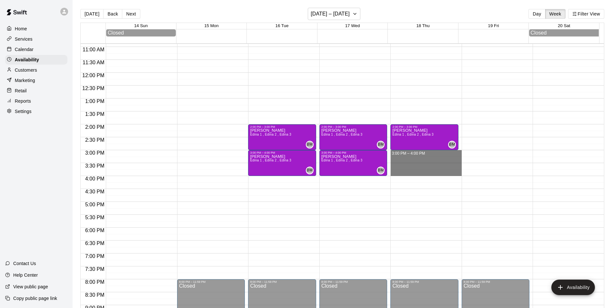
drag, startPoint x: 416, startPoint y: 154, endPoint x: 415, endPoint y: 171, distance: 17.8
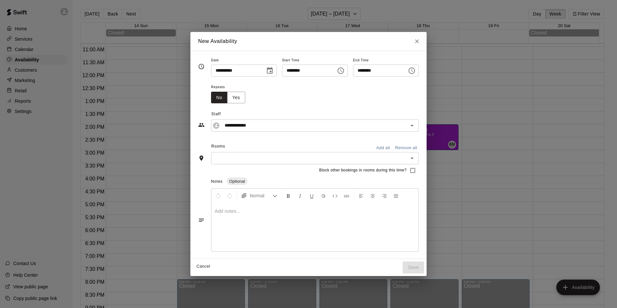
click at [296, 155] on input "text" at bounding box center [309, 158] width 193 height 8
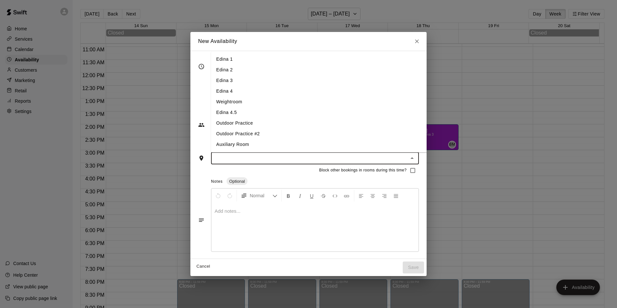
click at [235, 58] on li "Edina 1" at bounding box center [324, 59] width 226 height 11
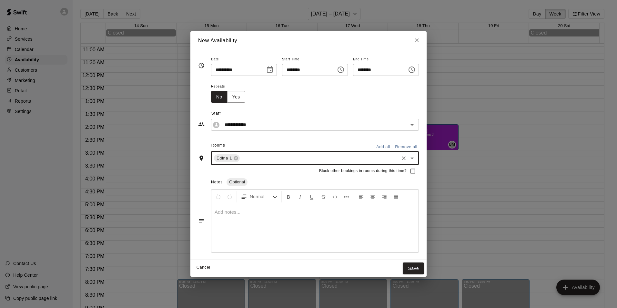
click at [258, 155] on input "text" at bounding box center [319, 158] width 157 height 8
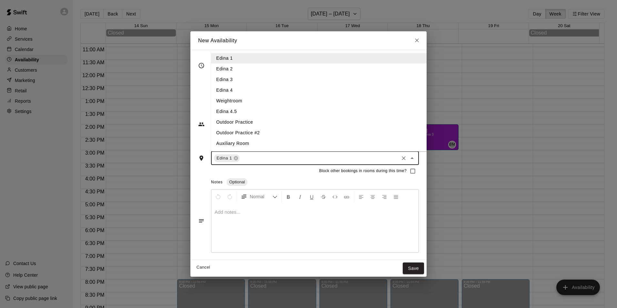
click at [223, 71] on li "Edina 2" at bounding box center [324, 69] width 226 height 11
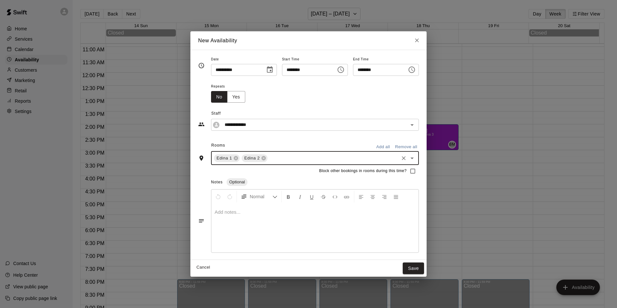
click at [276, 158] on input "text" at bounding box center [332, 158] width 129 height 8
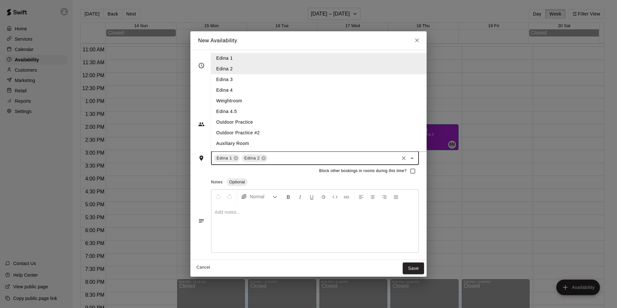
drag, startPoint x: 223, startPoint y: 78, endPoint x: 223, endPoint y: 91, distance: 12.9
click at [223, 79] on li "Edina 3" at bounding box center [324, 79] width 226 height 11
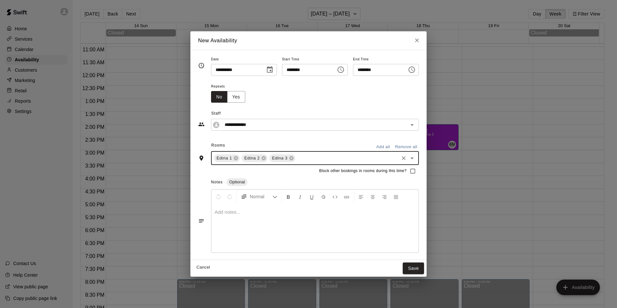
click at [245, 230] on div at bounding box center [314, 228] width 207 height 48
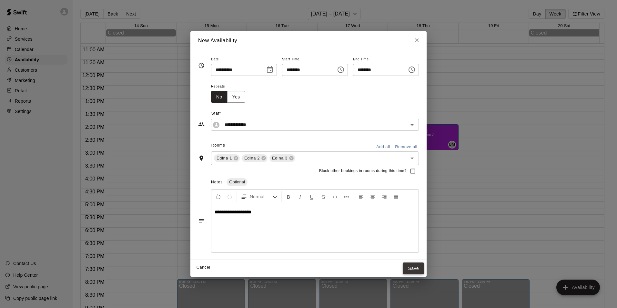
click at [419, 269] on button "Save" at bounding box center [412, 268] width 21 height 12
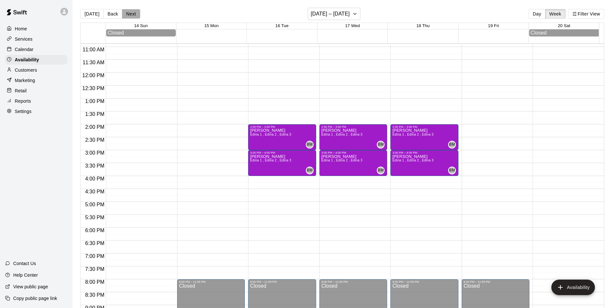
click at [135, 15] on button "Next" at bounding box center [131, 14] width 18 height 10
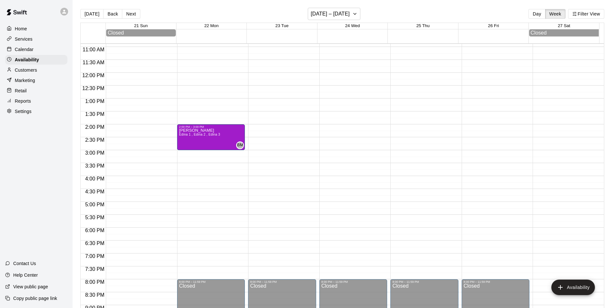
drag, startPoint x: 211, startPoint y: 253, endPoint x: 203, endPoint y: 155, distance: 98.0
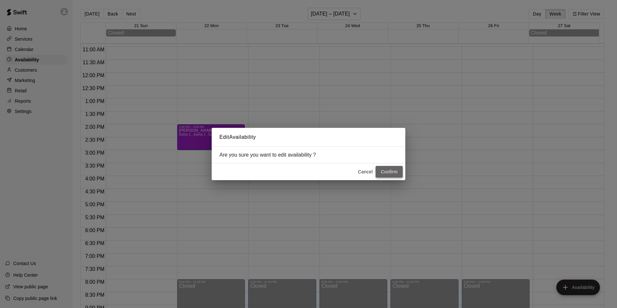
click at [389, 167] on button "Confirm" at bounding box center [388, 172] width 27 height 12
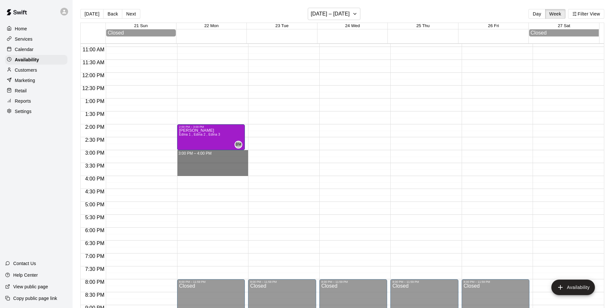
drag, startPoint x: 200, startPoint y: 155, endPoint x: 201, endPoint y: 173, distance: 18.4
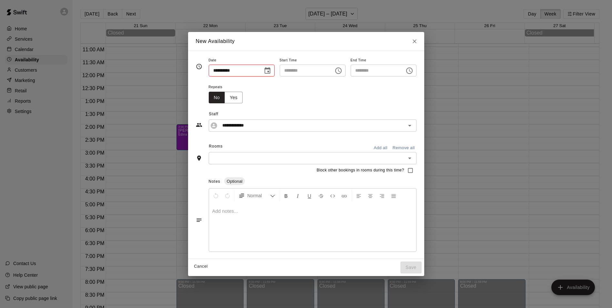
type input "**********"
type input "********"
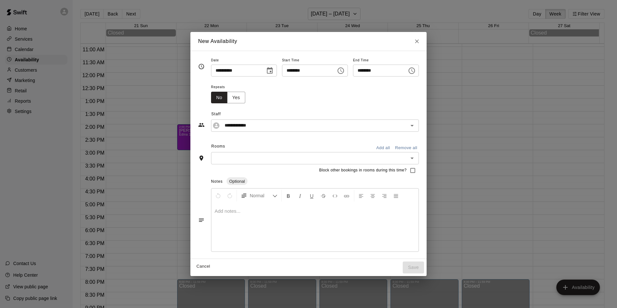
click at [230, 159] on input "text" at bounding box center [309, 158] width 193 height 8
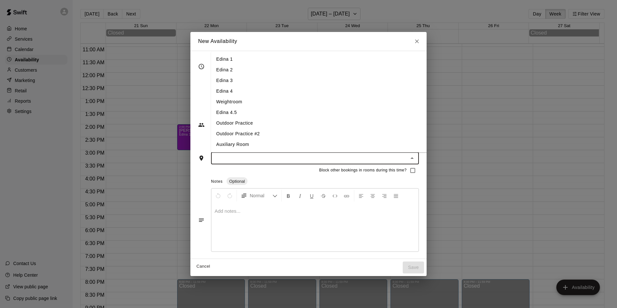
click at [211, 61] on li "Edina 1" at bounding box center [324, 59] width 226 height 11
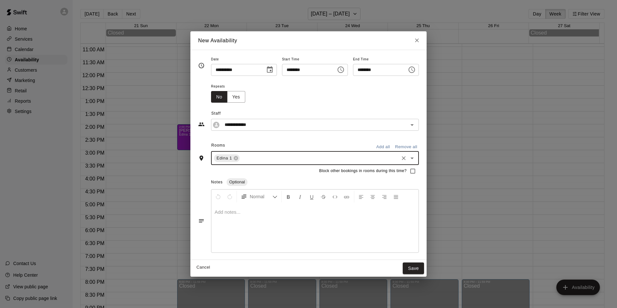
click at [243, 161] on input "text" at bounding box center [319, 158] width 157 height 8
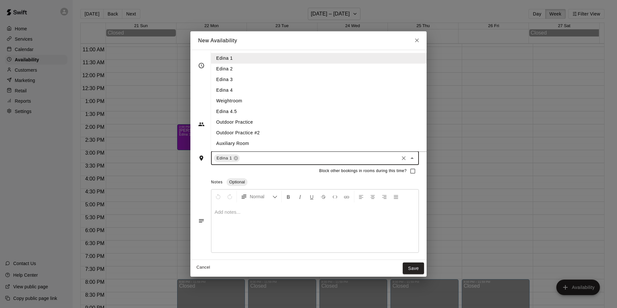
click at [211, 70] on li "Edina 2" at bounding box center [324, 69] width 226 height 11
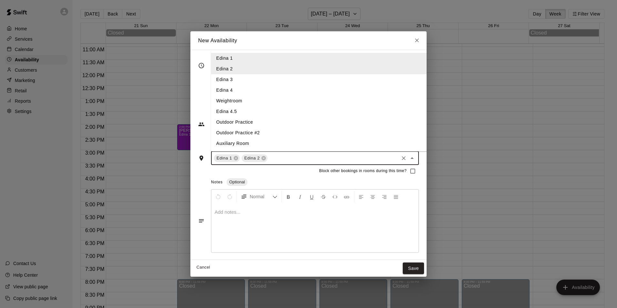
click at [268, 155] on input "text" at bounding box center [332, 158] width 129 height 8
click at [220, 79] on li "Edina 3" at bounding box center [324, 79] width 226 height 11
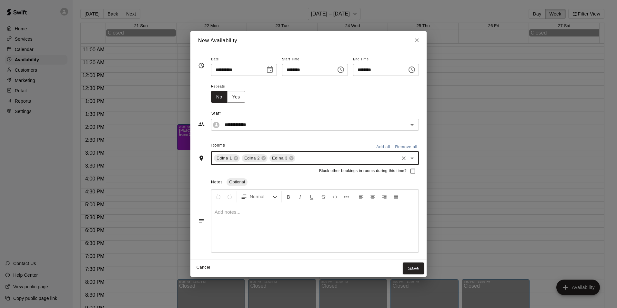
click at [239, 219] on div at bounding box center [314, 228] width 207 height 48
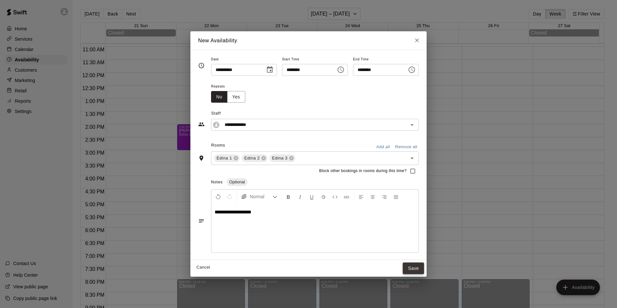
click at [422, 269] on button "Save" at bounding box center [412, 268] width 21 height 12
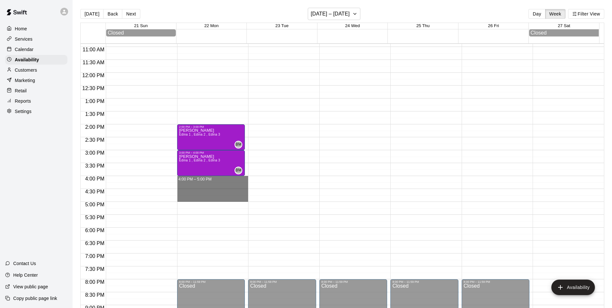
drag, startPoint x: 187, startPoint y: 180, endPoint x: 189, endPoint y: 200, distance: 20.4
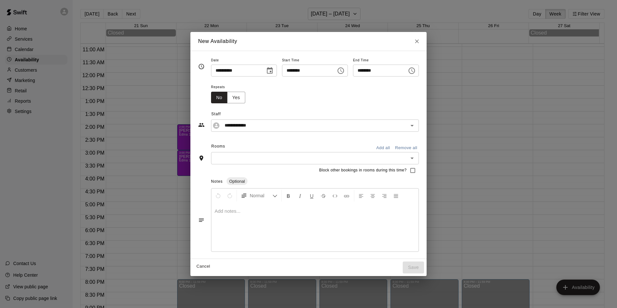
click at [233, 157] on input "text" at bounding box center [309, 158] width 193 height 8
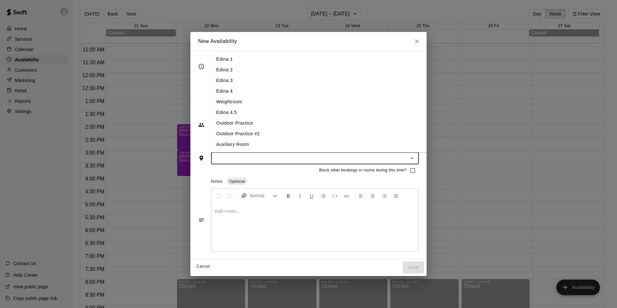
click at [226, 55] on li "Edina 1" at bounding box center [324, 59] width 226 height 11
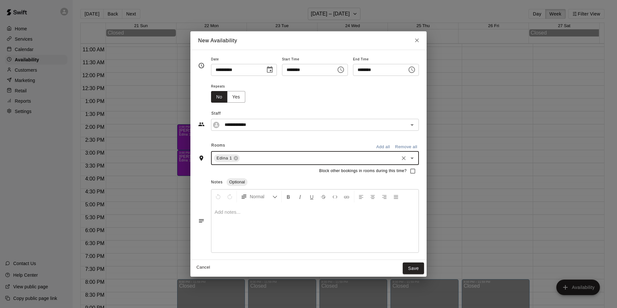
click at [262, 164] on div "Edina 1 ​" at bounding box center [315, 158] width 208 height 14
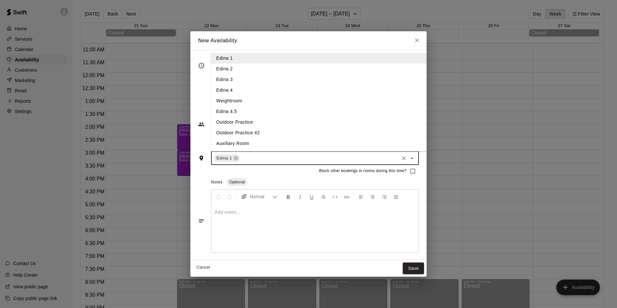
click at [228, 73] on li "Edina 2" at bounding box center [324, 69] width 226 height 11
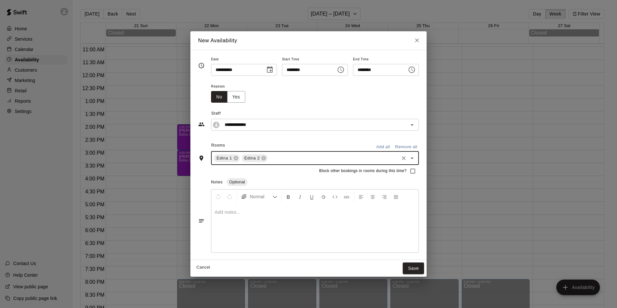
click at [274, 160] on input "text" at bounding box center [332, 158] width 129 height 8
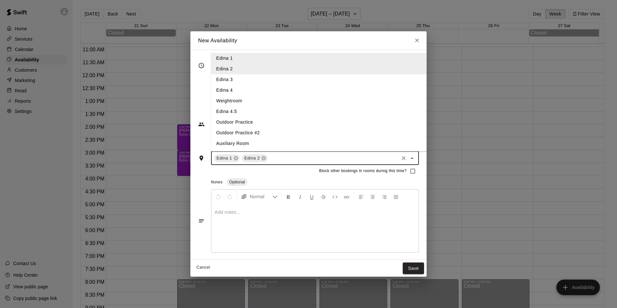
drag, startPoint x: 232, startPoint y: 83, endPoint x: 229, endPoint y: 105, distance: 22.4
click at [233, 84] on ul "Edina 1 Edina 2 Edina 3 Edina 4 Weightroom Edina 4.5 Outdoor Practice Outdoor P…" at bounding box center [324, 100] width 226 height 101
click at [240, 219] on div at bounding box center [314, 228] width 207 height 48
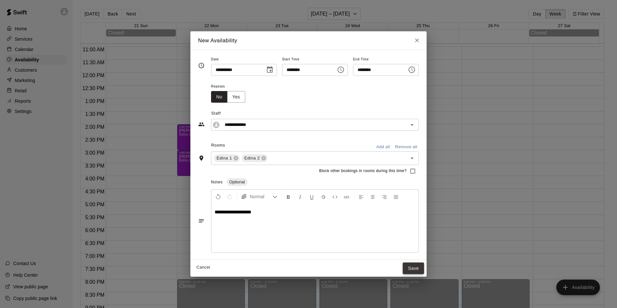
click at [421, 265] on button "Save" at bounding box center [412, 268] width 21 height 12
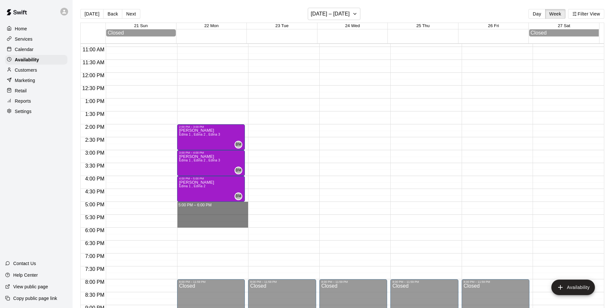
drag, startPoint x: 202, startPoint y: 207, endPoint x: 204, endPoint y: 227, distance: 19.8
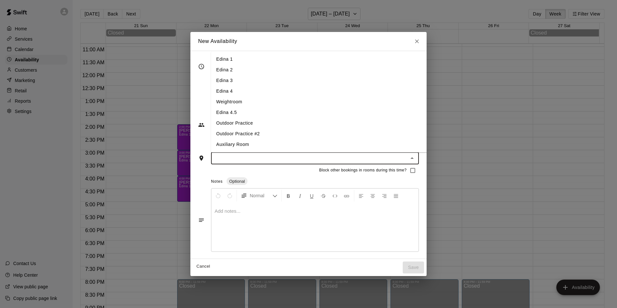
click at [230, 156] on input "text" at bounding box center [309, 158] width 193 height 8
click at [213, 55] on li "Edina 1" at bounding box center [324, 59] width 226 height 11
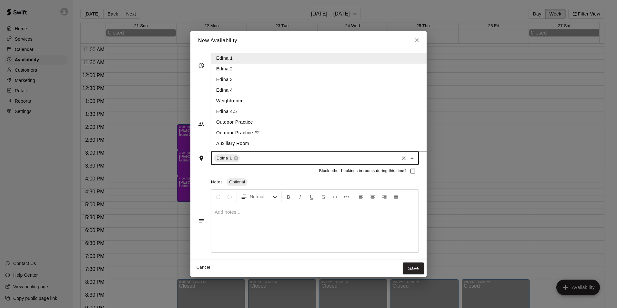
click at [241, 159] on input "text" at bounding box center [319, 158] width 157 height 8
click at [215, 66] on li "Edina 2" at bounding box center [324, 69] width 226 height 11
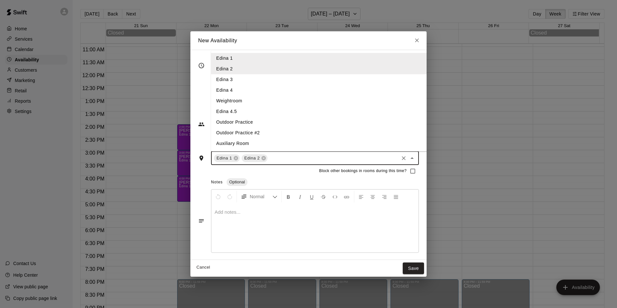
click at [276, 160] on input "text" at bounding box center [332, 158] width 129 height 8
click at [219, 80] on li "Edina 3" at bounding box center [324, 79] width 226 height 11
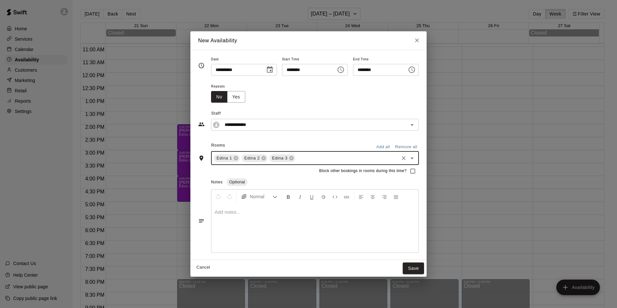
click at [258, 224] on div at bounding box center [314, 228] width 207 height 48
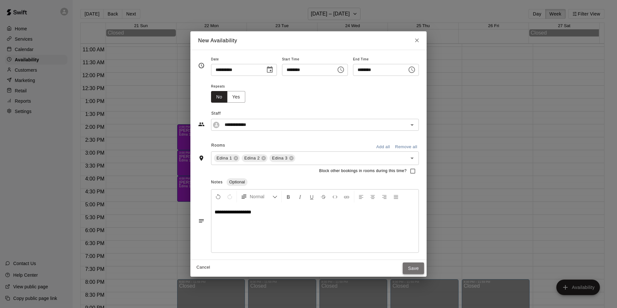
click at [424, 269] on button "Save" at bounding box center [412, 268] width 21 height 12
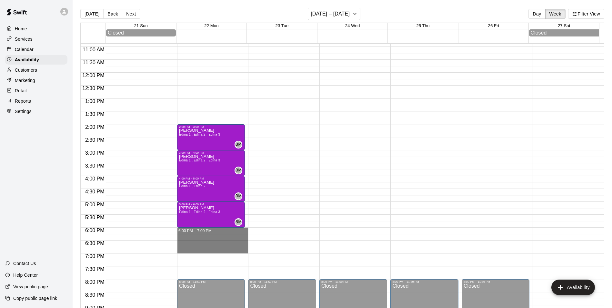
drag, startPoint x: 221, startPoint y: 230, endPoint x: 222, endPoint y: 250, distance: 19.4
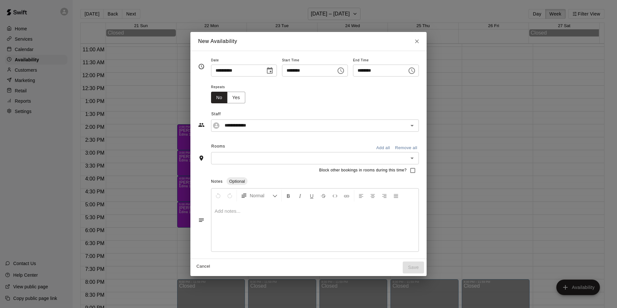
click at [239, 158] on input "text" at bounding box center [309, 158] width 193 height 8
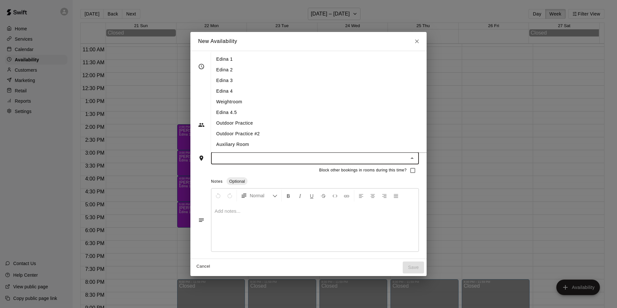
click at [228, 58] on li "Edina 1" at bounding box center [324, 59] width 226 height 11
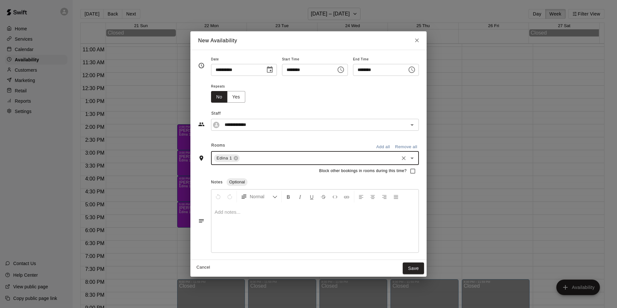
click at [242, 161] on input "text" at bounding box center [319, 158] width 157 height 8
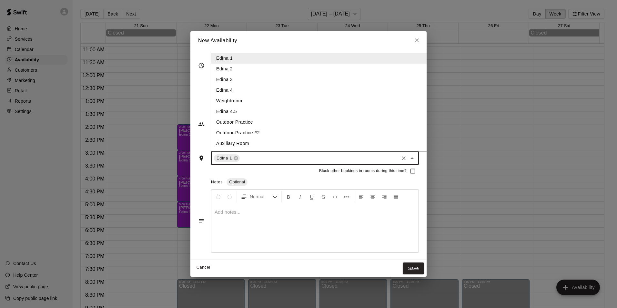
click at [232, 70] on li "Edina 2" at bounding box center [324, 69] width 226 height 11
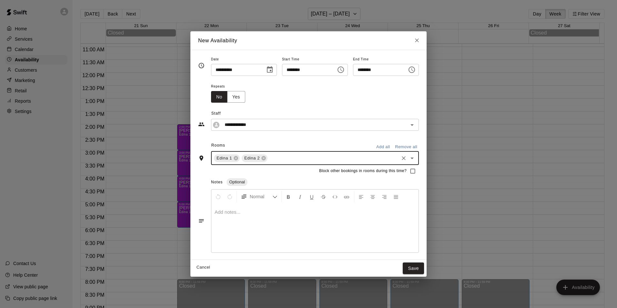
click at [277, 159] on input "text" at bounding box center [332, 158] width 129 height 8
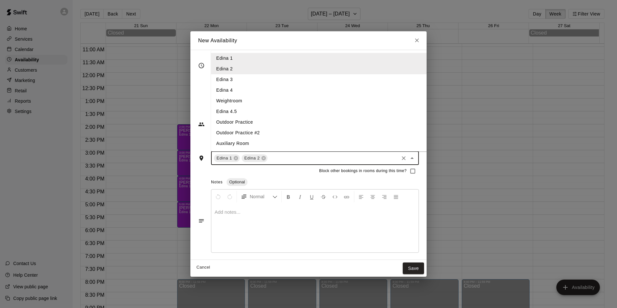
click at [236, 80] on li "Edina 3" at bounding box center [324, 79] width 226 height 11
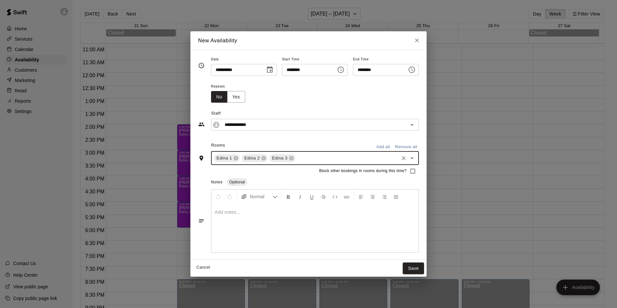
click at [255, 229] on div at bounding box center [314, 228] width 207 height 48
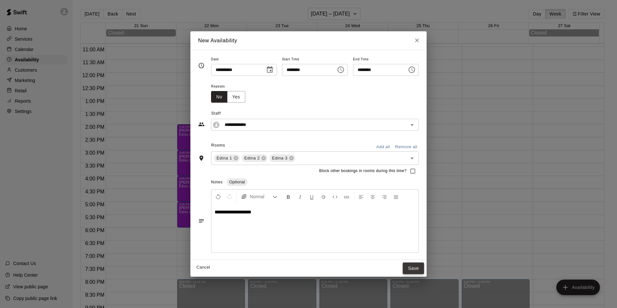
click at [424, 270] on button "Save" at bounding box center [412, 268] width 21 height 12
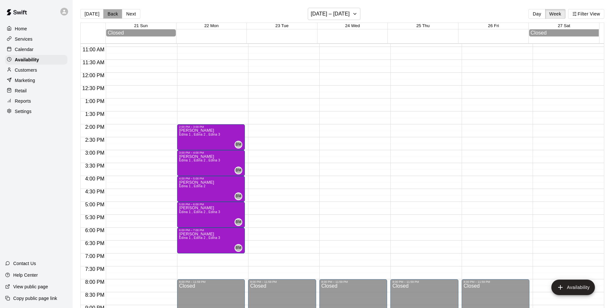
click at [113, 16] on button "Back" at bounding box center [112, 14] width 19 height 10
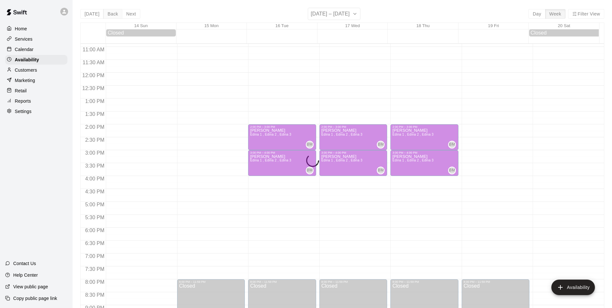
click at [113, 16] on div "[DATE] Back Next [DATE] – [DATE] Day Week Filter View 14 Sun 15 Mon 16 Tue 17 W…" at bounding box center [342, 162] width 524 height 308
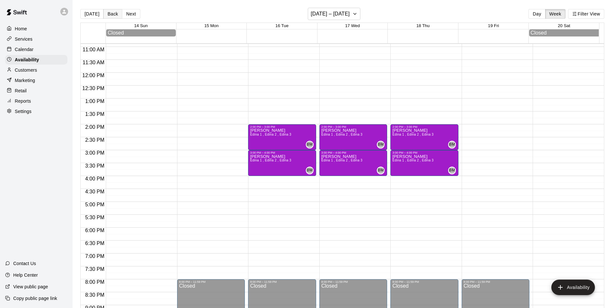
click at [113, 16] on button "Back" at bounding box center [112, 14] width 19 height 10
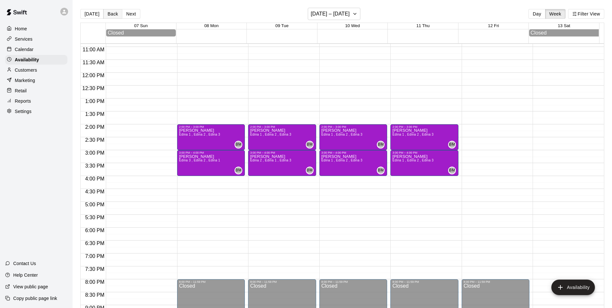
click at [113, 16] on button "Back" at bounding box center [112, 14] width 19 height 10
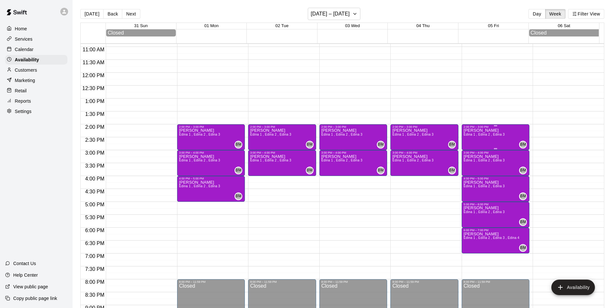
click at [479, 141] on div "[PERSON_NAME] 1 , Edina 2 , Edina 3" at bounding box center [483, 282] width 41 height 308
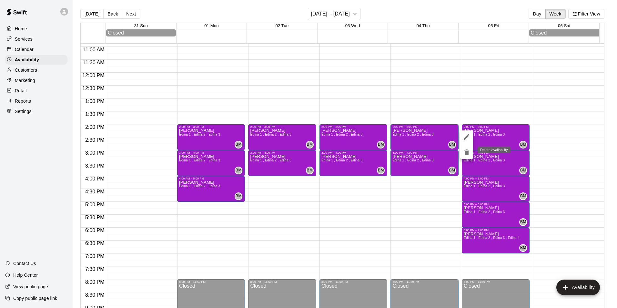
click at [464, 152] on icon "delete" at bounding box center [466, 152] width 8 height 8
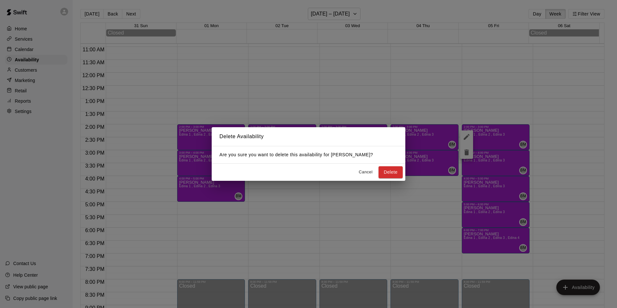
click at [384, 164] on div "Cancel Delete" at bounding box center [309, 172] width 194 height 17
click at [388, 173] on button "Delete" at bounding box center [390, 172] width 24 height 12
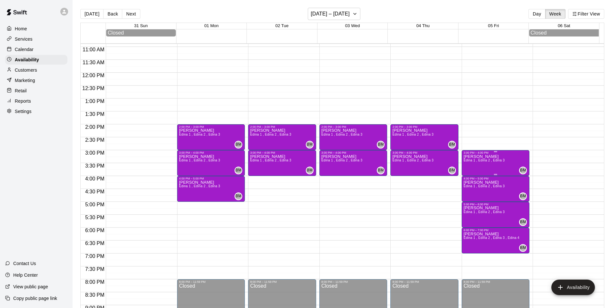
click at [492, 173] on div "[PERSON_NAME] 1 , Edina 2 , Edina 3" at bounding box center [483, 308] width 41 height 308
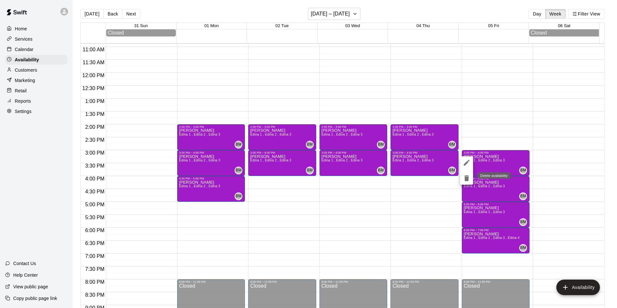
click at [463, 177] on icon "delete" at bounding box center [466, 178] width 8 height 8
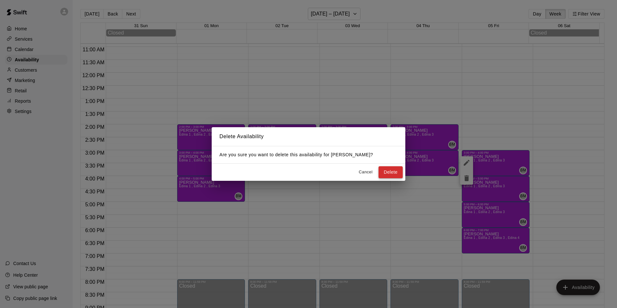
click at [395, 172] on button "Delete" at bounding box center [390, 172] width 24 height 12
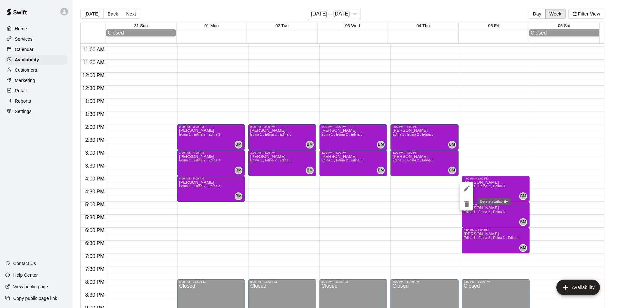
click at [465, 202] on icon "delete" at bounding box center [466, 204] width 5 height 6
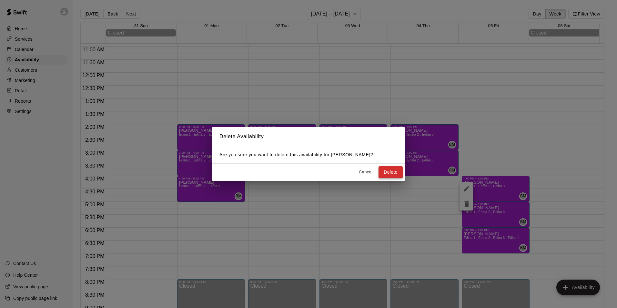
click at [394, 169] on button "Delete" at bounding box center [390, 172] width 24 height 12
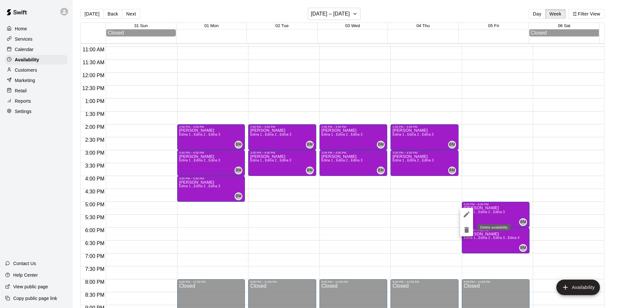
click at [467, 232] on icon "delete" at bounding box center [466, 230] width 5 height 6
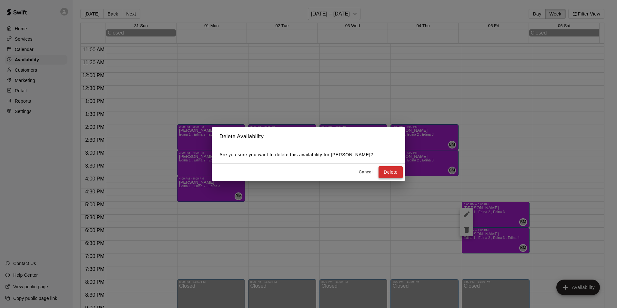
click at [397, 169] on button "Delete" at bounding box center [390, 172] width 24 height 12
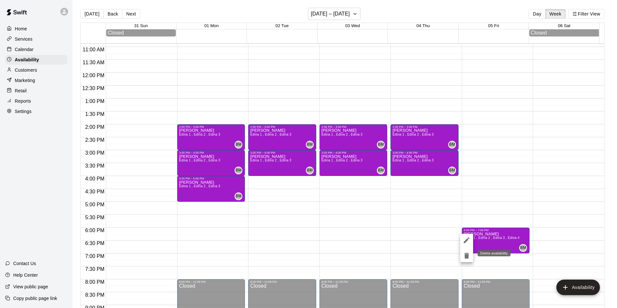
click at [465, 255] on icon "delete" at bounding box center [466, 256] width 5 height 6
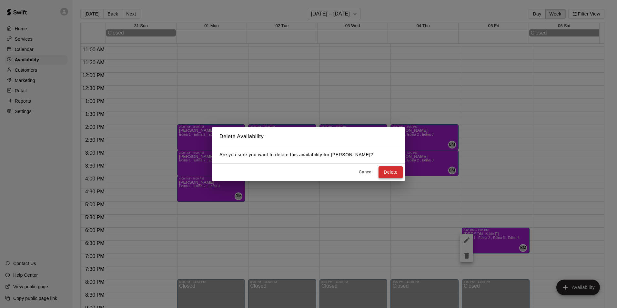
click at [393, 172] on button "Delete" at bounding box center [390, 172] width 24 height 12
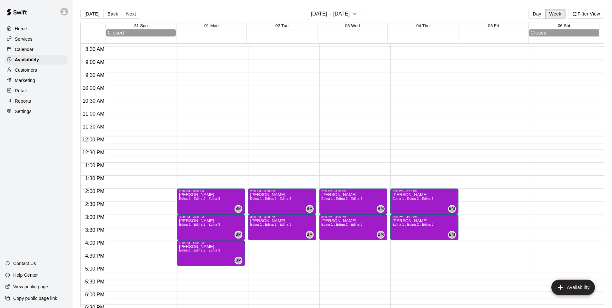
scroll to position [216, 0]
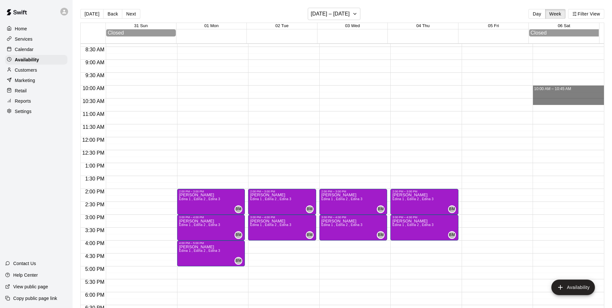
drag, startPoint x: 540, startPoint y: 89, endPoint x: 541, endPoint y: 106, distance: 16.5
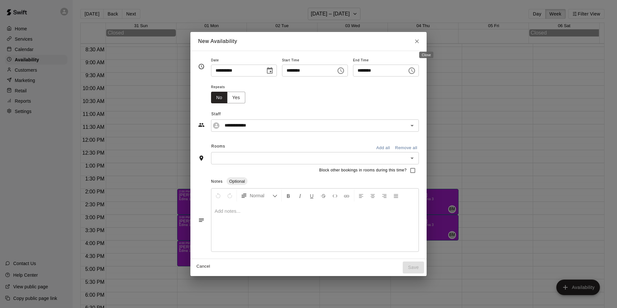
click at [420, 38] on icon "Close" at bounding box center [416, 41] width 6 height 6
type input "**********"
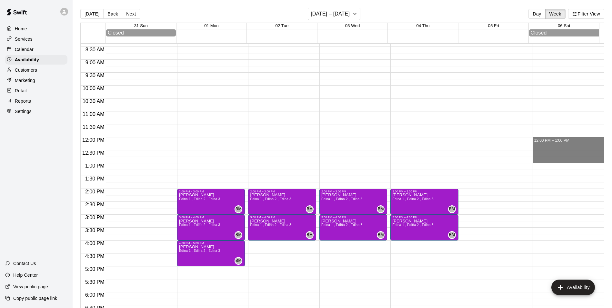
drag, startPoint x: 538, startPoint y: 141, endPoint x: 538, endPoint y: 158, distance: 16.8
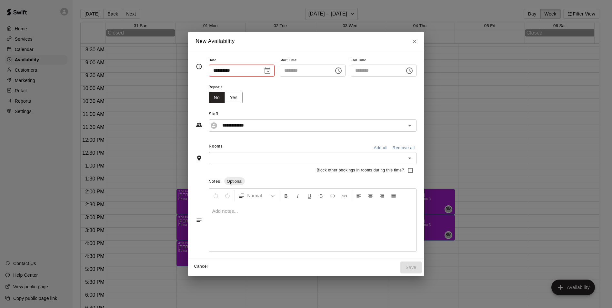
type input "**********"
type input "********"
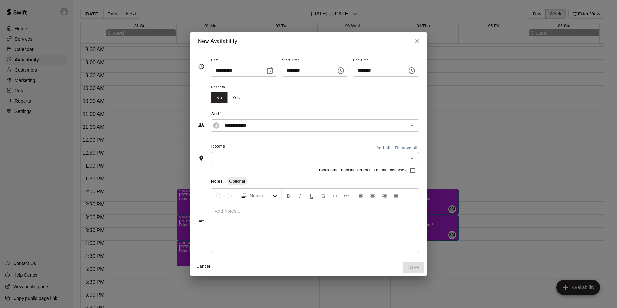
click at [303, 152] on div "​" at bounding box center [315, 158] width 208 height 12
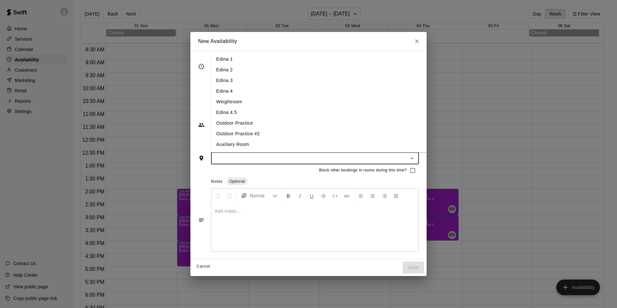
click at [221, 55] on li "Edina 1" at bounding box center [324, 59] width 226 height 11
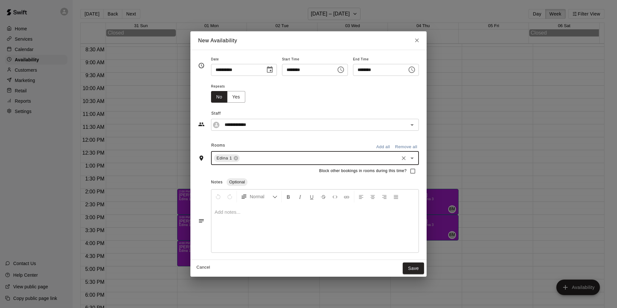
click at [243, 157] on input "text" at bounding box center [319, 158] width 157 height 8
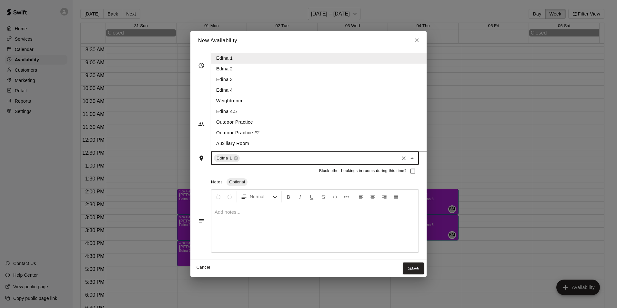
click at [224, 65] on li "Edina 2" at bounding box center [324, 69] width 226 height 11
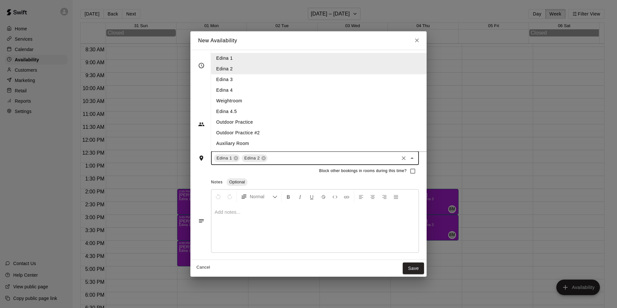
click at [270, 160] on input "text" at bounding box center [332, 158] width 129 height 8
click at [222, 83] on li "Edina 3" at bounding box center [324, 79] width 226 height 11
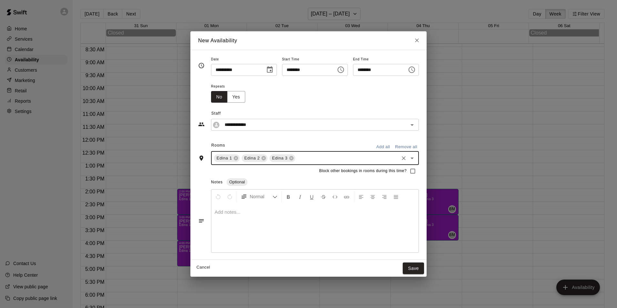
click at [288, 231] on div at bounding box center [314, 228] width 207 height 48
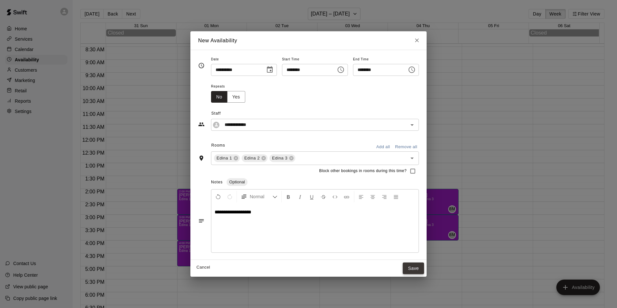
click at [424, 272] on button "Save" at bounding box center [412, 268] width 21 height 12
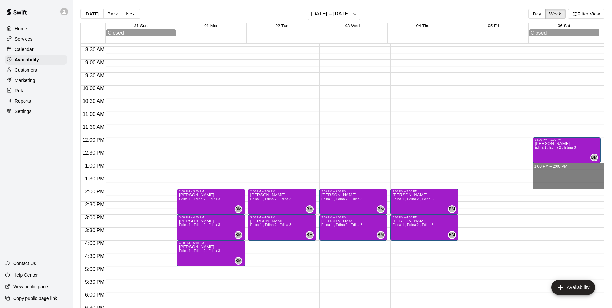
drag, startPoint x: 566, startPoint y: 165, endPoint x: 570, endPoint y: 185, distance: 20.3
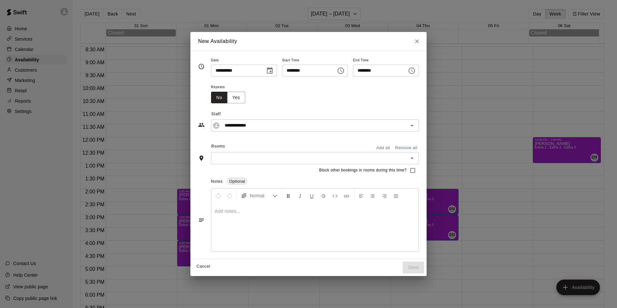
click at [288, 158] on input "text" at bounding box center [309, 158] width 193 height 8
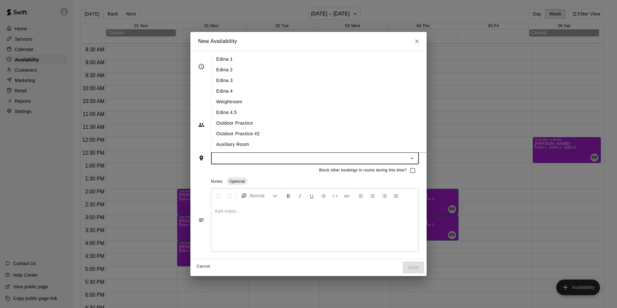
click at [213, 55] on li "Edina 1" at bounding box center [324, 59] width 226 height 11
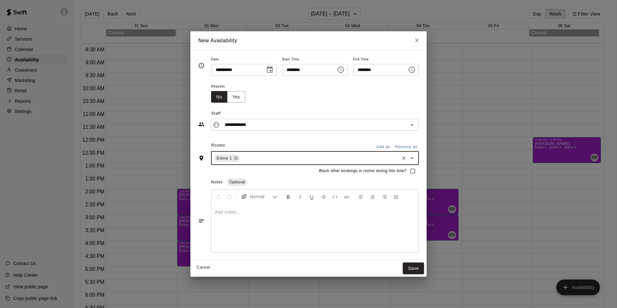
click at [241, 161] on input "text" at bounding box center [319, 158] width 157 height 8
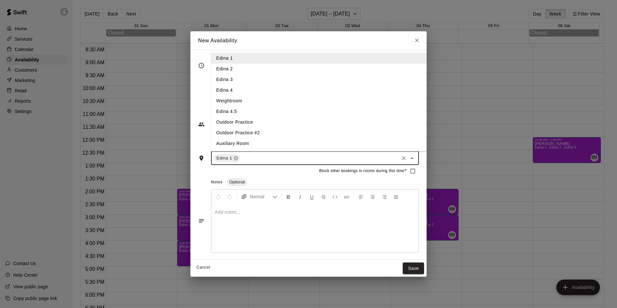
click at [219, 66] on li "Edina 2" at bounding box center [324, 69] width 226 height 11
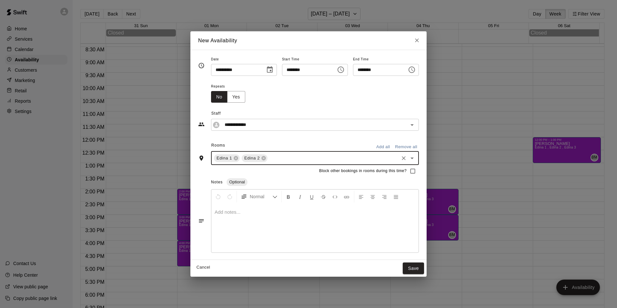
click at [273, 163] on div "Edina 1 Edina 2 ​" at bounding box center [315, 158] width 208 height 14
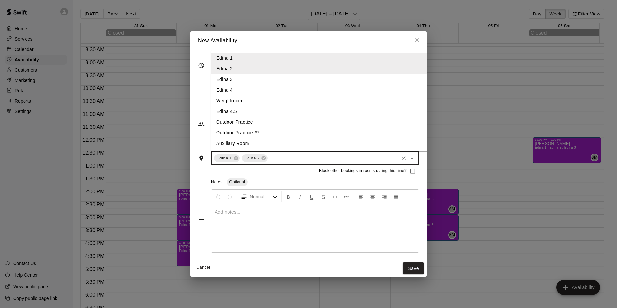
click at [223, 75] on li "Edina 3" at bounding box center [324, 79] width 226 height 11
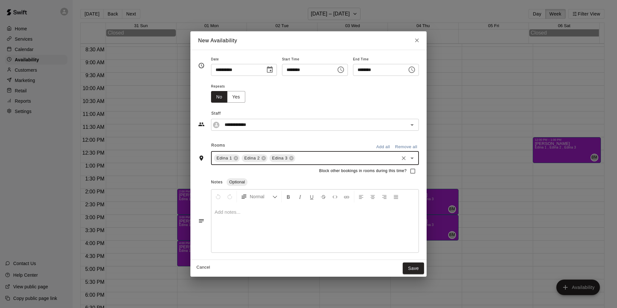
click at [307, 228] on div at bounding box center [314, 228] width 207 height 48
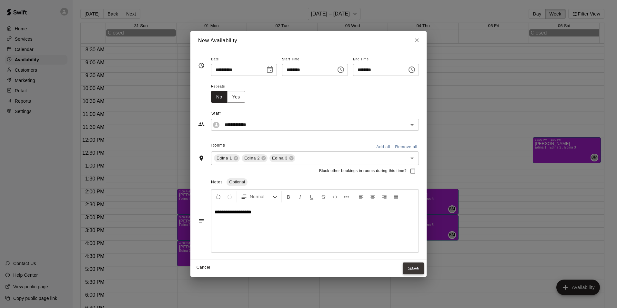
click at [424, 272] on button "Save" at bounding box center [412, 268] width 21 height 12
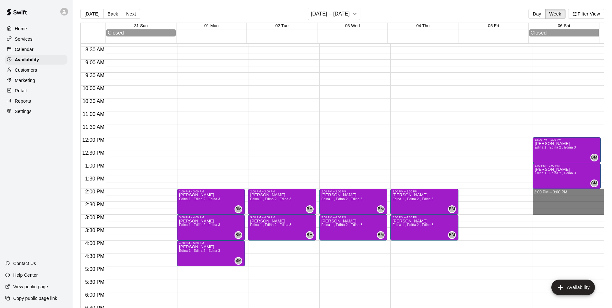
drag, startPoint x: 538, startPoint y: 195, endPoint x: 539, endPoint y: 213, distance: 18.7
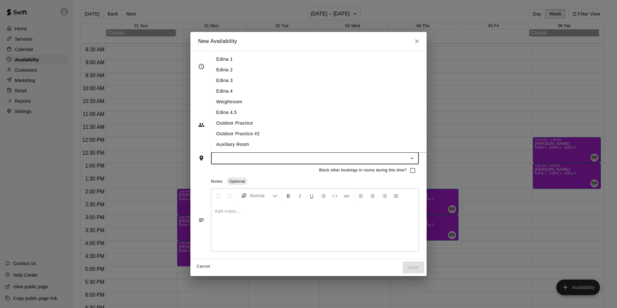
click at [236, 159] on input "text" at bounding box center [309, 158] width 193 height 8
click at [212, 60] on li "Edina 1" at bounding box center [324, 59] width 226 height 11
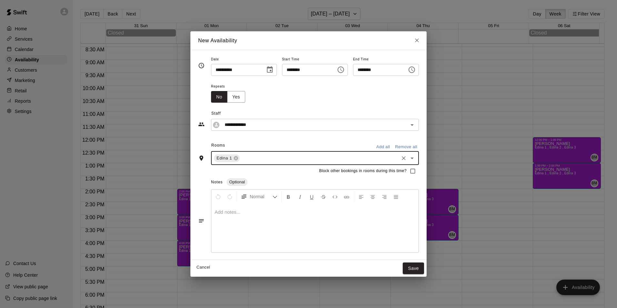
click at [239, 164] on div "Edina 1 ​" at bounding box center [315, 158] width 208 height 14
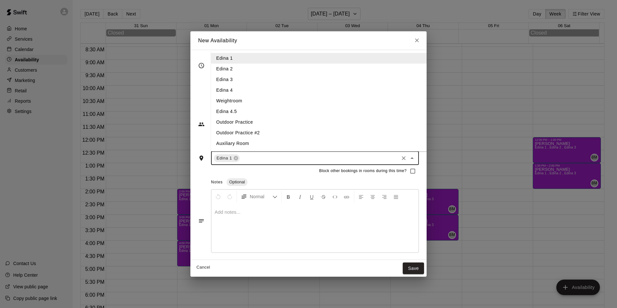
click at [221, 67] on li "Edina 2" at bounding box center [324, 69] width 226 height 11
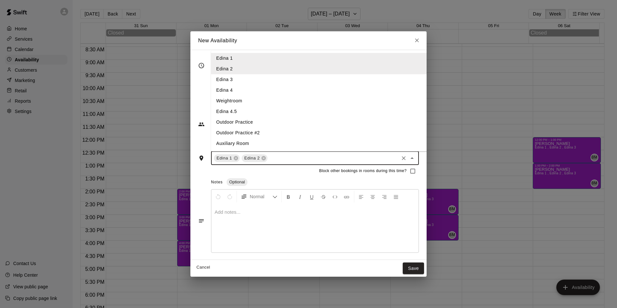
click at [272, 159] on input "text" at bounding box center [332, 158] width 129 height 8
click at [239, 79] on li "Edina 3" at bounding box center [324, 79] width 226 height 11
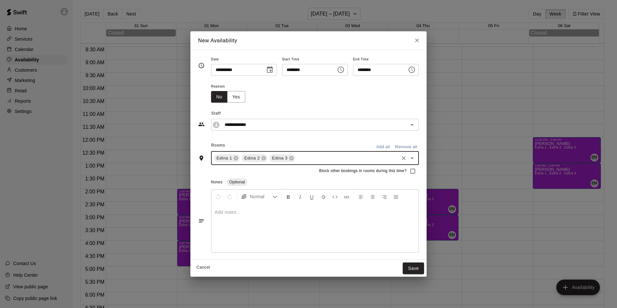
click at [253, 221] on div at bounding box center [314, 228] width 207 height 48
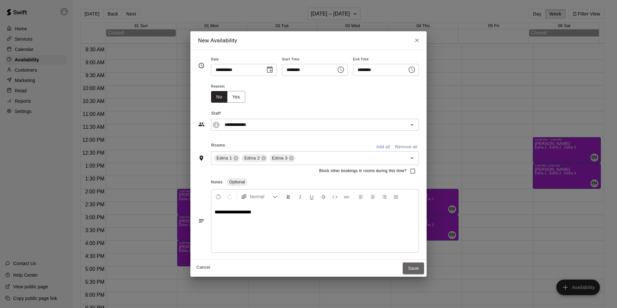
click at [424, 269] on button "Save" at bounding box center [412, 268] width 21 height 12
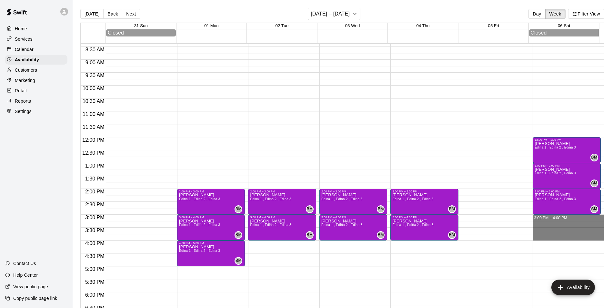
drag, startPoint x: 552, startPoint y: 219, endPoint x: 550, endPoint y: 236, distance: 17.6
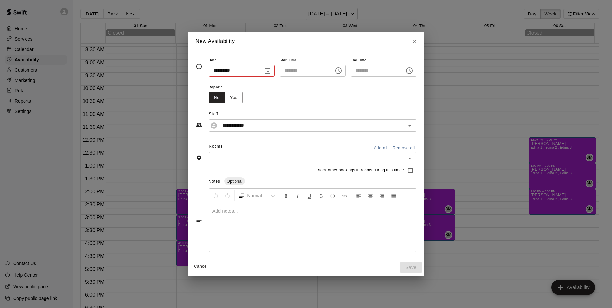
type input "**********"
type input "********"
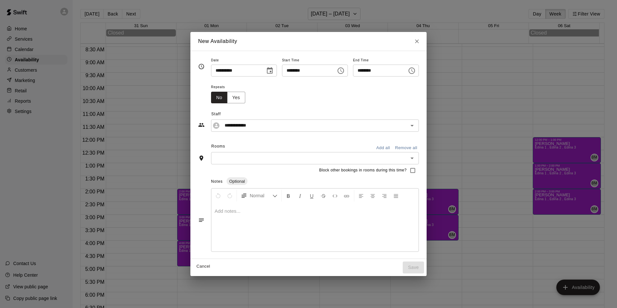
click at [239, 164] on div "Block other bookings in rooms during this time?" at bounding box center [308, 170] width 221 height 12
click at [239, 157] on input "text" at bounding box center [309, 158] width 193 height 8
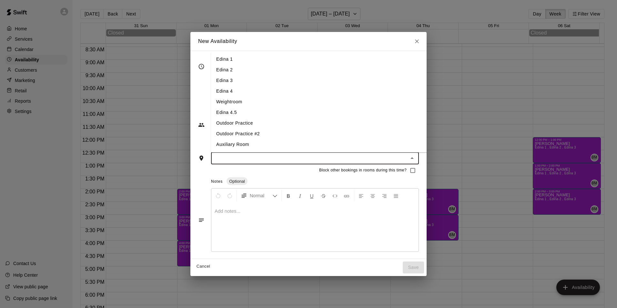
click at [221, 56] on li "Edina 1" at bounding box center [324, 59] width 226 height 11
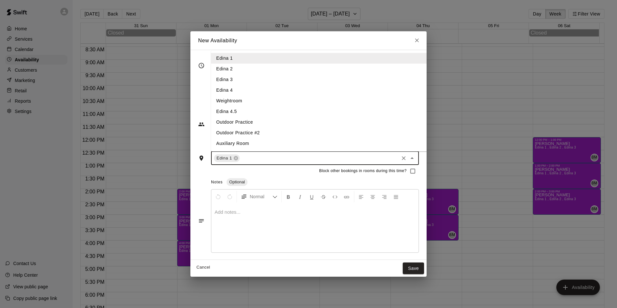
click at [256, 160] on input "text" at bounding box center [319, 158] width 157 height 8
click at [221, 68] on li "Edina 2" at bounding box center [324, 69] width 226 height 11
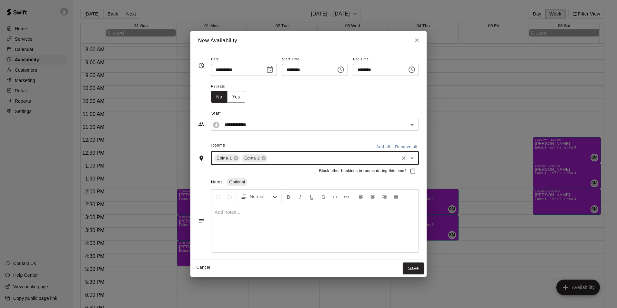
click at [268, 160] on input "text" at bounding box center [332, 158] width 129 height 8
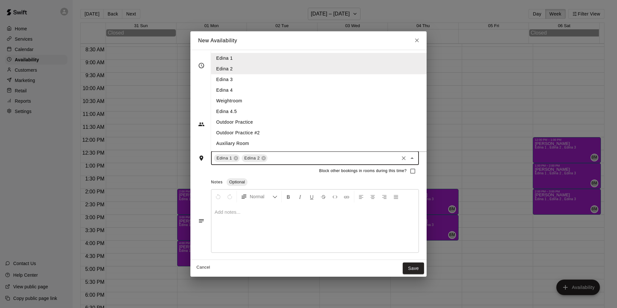
click at [220, 81] on li "Edina 3" at bounding box center [324, 79] width 226 height 11
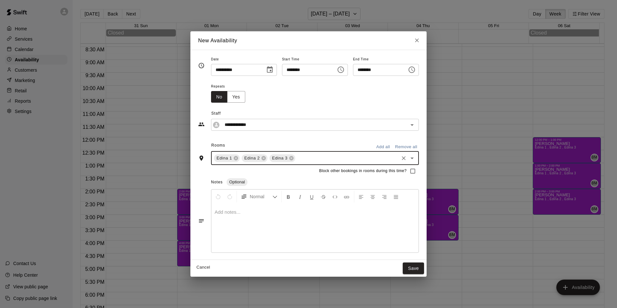
click at [234, 222] on div at bounding box center [314, 228] width 207 height 48
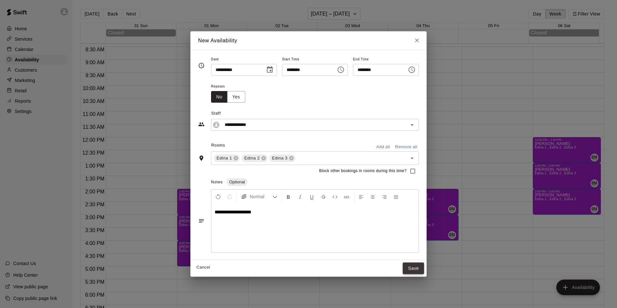
click at [421, 267] on button "Save" at bounding box center [412, 268] width 21 height 12
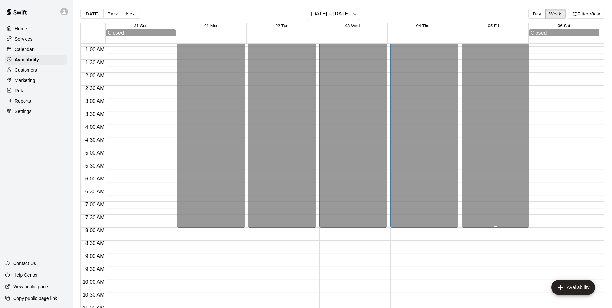
scroll to position [0, 0]
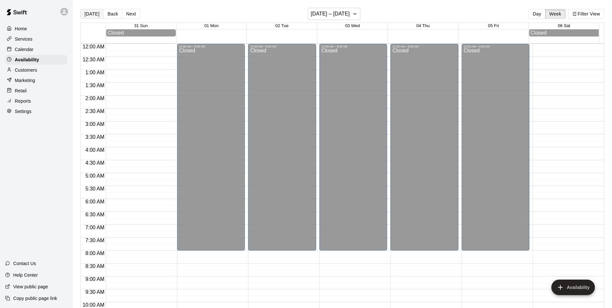
click at [92, 16] on button "[DATE]" at bounding box center [91, 14] width 23 height 10
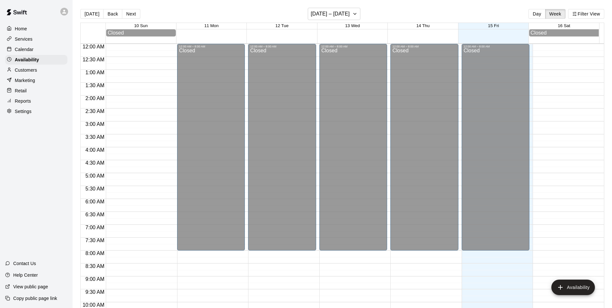
click at [28, 54] on div "Calendar" at bounding box center [36, 50] width 62 height 10
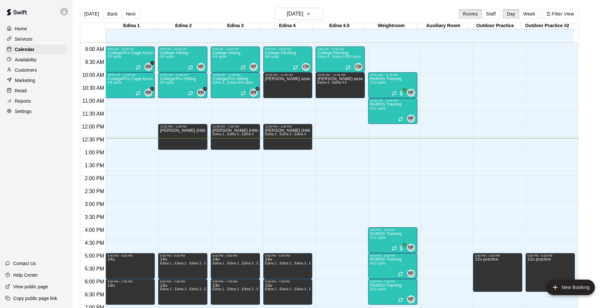
scroll to position [227, 0]
